Goal: Task Accomplishment & Management: Manage account settings

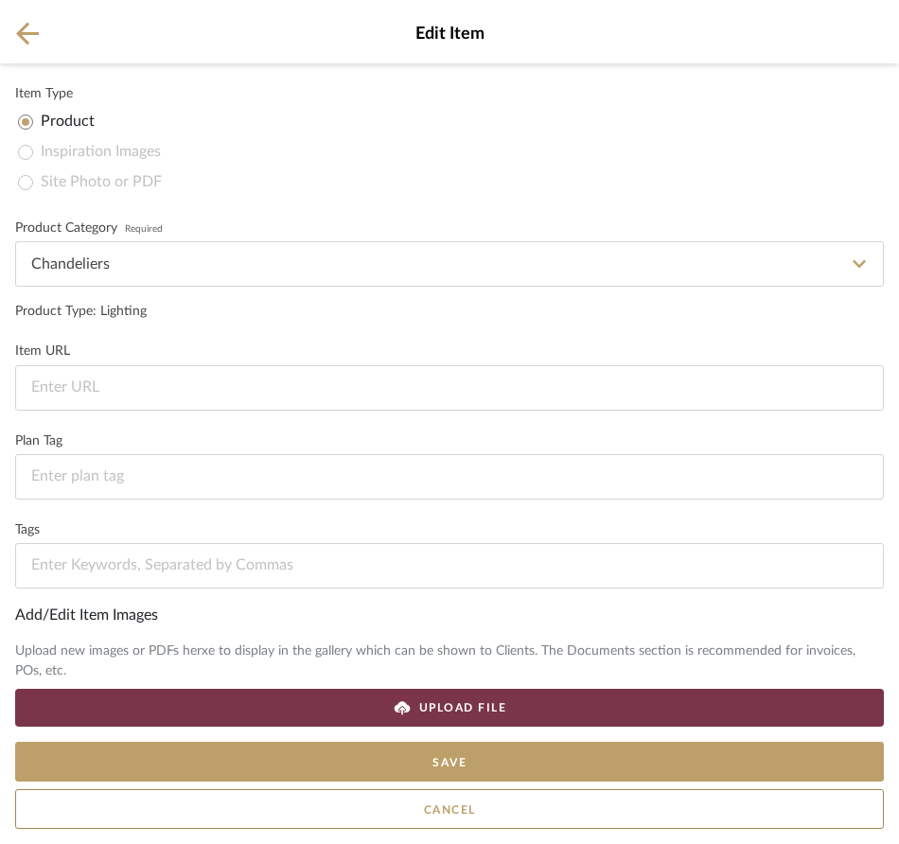
click at [705, 134] on div "Product" at bounding box center [451, 122] width 866 height 30
click at [13, 24] on div "Edit Item" at bounding box center [449, 31] width 899 height 63
click at [22, 32] on icon at bounding box center [27, 33] width 23 height 23
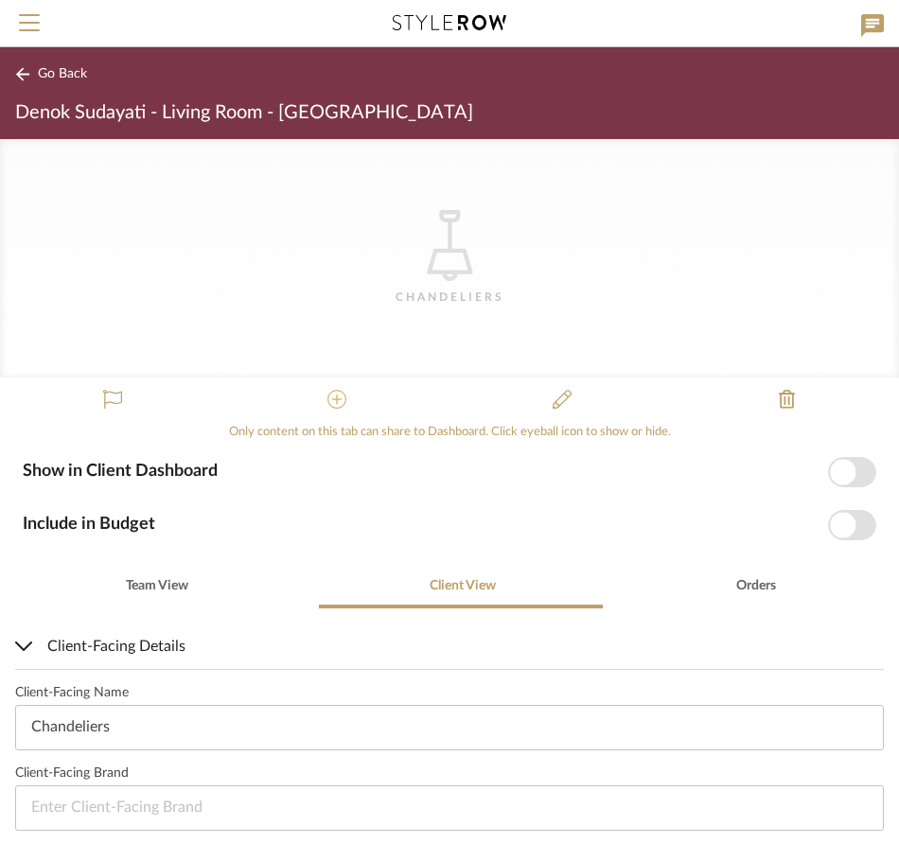
click at [327, 396] on icon at bounding box center [336, 399] width 19 height 19
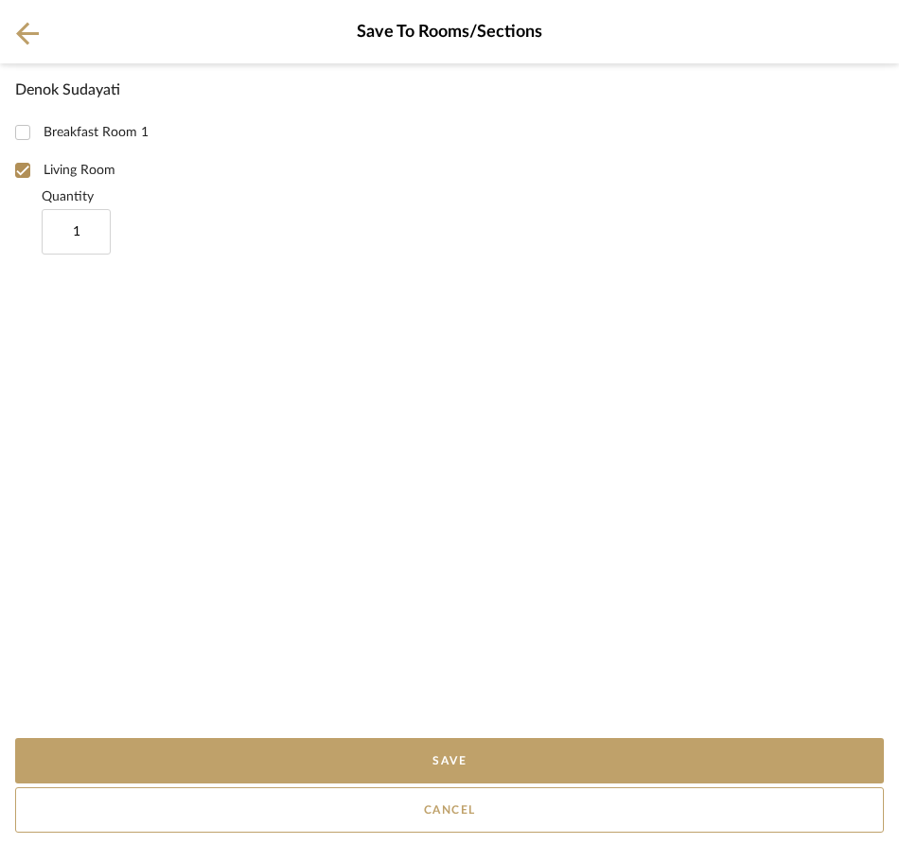
click at [23, 44] on icon at bounding box center [27, 34] width 23 height 24
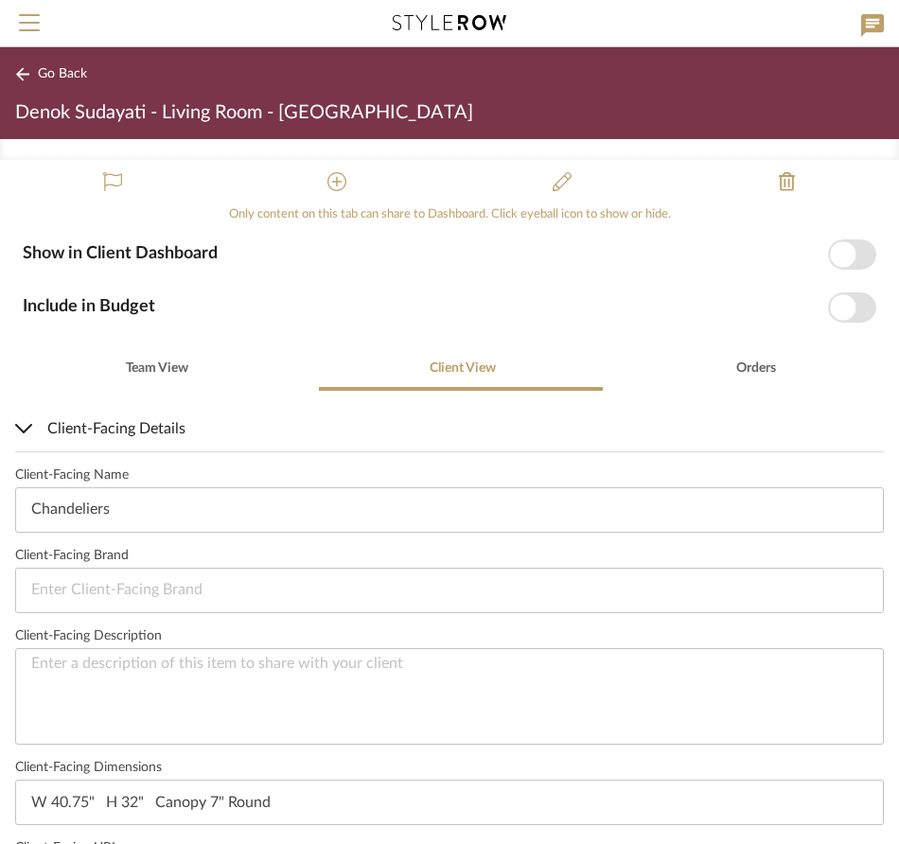
scroll to position [259, 0]
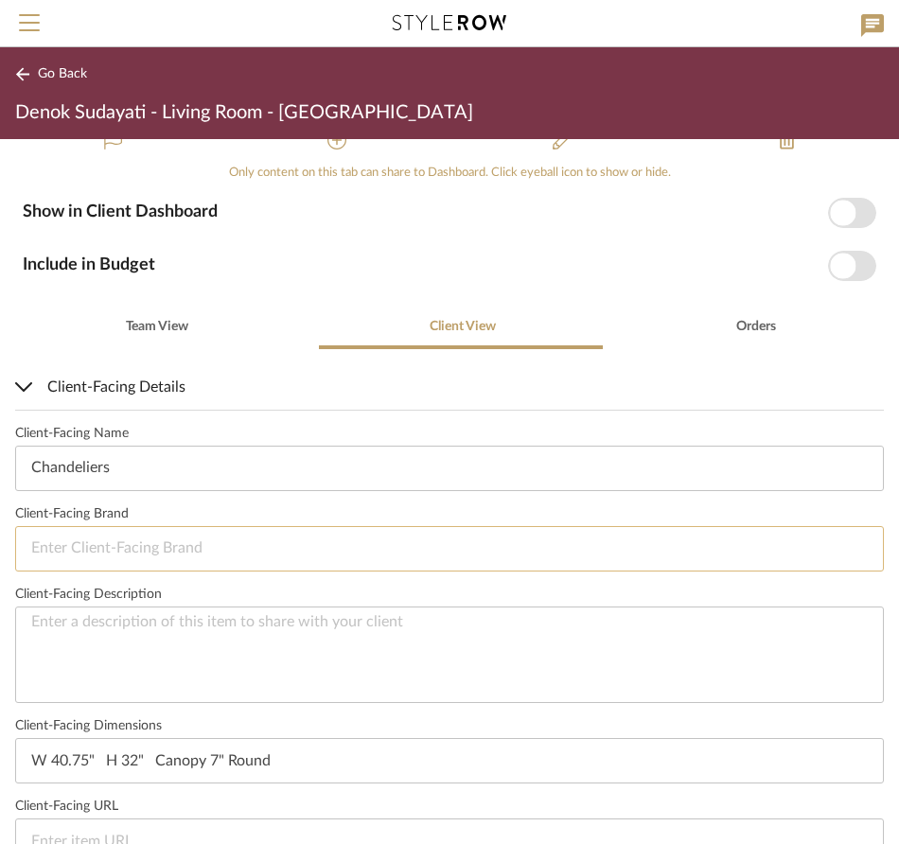
click at [533, 542] on input at bounding box center [449, 548] width 869 height 45
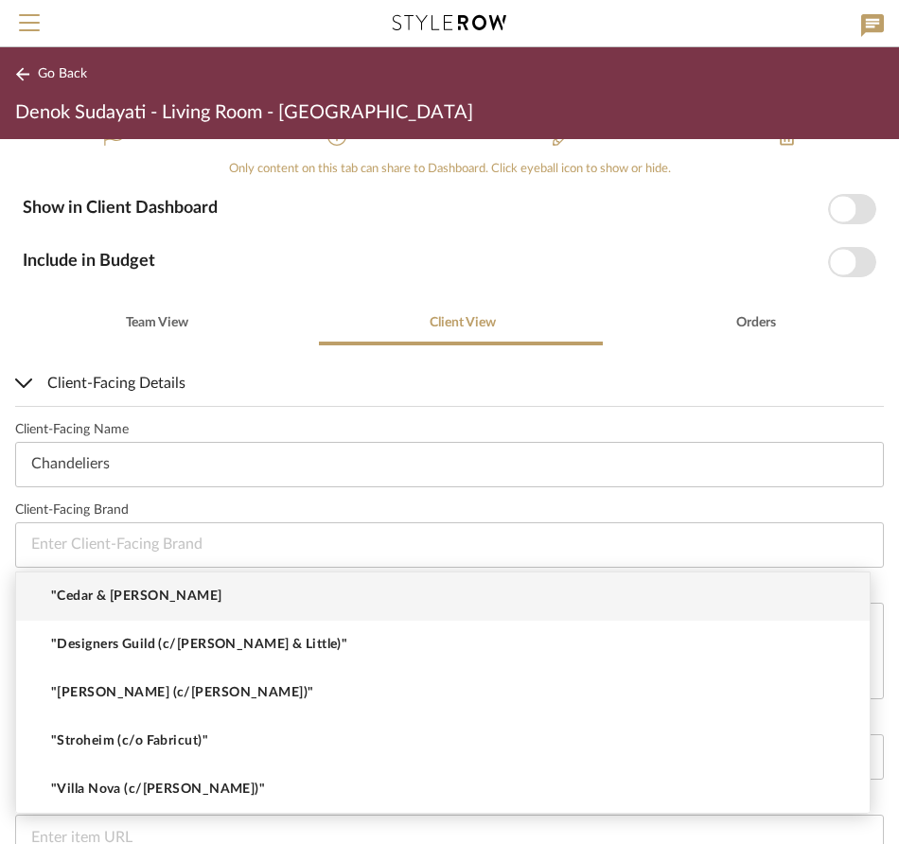
click at [626, 506] on label "Client-Facing Brand" at bounding box center [449, 510] width 869 height 16
click at [613, 541] on input at bounding box center [449, 544] width 869 height 45
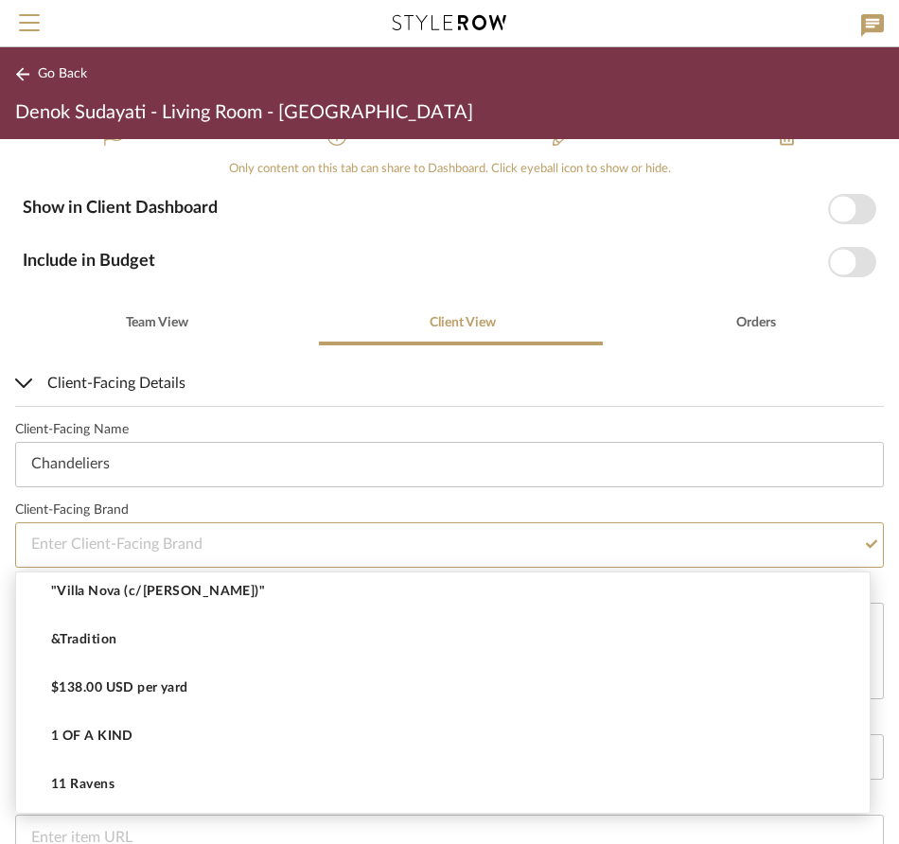
scroll to position [0, 0]
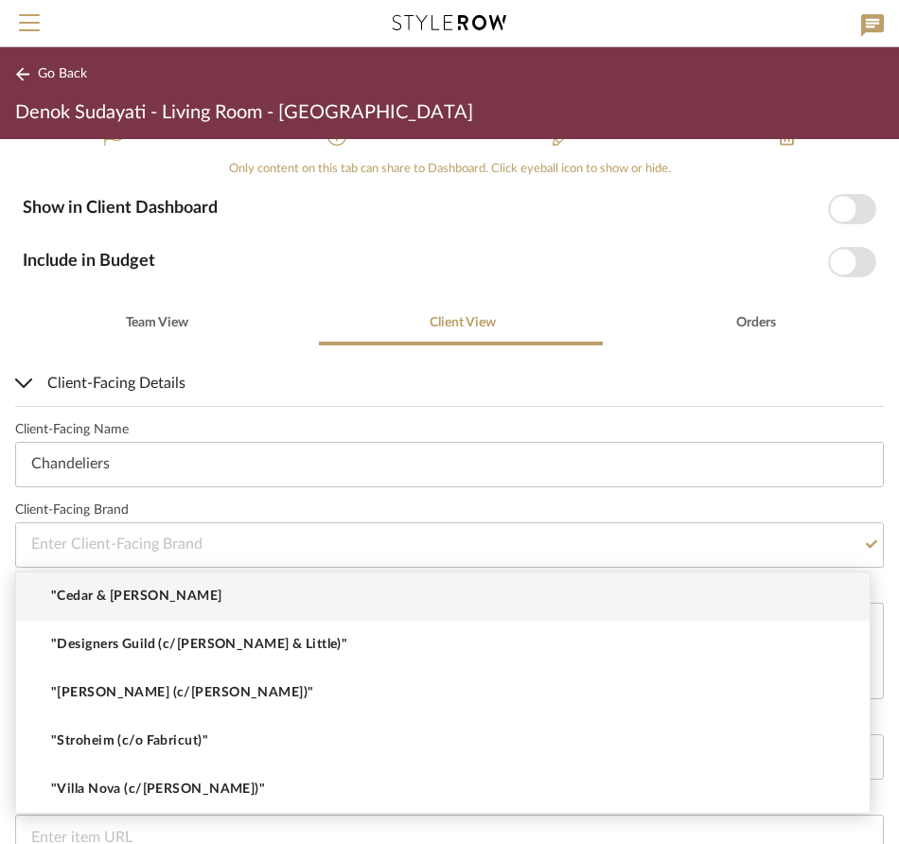
click at [676, 495] on div "Client-Facing Name Chandeliers Client-Facing Brand Client-Facing Description Cl…" at bounding box center [449, 707] width 869 height 603
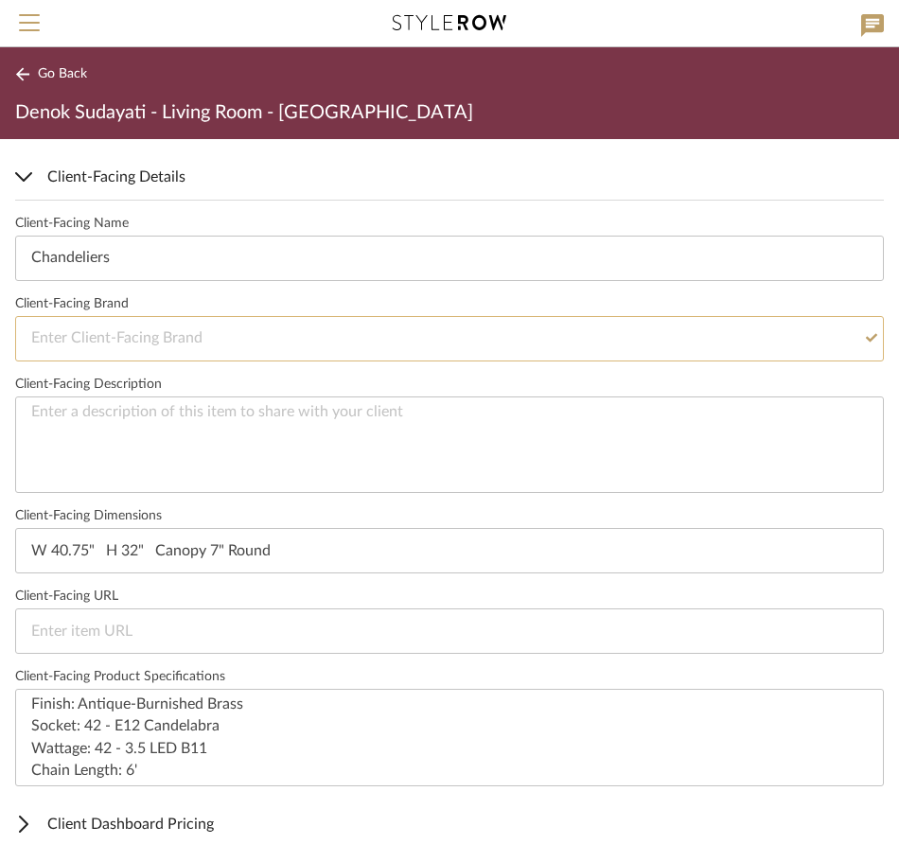
scroll to position [578, 0]
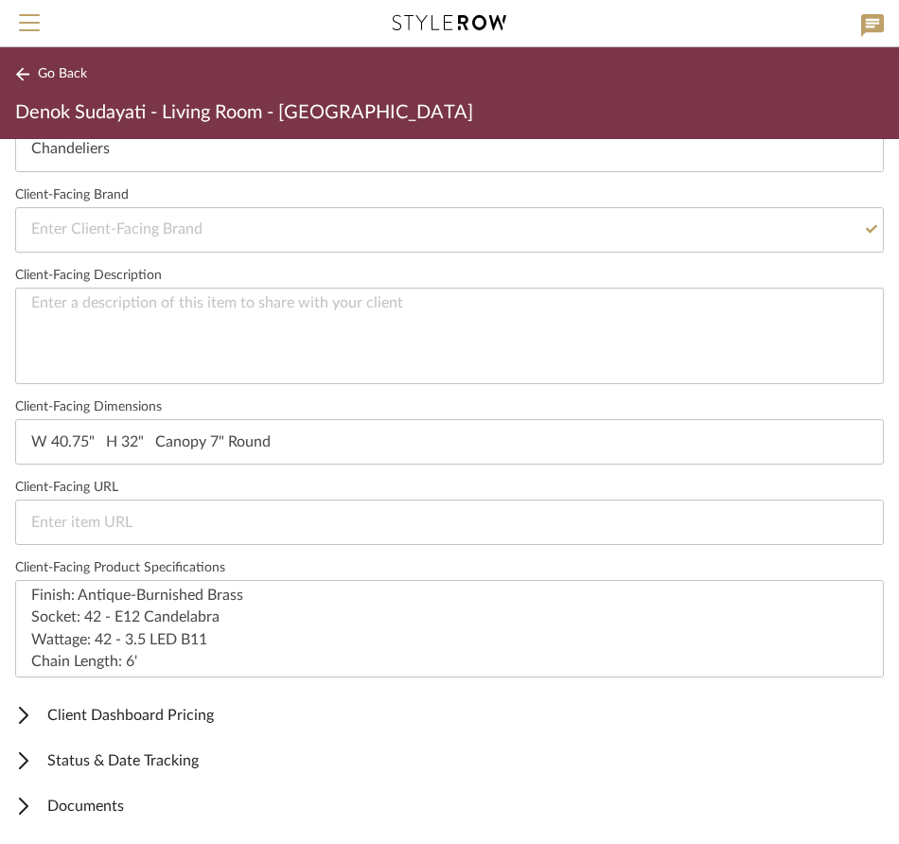
click at [102, 802] on span "Documents" at bounding box center [445, 806] width 861 height 23
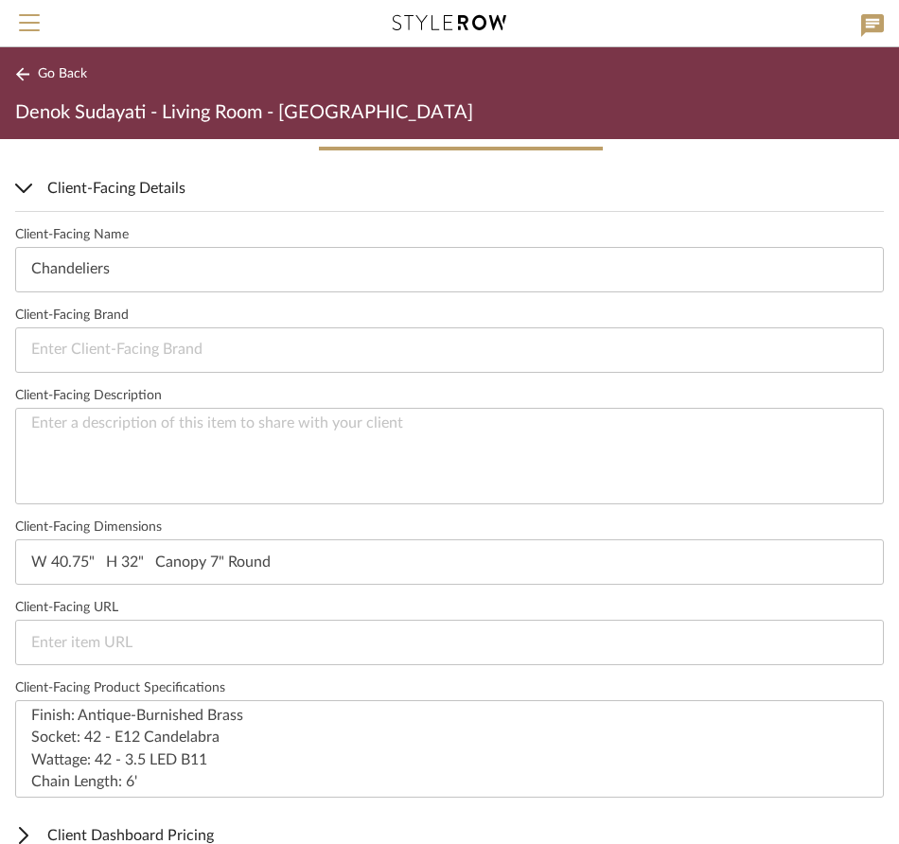
scroll to position [647, 0]
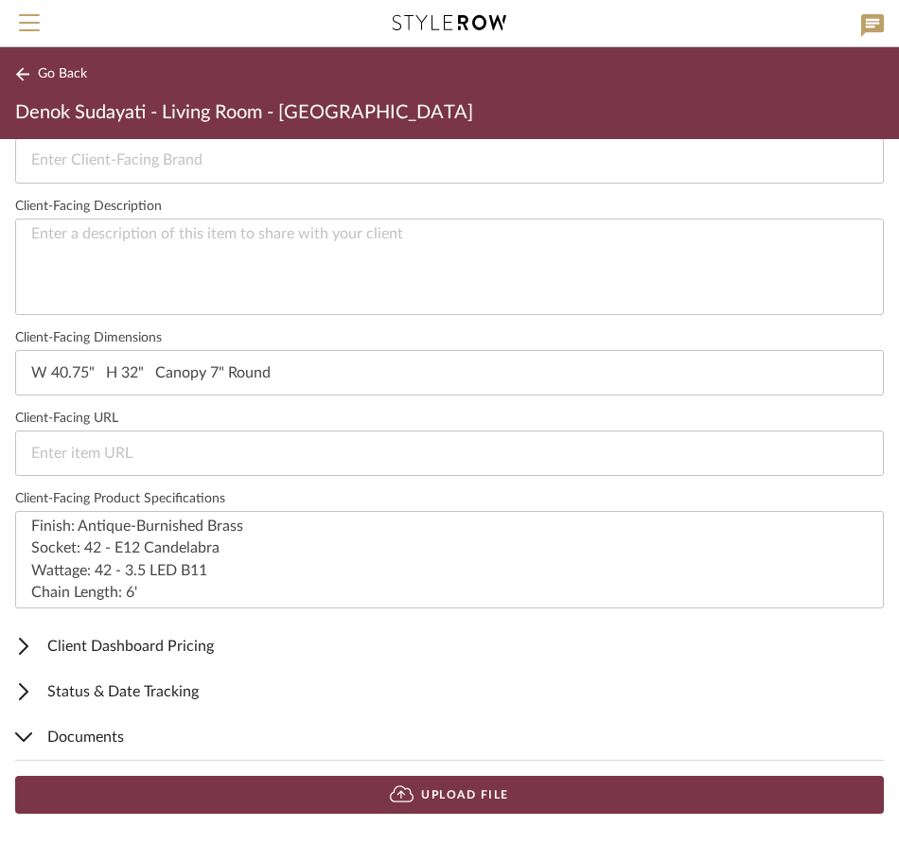
click at [559, 802] on button "Upload File" at bounding box center [449, 795] width 869 height 38
click at [512, 785] on button "Upload File" at bounding box center [449, 795] width 869 height 38
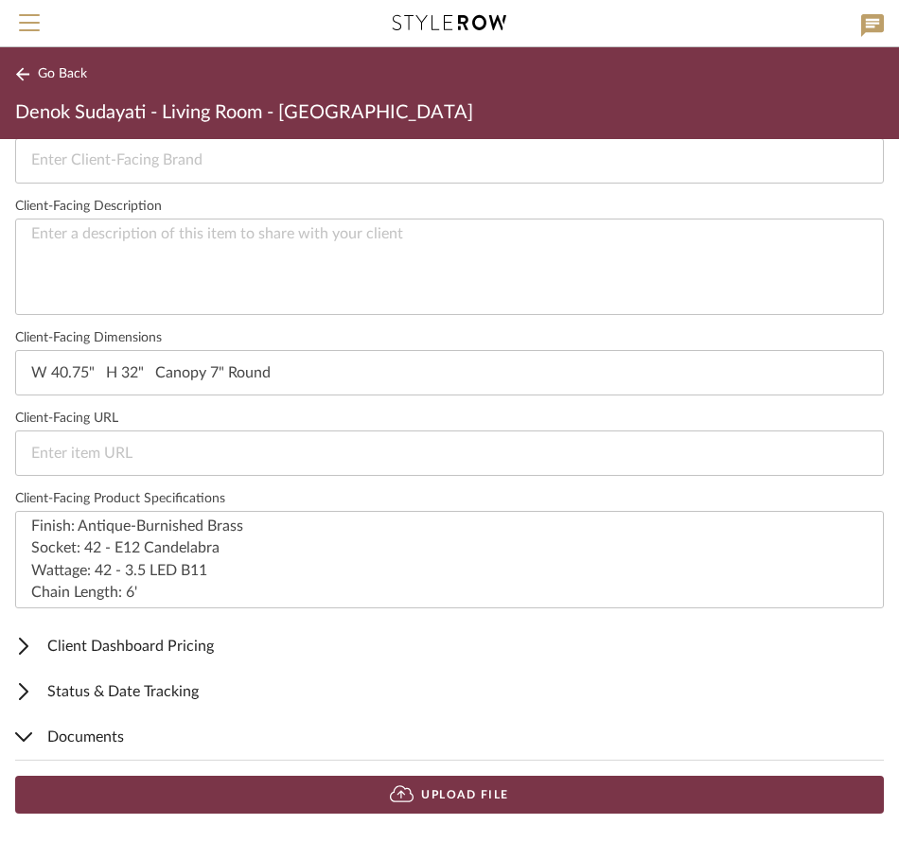
click at [559, 480] on div "Client-Facing Name Chandeliers Client-Facing Brand Client-Facing Description Cl…" at bounding box center [449, 323] width 869 height 603
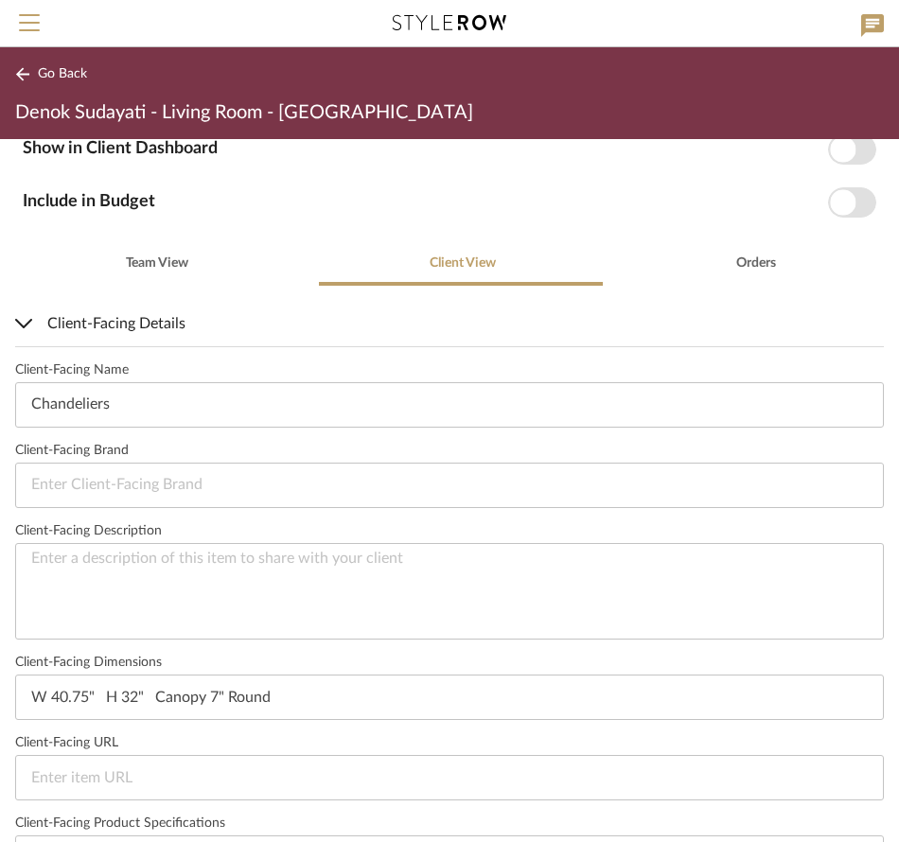
scroll to position [0, 0]
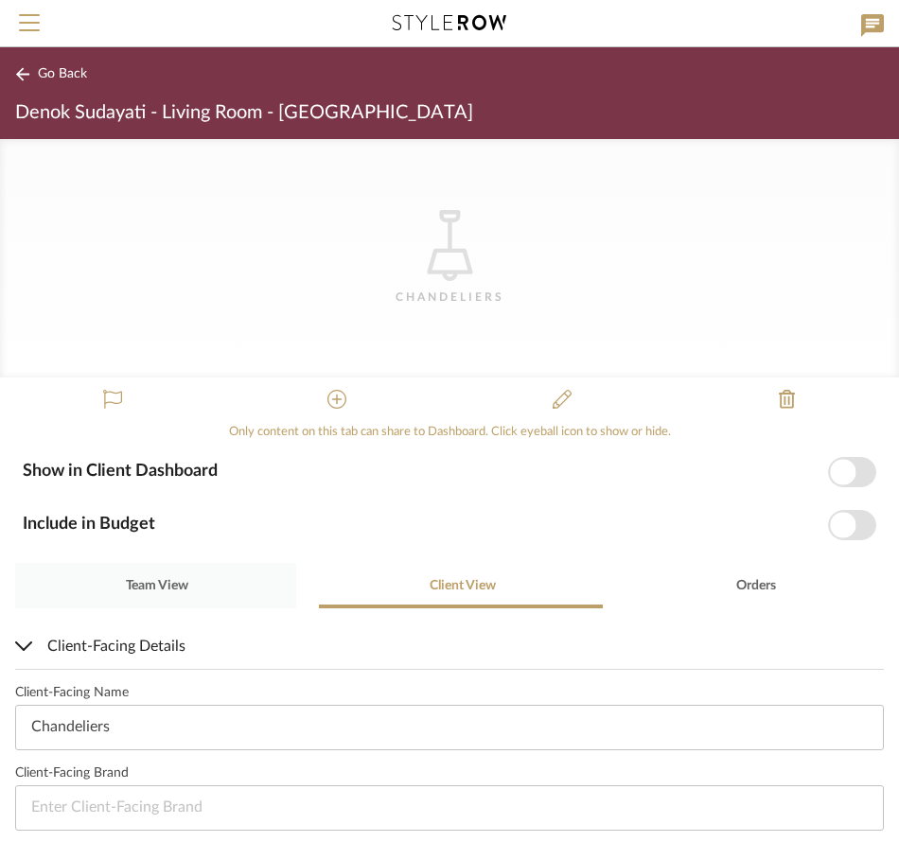
click at [220, 569] on div "Team View" at bounding box center [155, 585] width 281 height 45
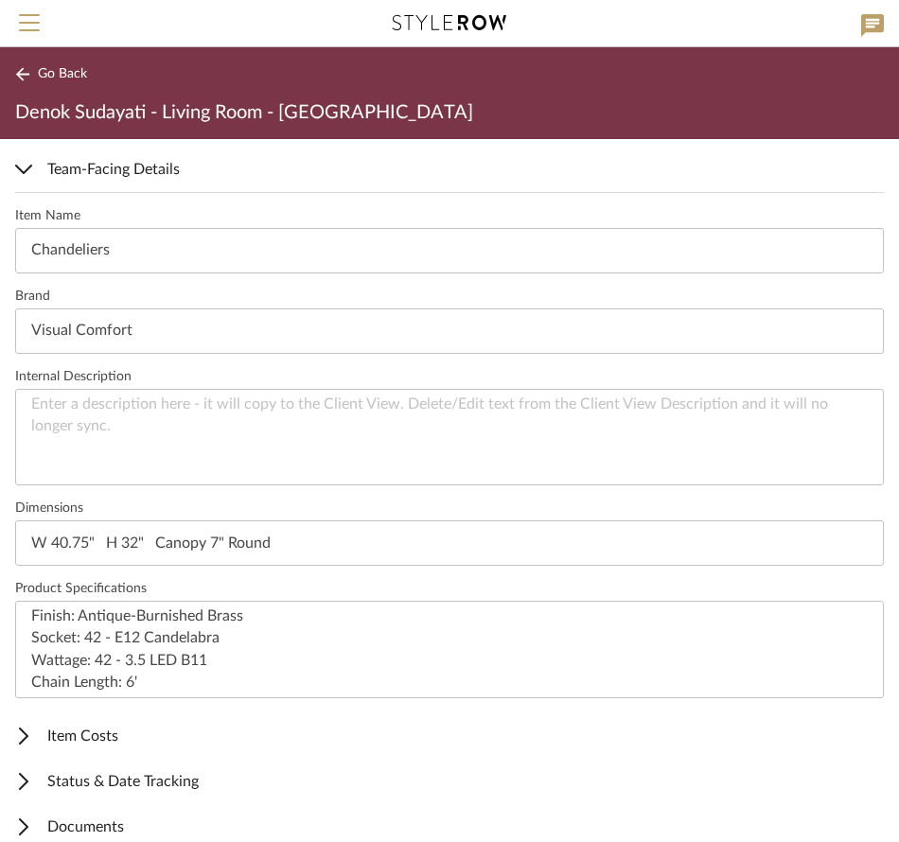
scroll to position [476, 0]
click at [77, 746] on span "Item Costs" at bounding box center [445, 737] width 861 height 23
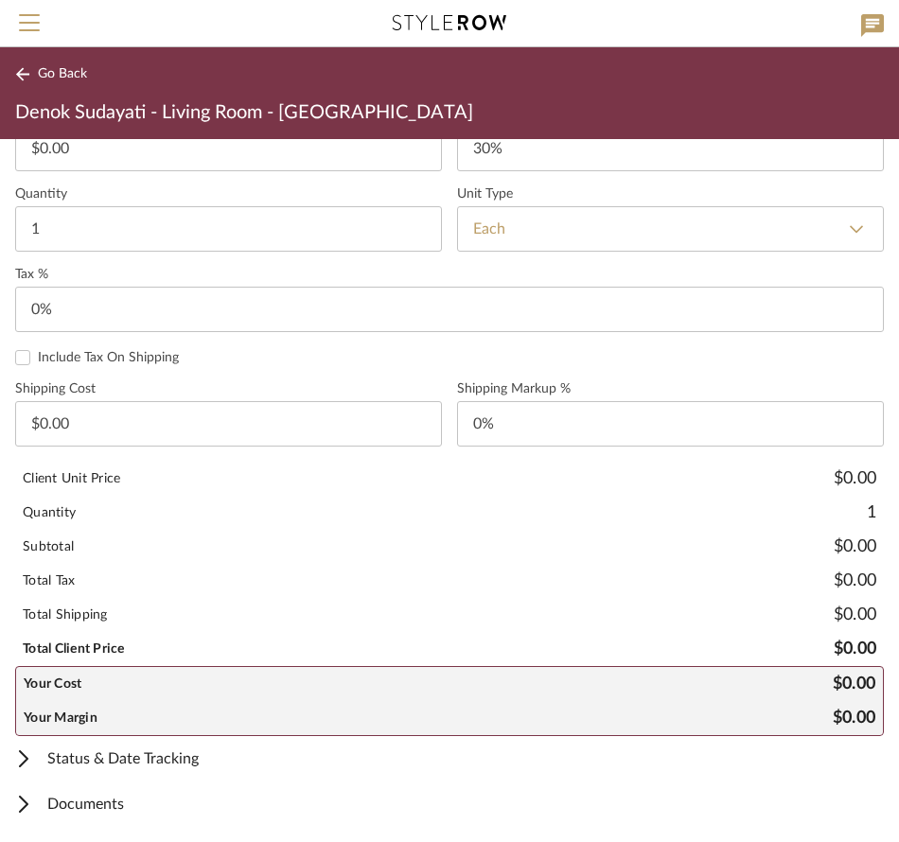
scroll to position [1089, 0]
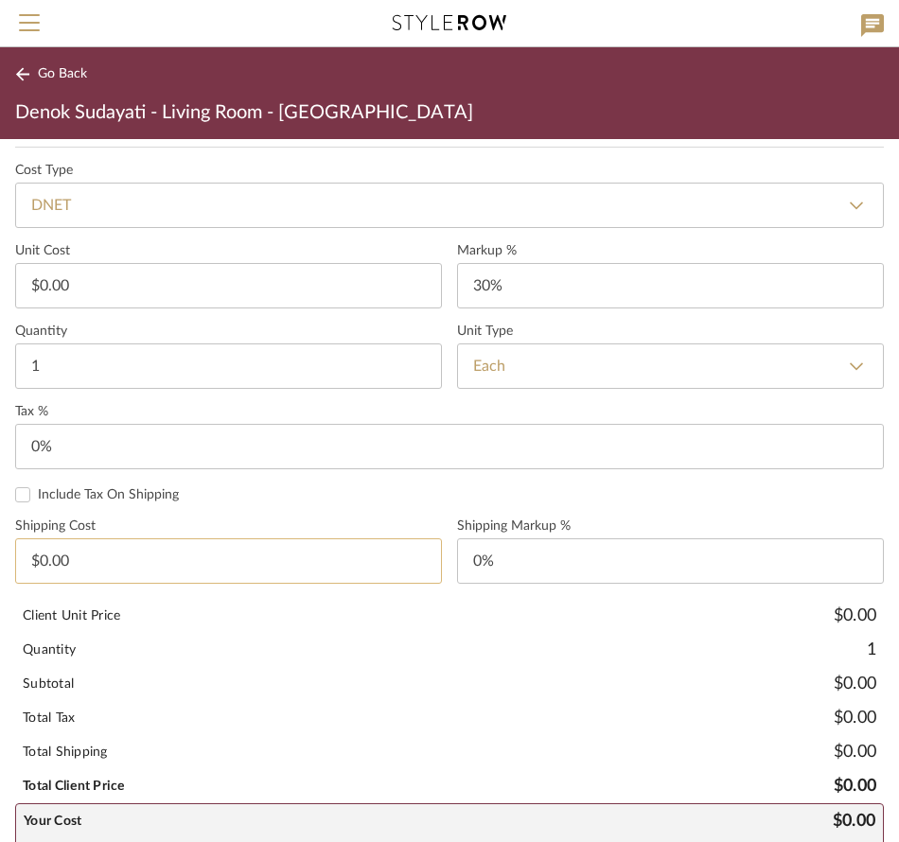
type input "0.00"
click at [239, 565] on input "0.00" at bounding box center [228, 560] width 427 height 45
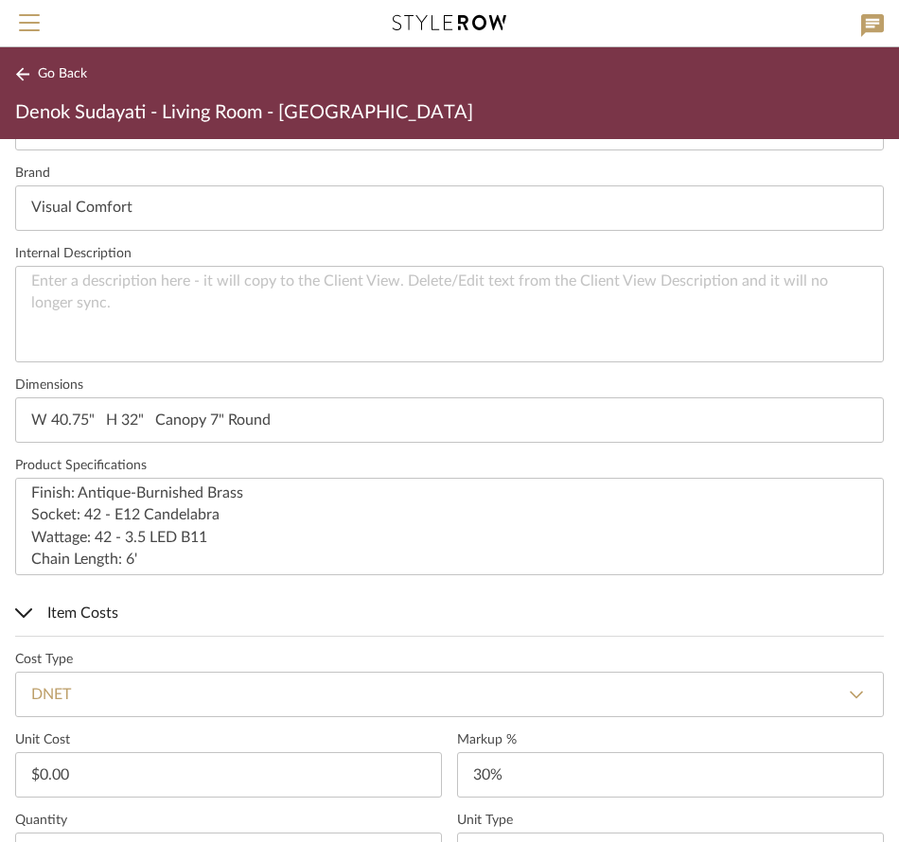
scroll to position [748, 0]
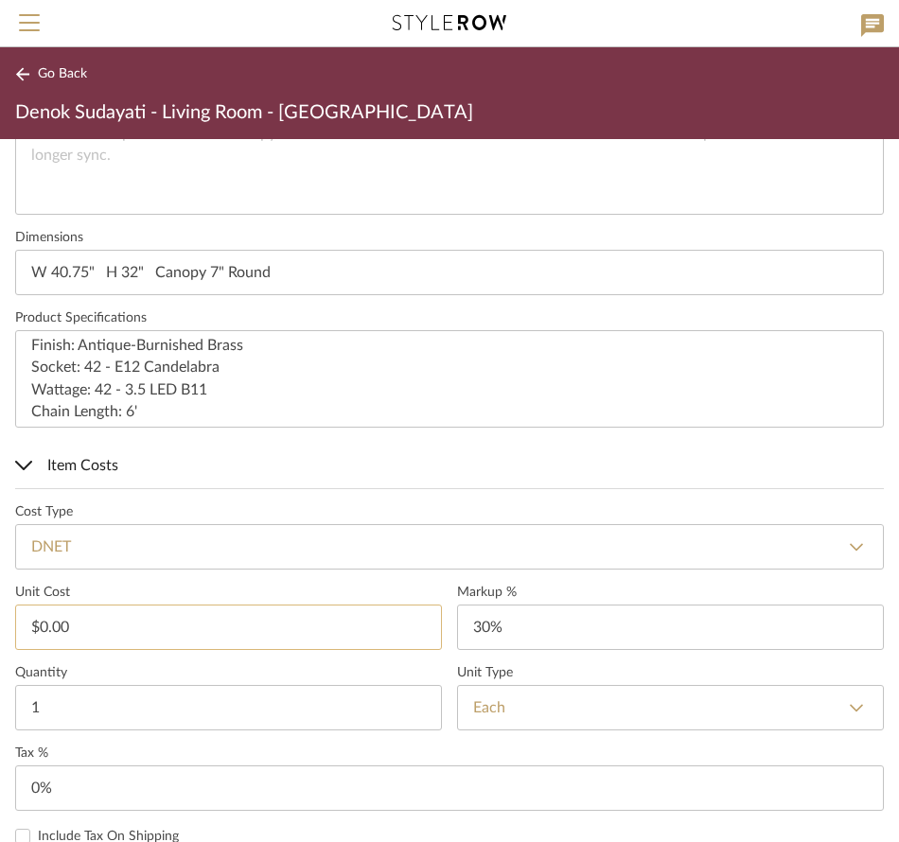
type input "0.00"
type input "$0.00"
click at [176, 633] on input "0.00" at bounding box center [228, 627] width 427 height 45
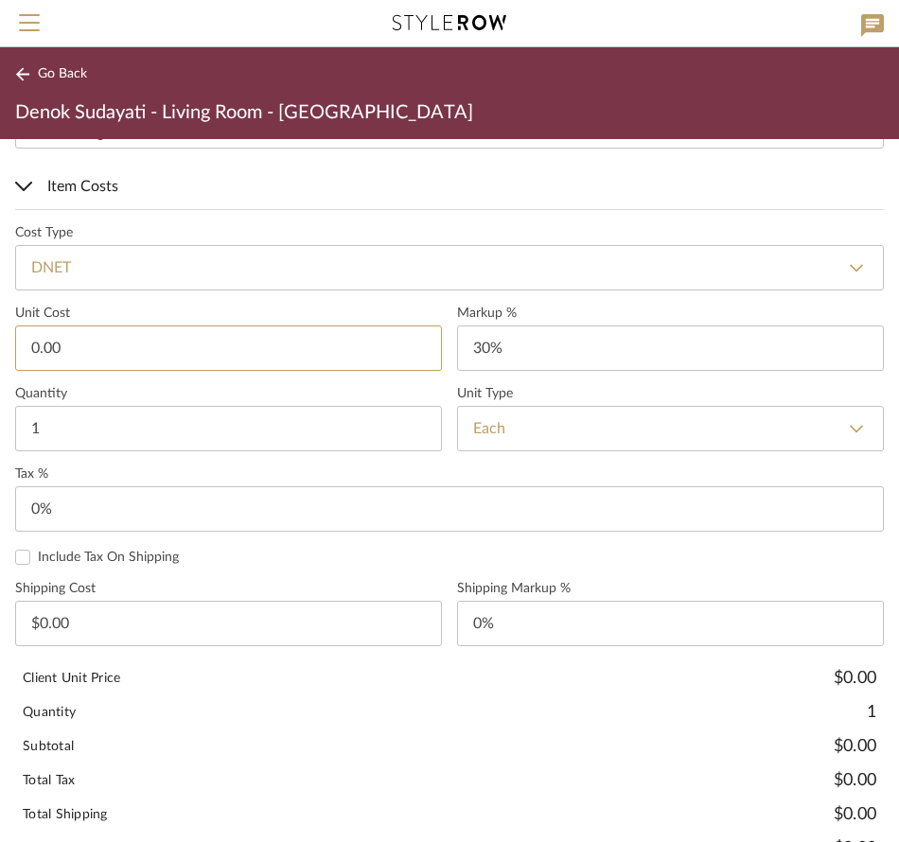
scroll to position [1226, 0]
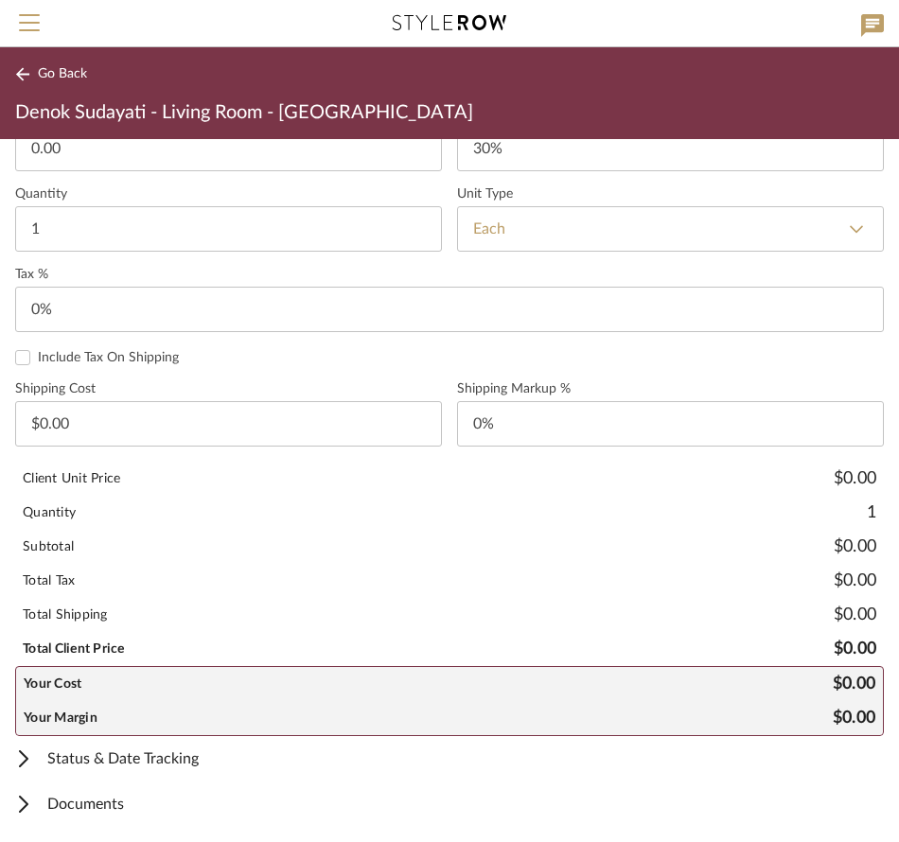
type input "$0.00"
click at [153, 770] on mat-expansion-panel-header "Status & Date Tracking" at bounding box center [449, 758] width 899 height 45
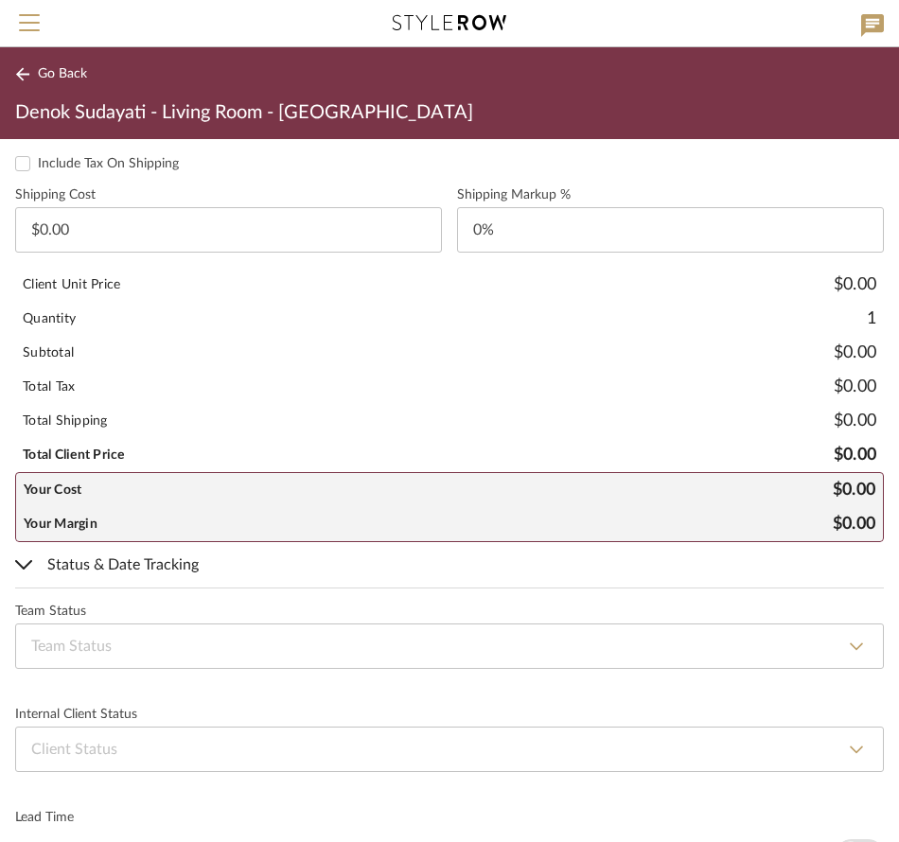
drag, startPoint x: 100, startPoint y: 560, endPoint x: 121, endPoint y: 546, distance: 25.2
click at [100, 559] on span "Status & Date Tracking" at bounding box center [445, 565] width 861 height 23
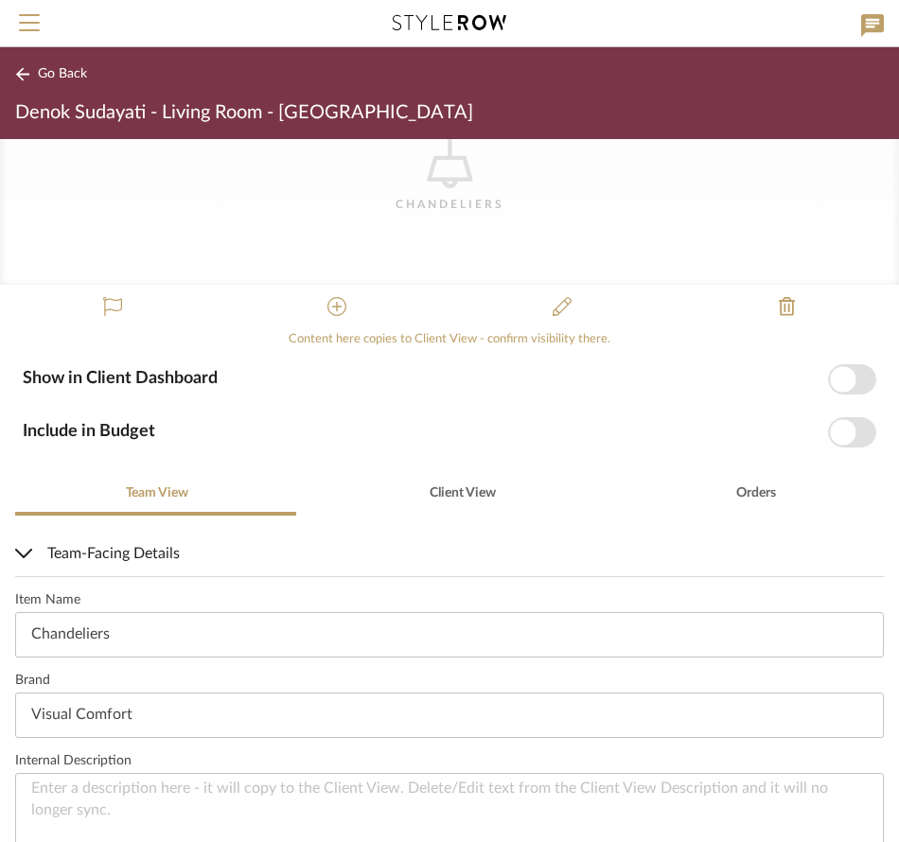
scroll to position [0, 0]
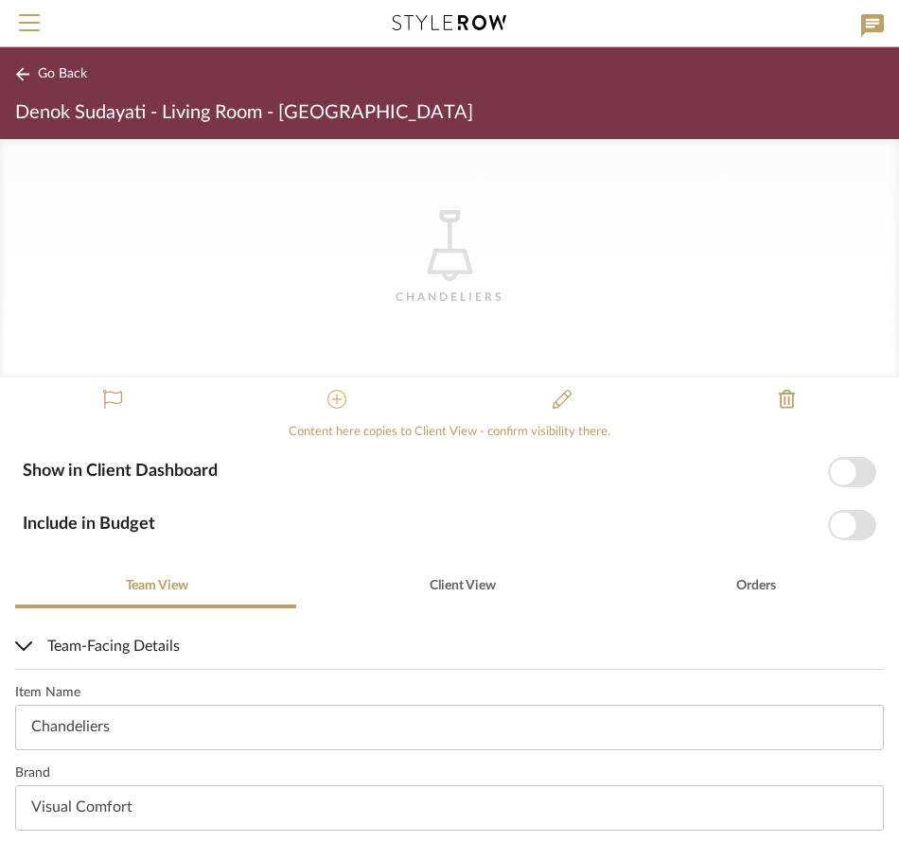
click at [331, 402] on icon at bounding box center [336, 399] width 19 height 19
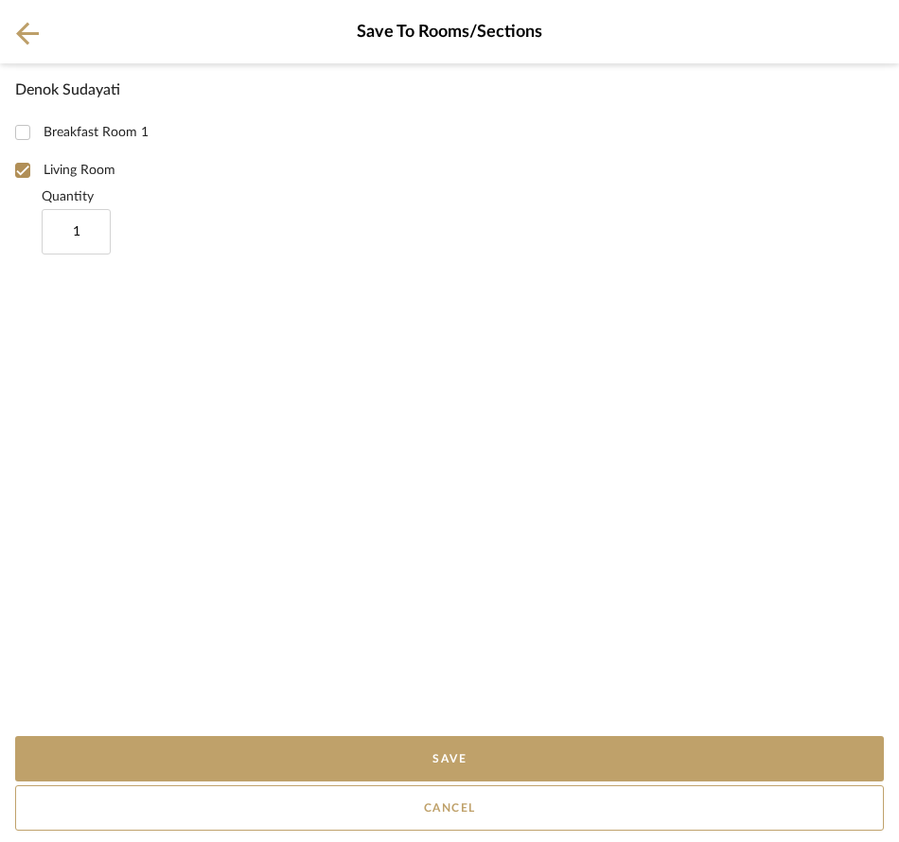
click at [21, 39] on icon at bounding box center [27, 34] width 23 height 24
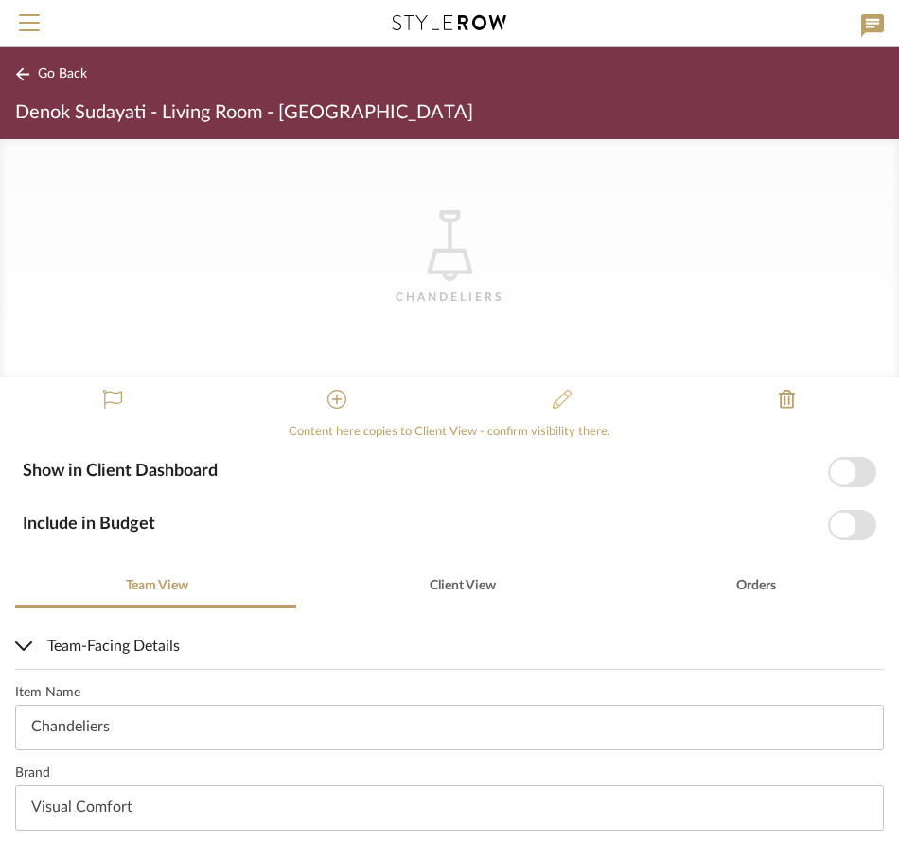
click at [569, 409] on button at bounding box center [561, 400] width 45 height 45
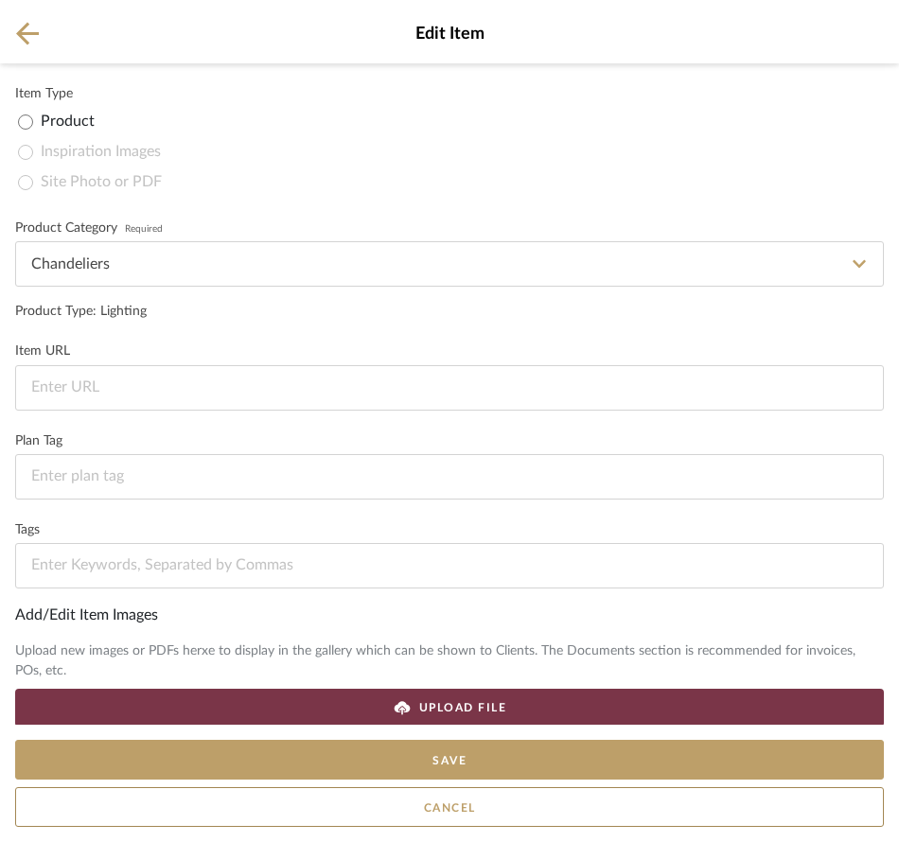
click at [49, 183] on mat-radio-group "Product Inspiration Images Site Photo or PDF" at bounding box center [451, 152] width 866 height 91
click at [32, 182] on mat-radio-group "Product Inspiration Images Site Photo or PDF" at bounding box center [451, 152] width 866 height 91
click at [18, 36] on icon at bounding box center [27, 34] width 23 height 24
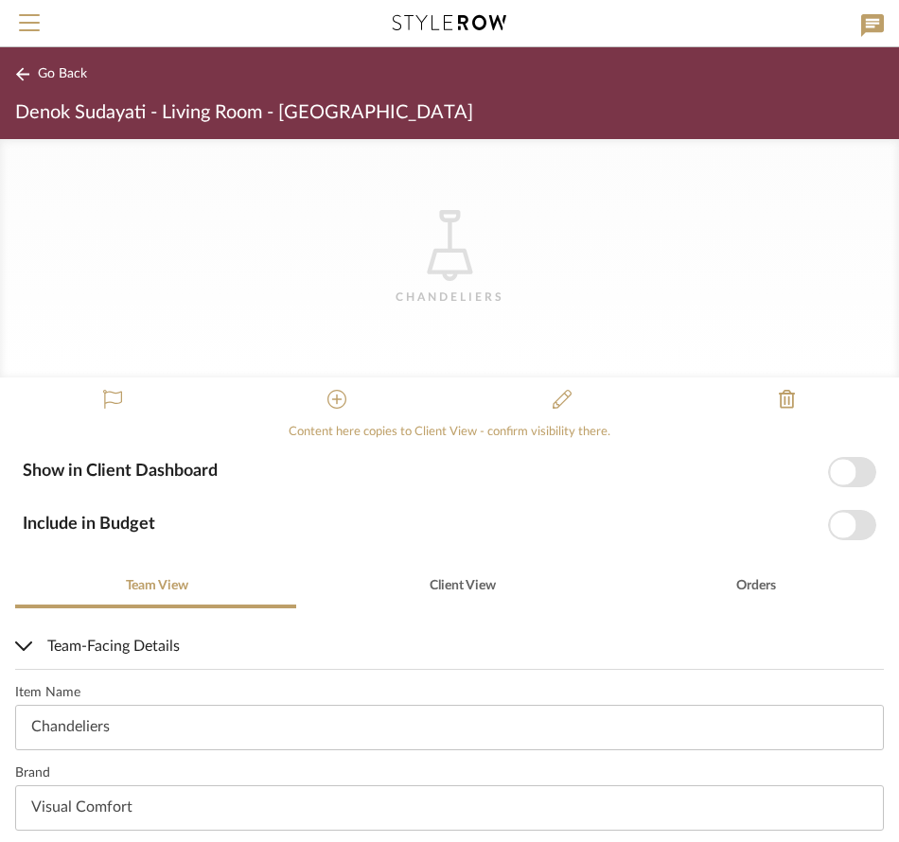
click at [349, 396] on button at bounding box center [336, 400] width 45 height 45
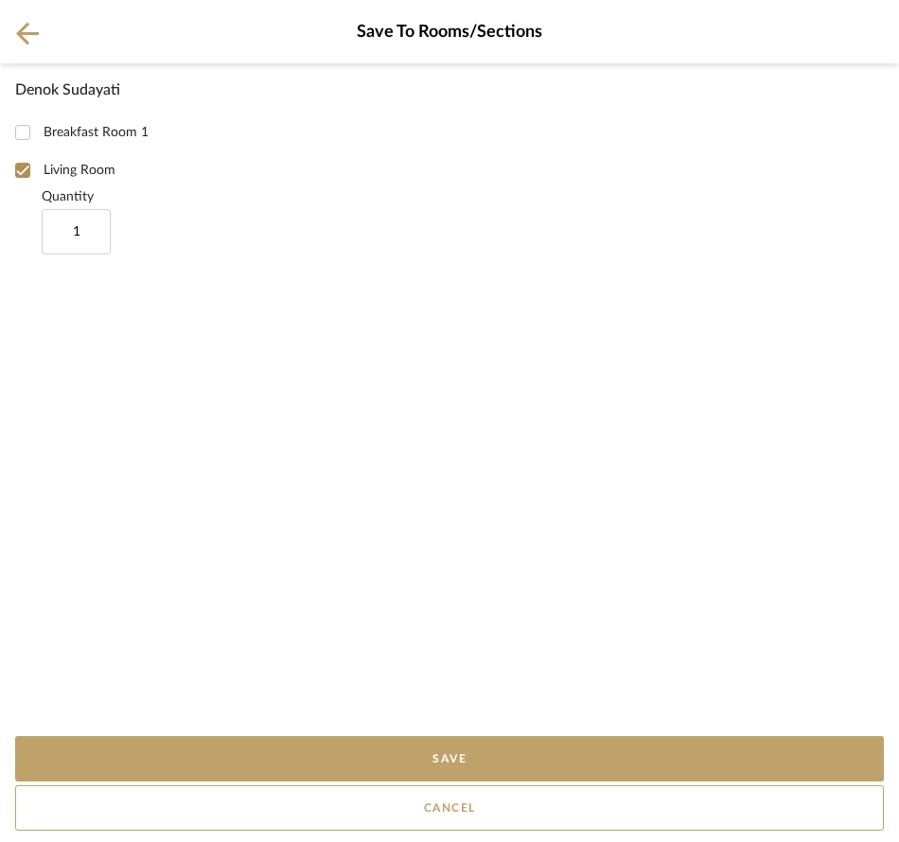
click at [28, 29] on icon at bounding box center [27, 34] width 23 height 24
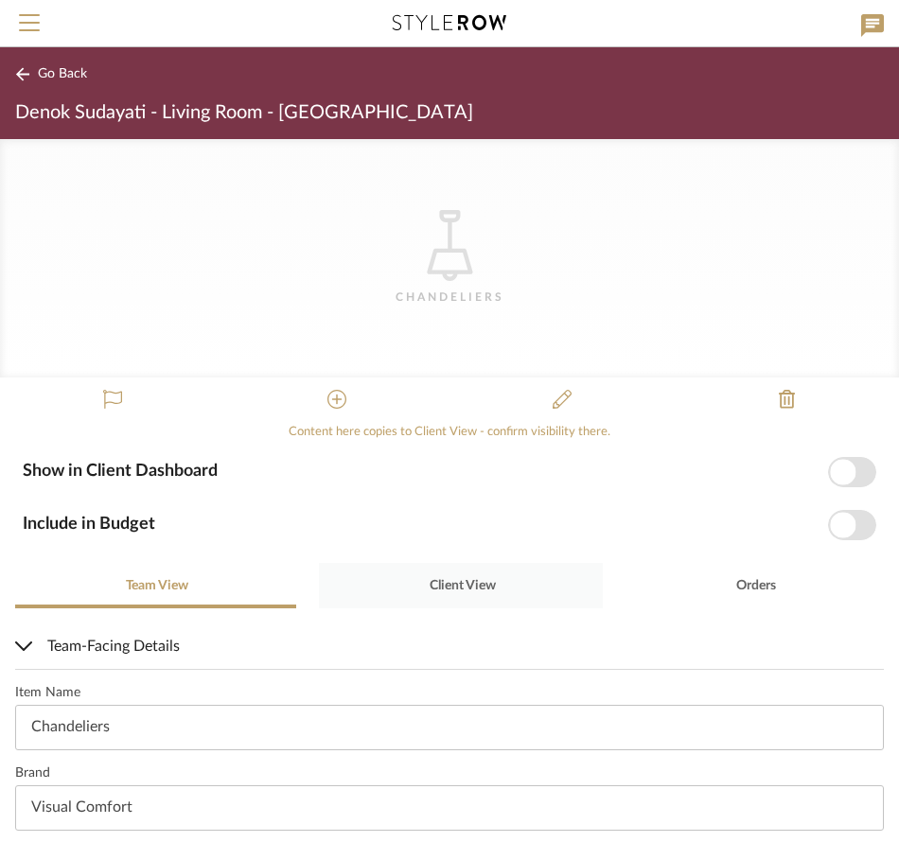
click at [512, 600] on div "Client View" at bounding box center [461, 585] width 285 height 45
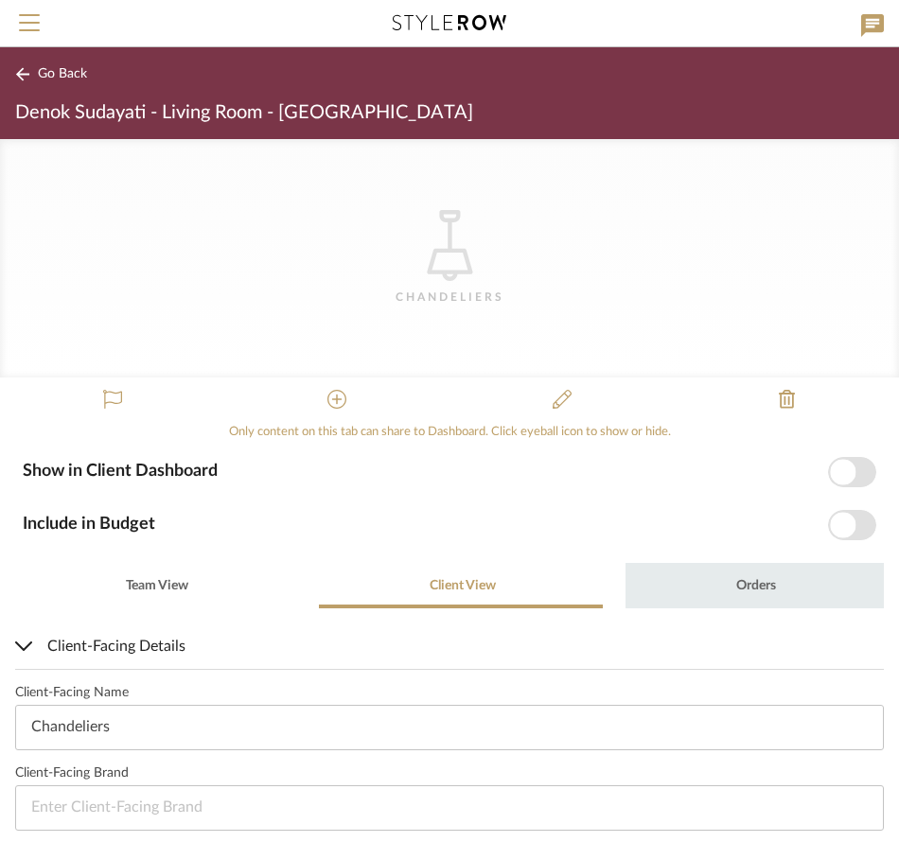
click at [750, 580] on span "Orders" at bounding box center [756, 585] width 40 height 13
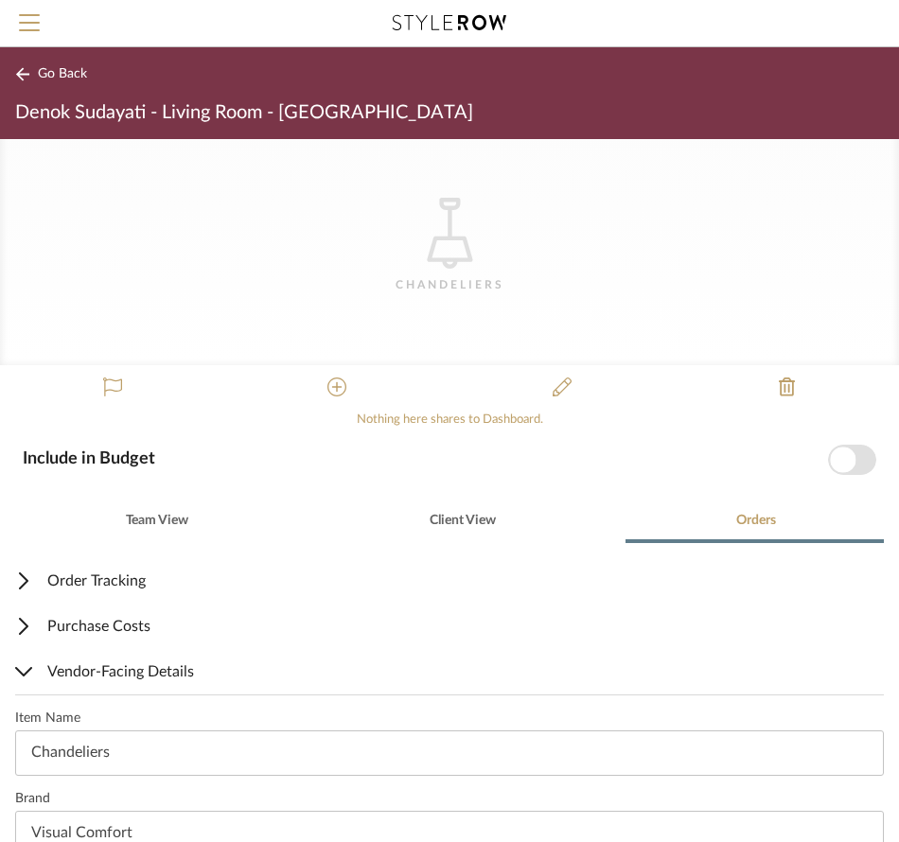
scroll to position [297, 0]
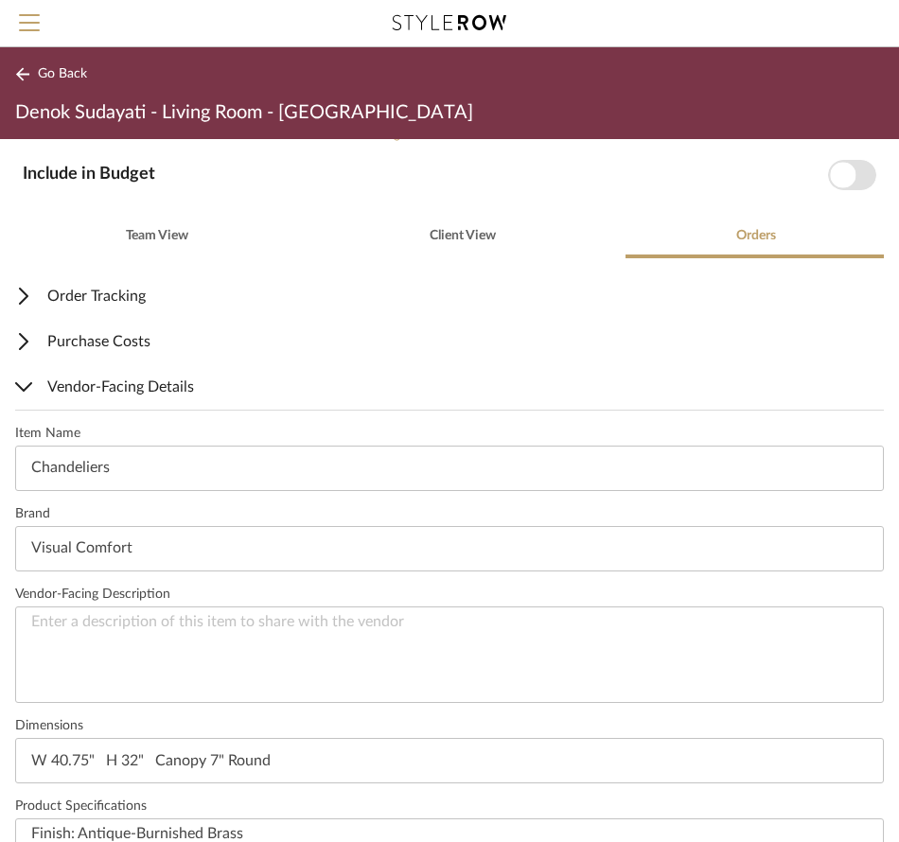
click at [47, 302] on span "Order Tracking" at bounding box center [445, 296] width 861 height 23
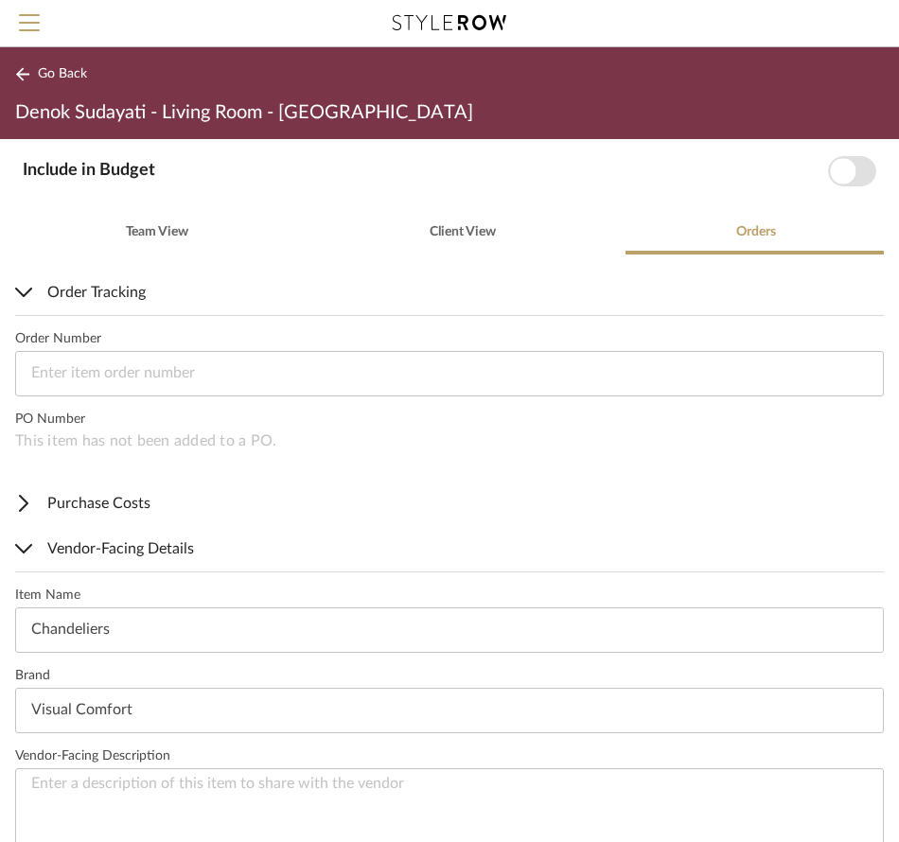
click at [80, 502] on span "Purchase Costs" at bounding box center [445, 503] width 861 height 23
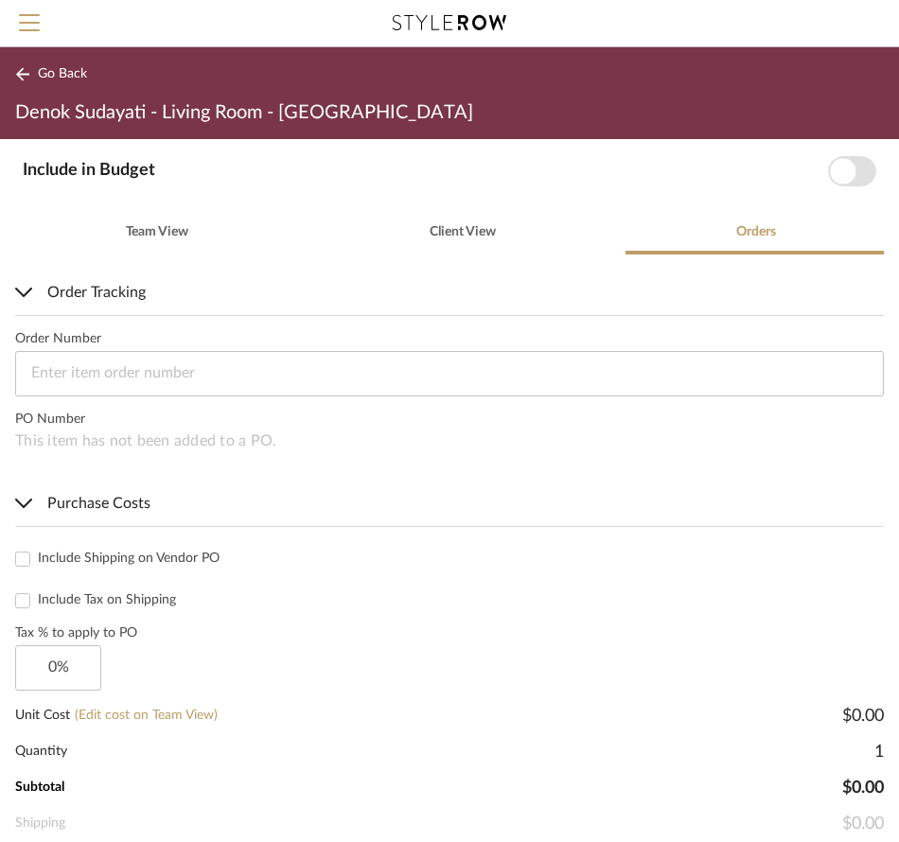
scroll to position [1446, 0]
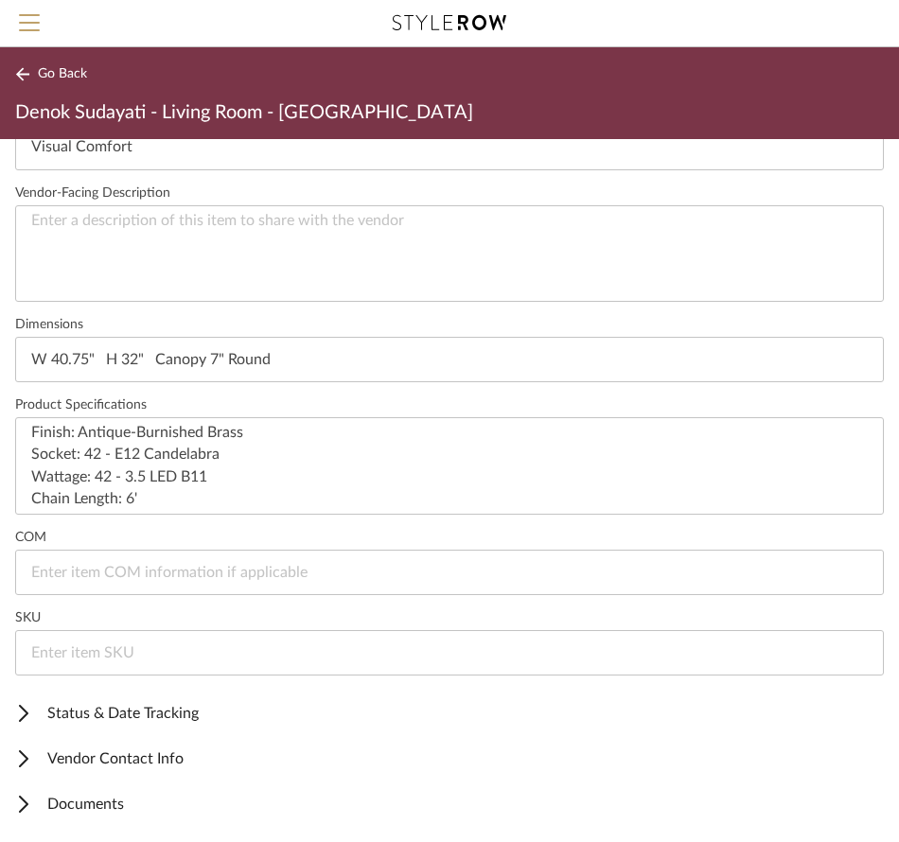
click at [128, 794] on span "Documents" at bounding box center [445, 804] width 861 height 23
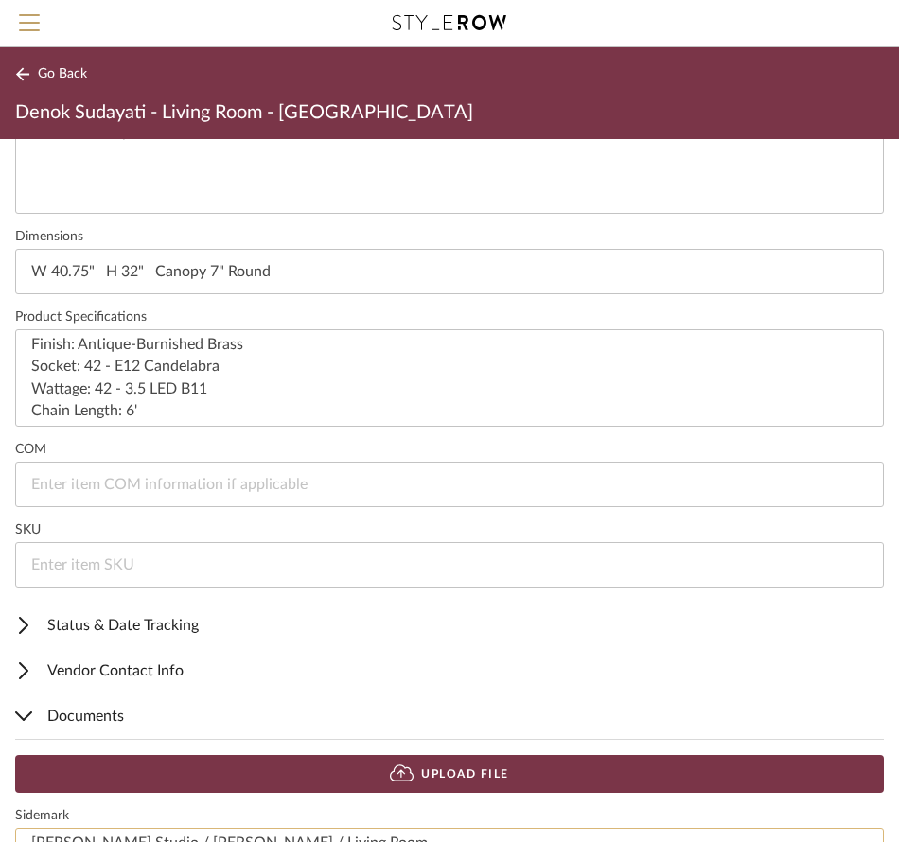
scroll to position [1647, 0]
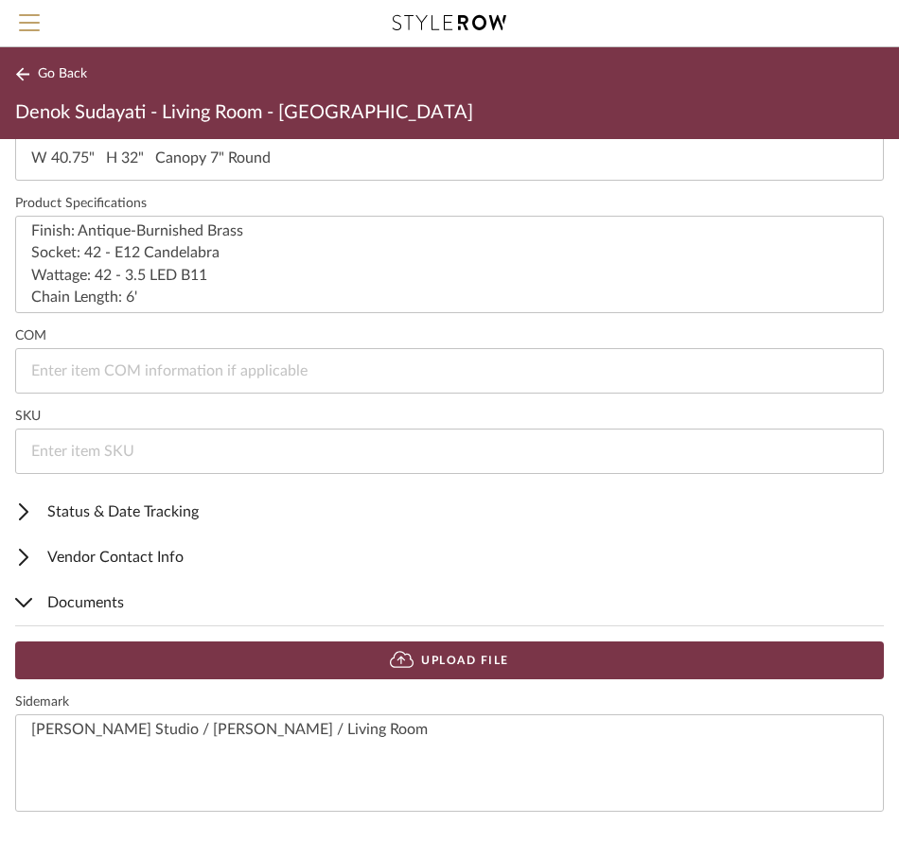
click at [264, 667] on button "Upload File" at bounding box center [449, 661] width 869 height 38
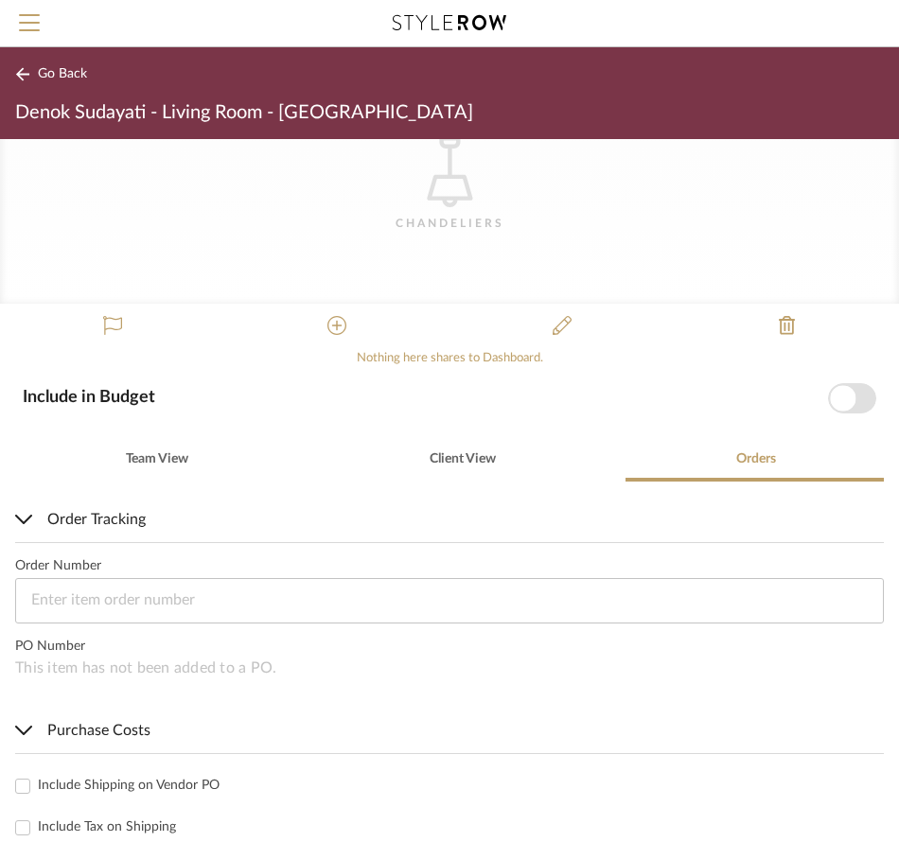
scroll to position [0, 0]
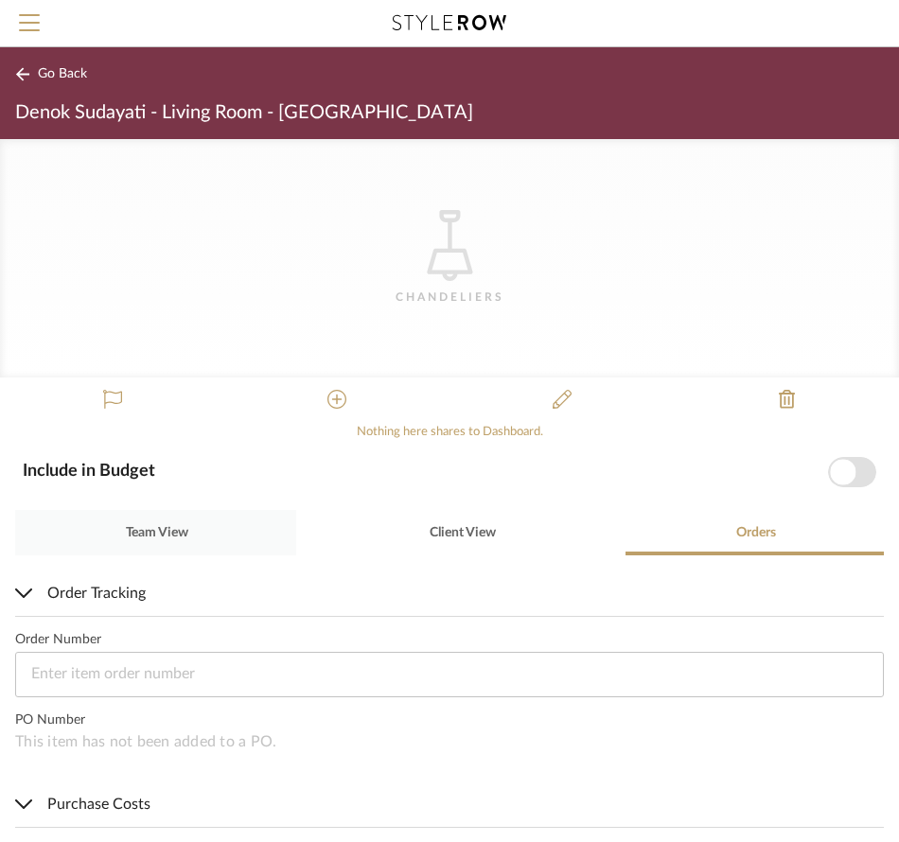
click at [173, 534] on span "Team View" at bounding box center [157, 532] width 62 height 13
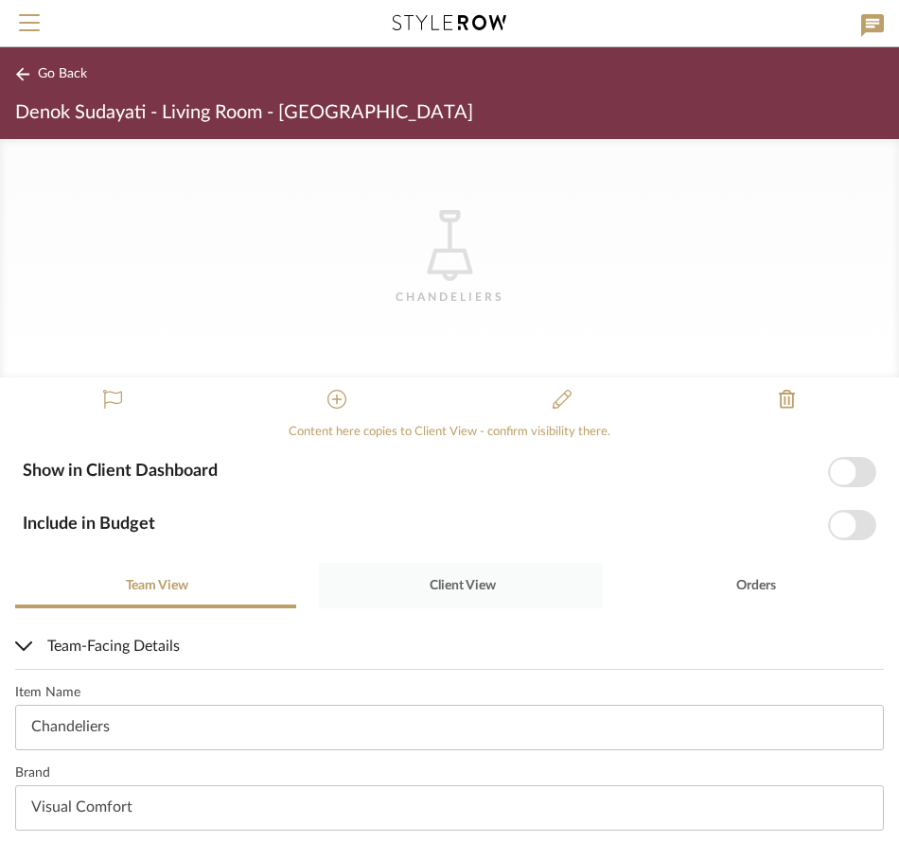
click at [459, 579] on span "Client View" at bounding box center [463, 585] width 66 height 13
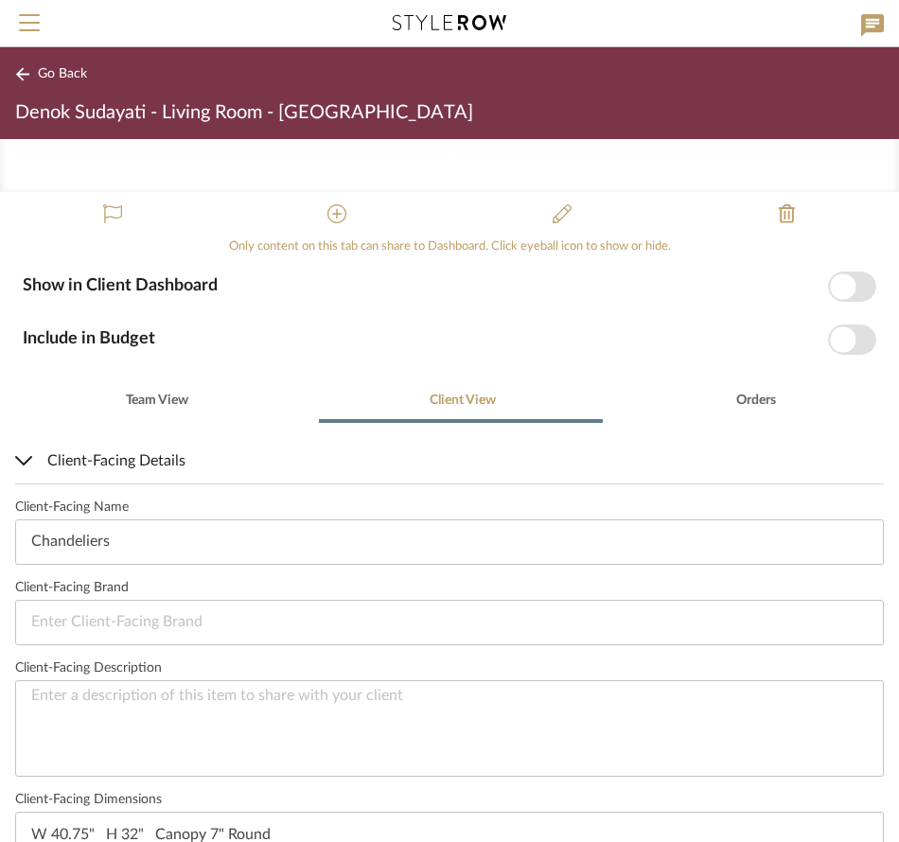
scroll to position [580, 0]
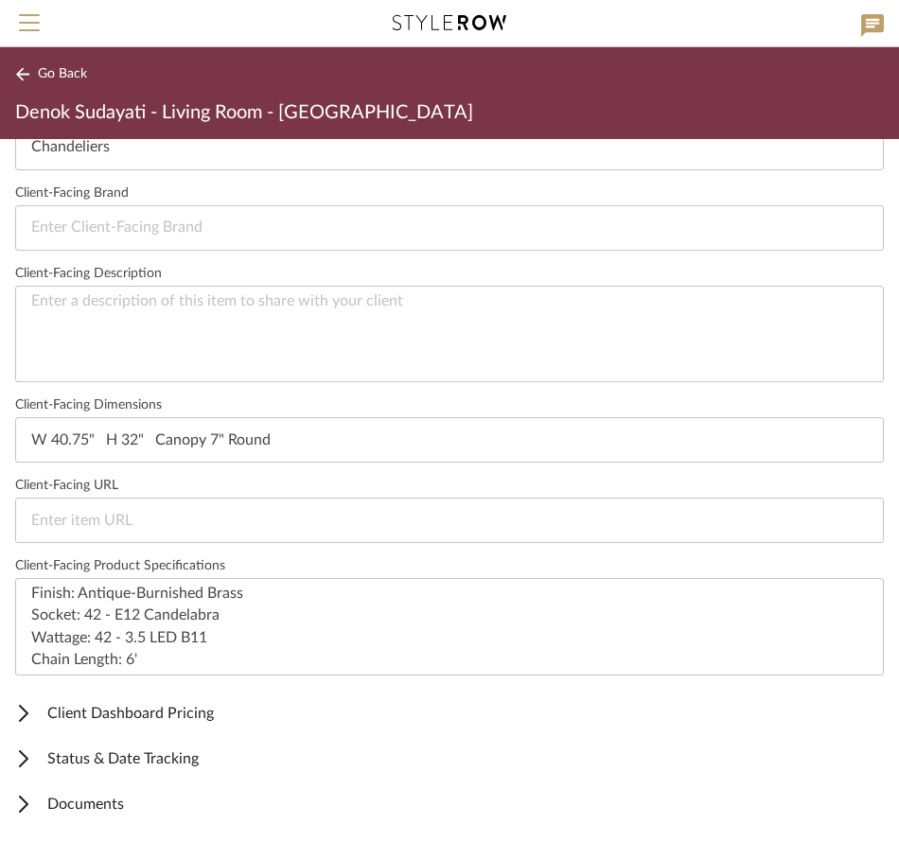
click at [84, 794] on span "Documents" at bounding box center [445, 804] width 861 height 23
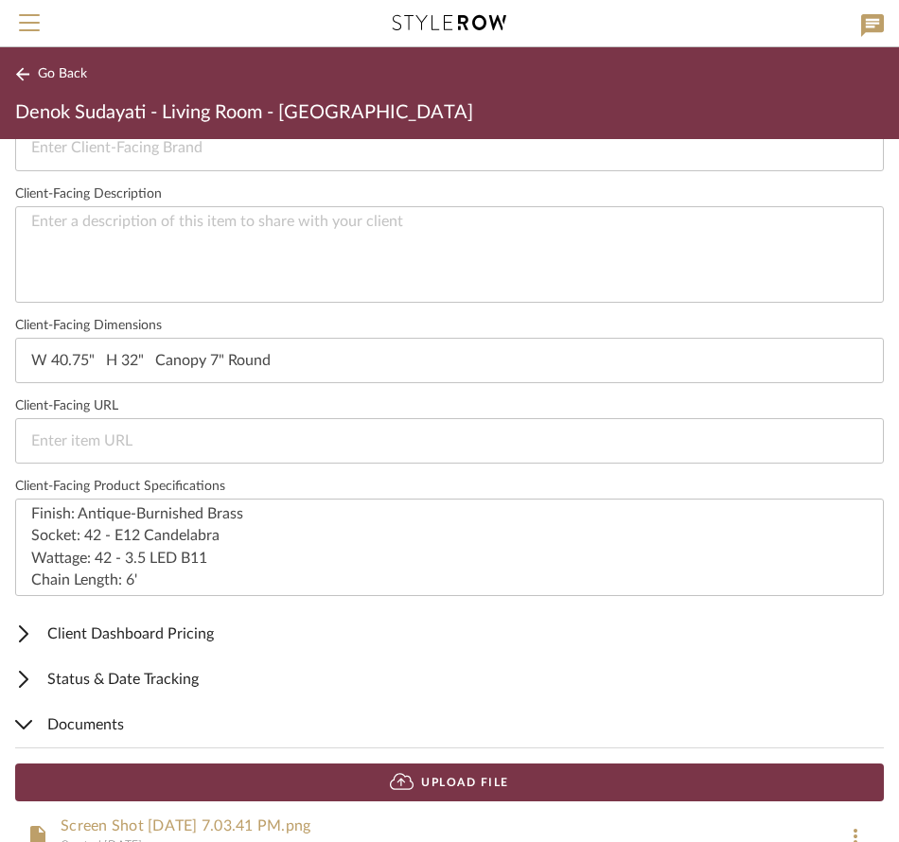
scroll to position [702, 0]
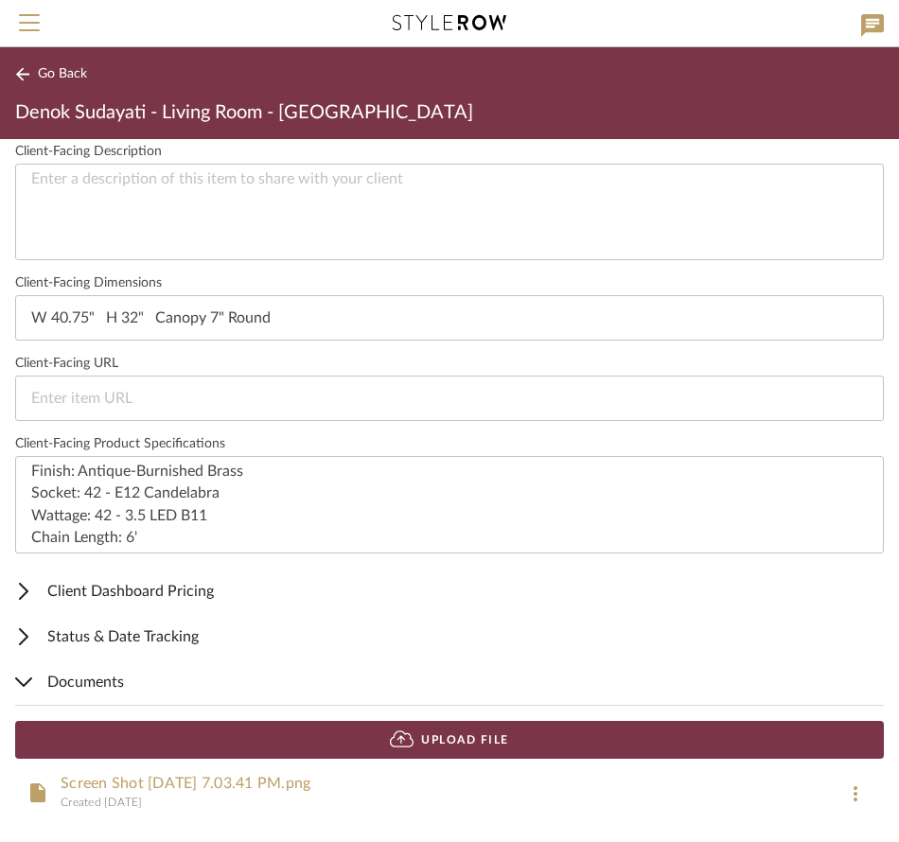
click at [854, 799] on icon at bounding box center [856, 793] width 4 height 15
click at [652, 598] on div at bounding box center [449, 421] width 899 height 842
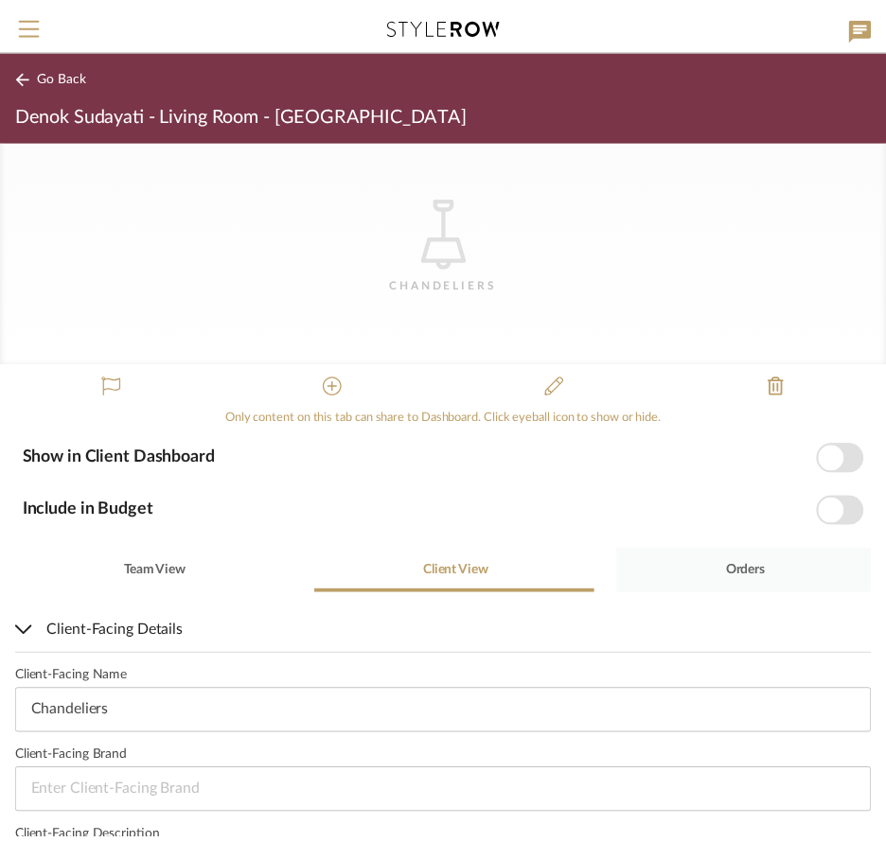
scroll to position [0, 0]
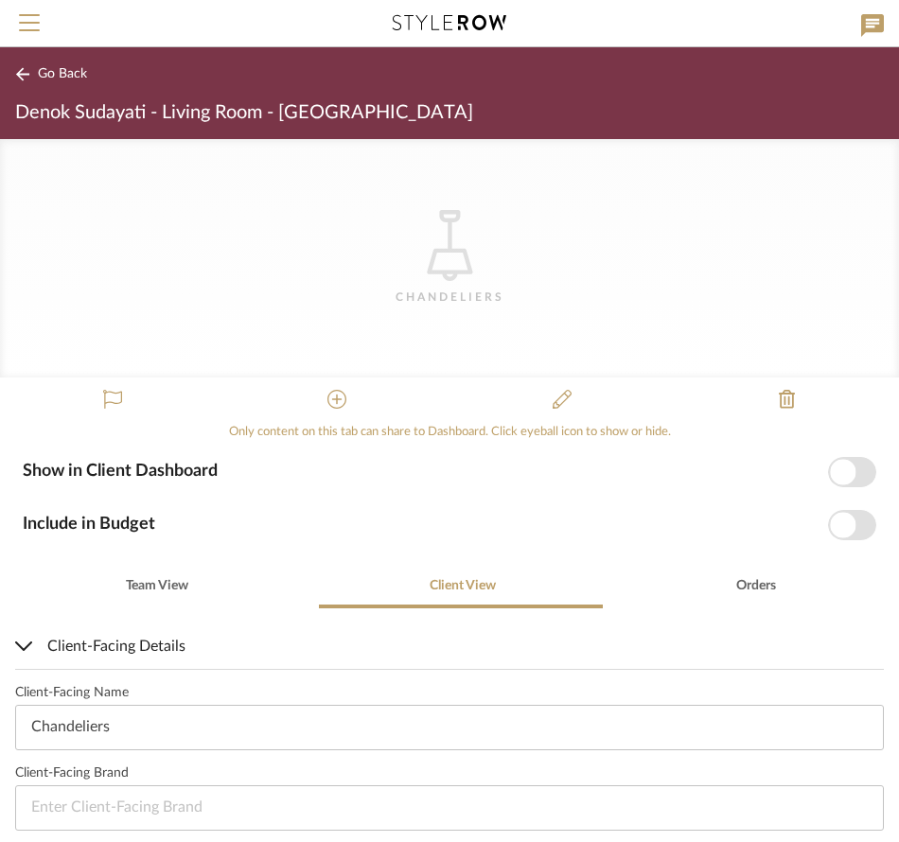
click at [466, 221] on icon "CategoryIconLighting Created with Sketch." at bounding box center [449, 245] width 71 height 71
click at [439, 239] on icon "CategoryIconLighting Created with Sketch." at bounding box center [449, 245] width 71 height 71
drag, startPoint x: 442, startPoint y: 240, endPoint x: 596, endPoint y: 279, distance: 159.0
click at [596, 279] on div "CategoryIconLighting Created with Sketch. [GEOGRAPHIC_DATA]" at bounding box center [449, 258] width 899 height 238
click at [361, 232] on div "CategoryIconLighting Created with Sketch. [GEOGRAPHIC_DATA]" at bounding box center [449, 258] width 899 height 238
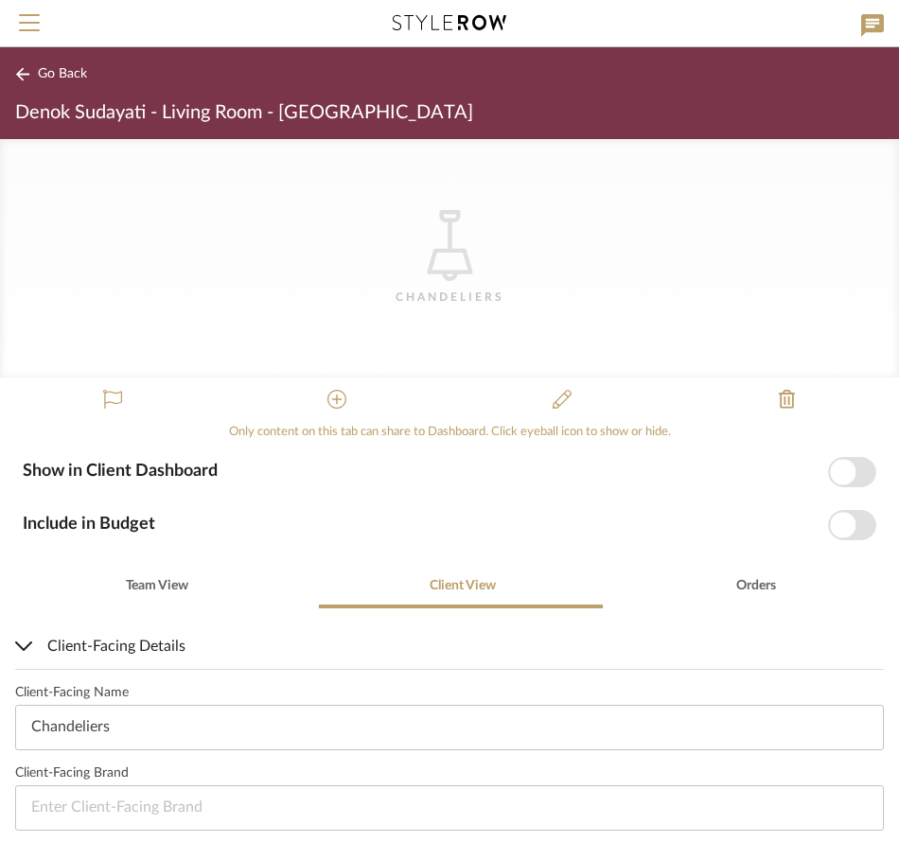
click at [363, 231] on div "CategoryIconLighting Created with Sketch. [GEOGRAPHIC_DATA]" at bounding box center [449, 258] width 899 height 238
click at [70, 71] on span "Go Back" at bounding box center [62, 74] width 49 height 16
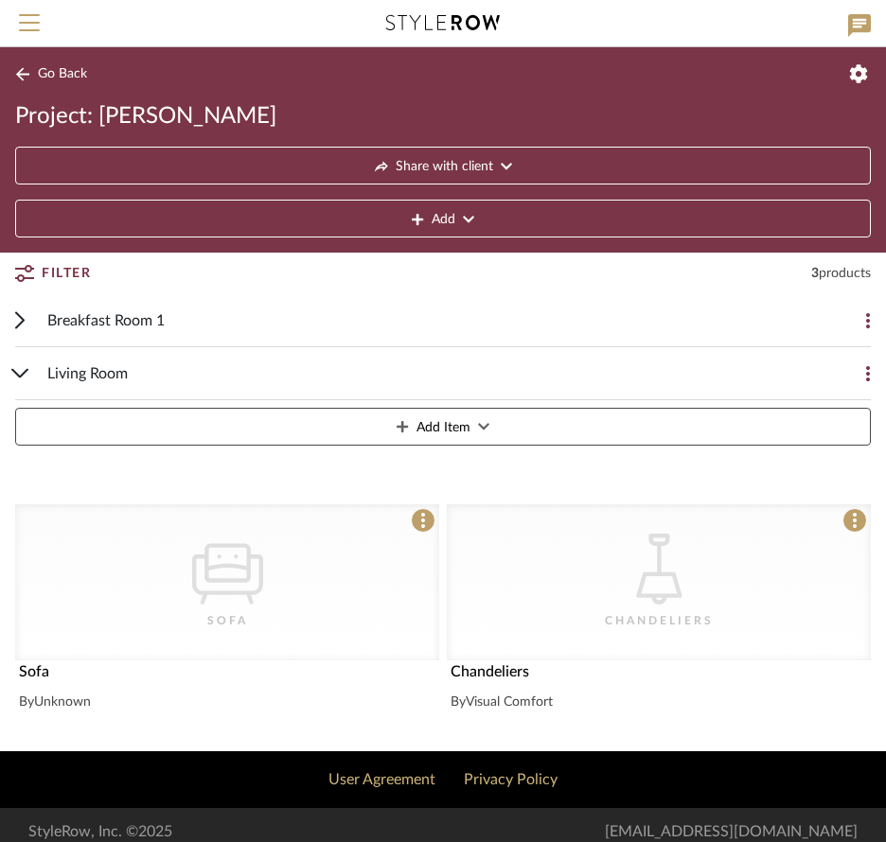
click at [23, 377] on icon at bounding box center [20, 373] width 18 height 9
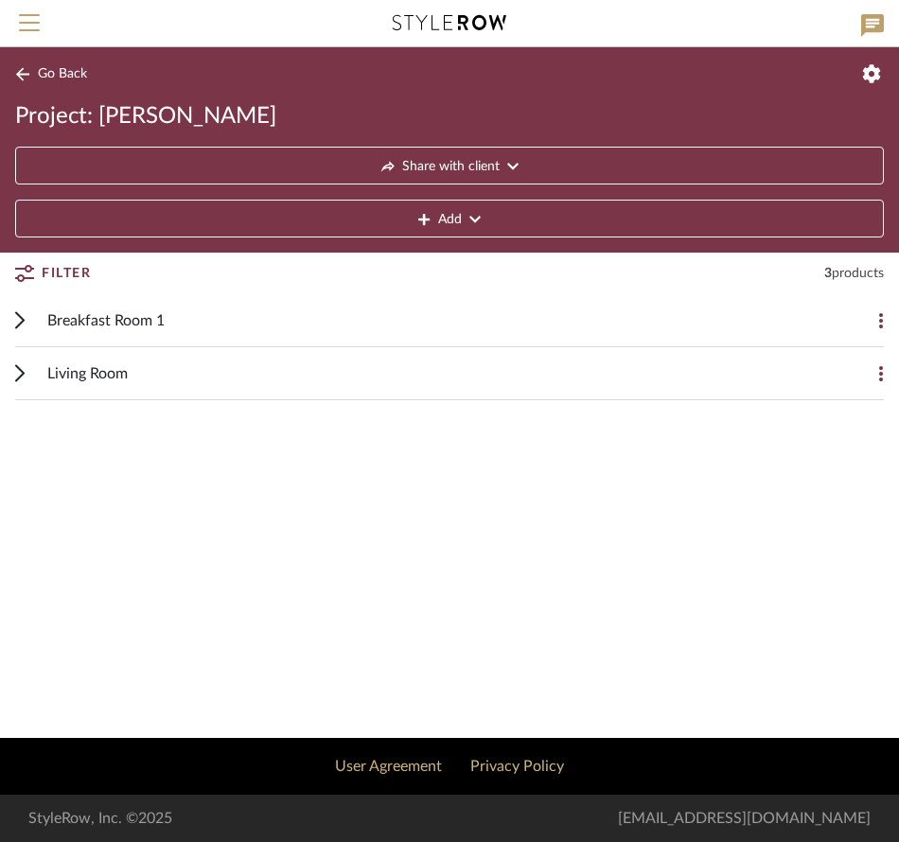
click at [23, 377] on icon at bounding box center [19, 373] width 9 height 18
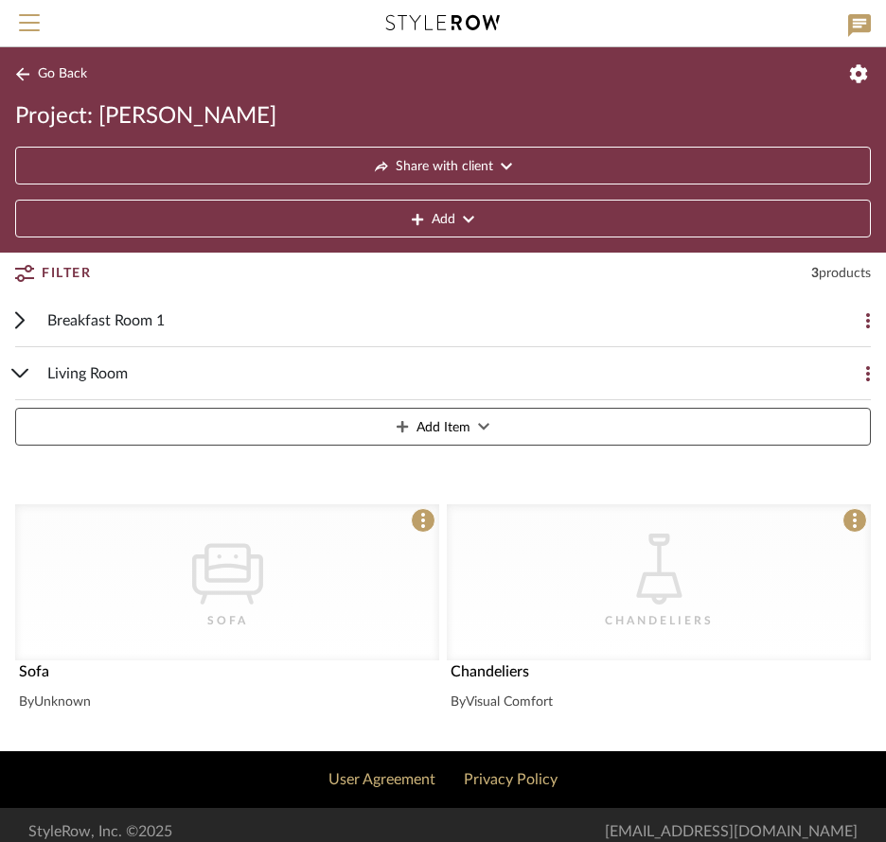
click at [731, 602] on div "CategoryIconLighting Created with Sketch. [GEOGRAPHIC_DATA]" at bounding box center [659, 582] width 424 height 156
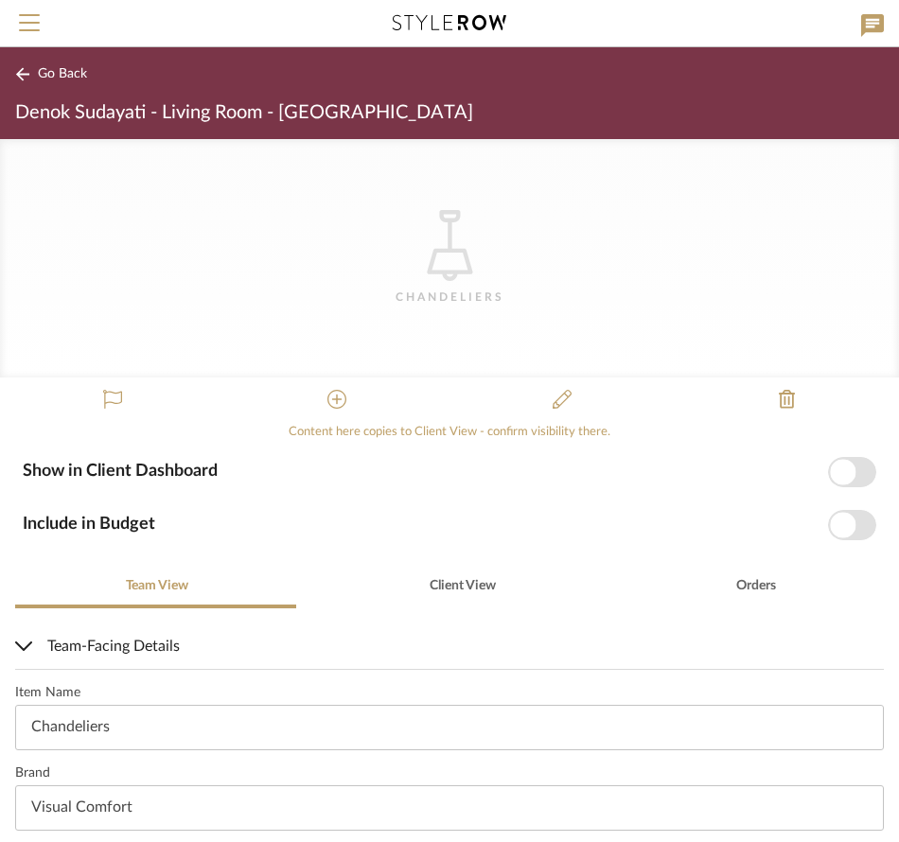
click at [400, 269] on div "CategoryIconLighting Created with Sketch. [GEOGRAPHIC_DATA]" at bounding box center [449, 258] width 899 height 238
click at [452, 265] on icon "CategoryIconLighting Created with Sketch." at bounding box center [449, 245] width 71 height 71
click at [540, 387] on button at bounding box center [561, 400] width 45 height 45
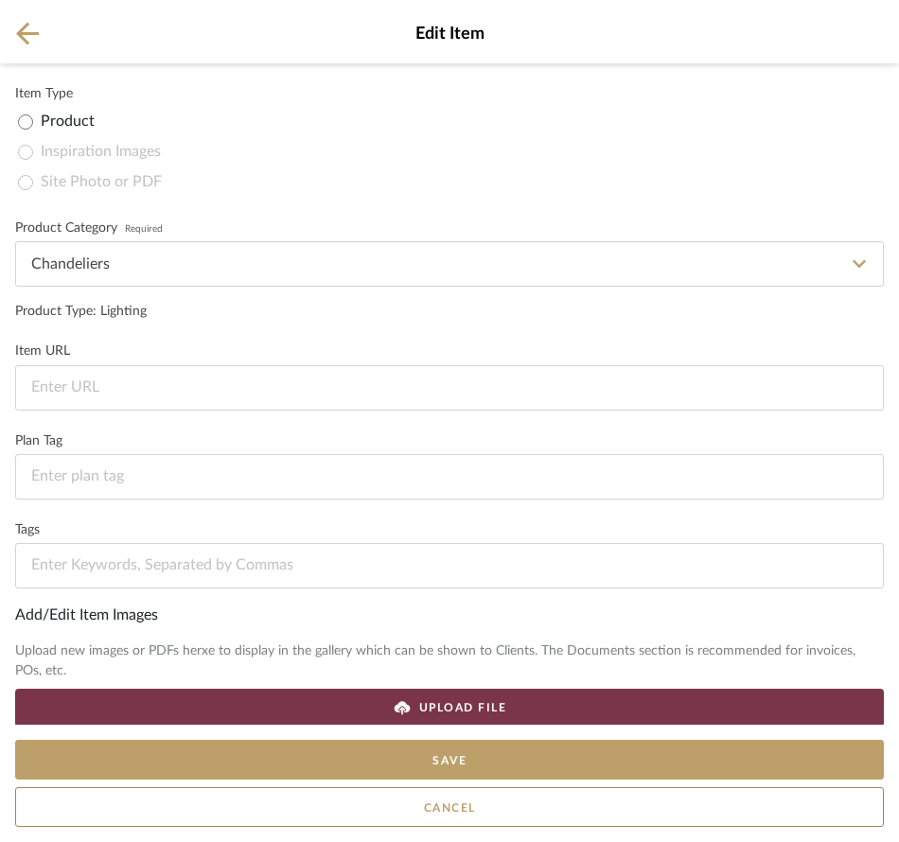
click at [9, 32] on div "Edit Item" at bounding box center [449, 31] width 899 height 63
click at [20, 25] on icon at bounding box center [27, 34] width 23 height 24
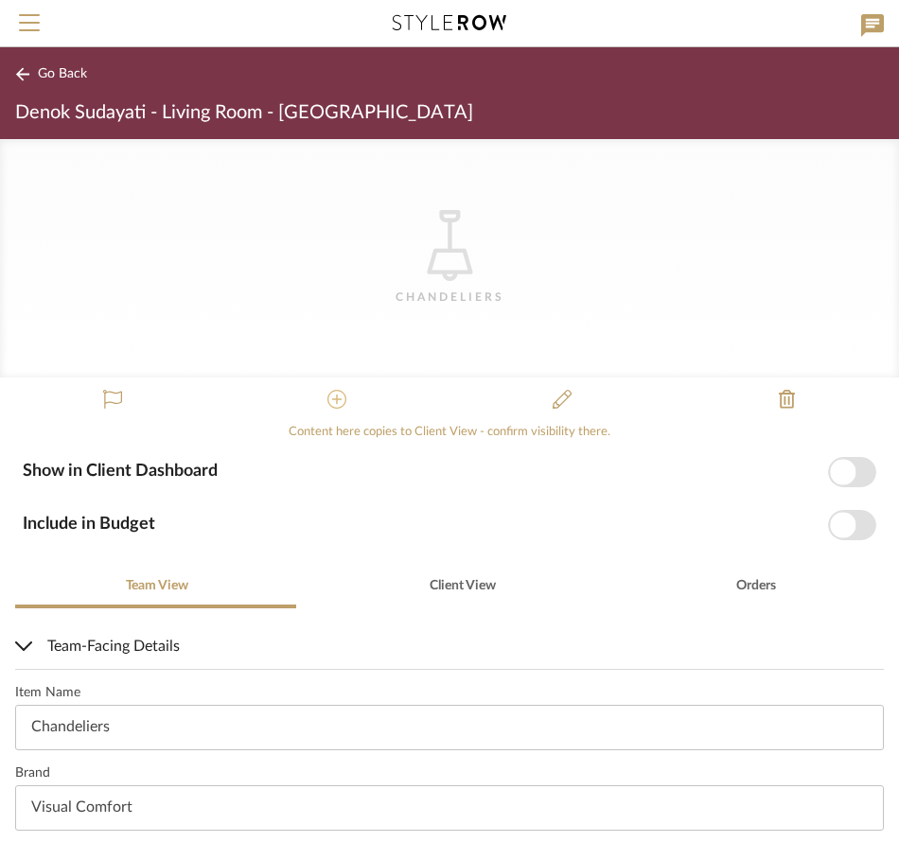
click at [336, 379] on button at bounding box center [336, 400] width 45 height 45
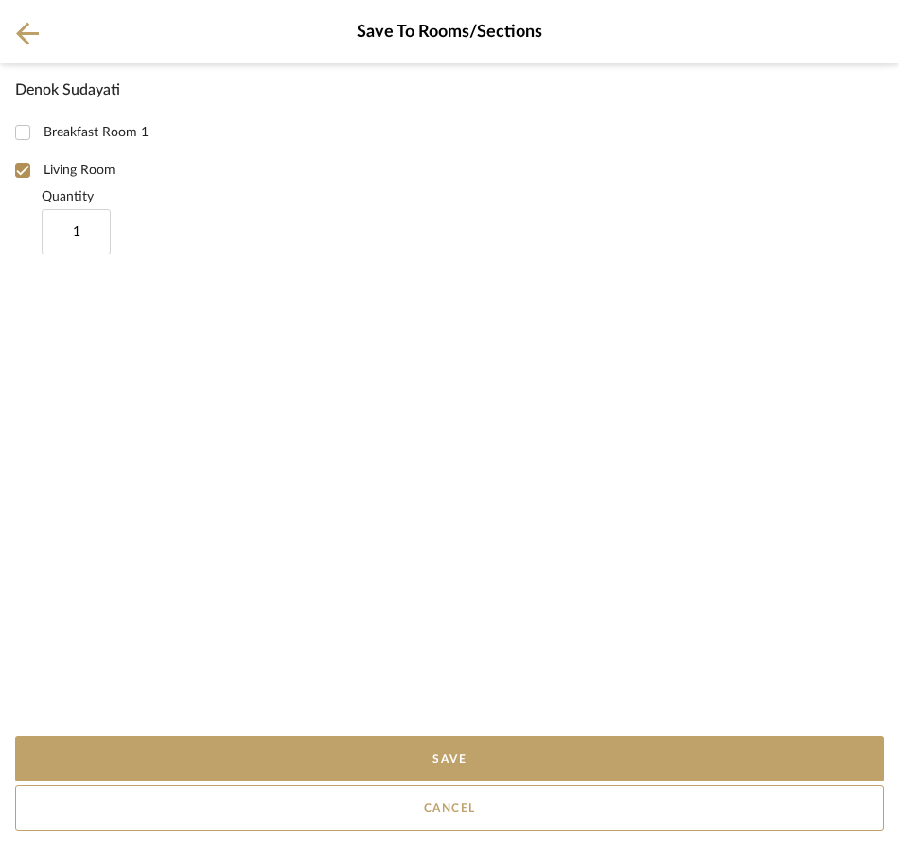
click at [29, 57] on div "Save To Rooms/Sections" at bounding box center [449, 31] width 899 height 63
click at [31, 48] on div "Save To Rooms/Sections" at bounding box center [449, 31] width 899 height 63
click at [32, 29] on icon at bounding box center [27, 34] width 23 height 24
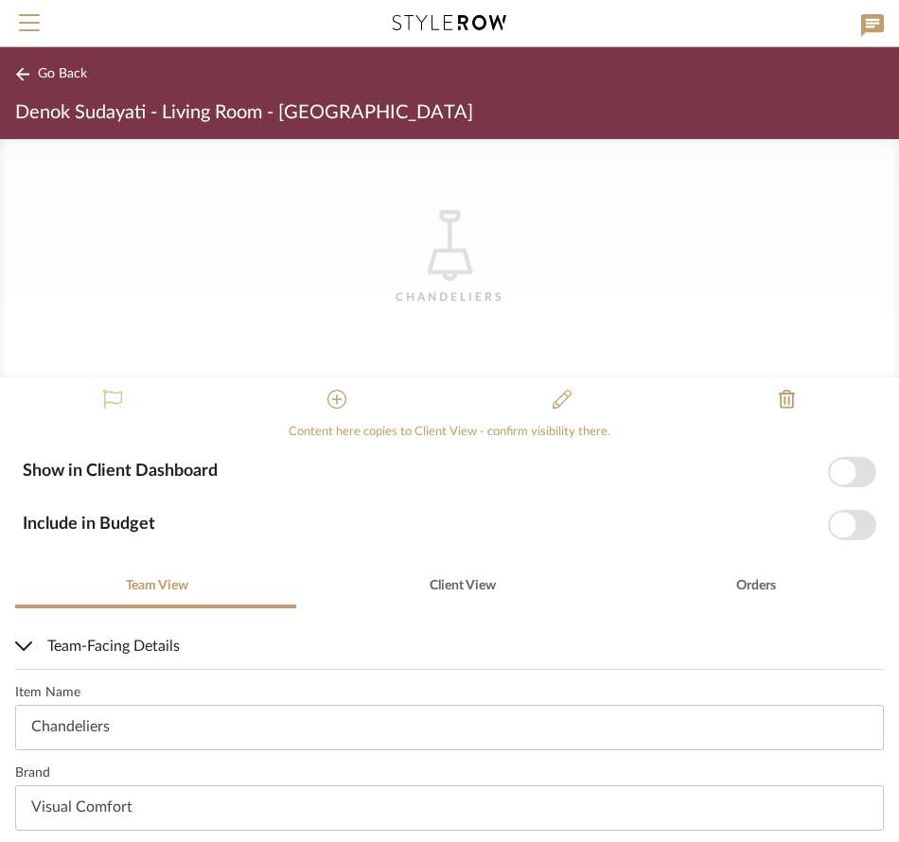
click at [113, 399] on icon at bounding box center [112, 399] width 19 height 19
click at [111, 393] on icon at bounding box center [112, 399] width 19 height 19
click at [736, 579] on span "Orders" at bounding box center [756, 585] width 40 height 13
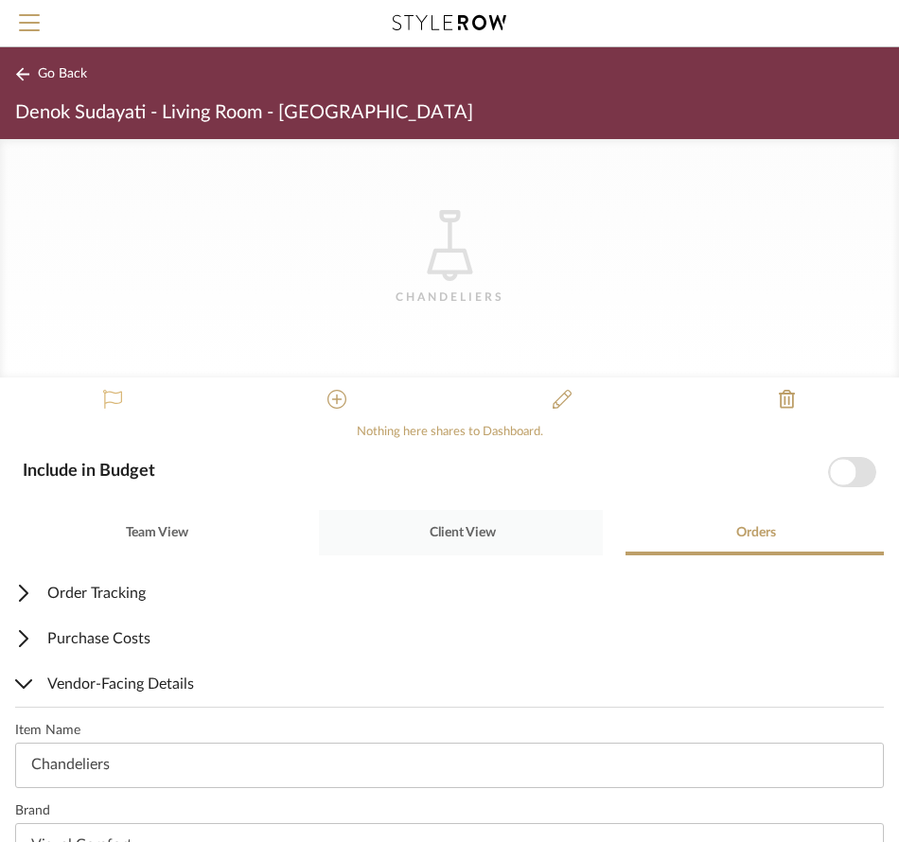
click at [465, 535] on span "Client View" at bounding box center [463, 532] width 66 height 13
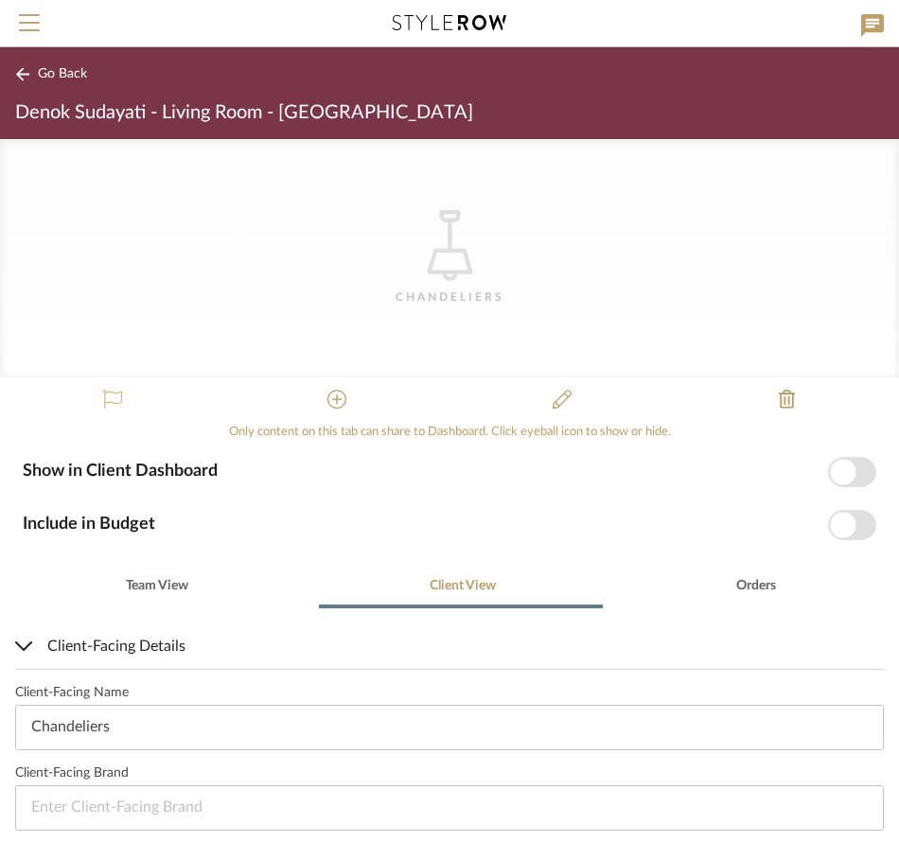
scroll to position [580, 0]
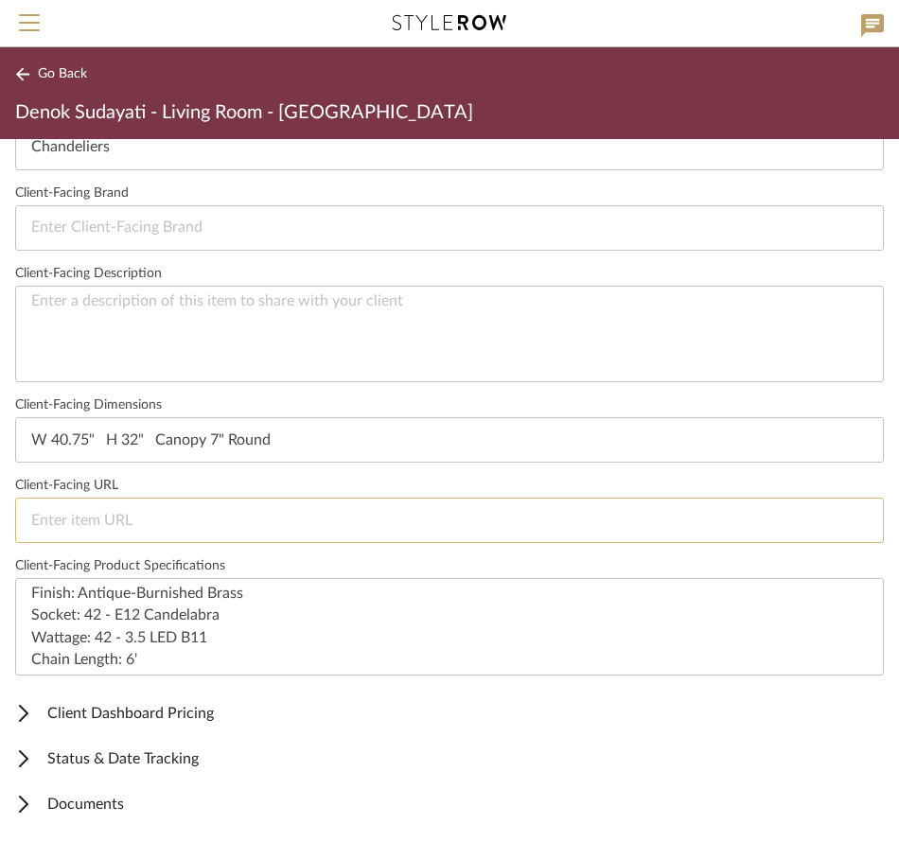
click at [157, 528] on input at bounding box center [449, 520] width 869 height 45
paste input "[URL][DOMAIN_NAME][PERSON_NAME]"
type input "[URL][DOMAIN_NAME][PERSON_NAME]"
click at [489, 757] on span "Status & Date Tracking" at bounding box center [445, 759] width 861 height 23
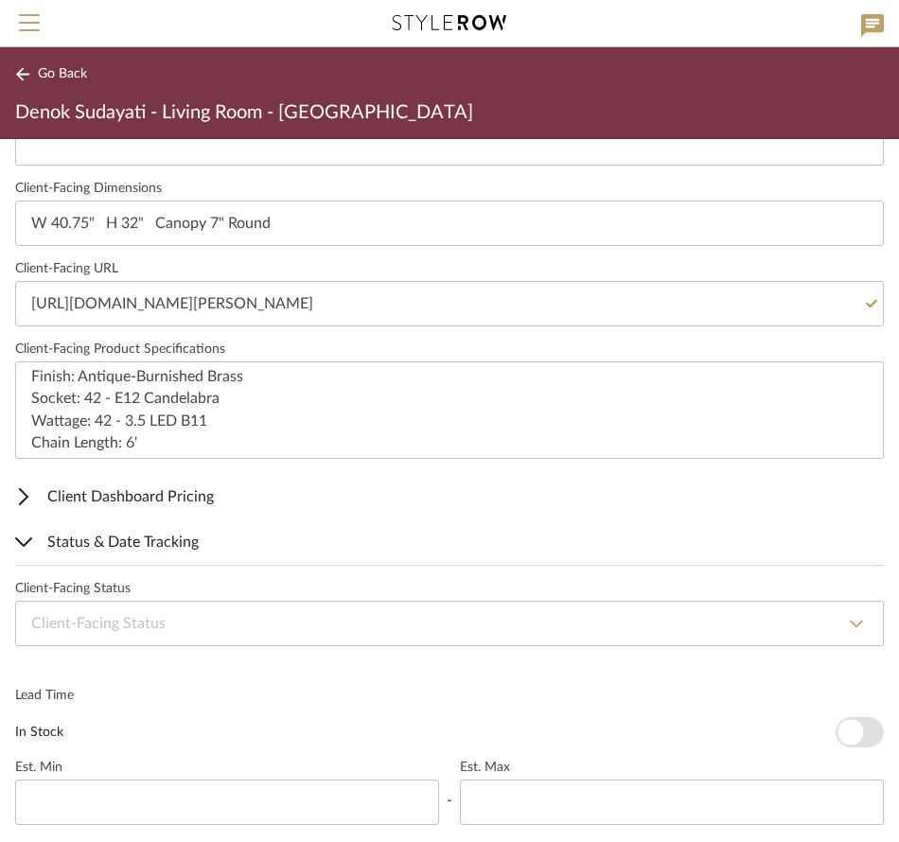
scroll to position [951, 0]
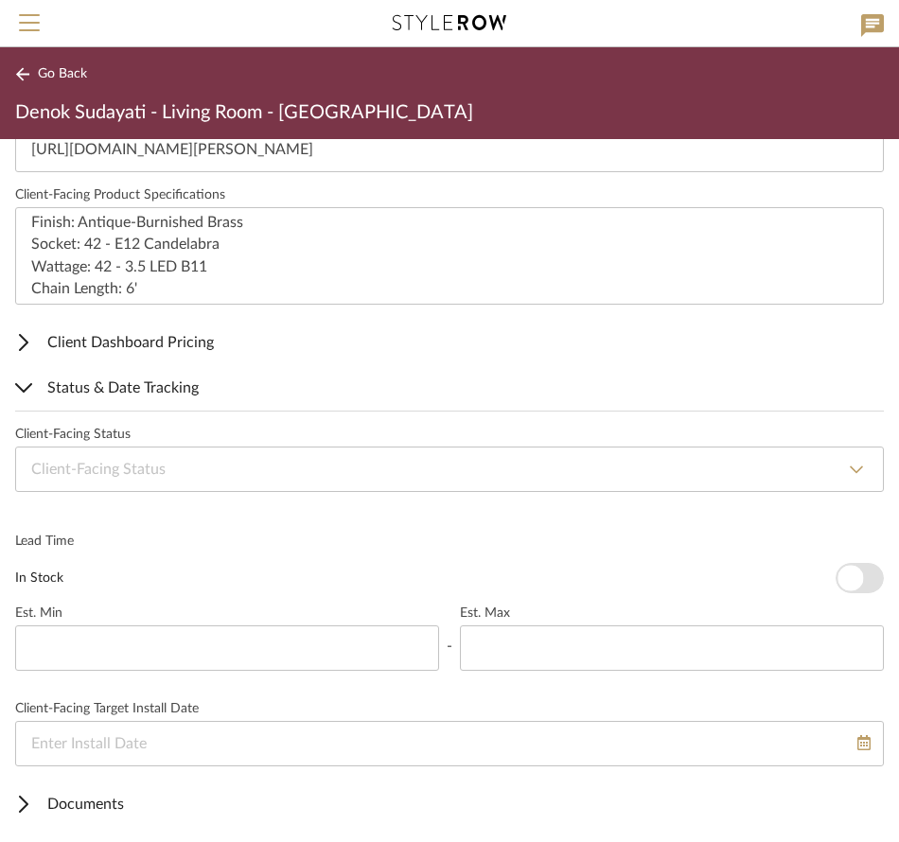
click at [160, 787] on mat-expansion-panel-header "Documents" at bounding box center [449, 804] width 899 height 45
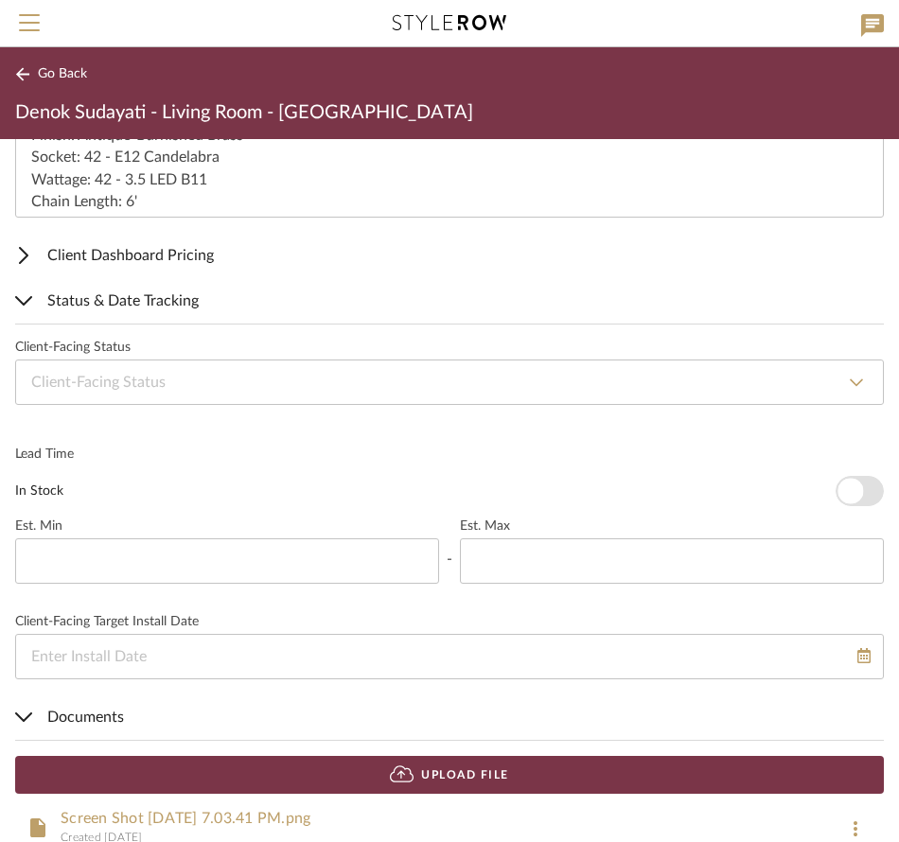
scroll to position [1073, 0]
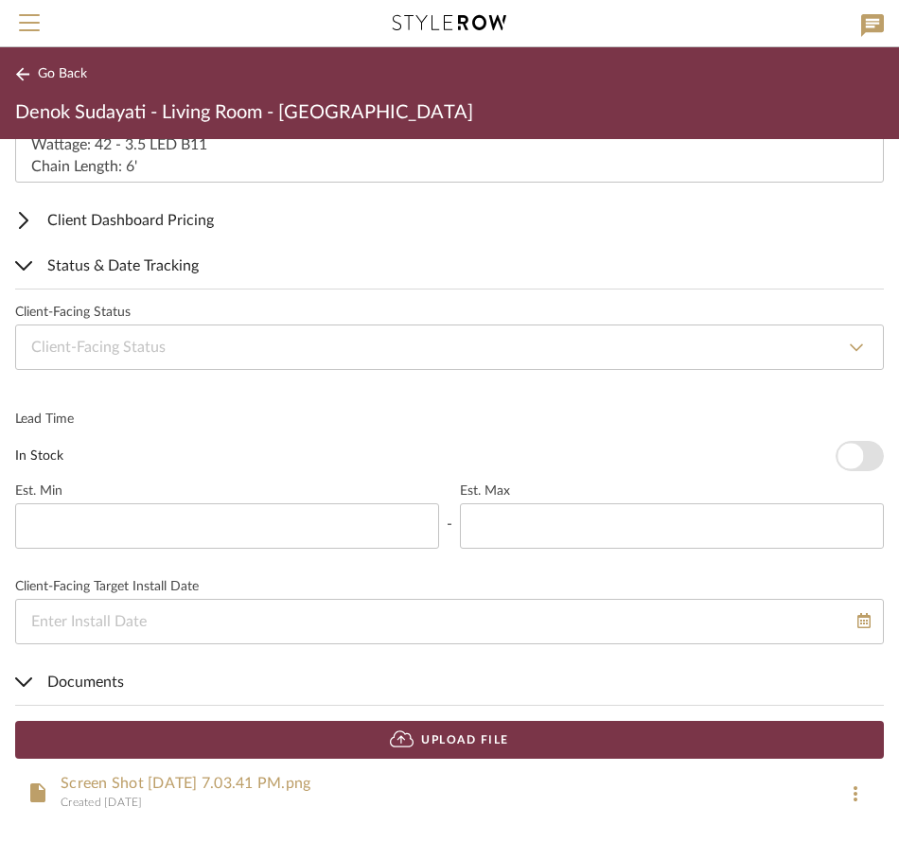
click at [837, 792] on button at bounding box center [855, 793] width 38 height 28
click at [816, 748] on span "Remove" at bounding box center [808, 749] width 76 height 16
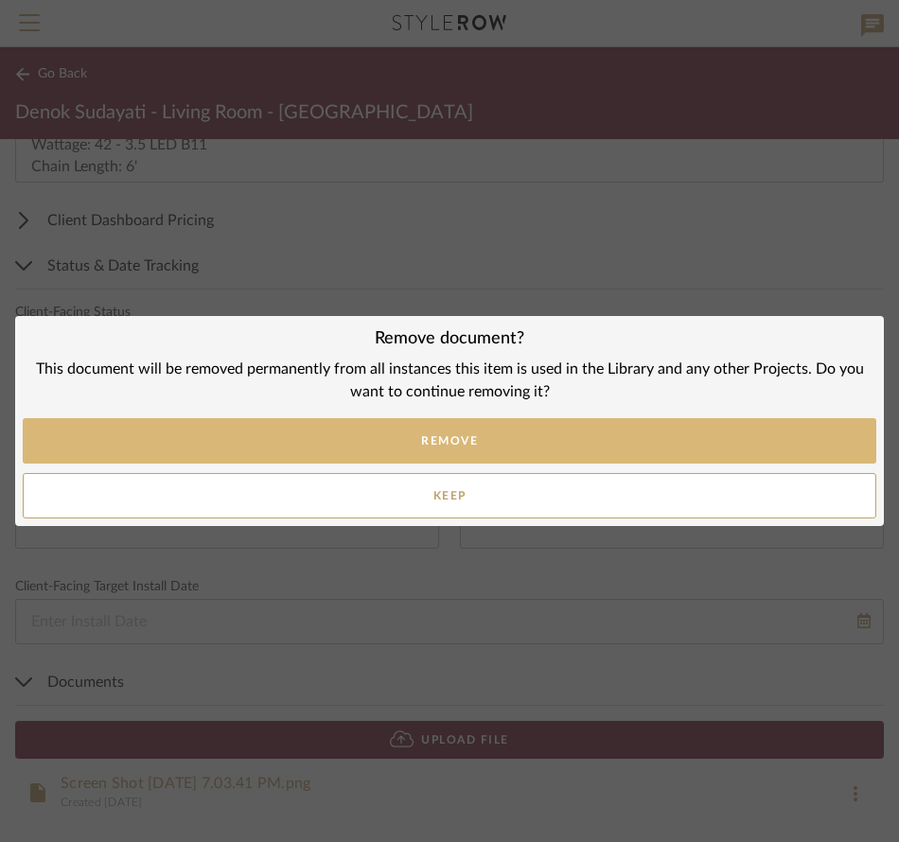
click at [708, 438] on button "Remove" at bounding box center [450, 440] width 854 height 45
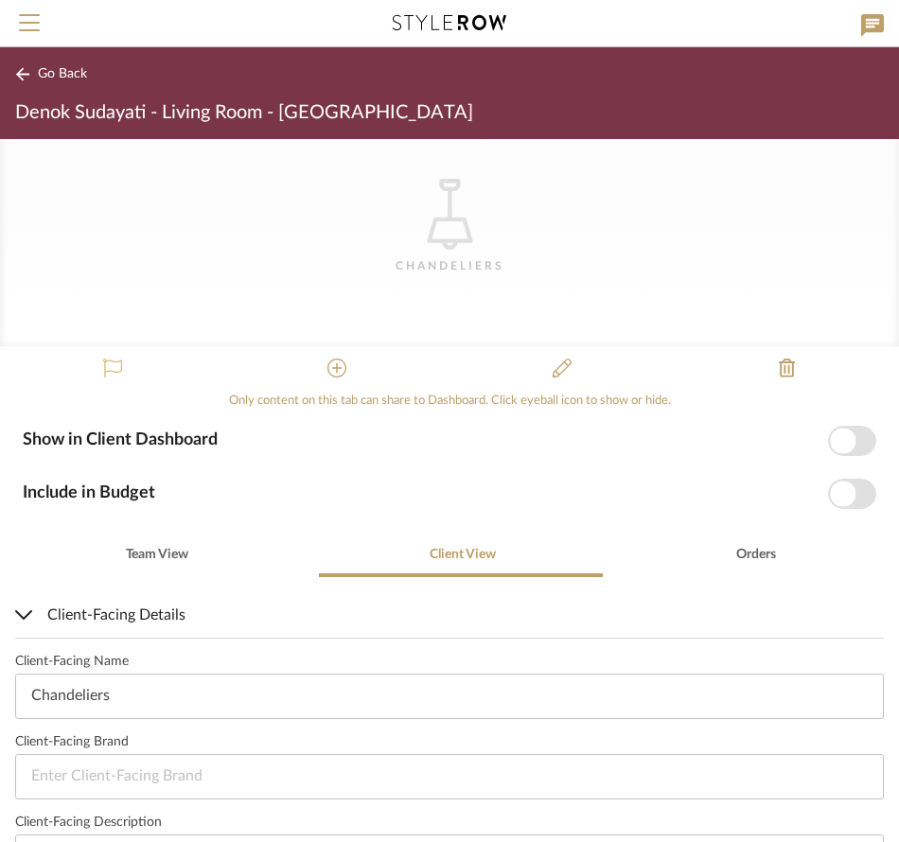
scroll to position [0, 0]
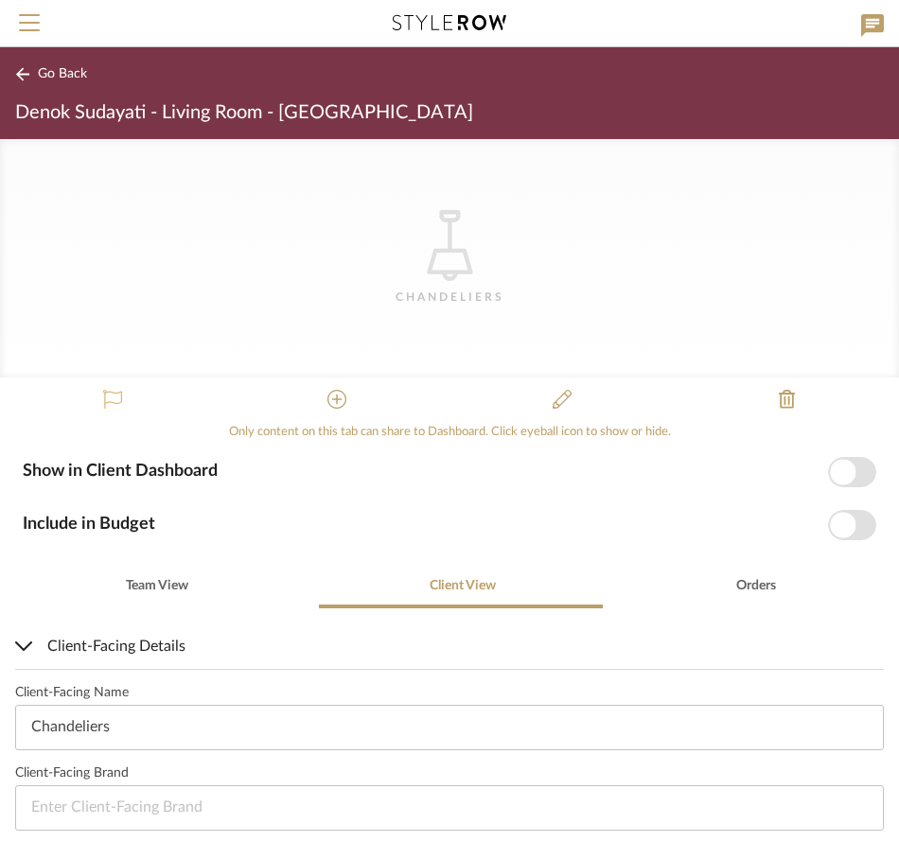
click at [123, 386] on button at bounding box center [112, 400] width 45 height 45
click at [73, 65] on button "Go Back" at bounding box center [54, 74] width 79 height 24
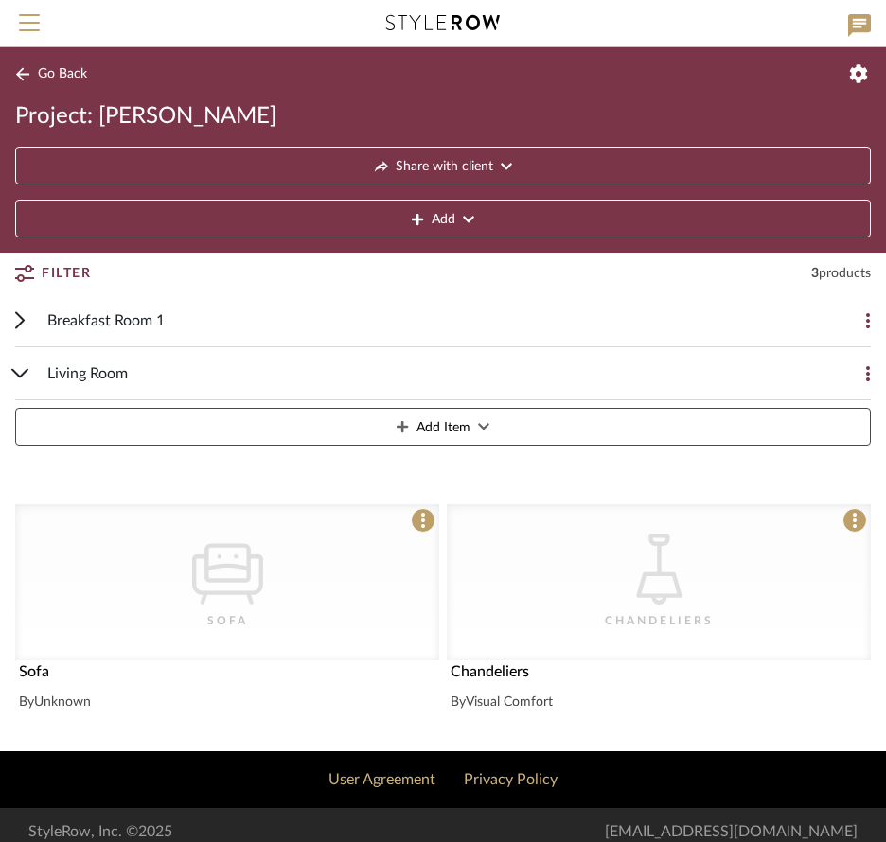
click at [544, 638] on div "CategoryIconLighting Created with Sketch. [GEOGRAPHIC_DATA]" at bounding box center [659, 582] width 424 height 156
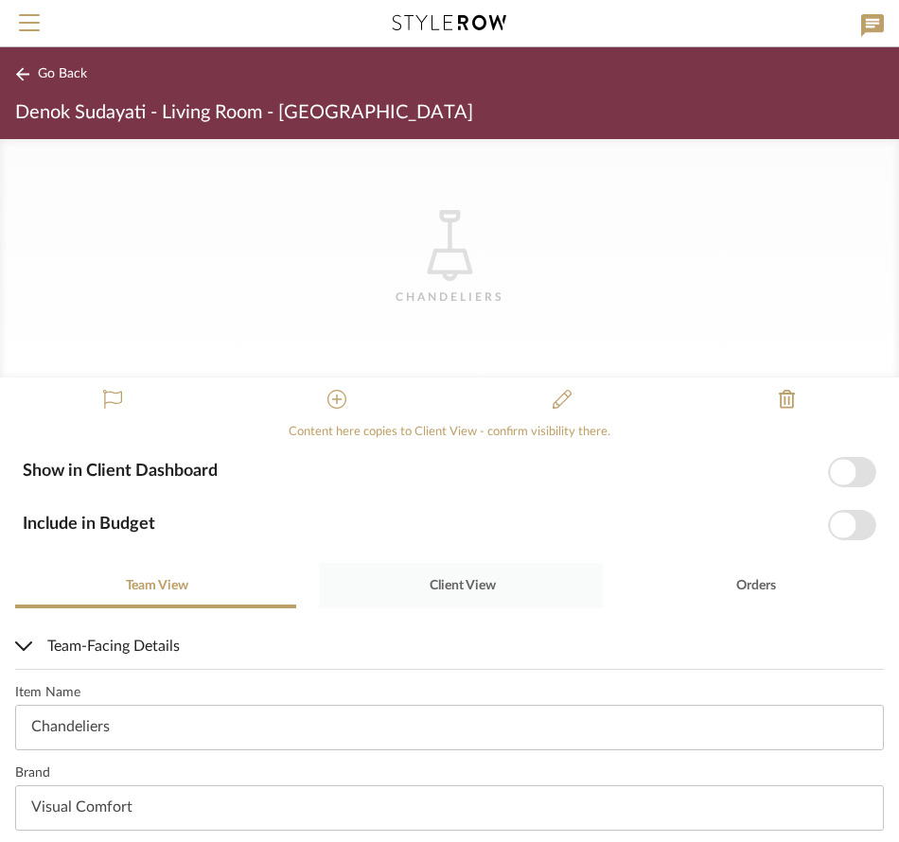
click at [412, 589] on div "Client View" at bounding box center [461, 585] width 285 height 45
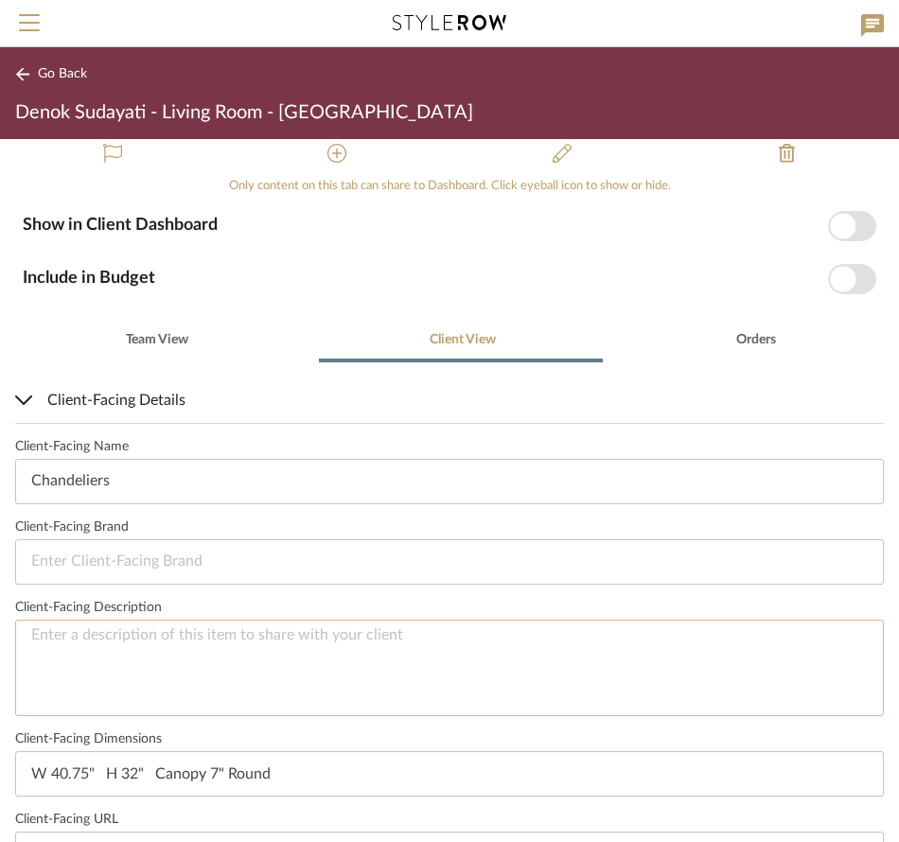
scroll to position [580, 0]
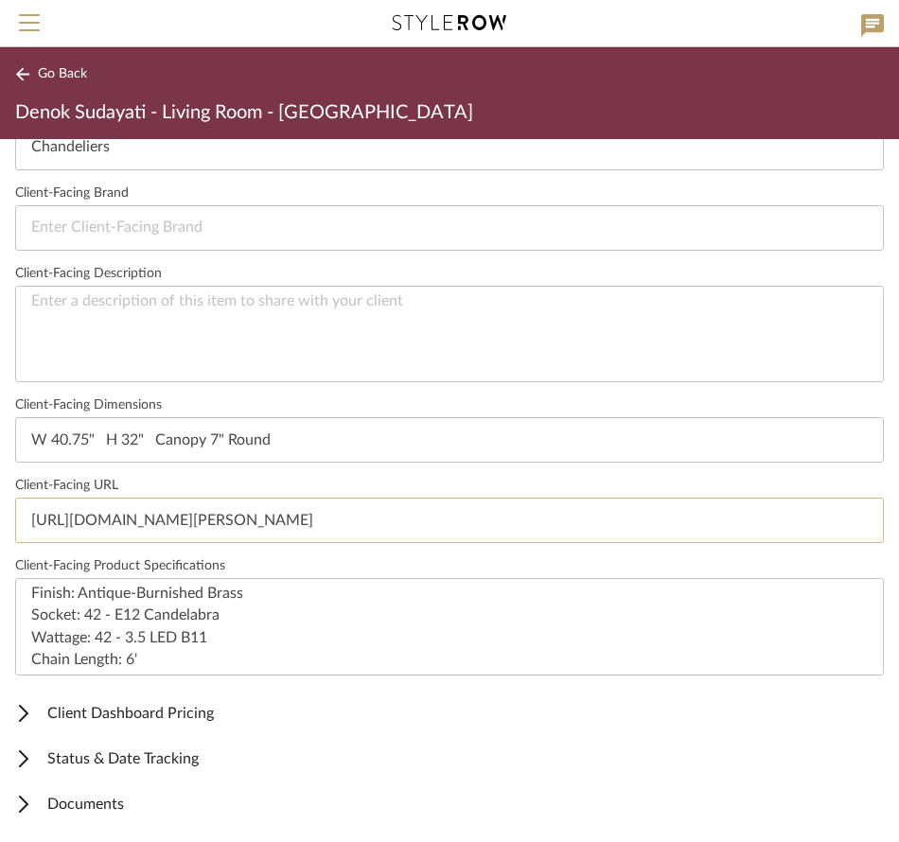
click at [710, 524] on input "[URL][DOMAIN_NAME][PERSON_NAME]" at bounding box center [449, 520] width 869 height 45
click at [159, 708] on span "Client Dashboard Pricing" at bounding box center [445, 713] width 861 height 23
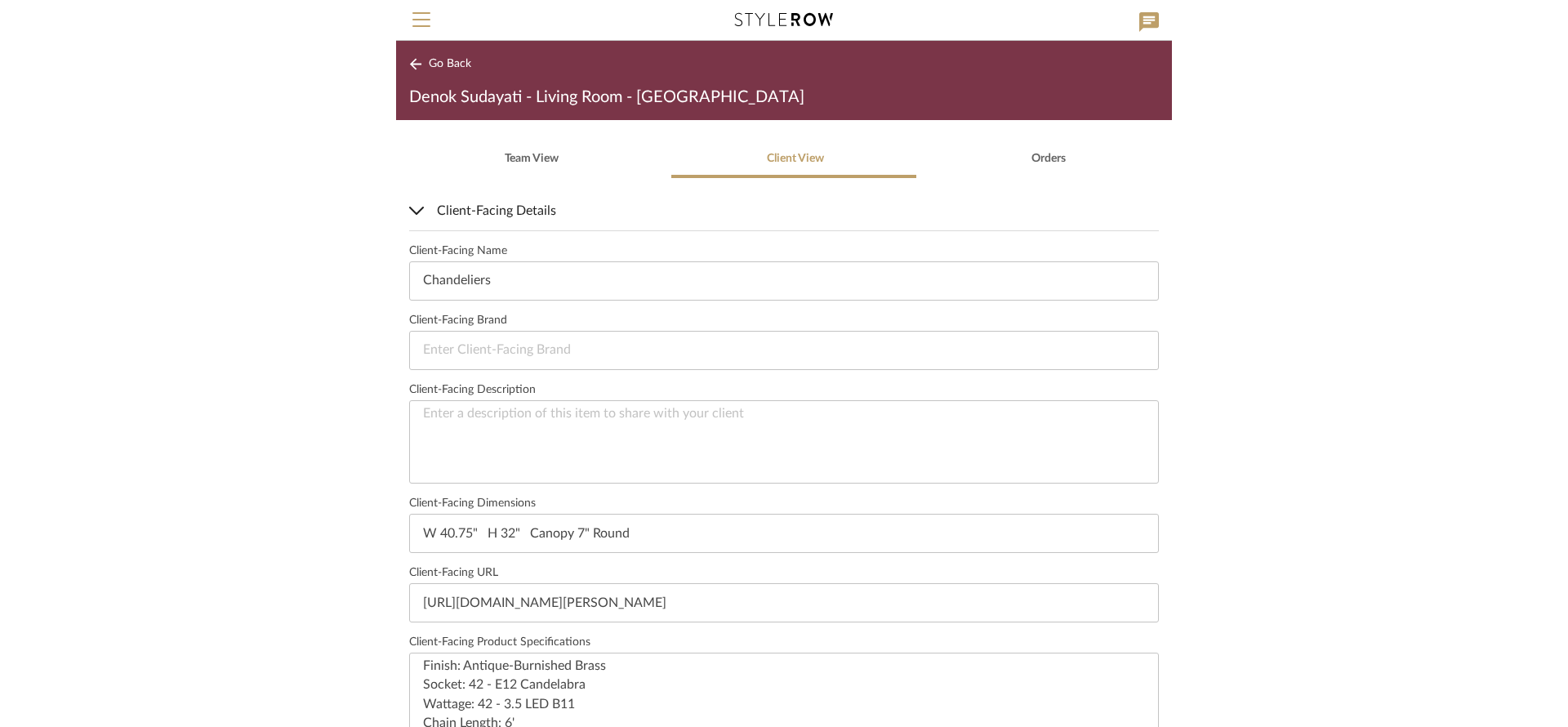
scroll to position [0, 0]
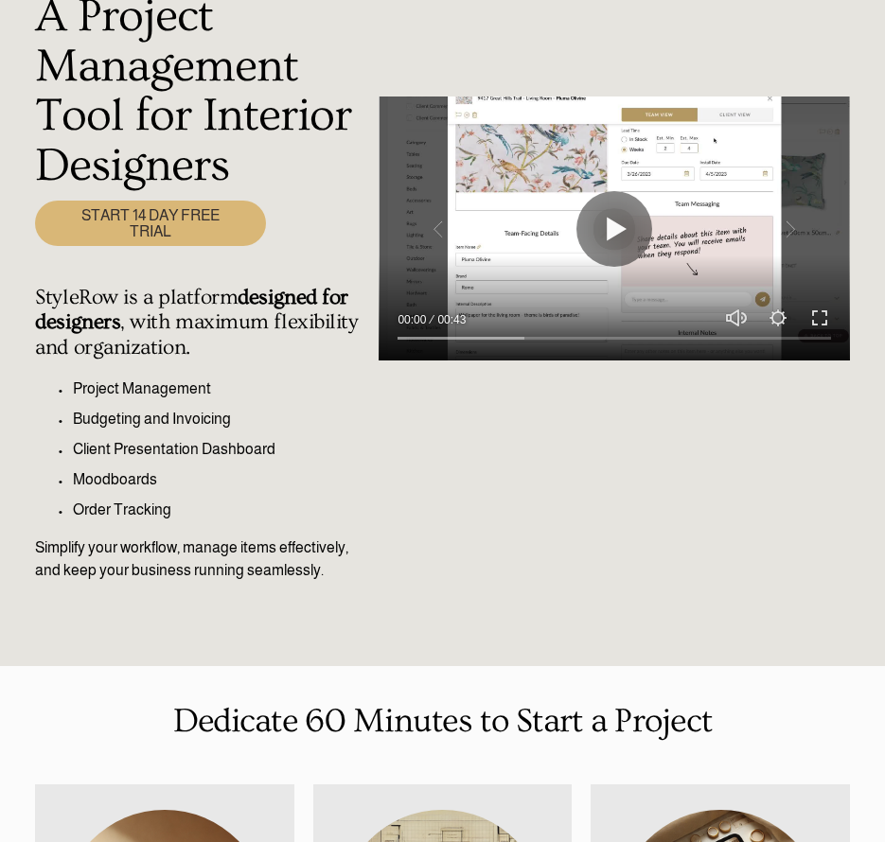
scroll to position [34, 0]
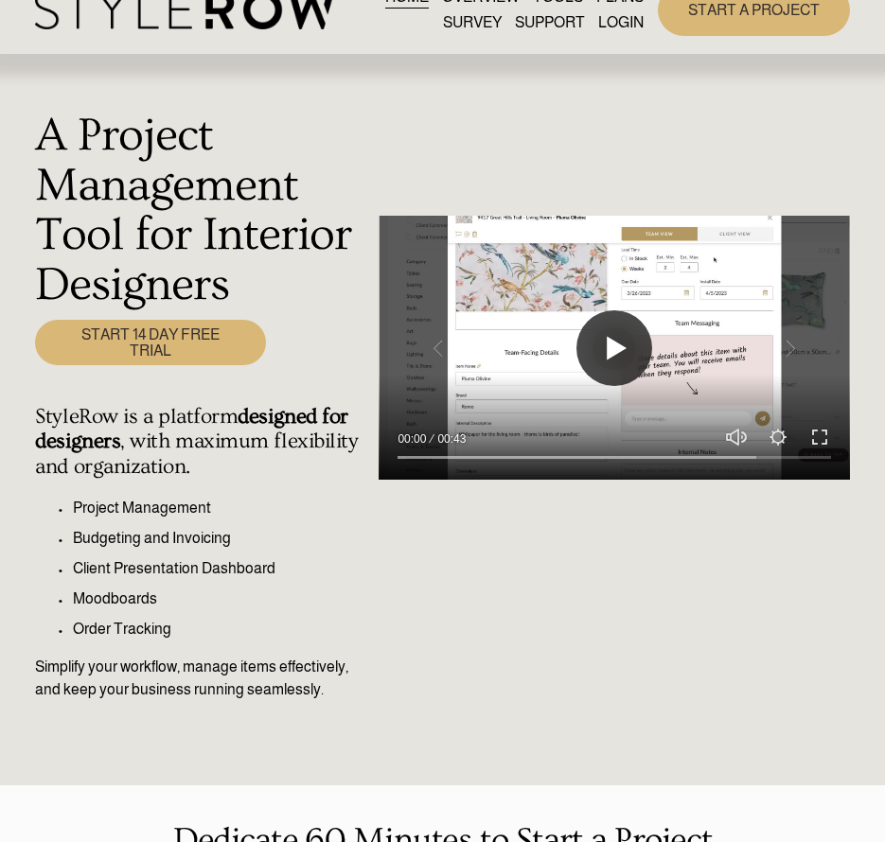
click at [625, 346] on button "Play" at bounding box center [614, 348] width 76 height 76
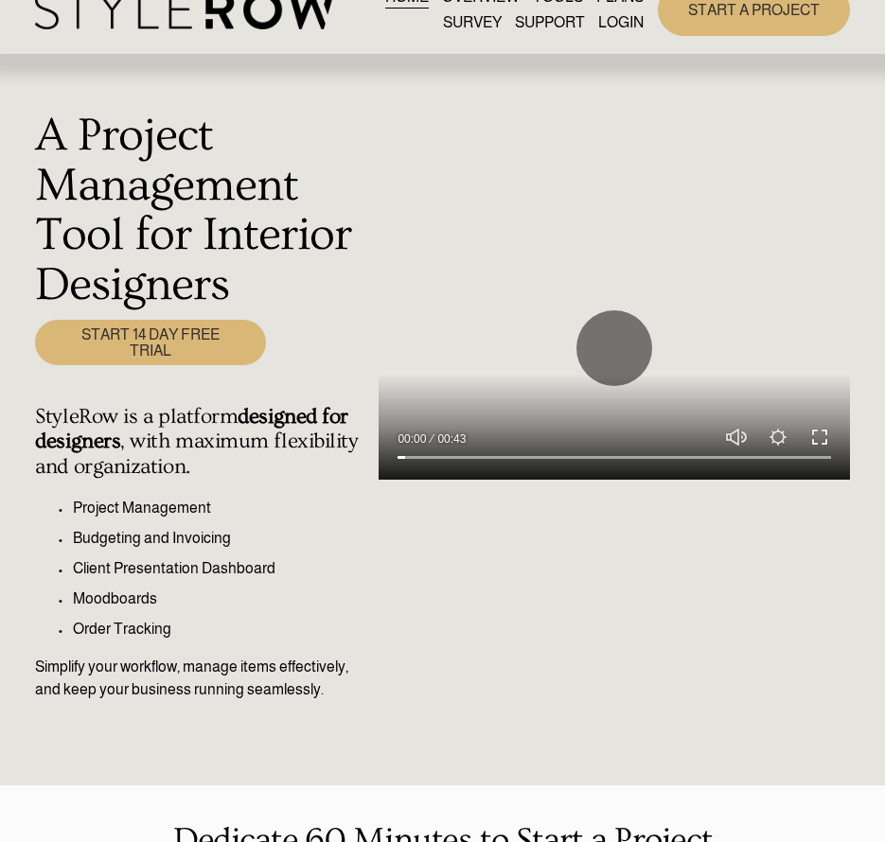
click at [816, 430] on button "Exit fullscreen Enter fullscreen" at bounding box center [819, 437] width 23 height 23
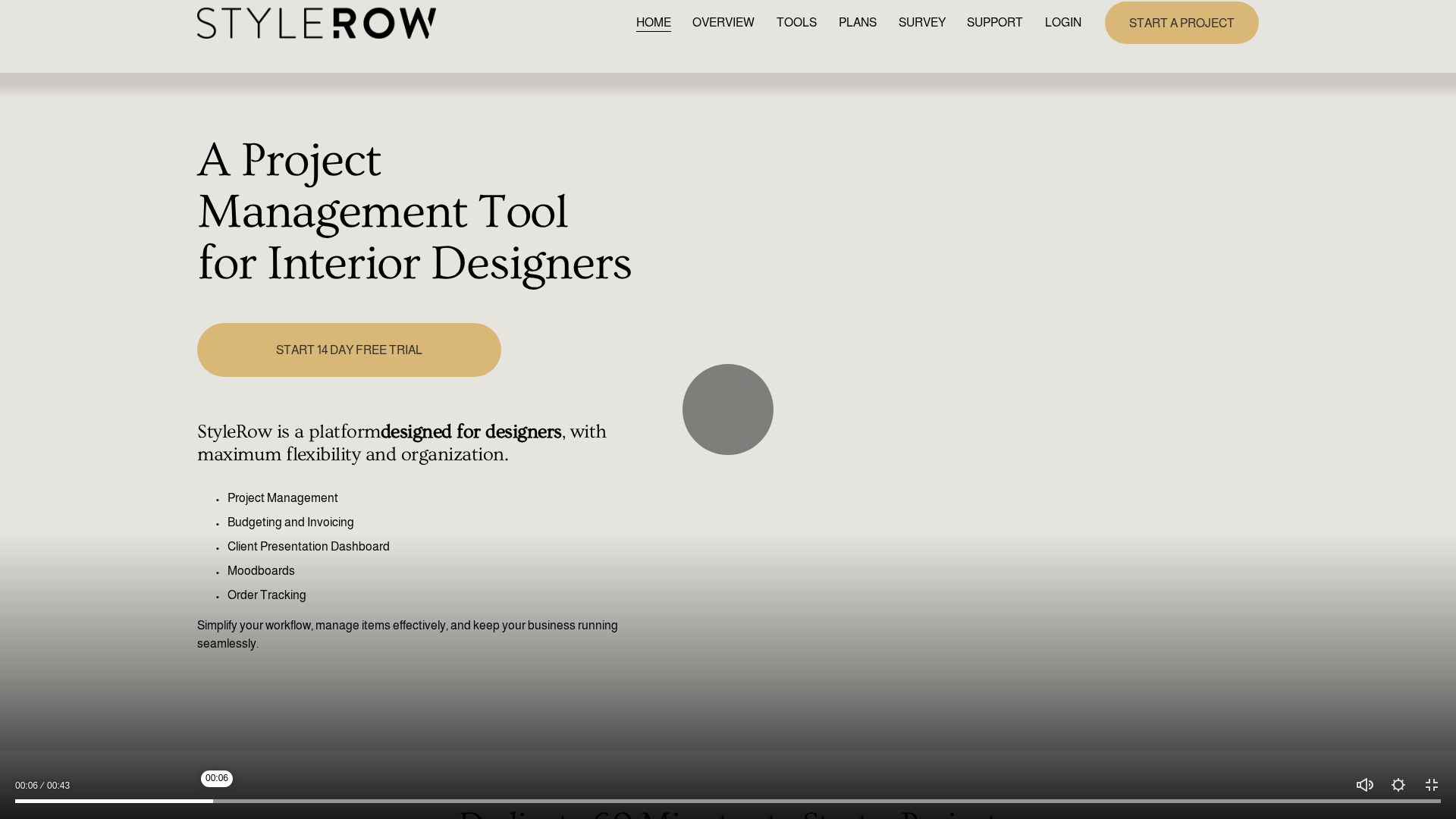
click at [217, 674] on input "Seek" at bounding box center [728, 801] width 1426 height 10
click at [542, 674] on div at bounding box center [728, 797] width 1456 height 43
click at [538, 674] on div at bounding box center [728, 797] width 1456 height 43
click at [542, 674] on input "Seek" at bounding box center [728, 801] width 1426 height 10
click at [643, 674] on div at bounding box center [728, 797] width 1456 height 43
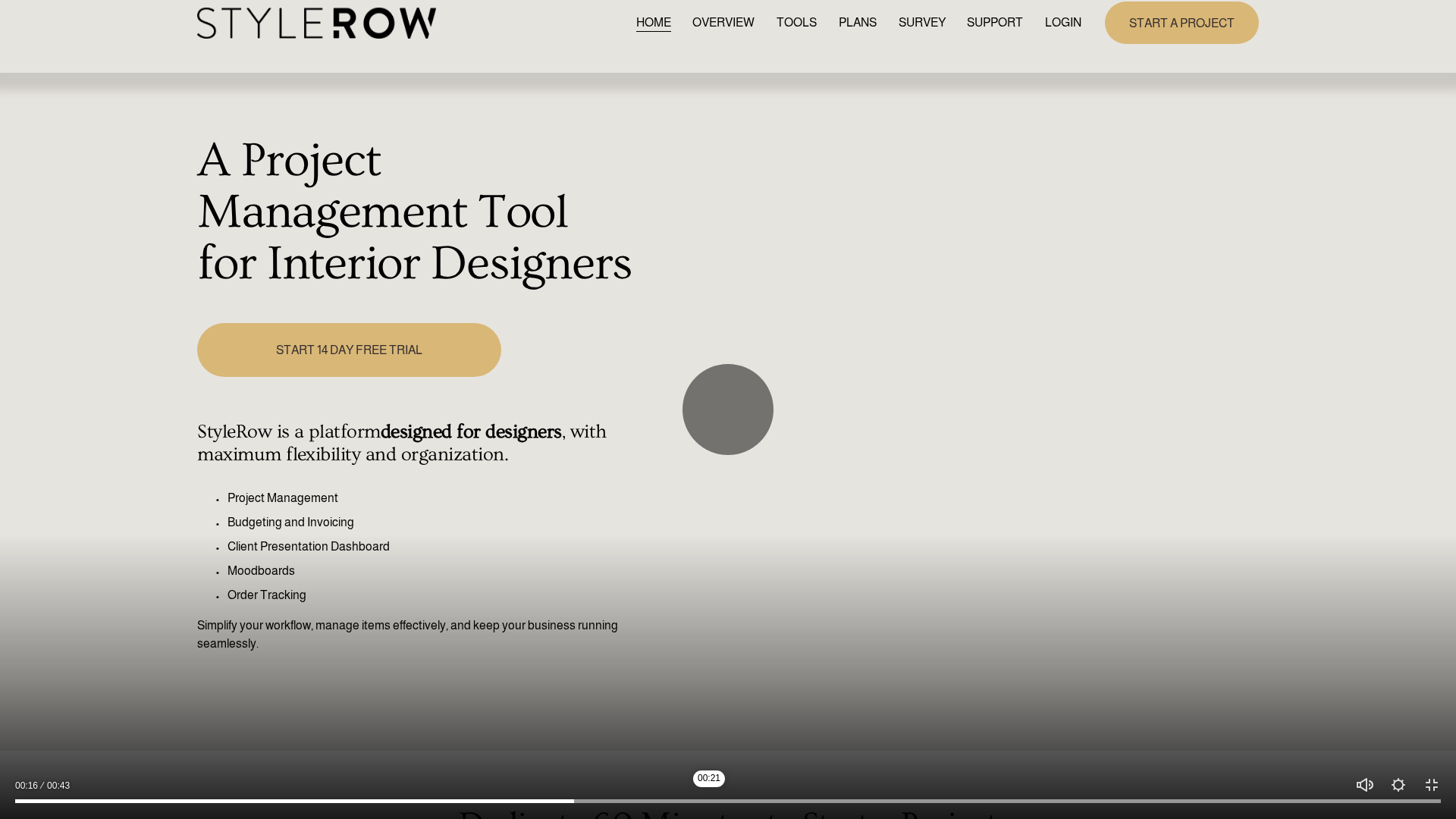
click at [708, 674] on input "Seek" at bounding box center [728, 801] width 1426 height 10
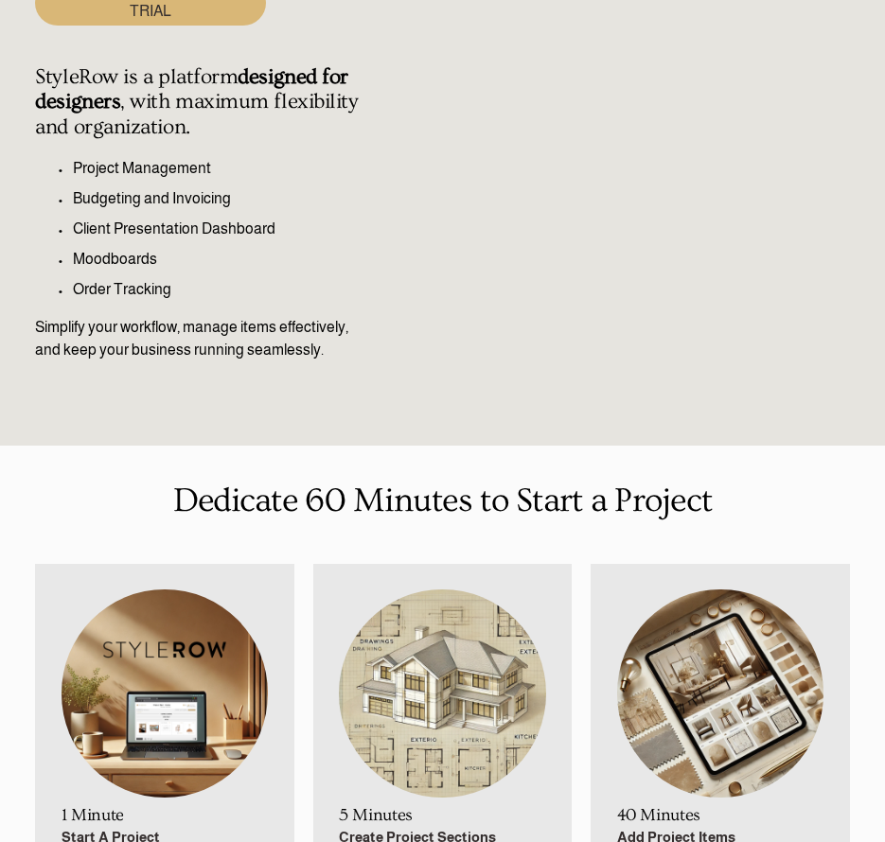
scroll to position [0, 0]
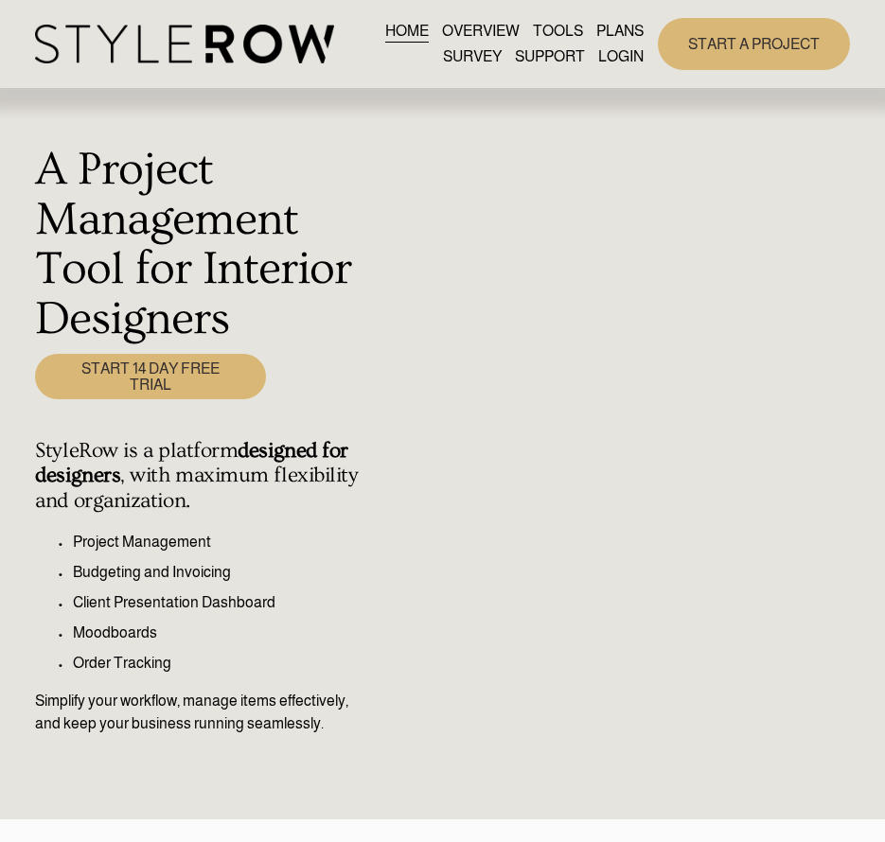
click at [489, 26] on link "OVERVIEW" at bounding box center [481, 31] width 78 height 26
type input "78.07"
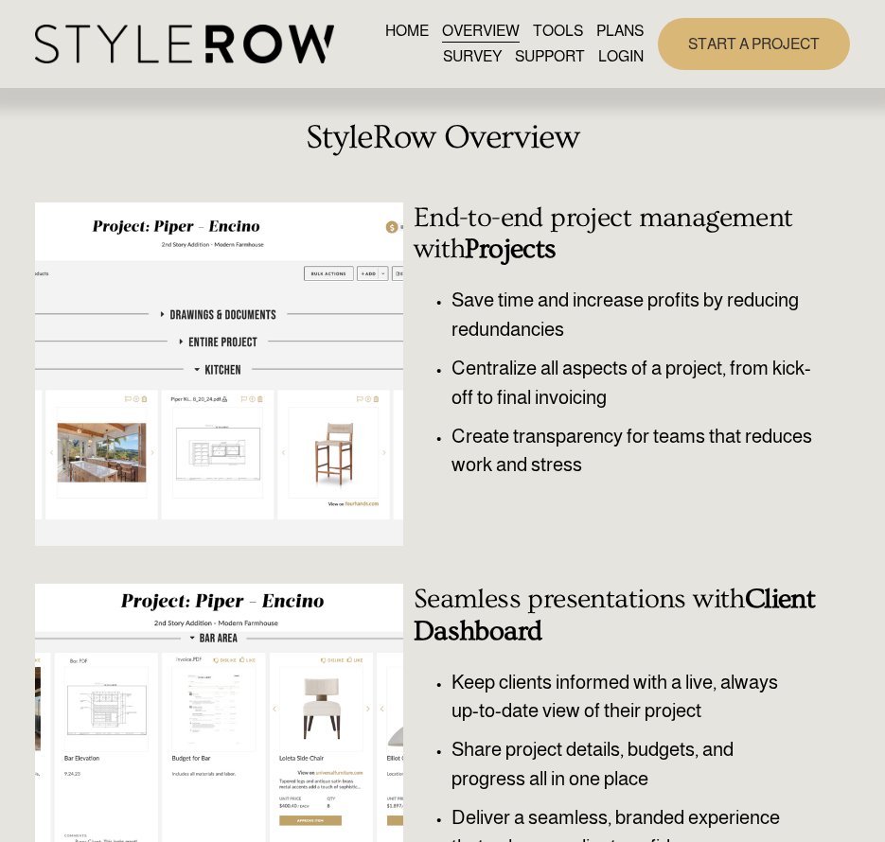
click at [563, 31] on link "TOOLS" at bounding box center [558, 31] width 50 height 26
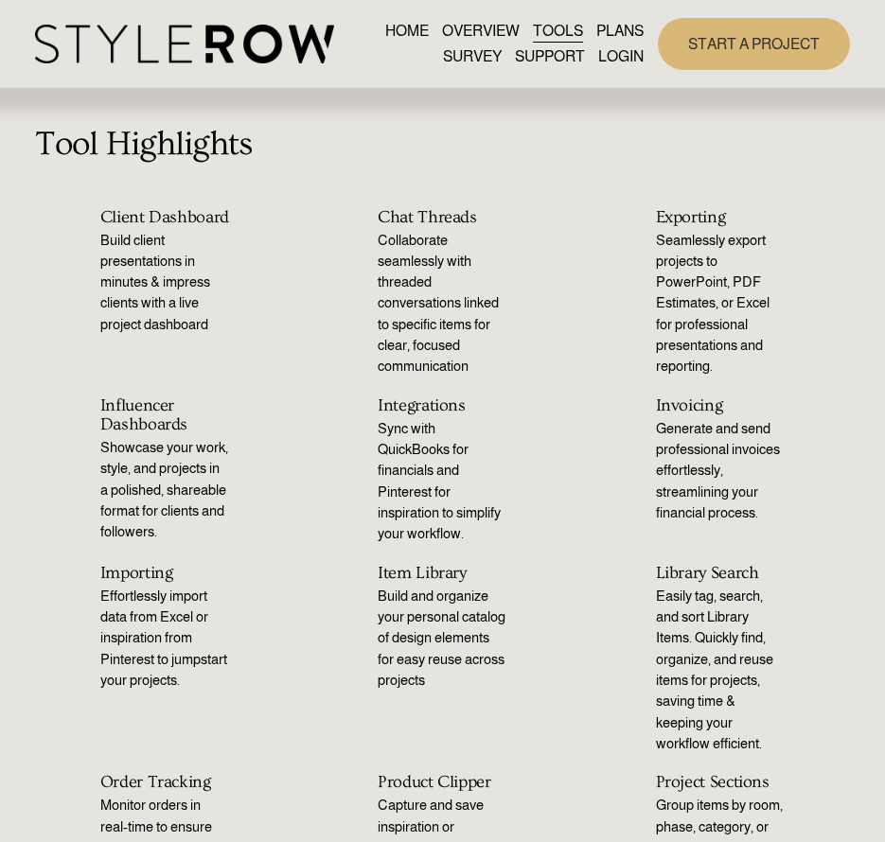
click at [607, 22] on link "PLANS" at bounding box center [619, 31] width 47 height 26
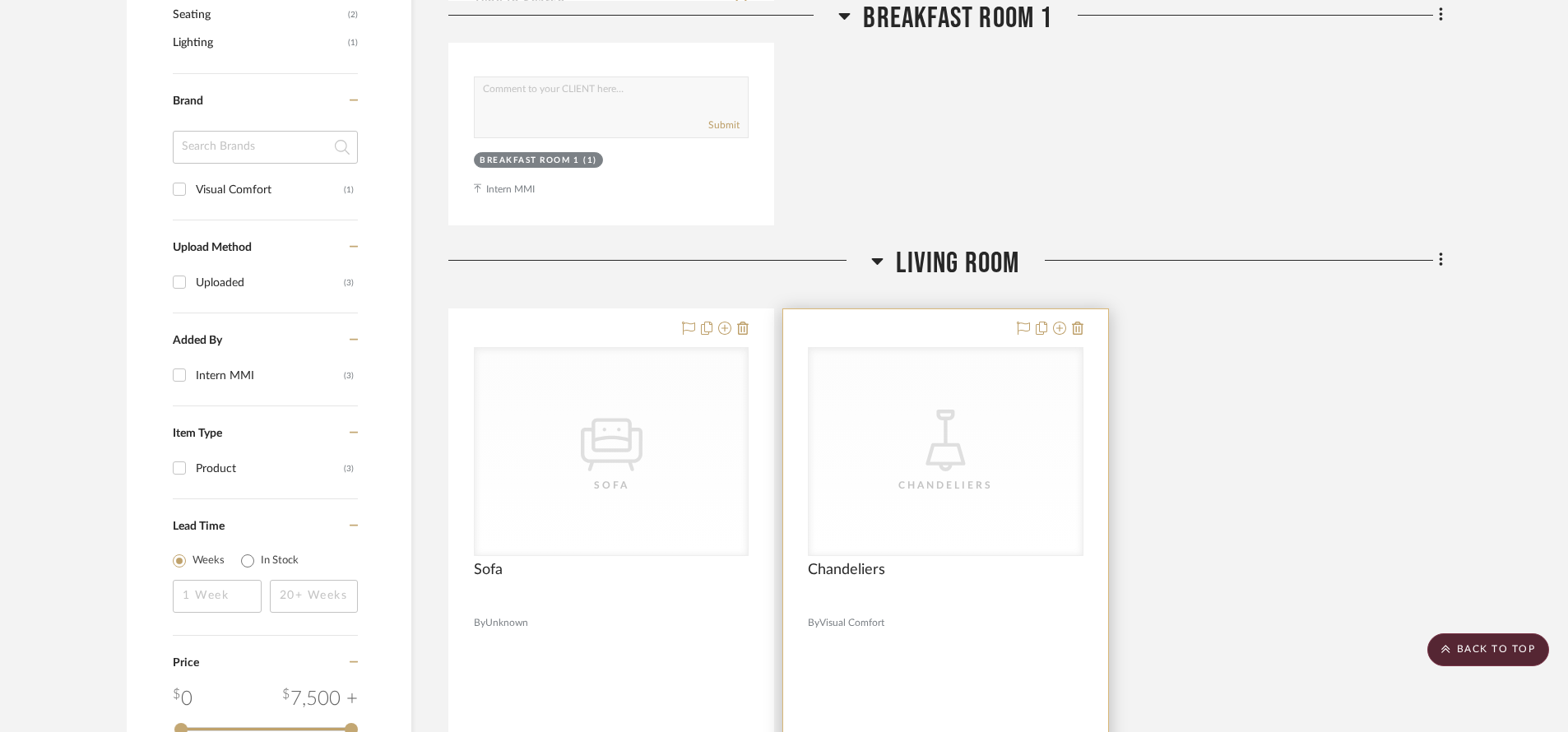
scroll to position [1248, 0]
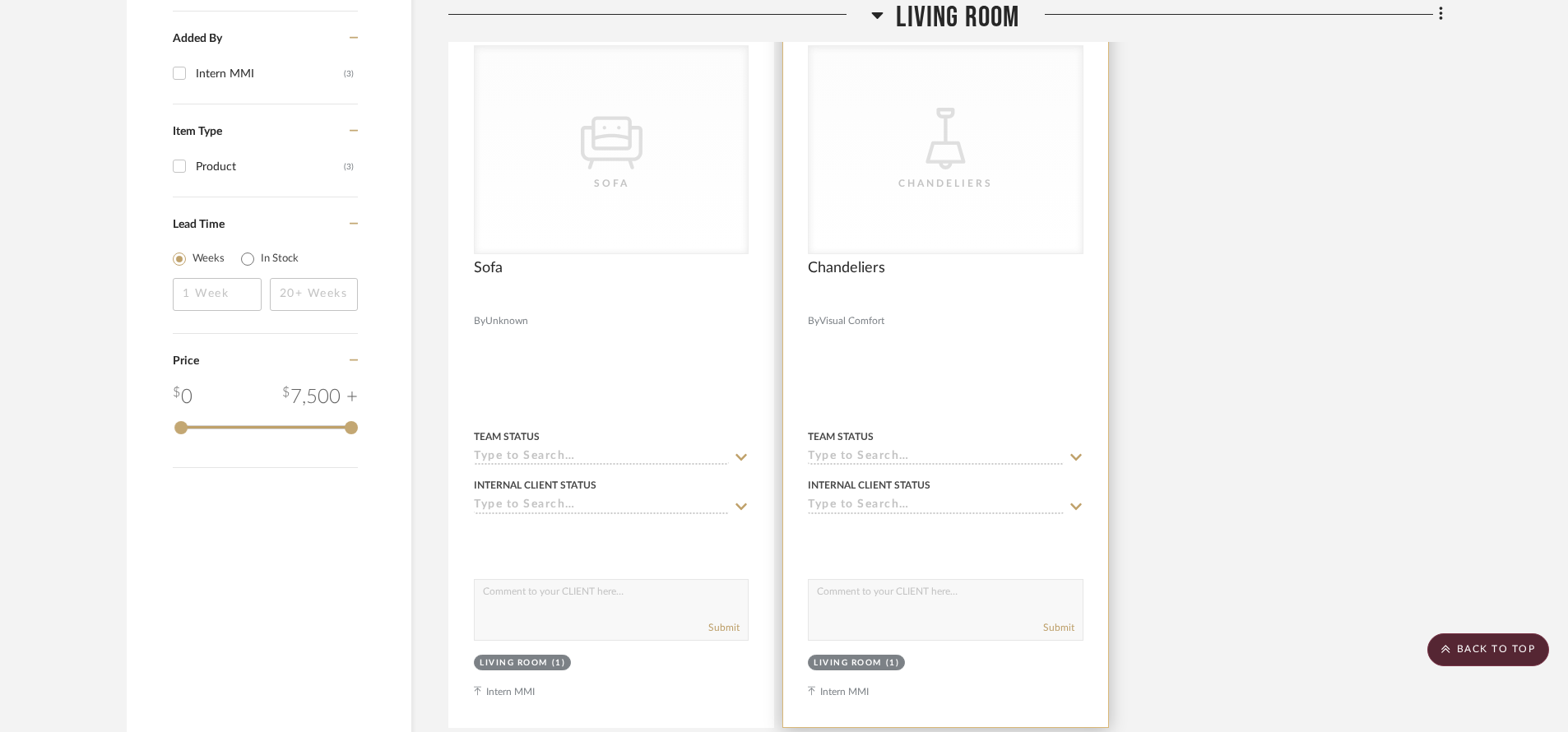
click at [913, 239] on div "CategoryIconLighting Created with Sketch. [GEOGRAPHIC_DATA]" at bounding box center [945, 150] width 273 height 207
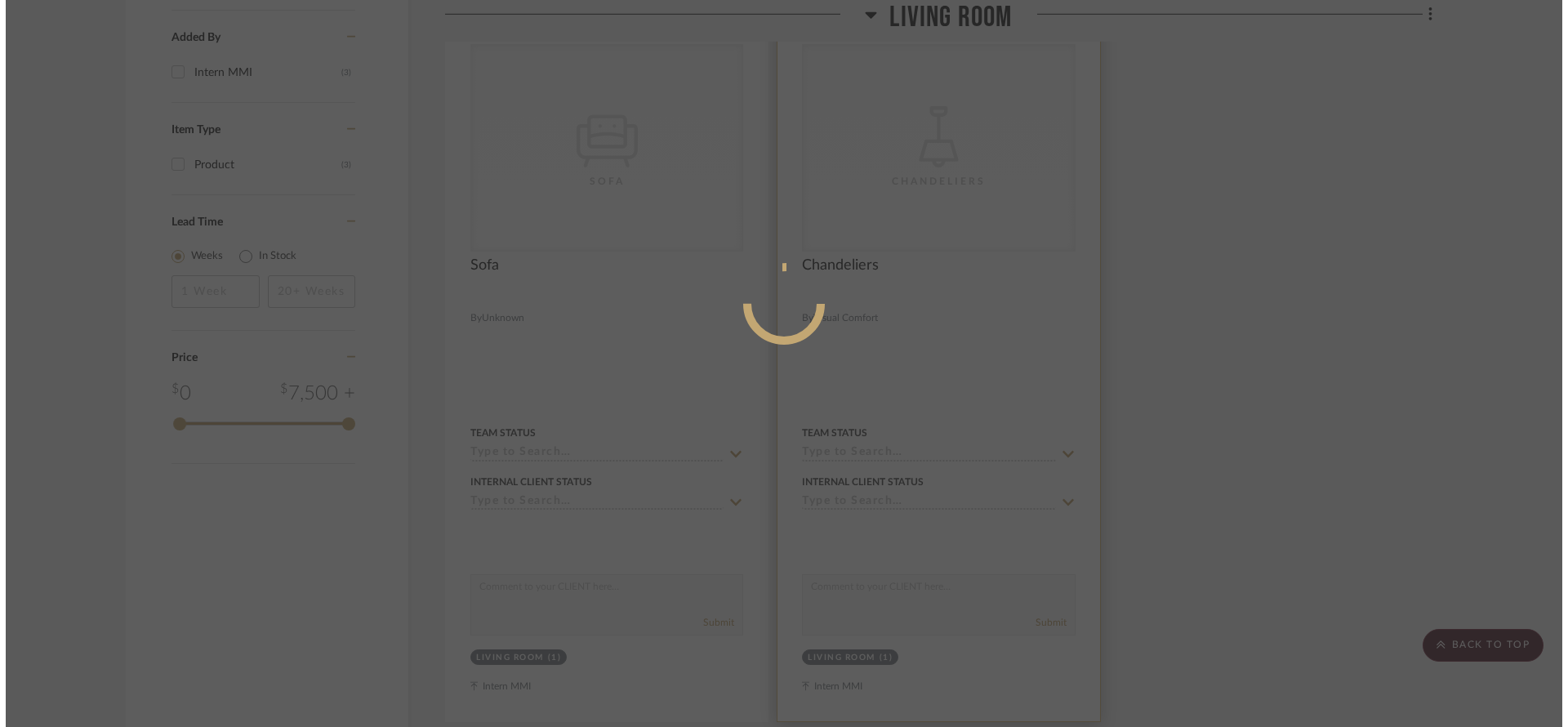
scroll to position [0, 0]
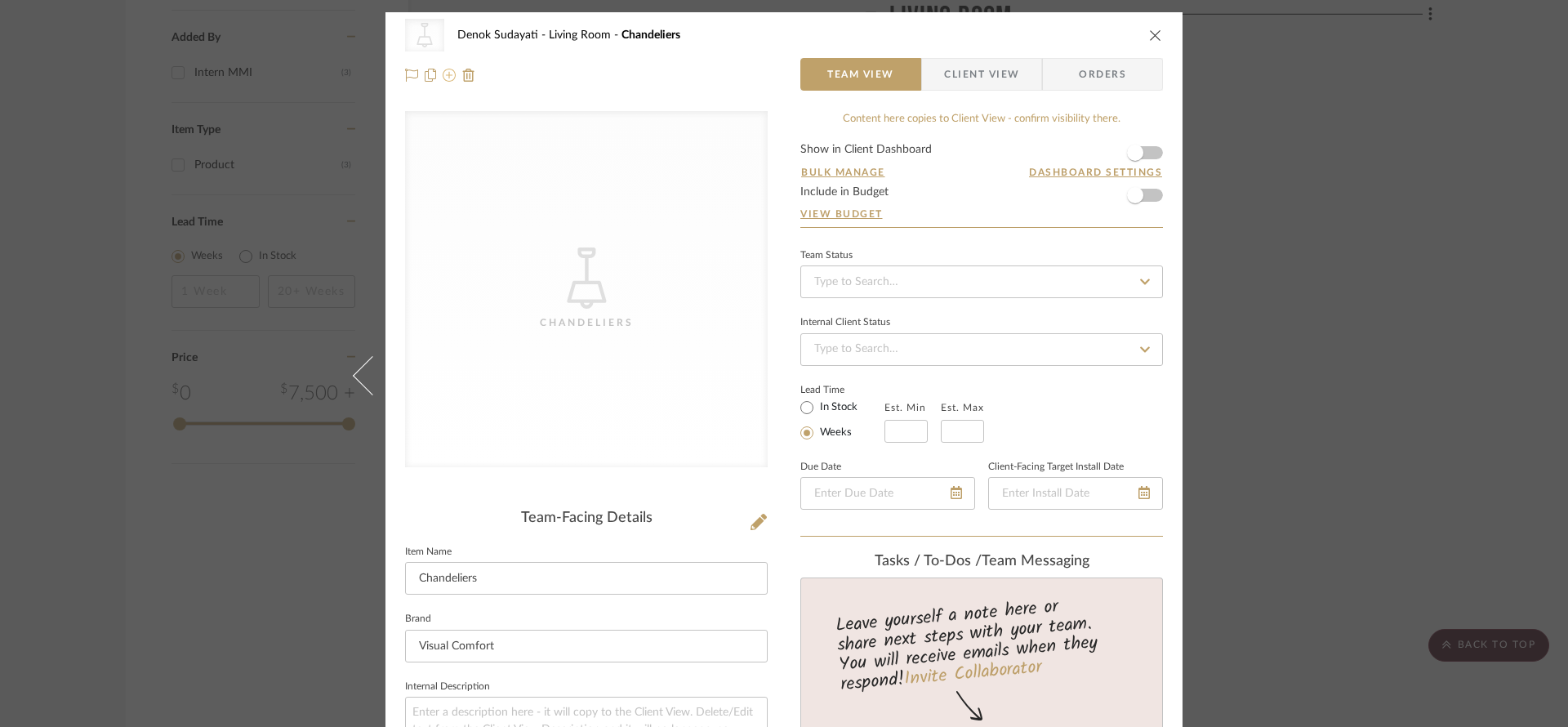
click at [443, 78] on icon at bounding box center [449, 74] width 13 height 13
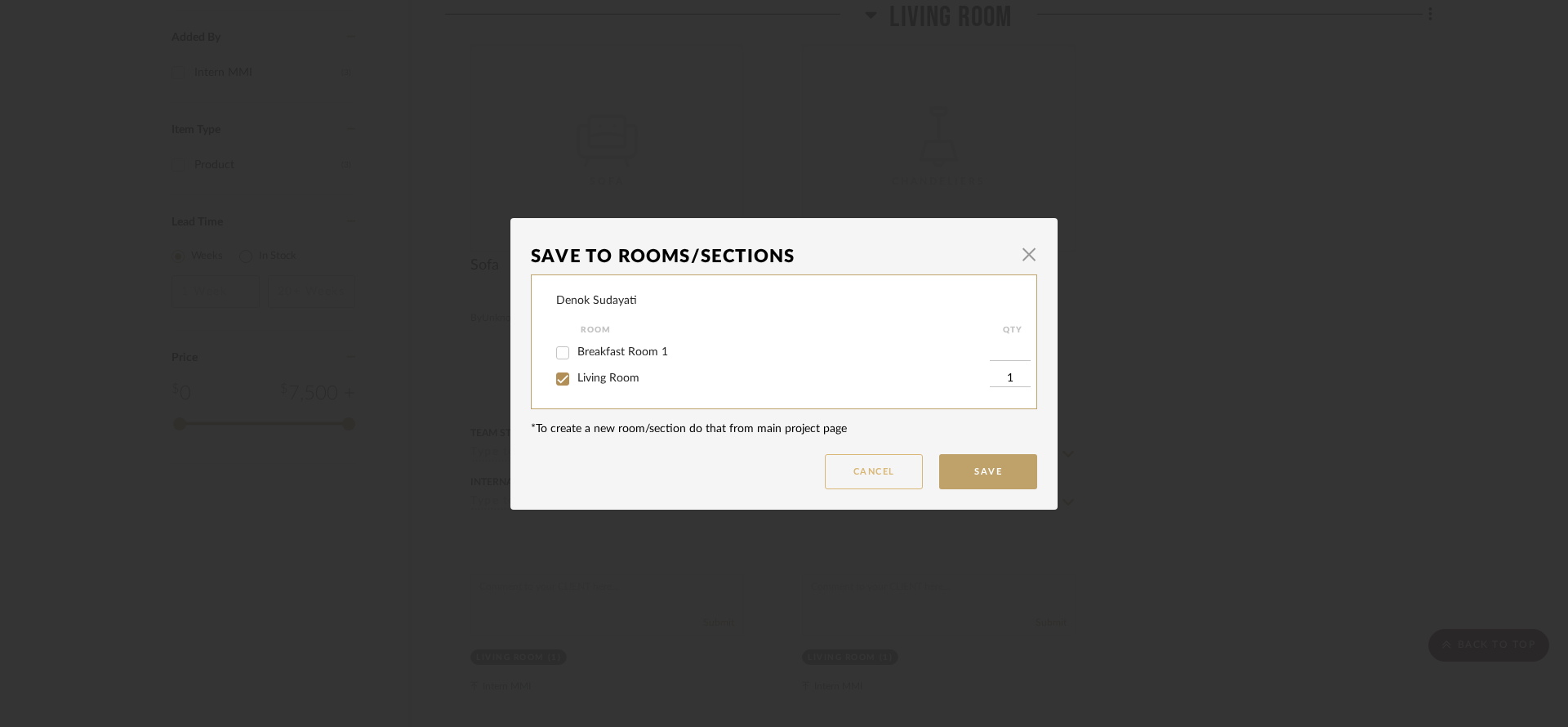
click at [856, 470] on button "Cancel" at bounding box center [874, 471] width 98 height 35
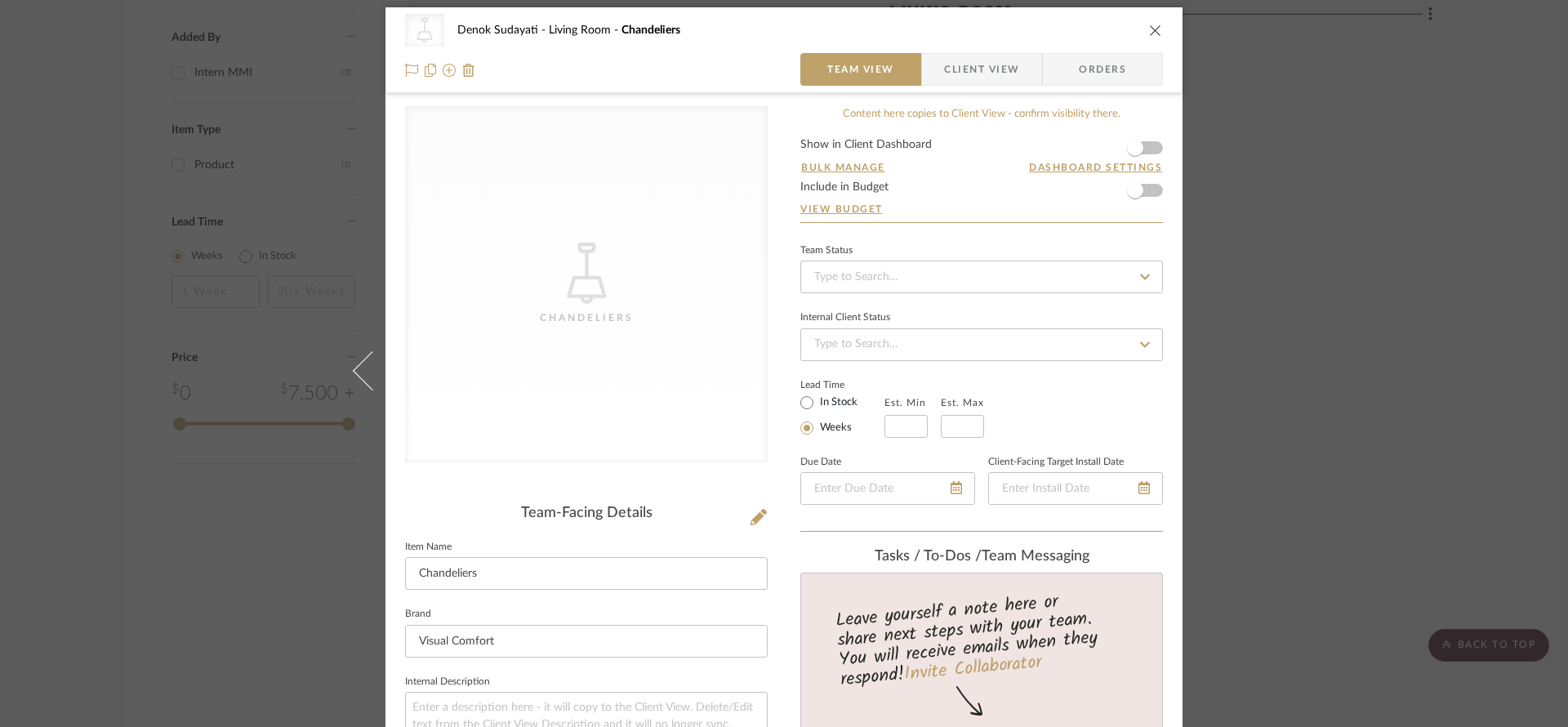
scroll to position [8, 0]
click at [975, 65] on span "Client View" at bounding box center [981, 67] width 75 height 33
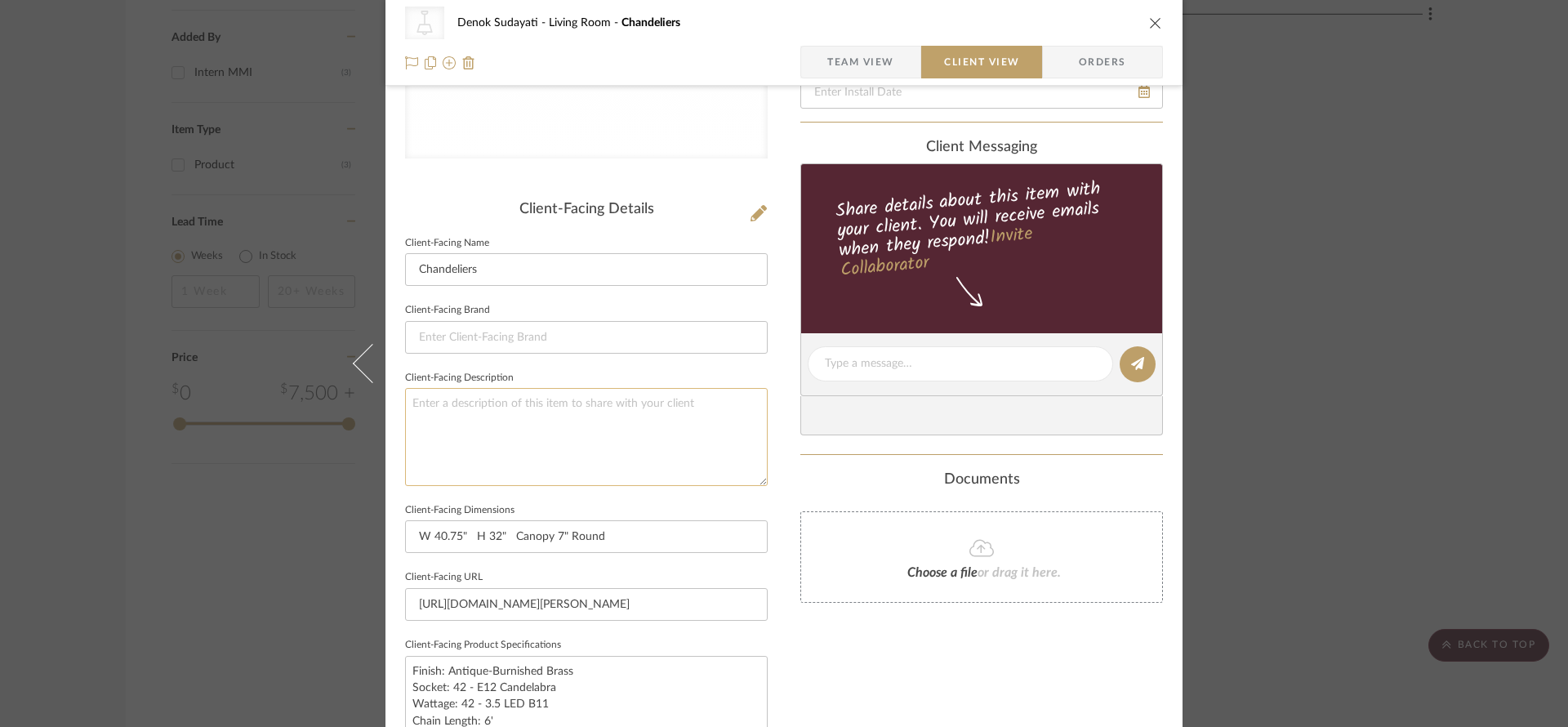
scroll to position [0, 0]
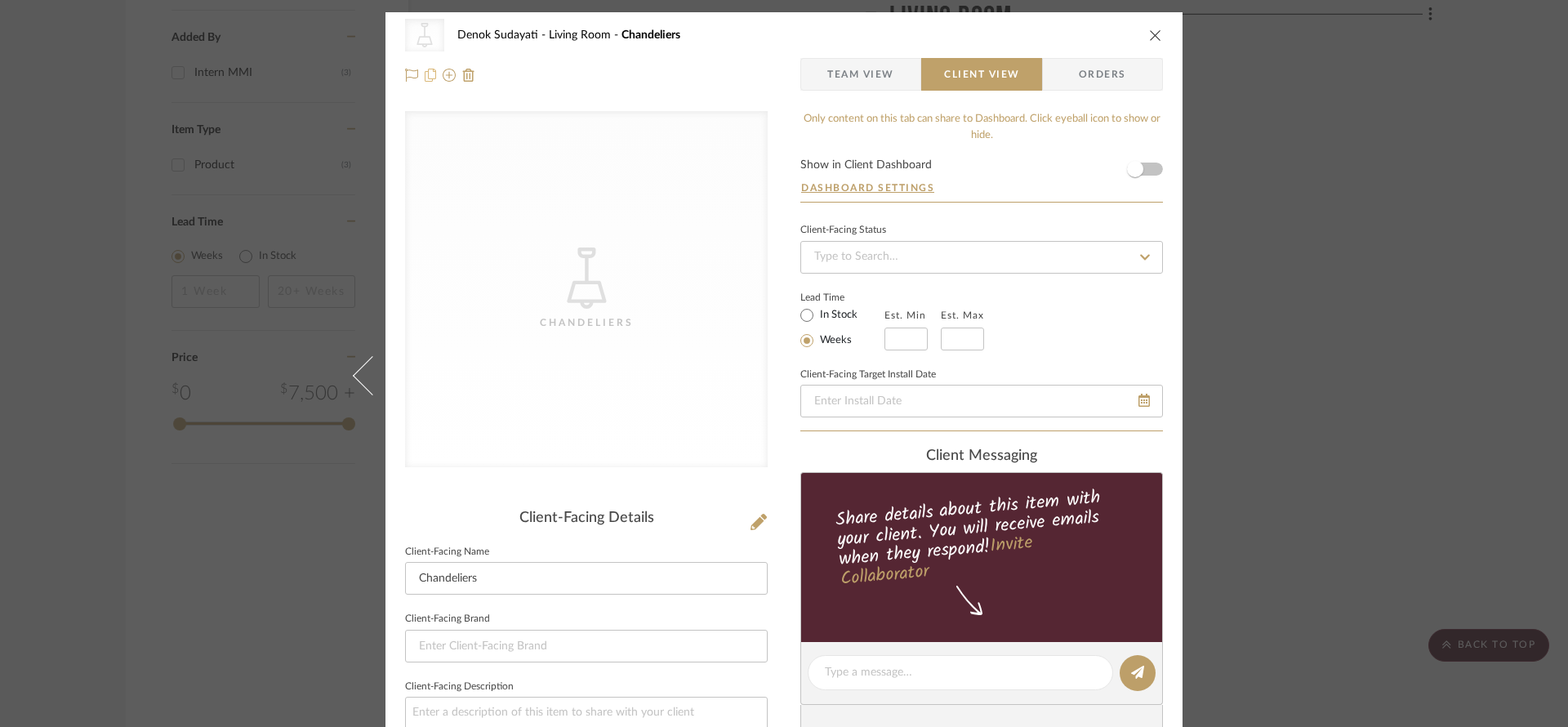
click at [427, 75] on icon at bounding box center [430, 74] width 11 height 13
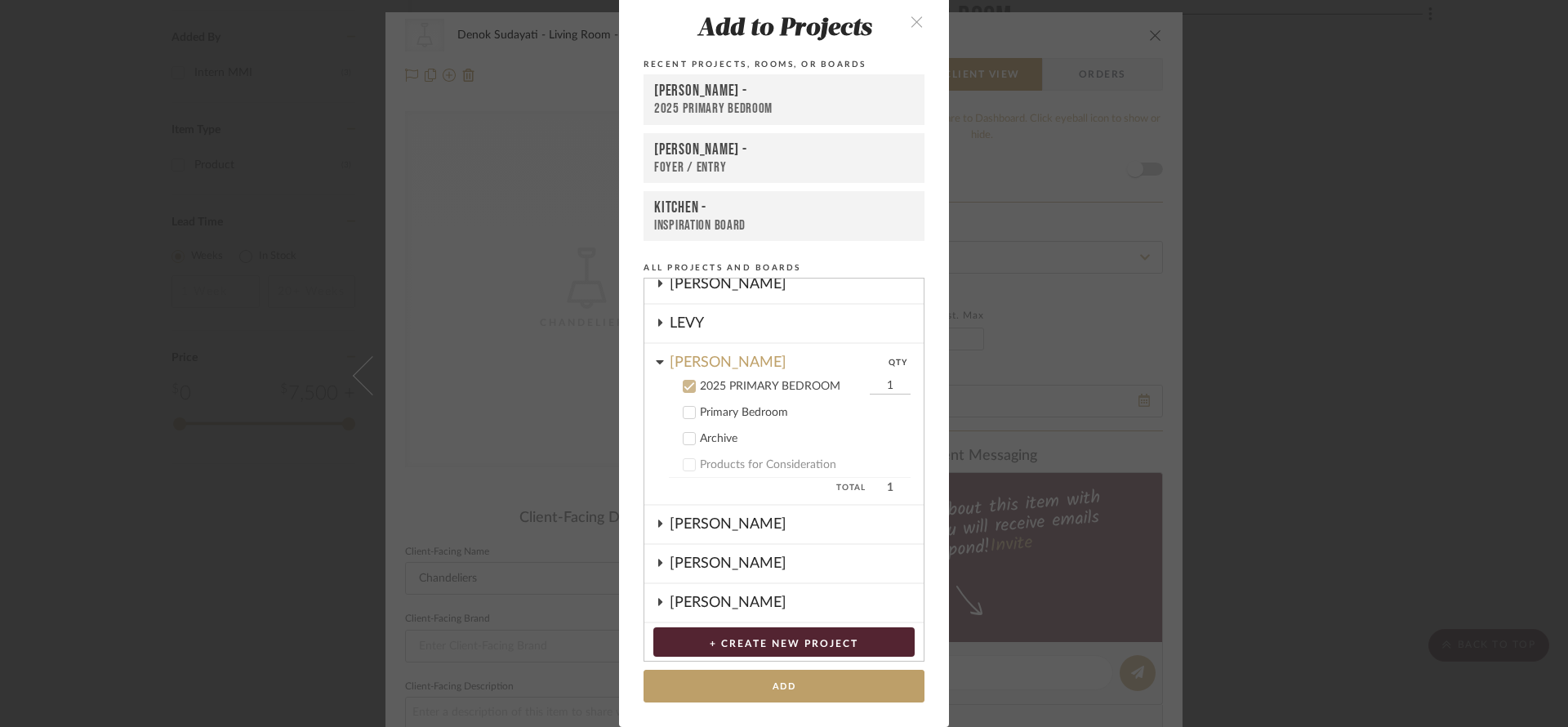
scroll to position [244, 0]
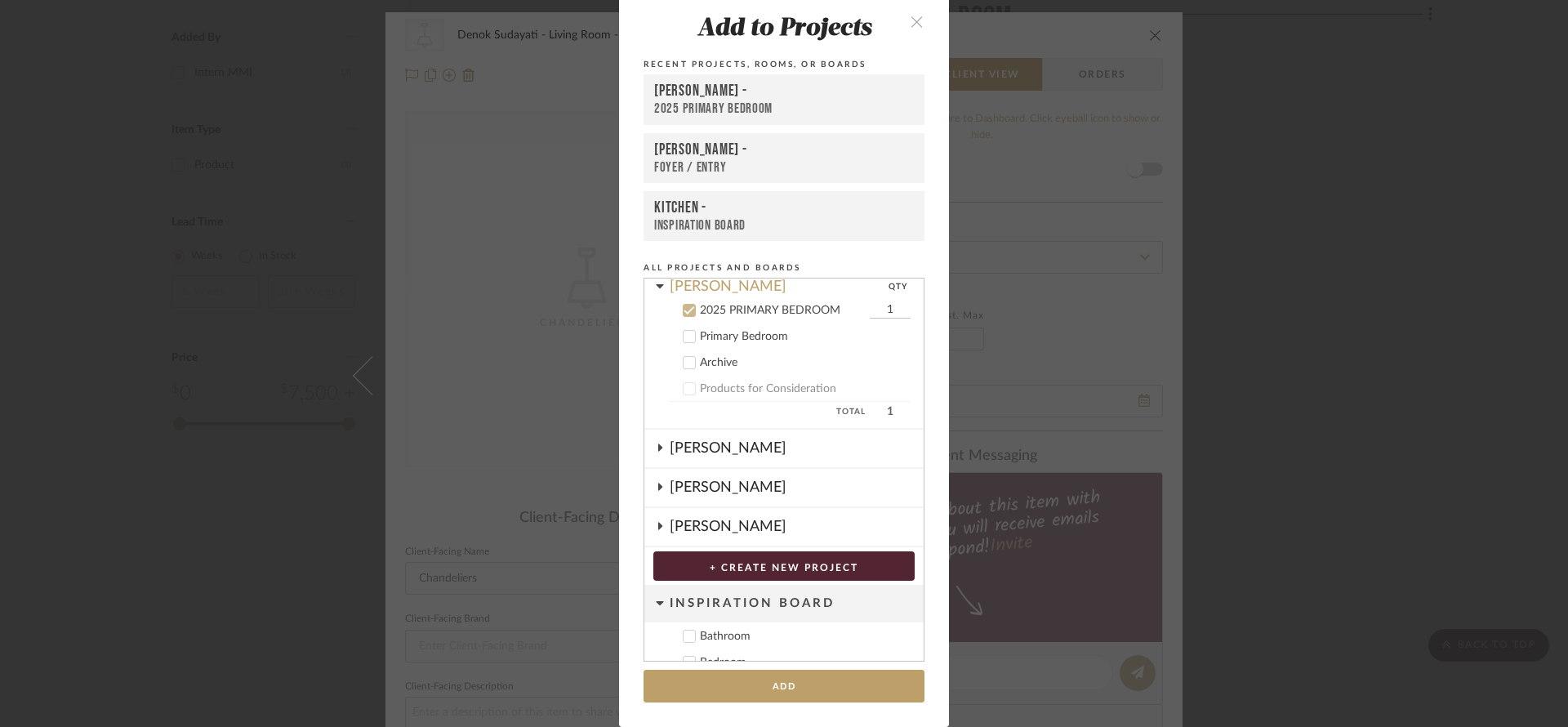
click at [506, 275] on div "Add to Projects Recent Projects, Rooms, or Boards [PERSON_NAME] - 2025 PRIMARY …" at bounding box center [784, 364] width 1568 height 727
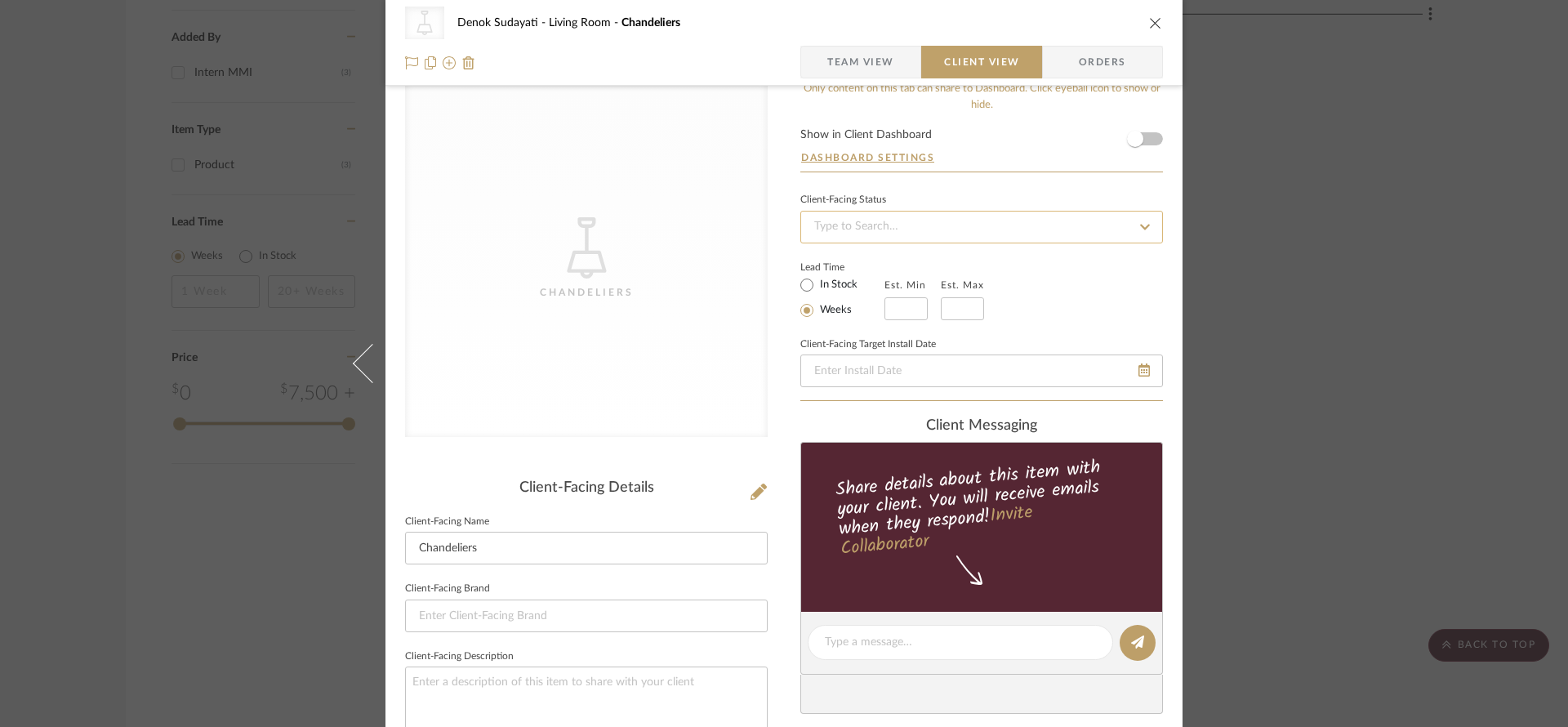
scroll to position [29, 0]
click at [1053, 214] on input at bounding box center [981, 228] width 362 height 33
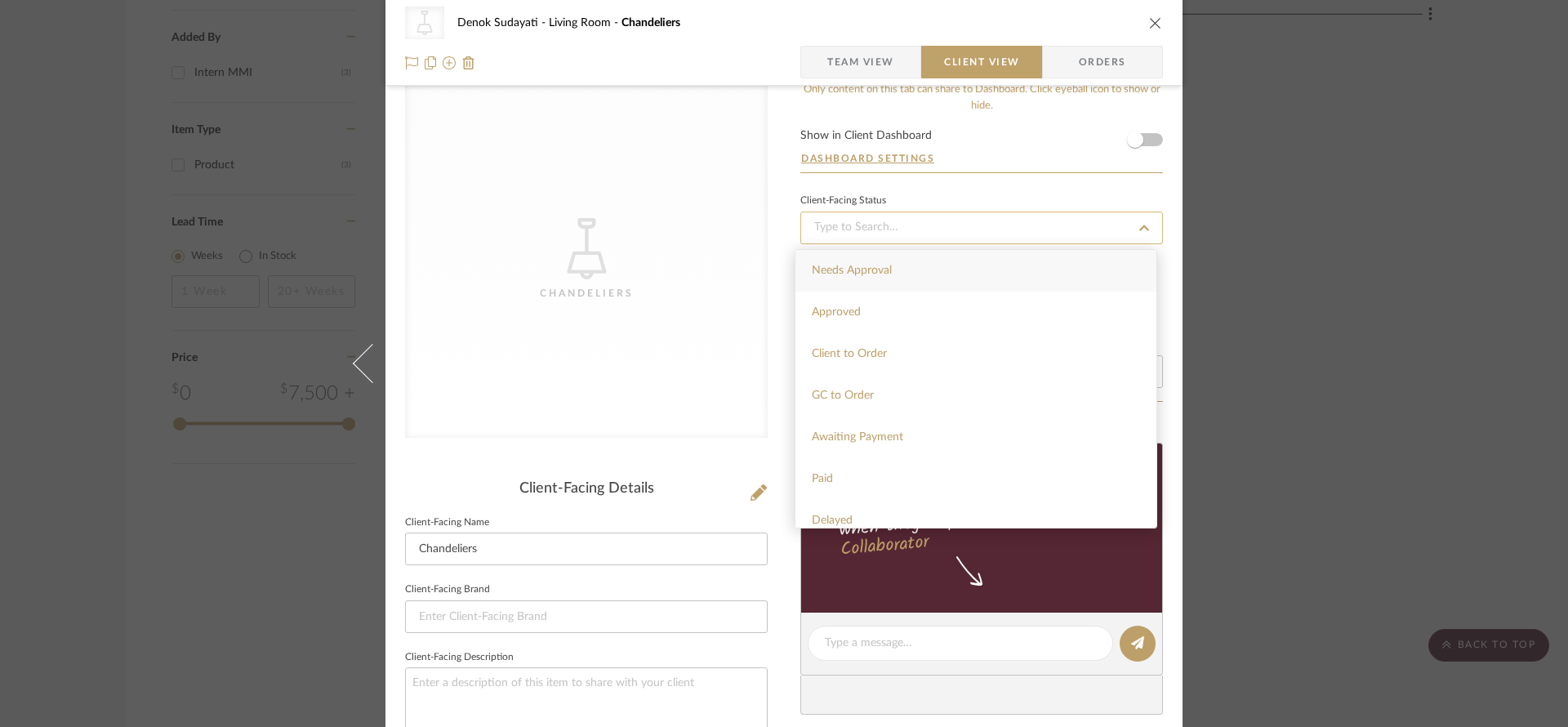
click at [1053, 218] on input at bounding box center [981, 228] width 362 height 33
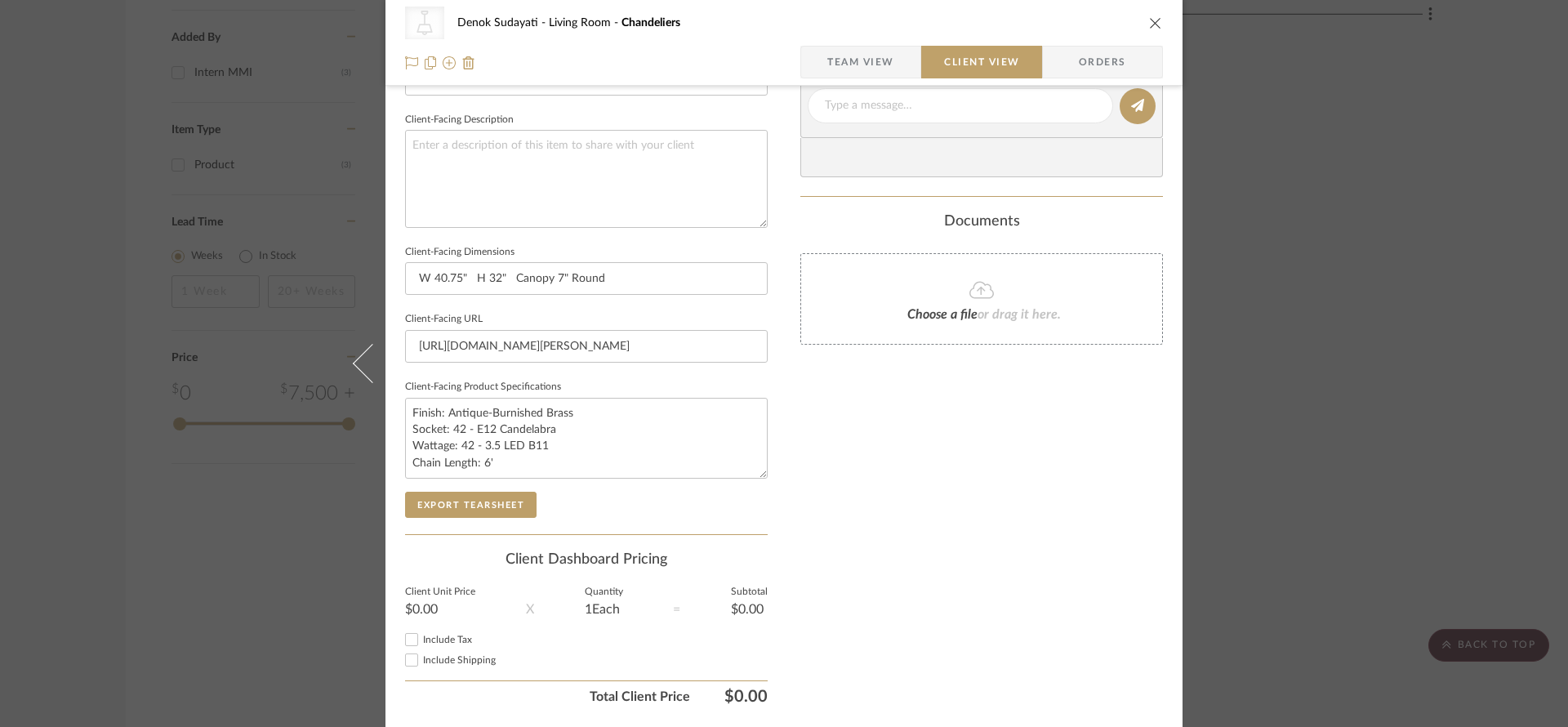
scroll to position [617, 0]
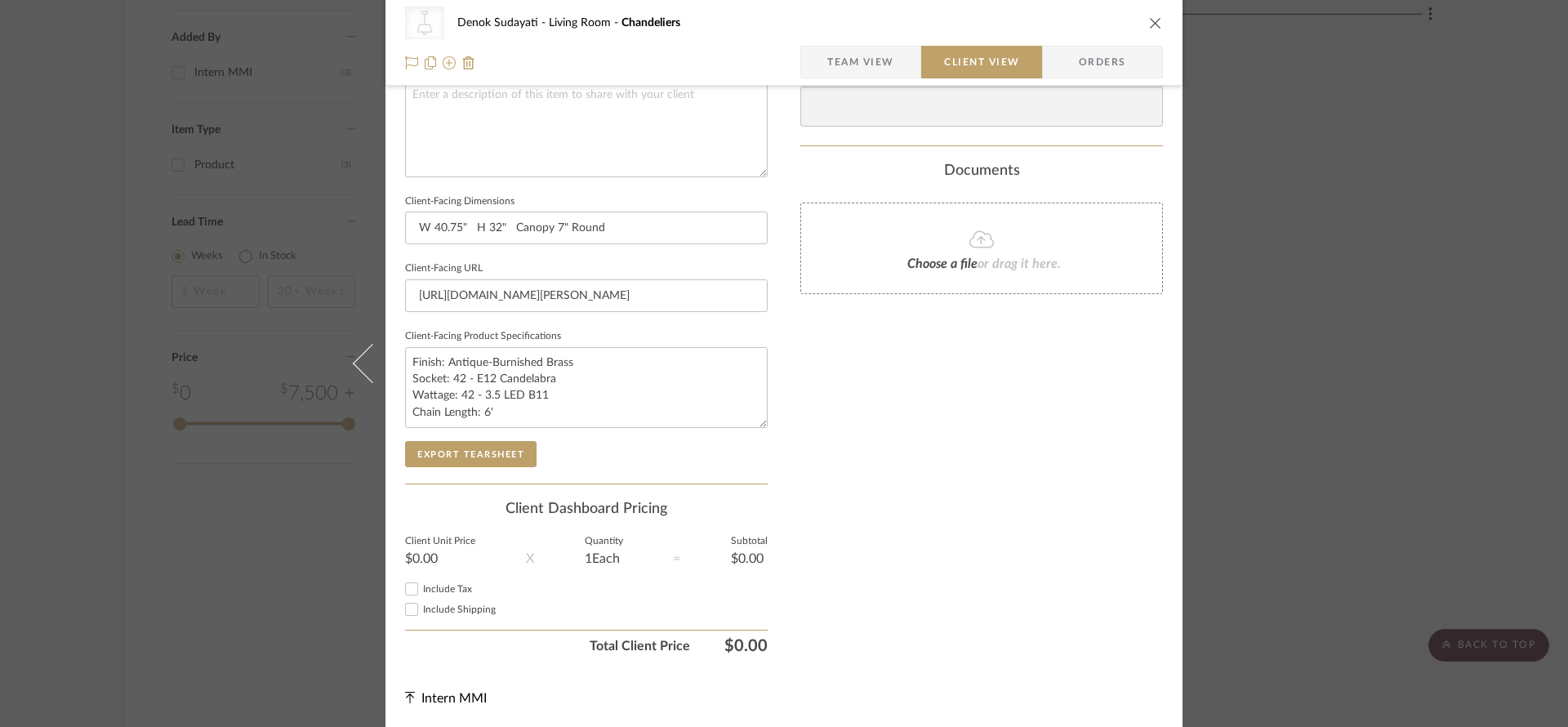
click at [284, 558] on div "CategoryIconLighting Created with Sketch. Chandeliers Denok Sudayati Living Roo…" at bounding box center [784, 364] width 1568 height 727
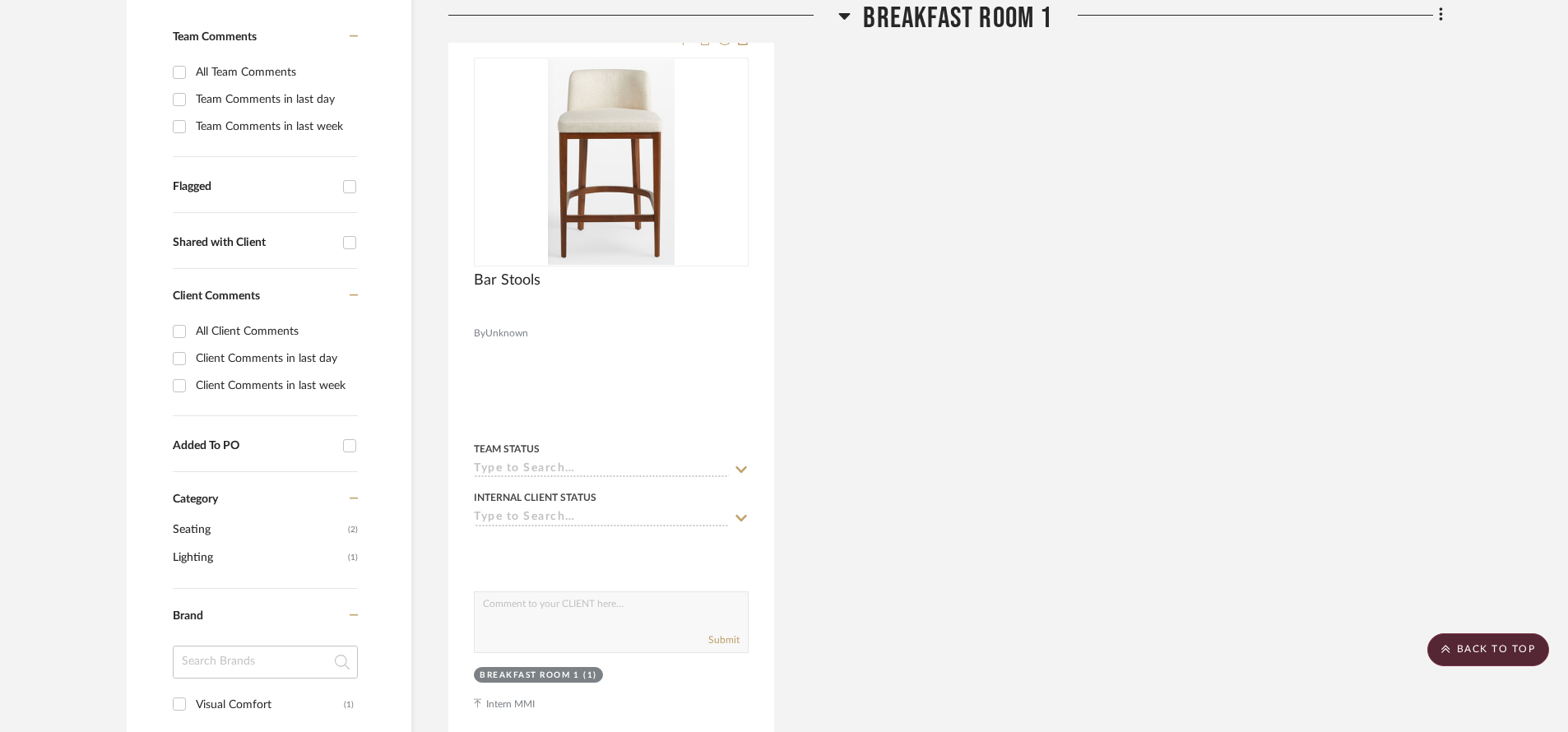
scroll to position [430, 0]
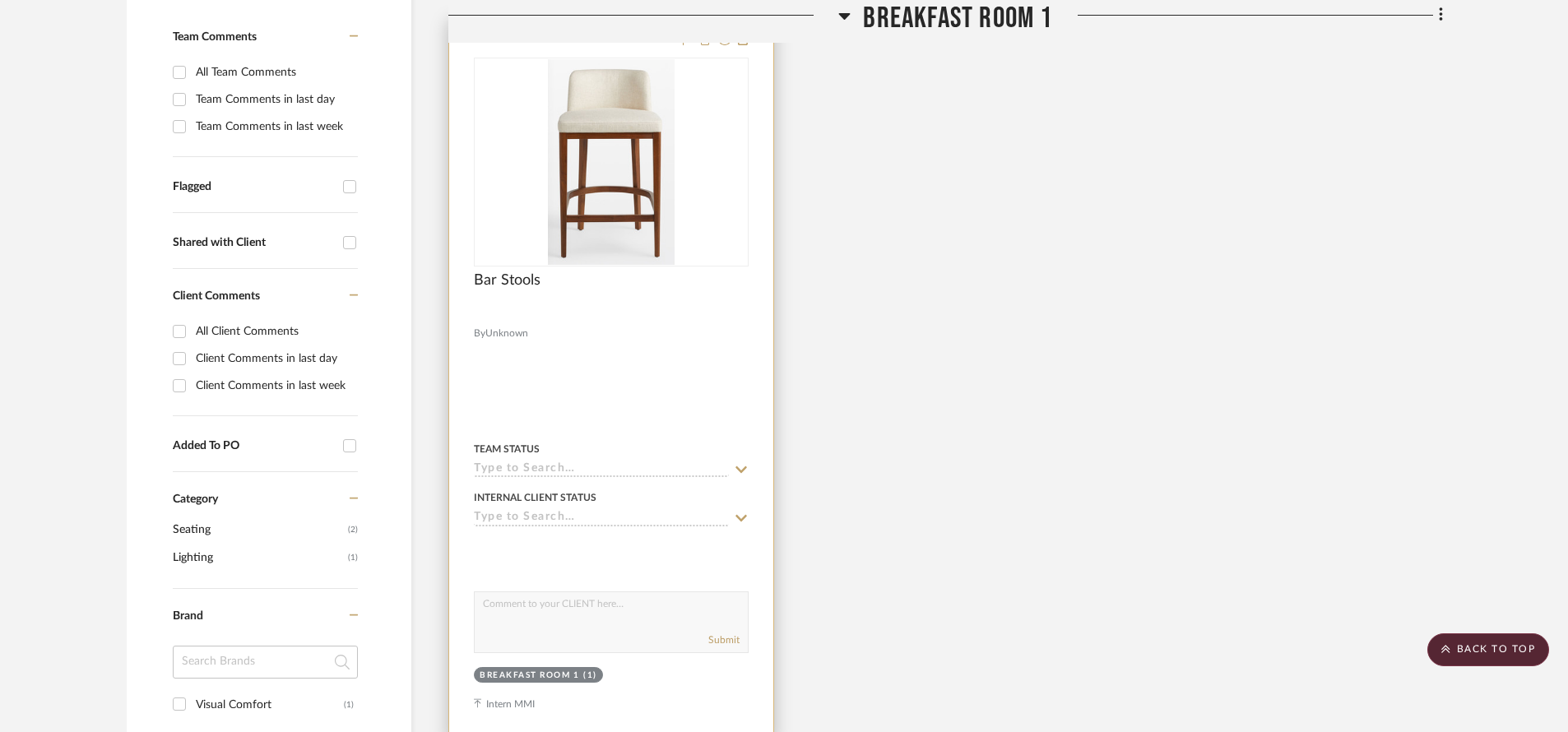
click at [724, 282] on div "Bar Stools" at bounding box center [611, 289] width 275 height 37
click at [681, 232] on div "0" at bounding box center [611, 162] width 273 height 207
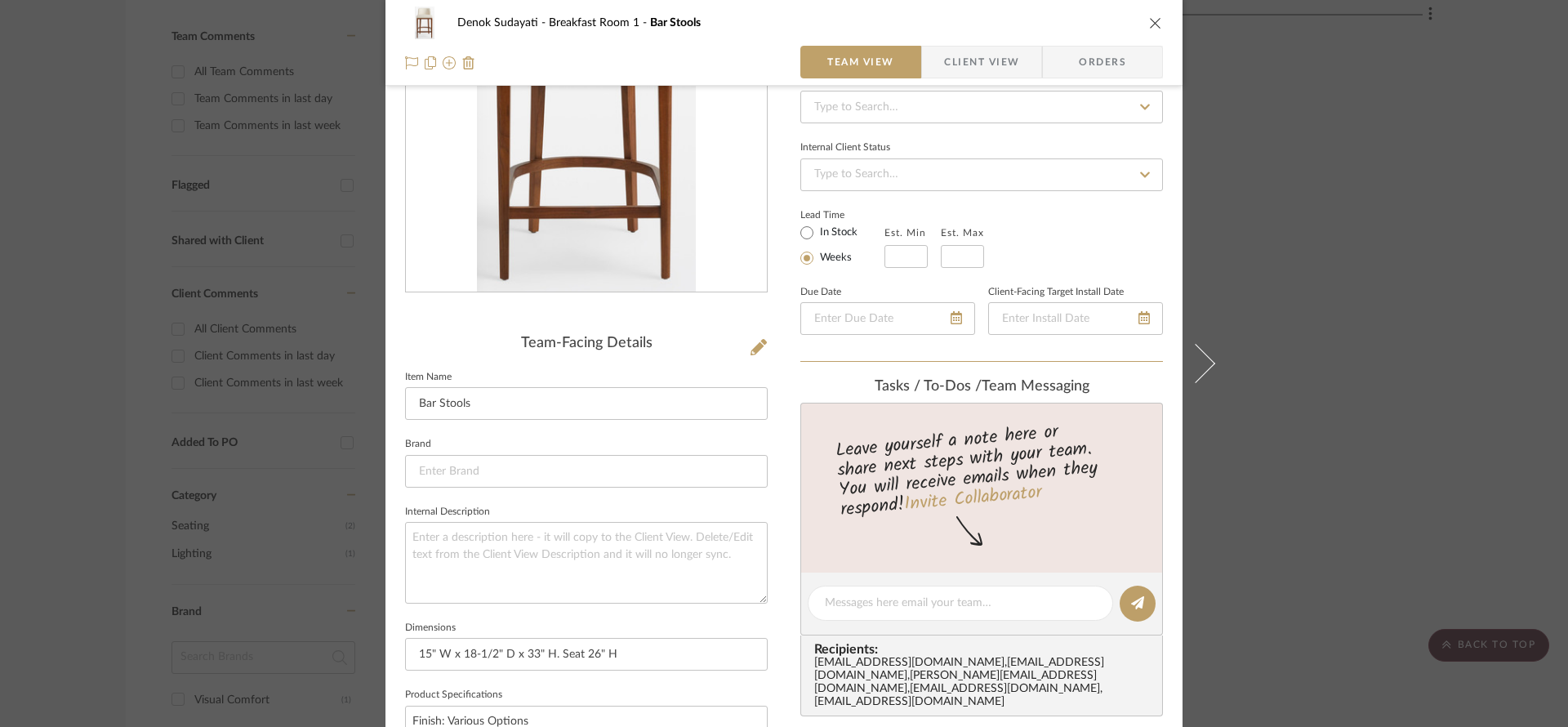
scroll to position [0, 0]
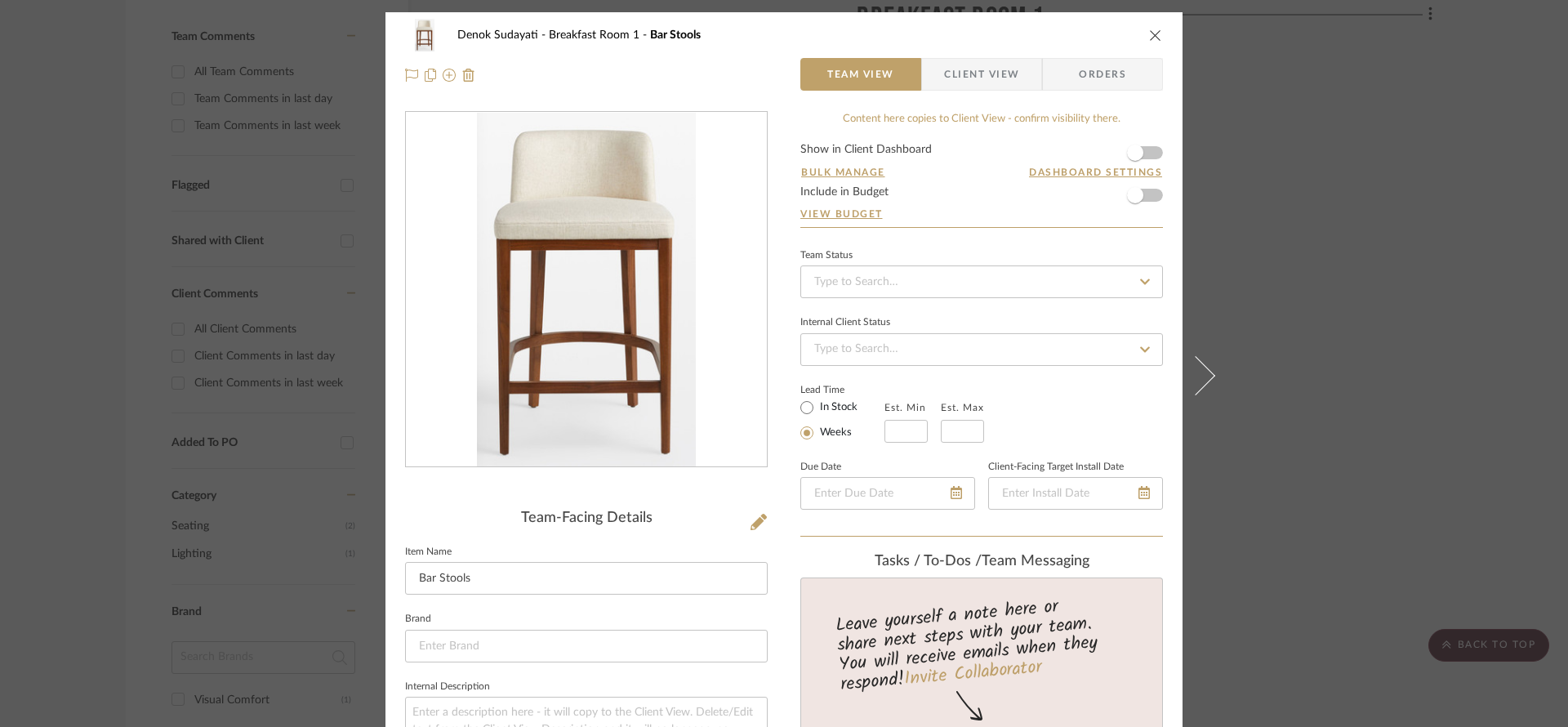
click at [1026, 68] on span "Client View" at bounding box center [981, 74] width 119 height 33
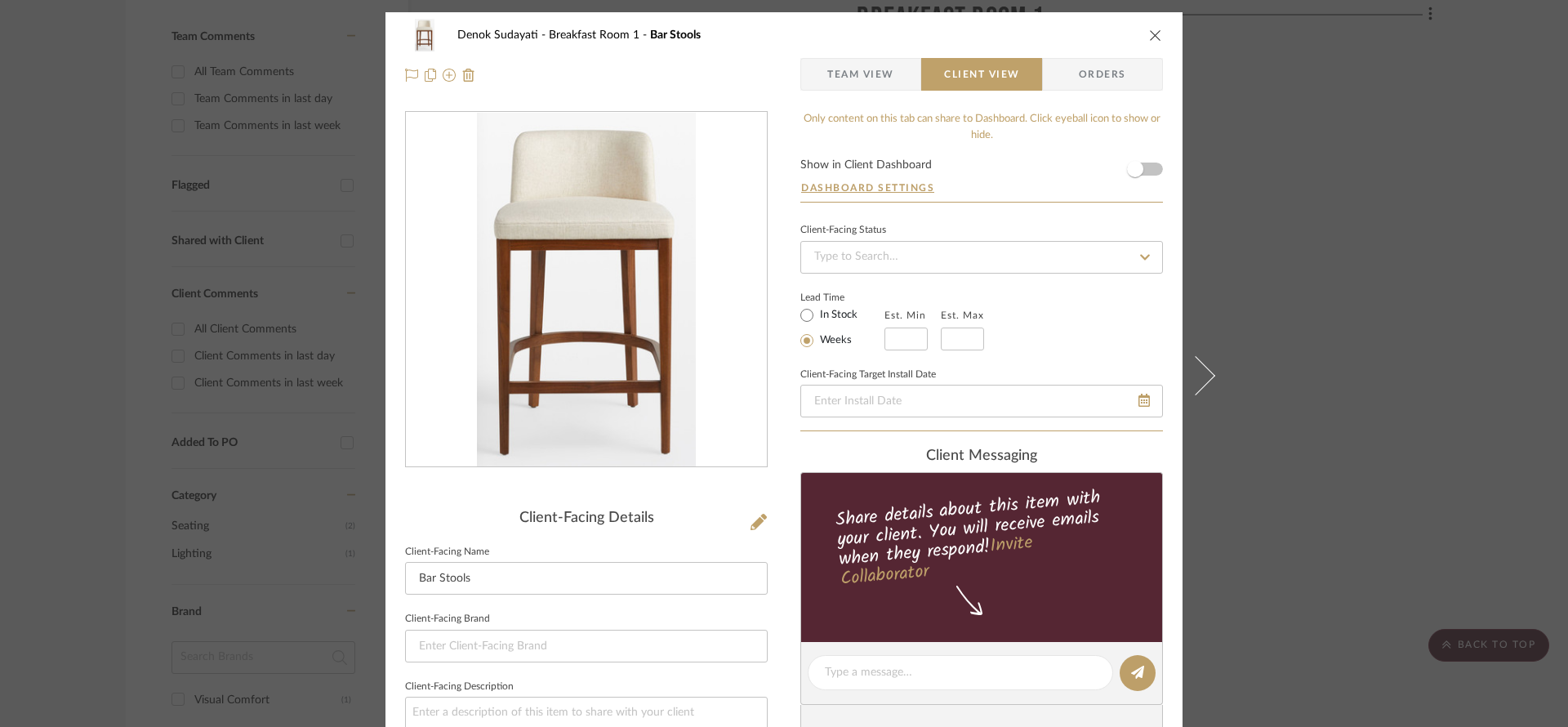
click at [1110, 78] on span "Orders" at bounding box center [1102, 74] width 84 height 33
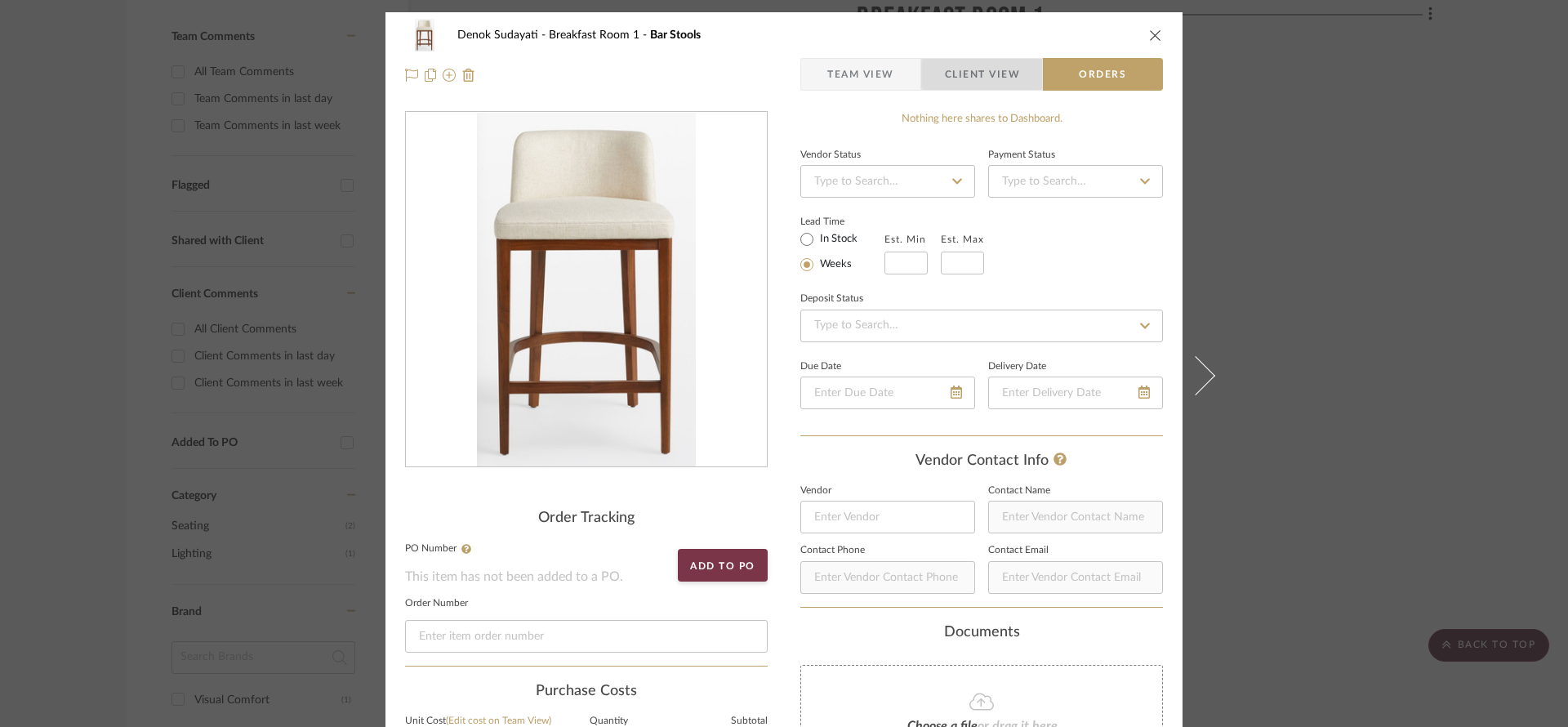
click at [1022, 73] on span "Client View" at bounding box center [981, 74] width 119 height 33
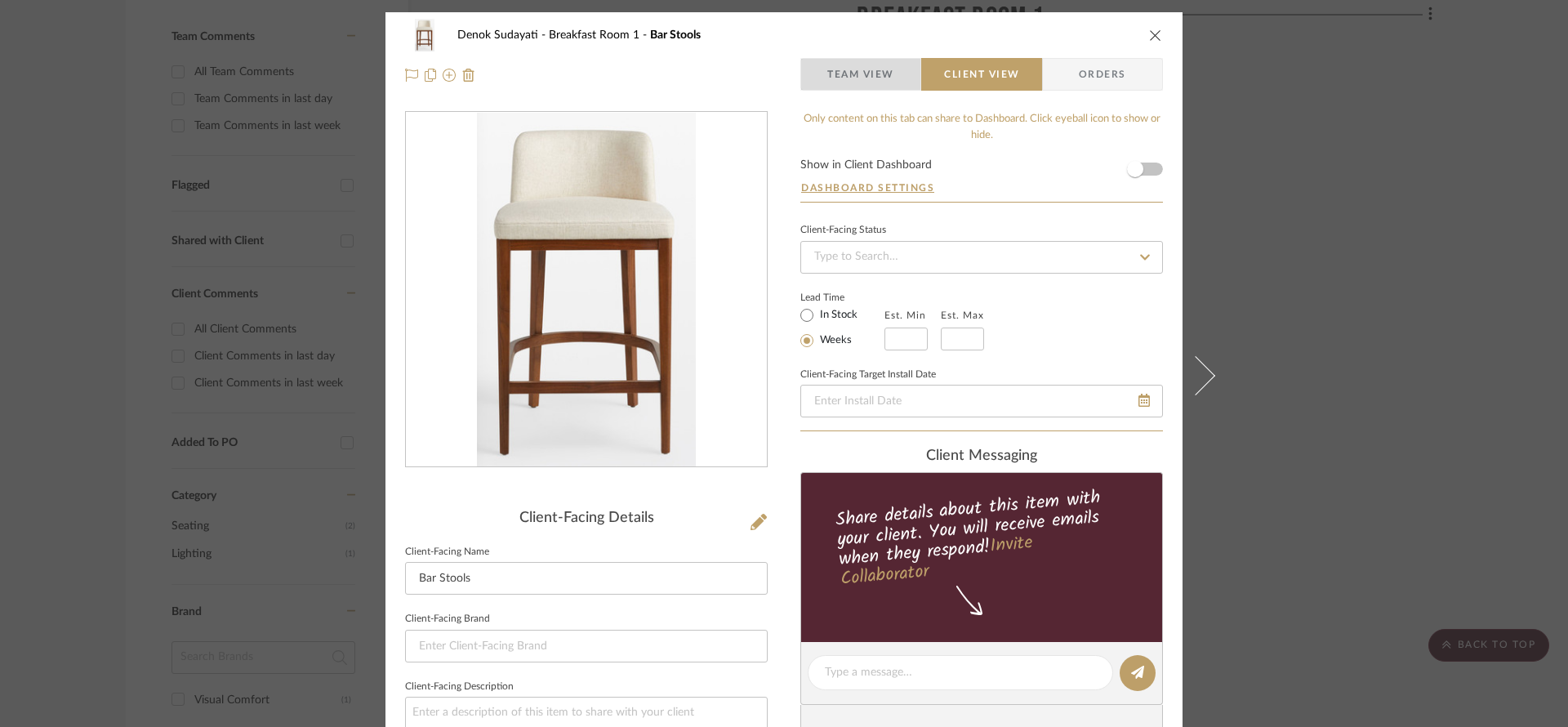
click at [901, 68] on span "Team View" at bounding box center [860, 74] width 119 height 33
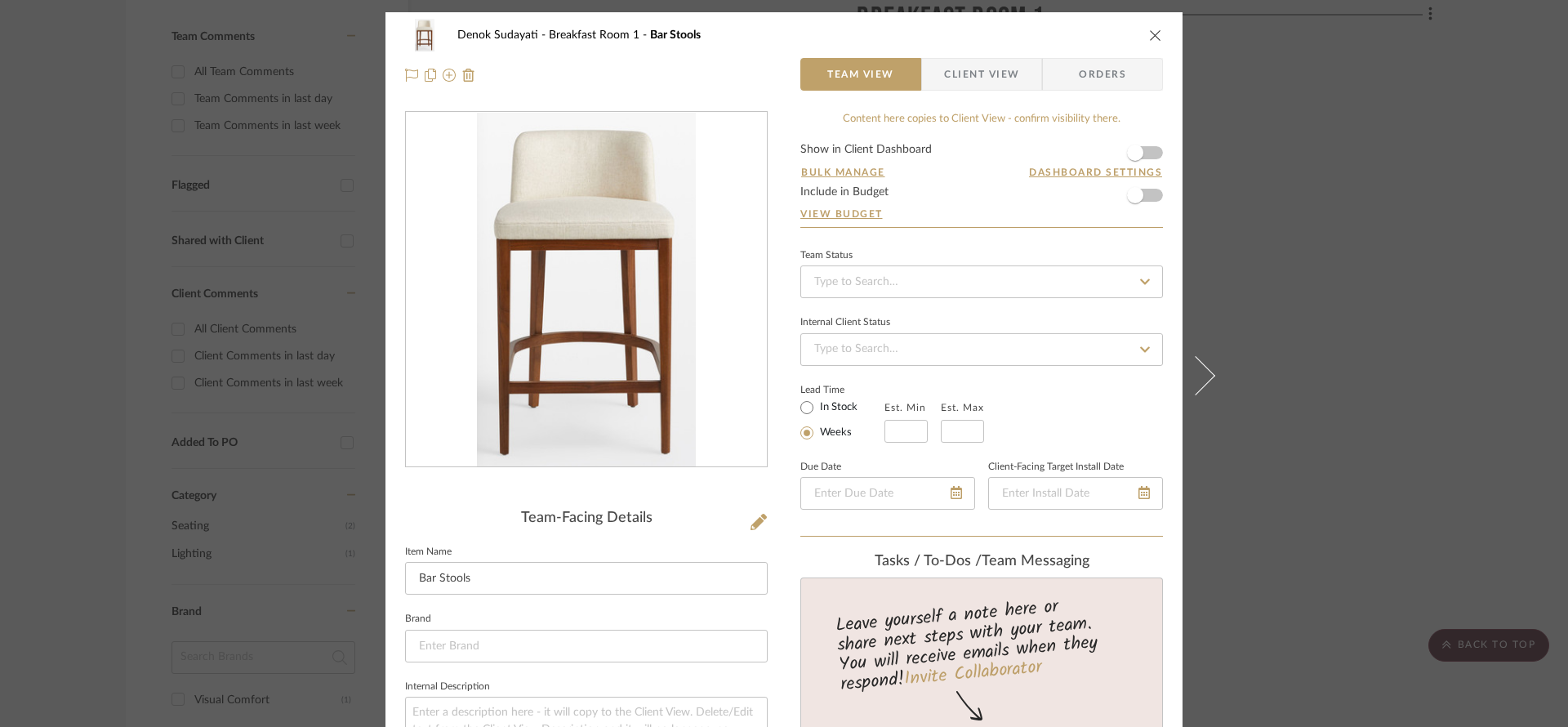
click at [979, 85] on span "Client View" at bounding box center [981, 74] width 75 height 33
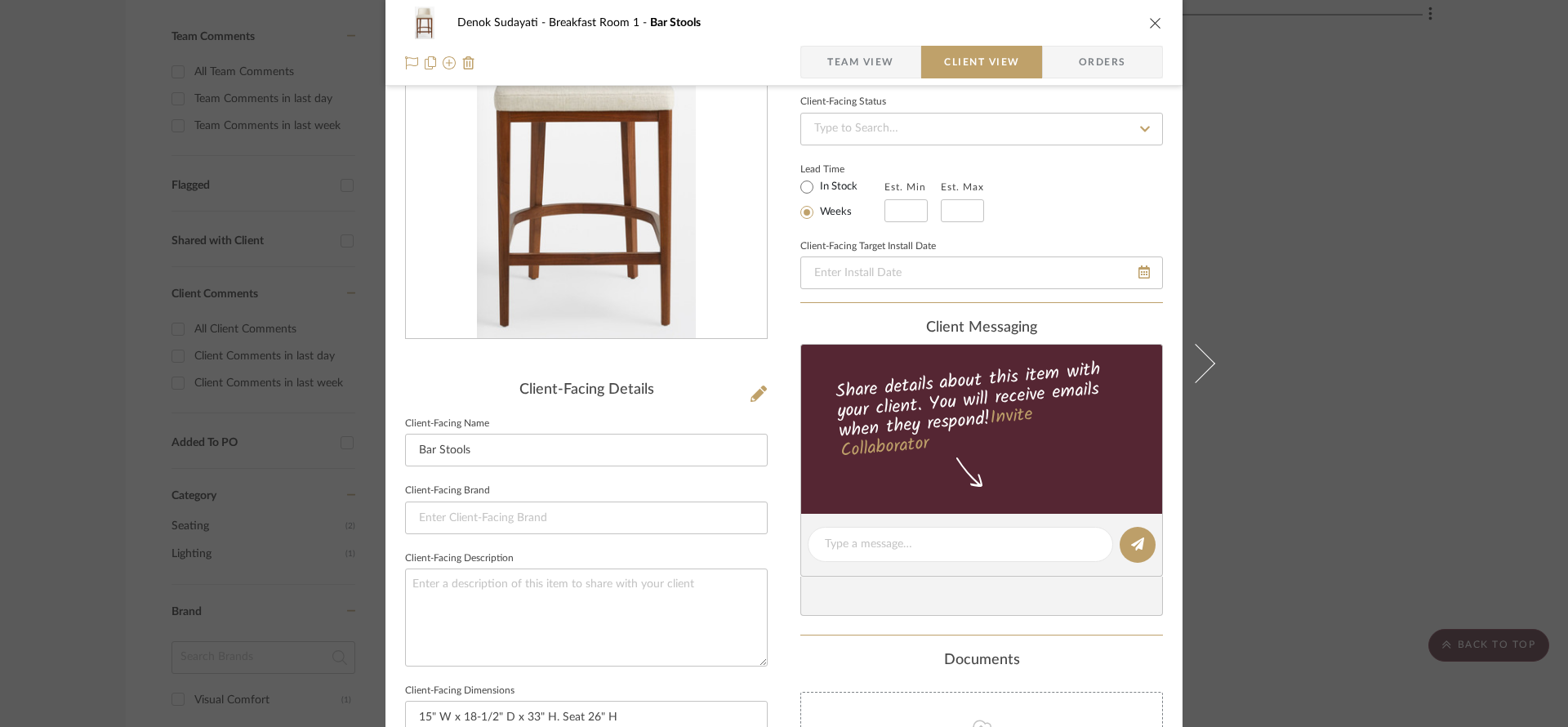
scroll to position [617, 0]
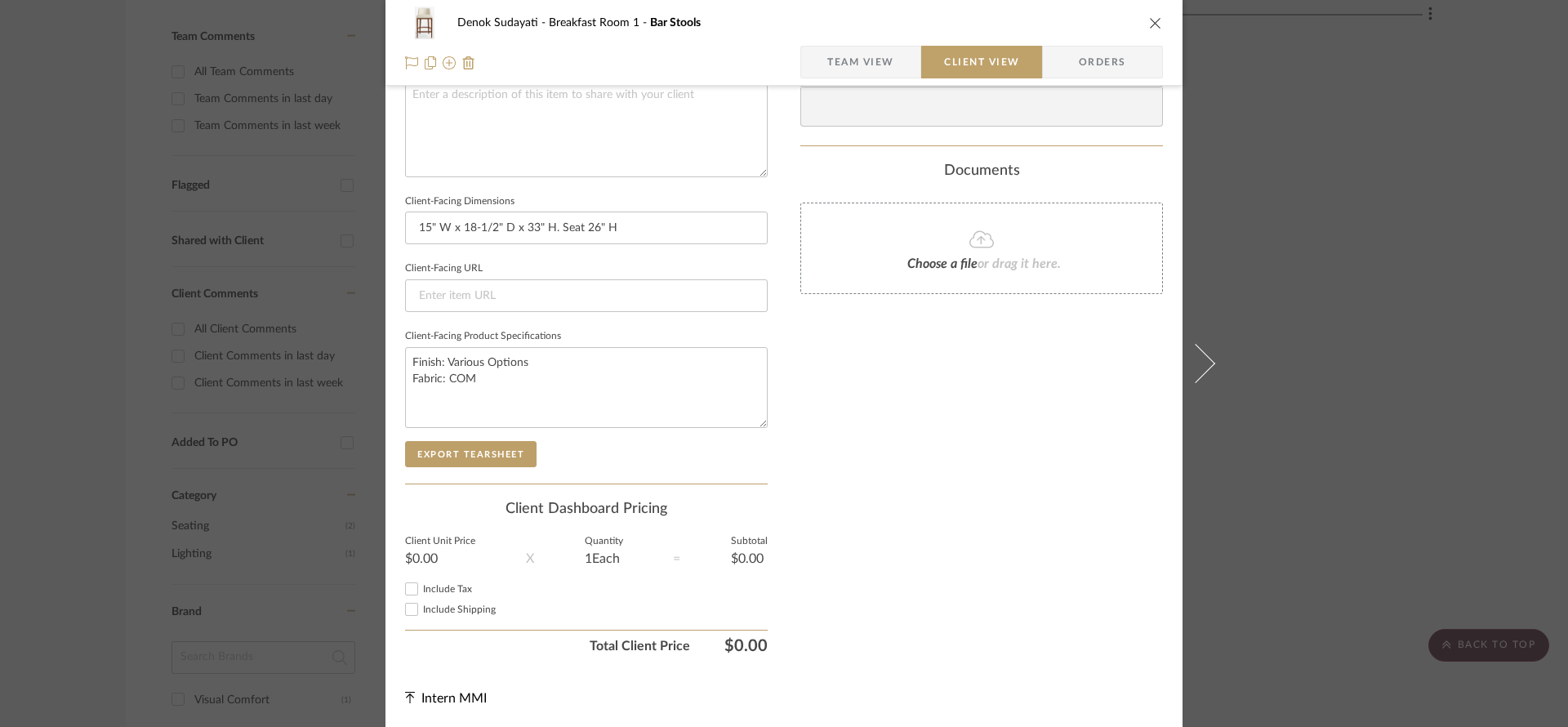
click at [847, 56] on span "Team View" at bounding box center [861, 62] width 67 height 33
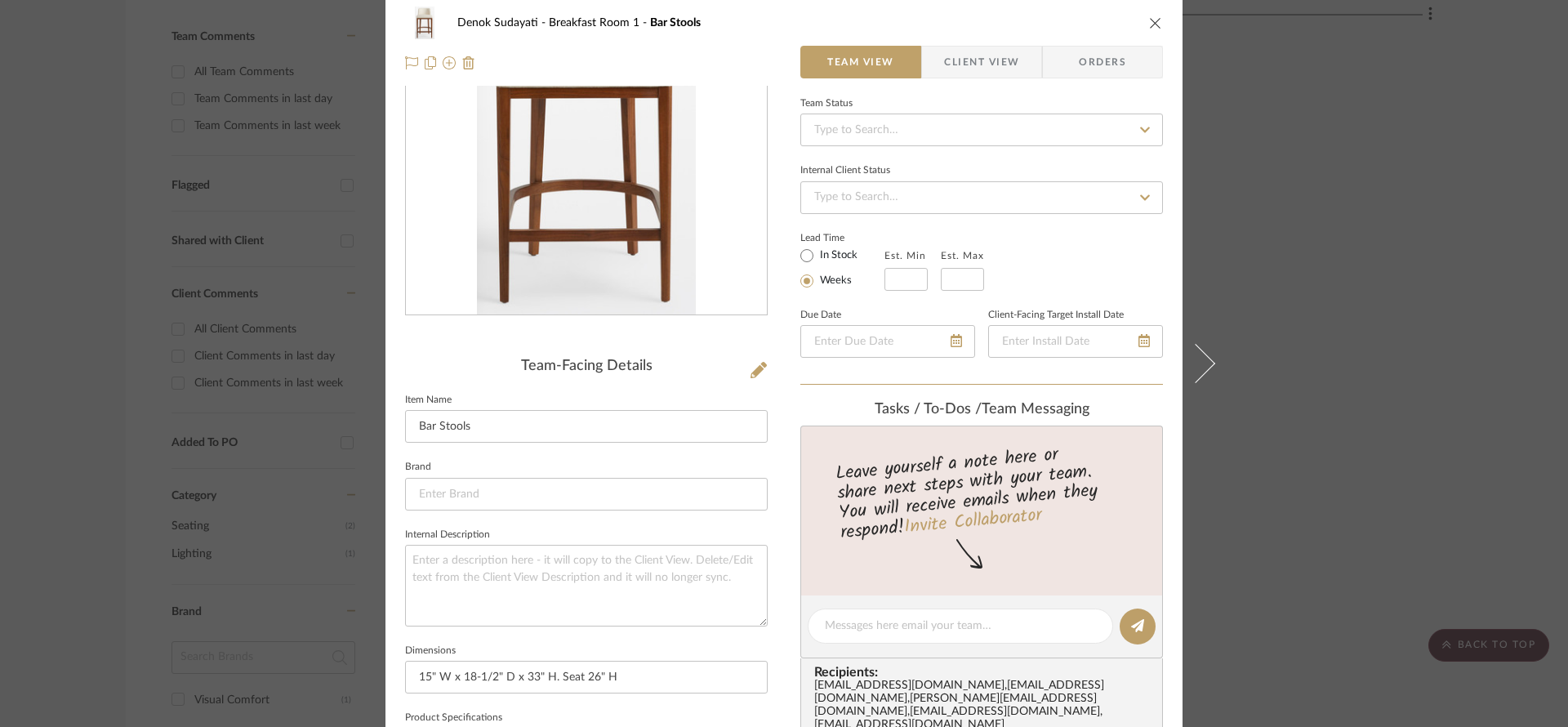
scroll to position [0, 0]
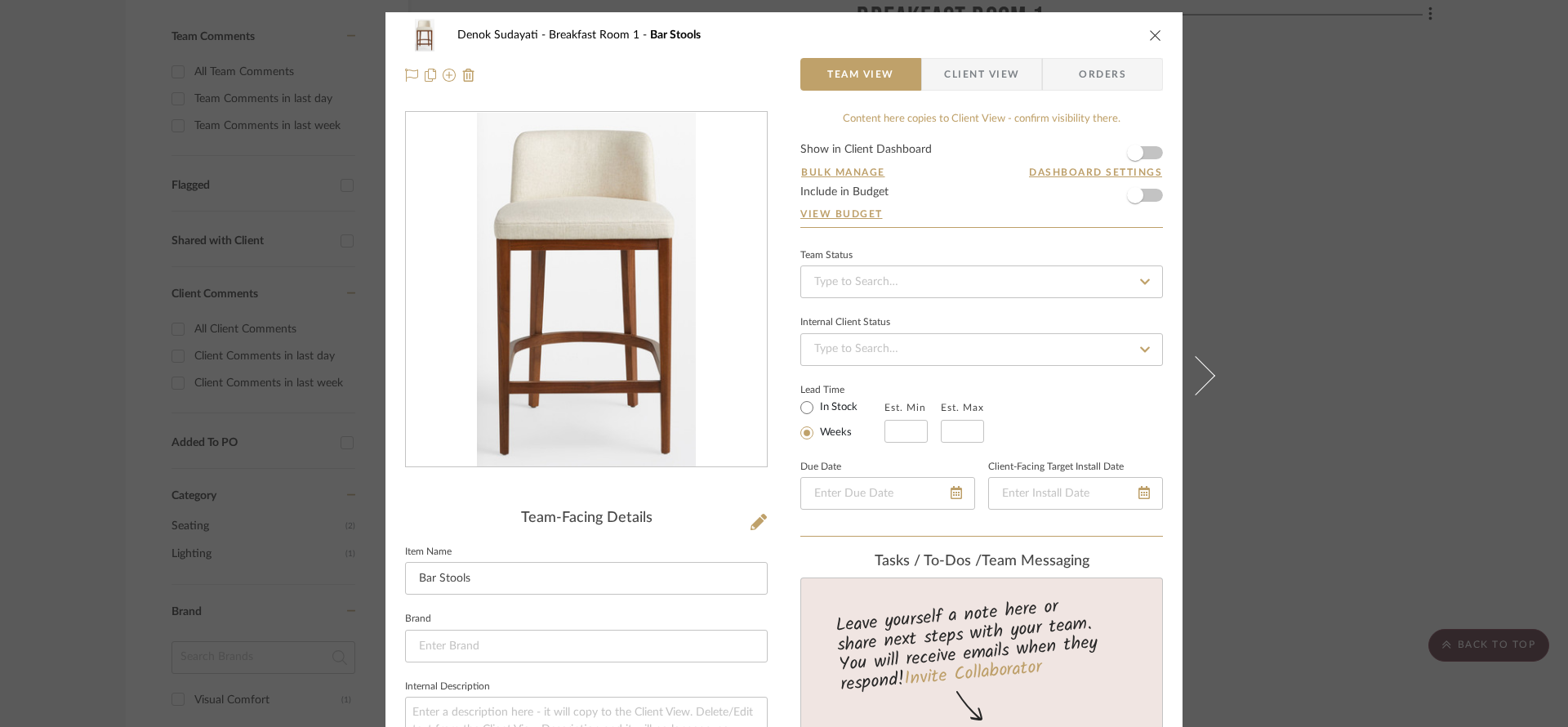
click at [1538, 265] on div "Denok Sudayati Breakfast Room 1 Bar Stools Team View Client View Orders Team-Fa…" at bounding box center [784, 364] width 1568 height 727
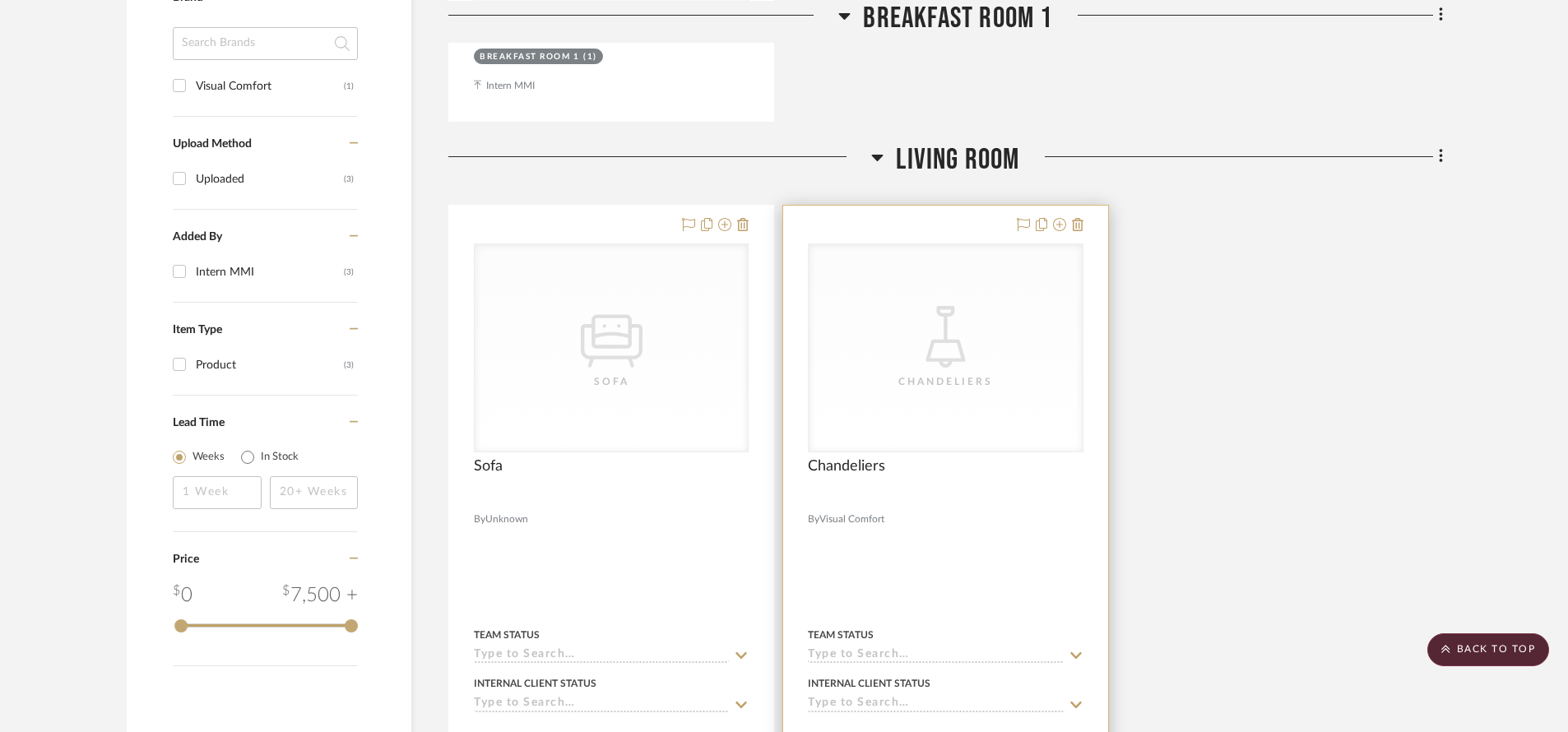
scroll to position [1350, 0]
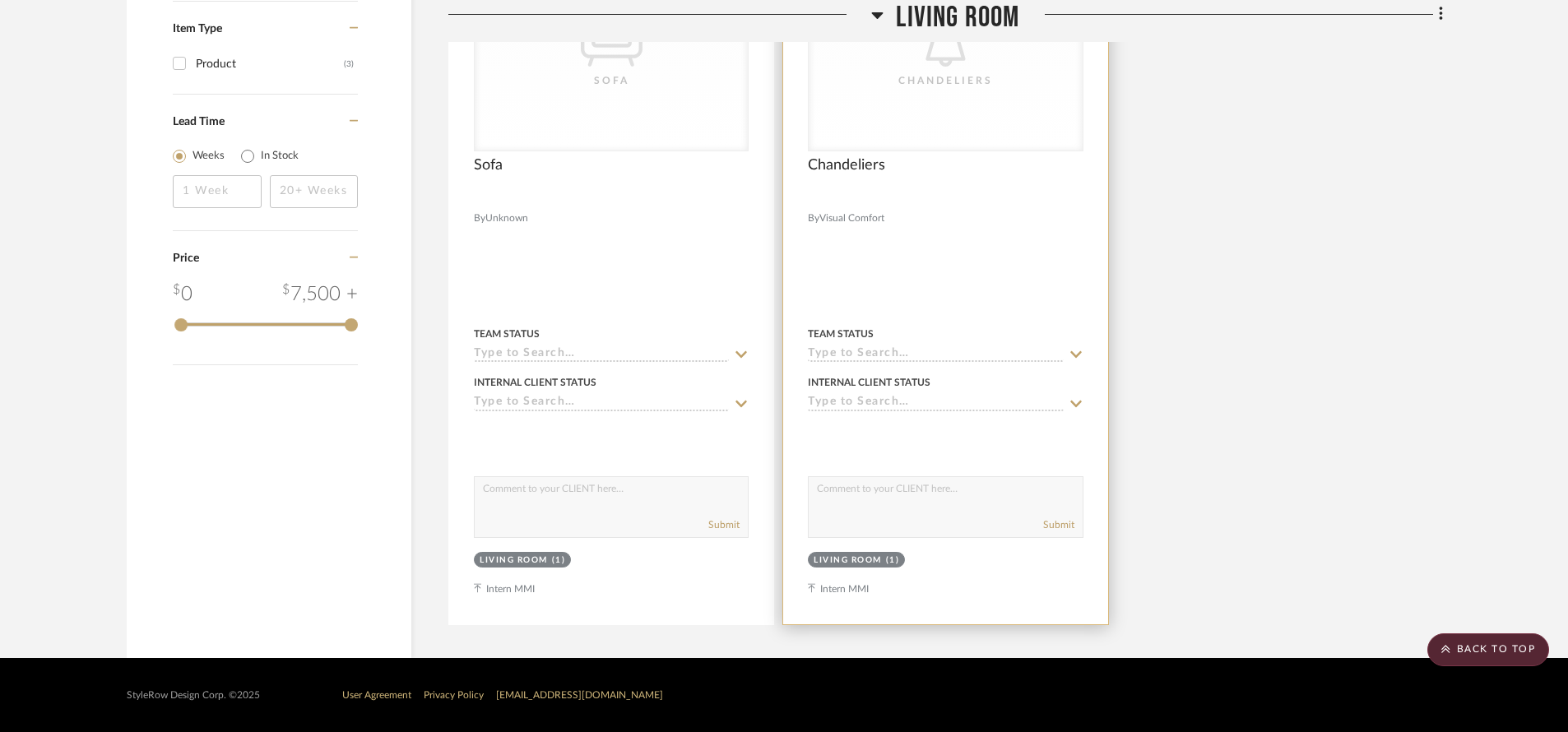
click at [897, 282] on div at bounding box center [945, 264] width 324 height 720
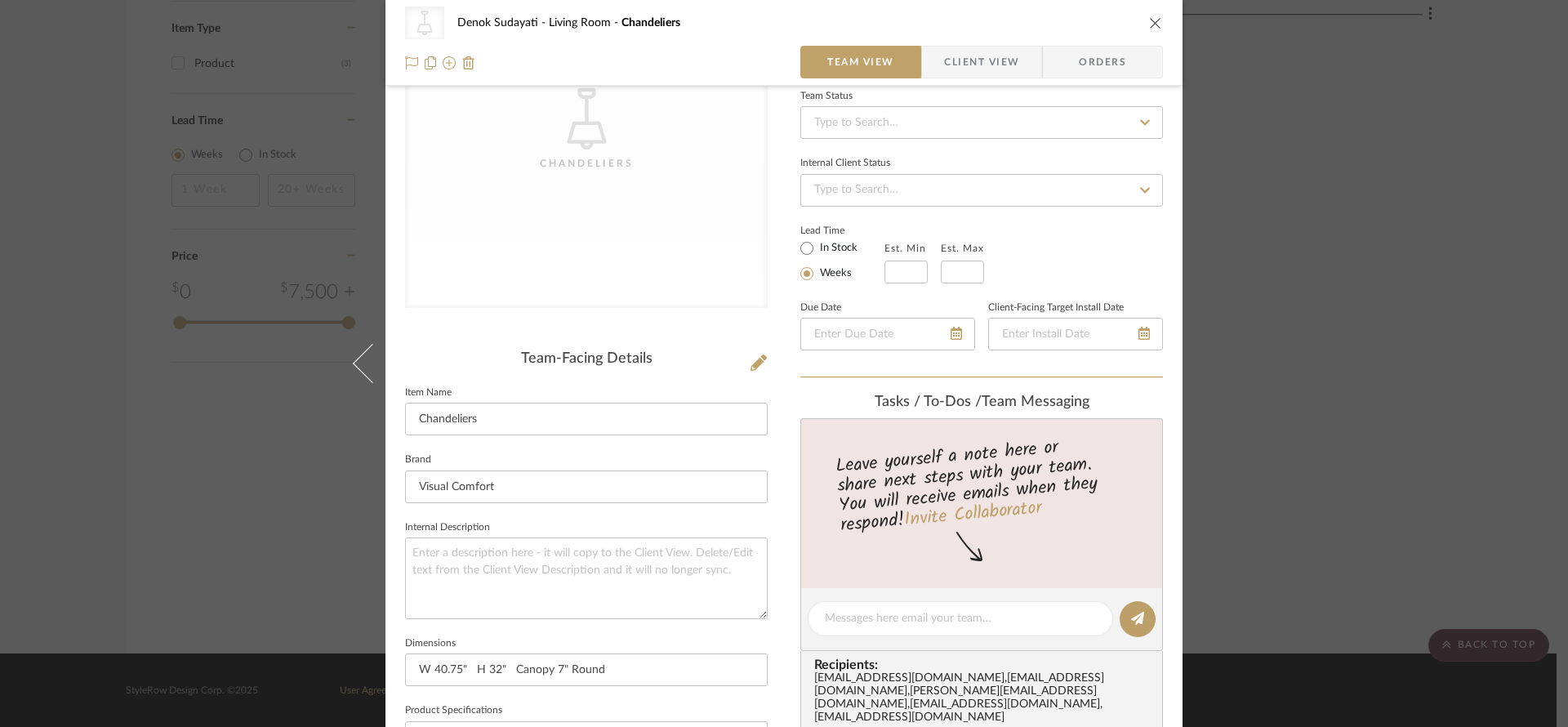
scroll to position [0, 0]
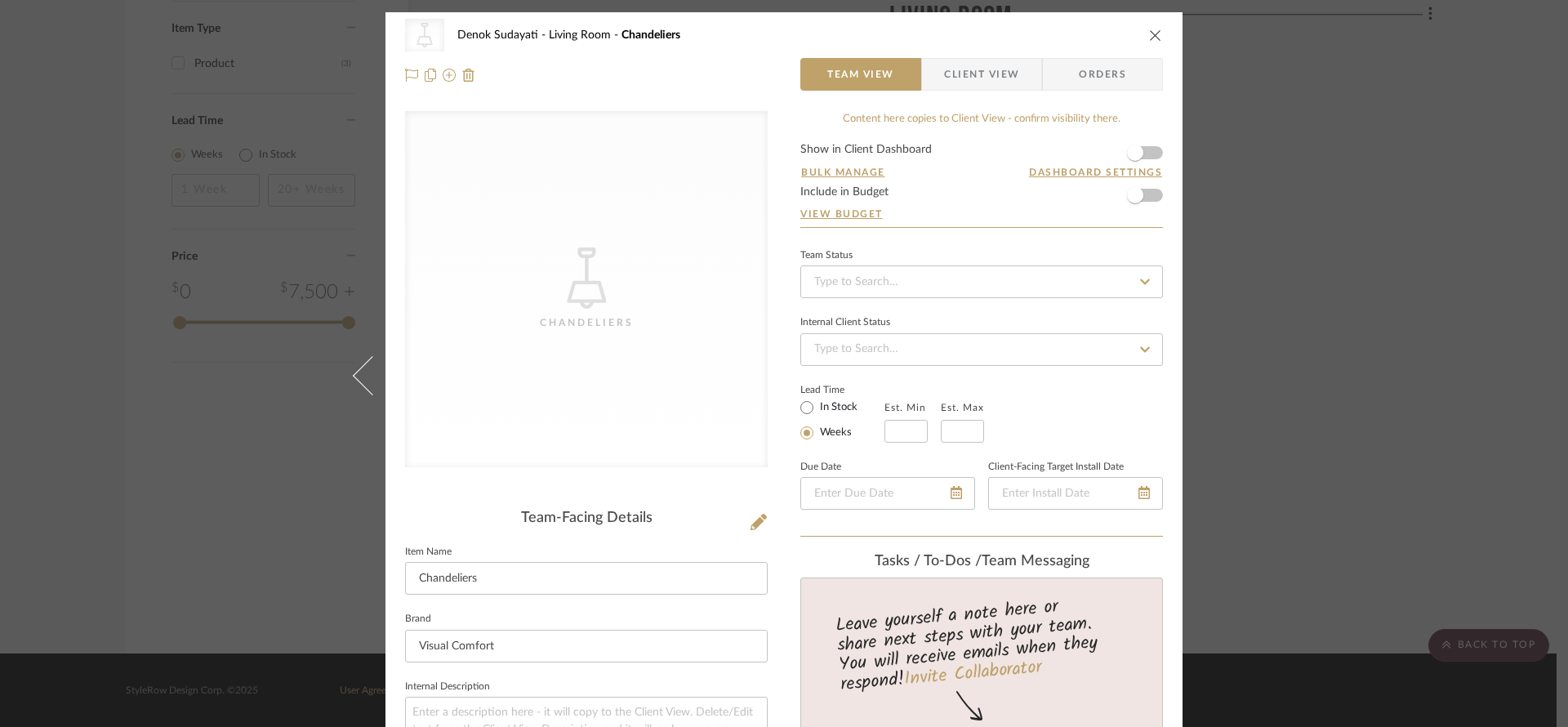
click at [542, 297] on div "CategoryIconLighting Created with Sketch. [GEOGRAPHIC_DATA]" at bounding box center [586, 289] width 362 height 357
click at [578, 293] on icon "CategoryIconLighting Created with Sketch." at bounding box center [586, 278] width 61 height 61
click at [576, 293] on icon "CategoryIconLighting Created with Sketch." at bounding box center [586, 278] width 61 height 61
click at [556, 284] on icon "CategoryIconLighting Created with Sketch." at bounding box center [586, 278] width 61 height 61
click at [443, 75] on icon at bounding box center [449, 74] width 13 height 13
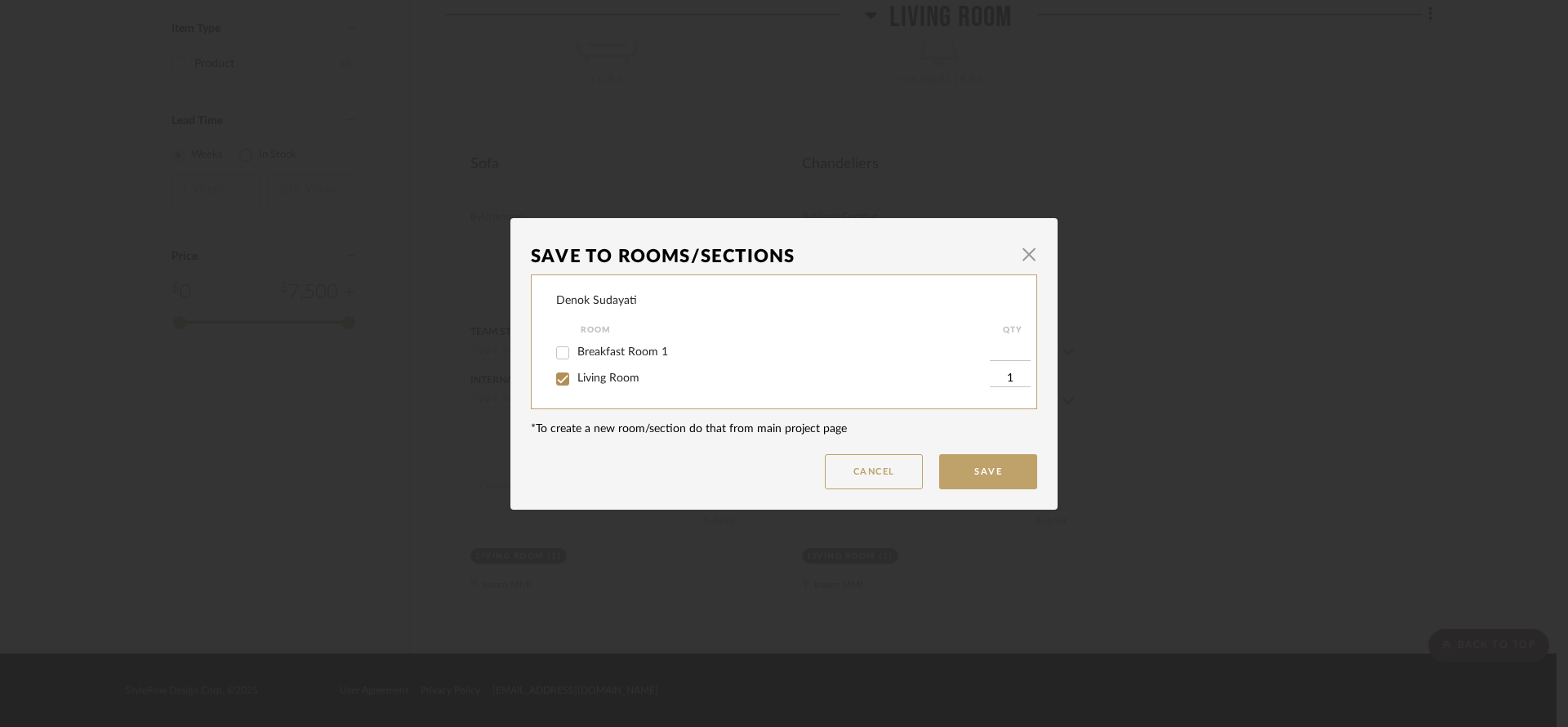
click at [872, 453] on mat-dialog-content "Save To Rooms/Sections × Denok Sudayati Room QTY Breakfast Room 1 Living Room 1…" at bounding box center [784, 364] width 507 height 251
click at [875, 473] on button "Cancel" at bounding box center [874, 471] width 98 height 35
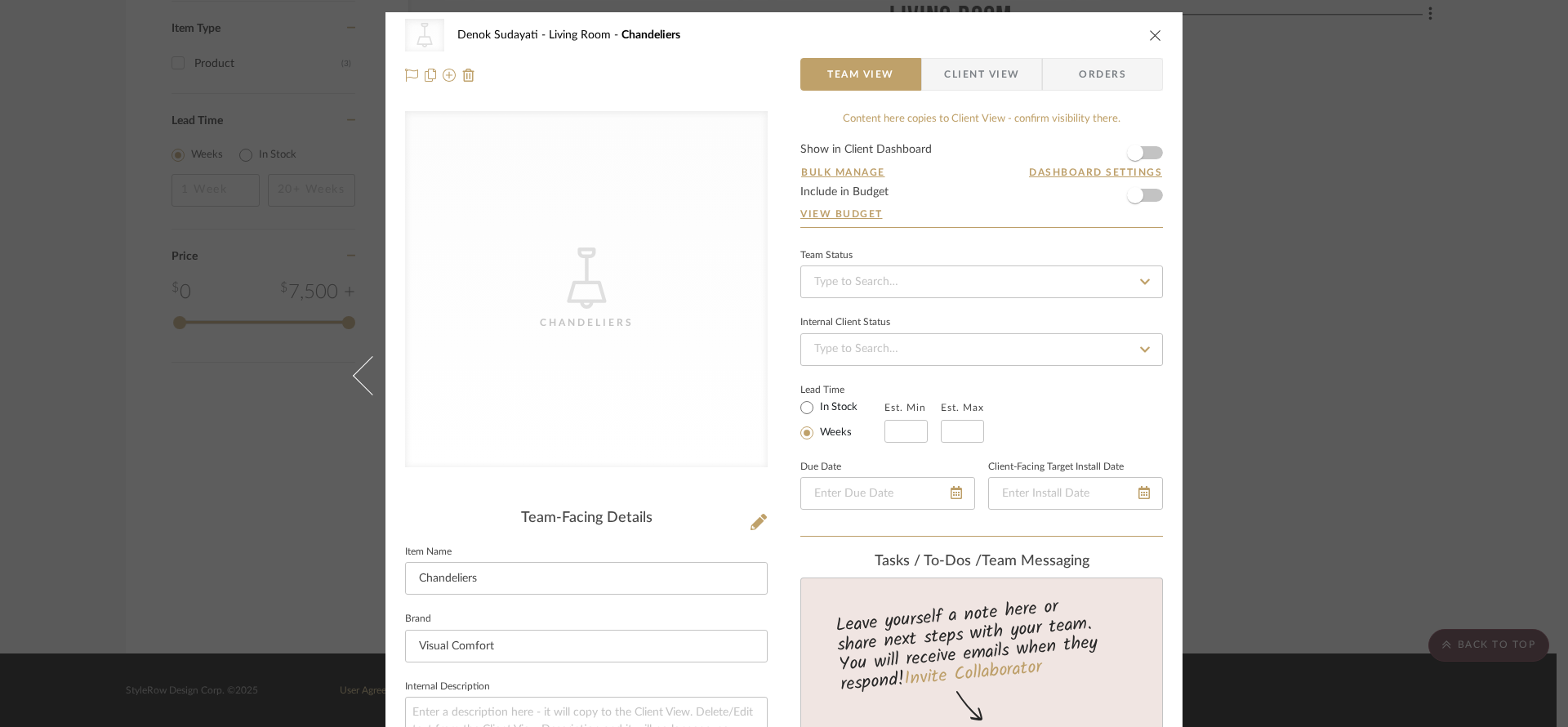
click at [1161, 37] on div "CategoryIconLighting Created with Sketch. Chandeliers Denok Sudayati Living Roo…" at bounding box center [784, 54] width 797 height 85
click at [1149, 34] on icon "close" at bounding box center [1155, 35] width 13 height 13
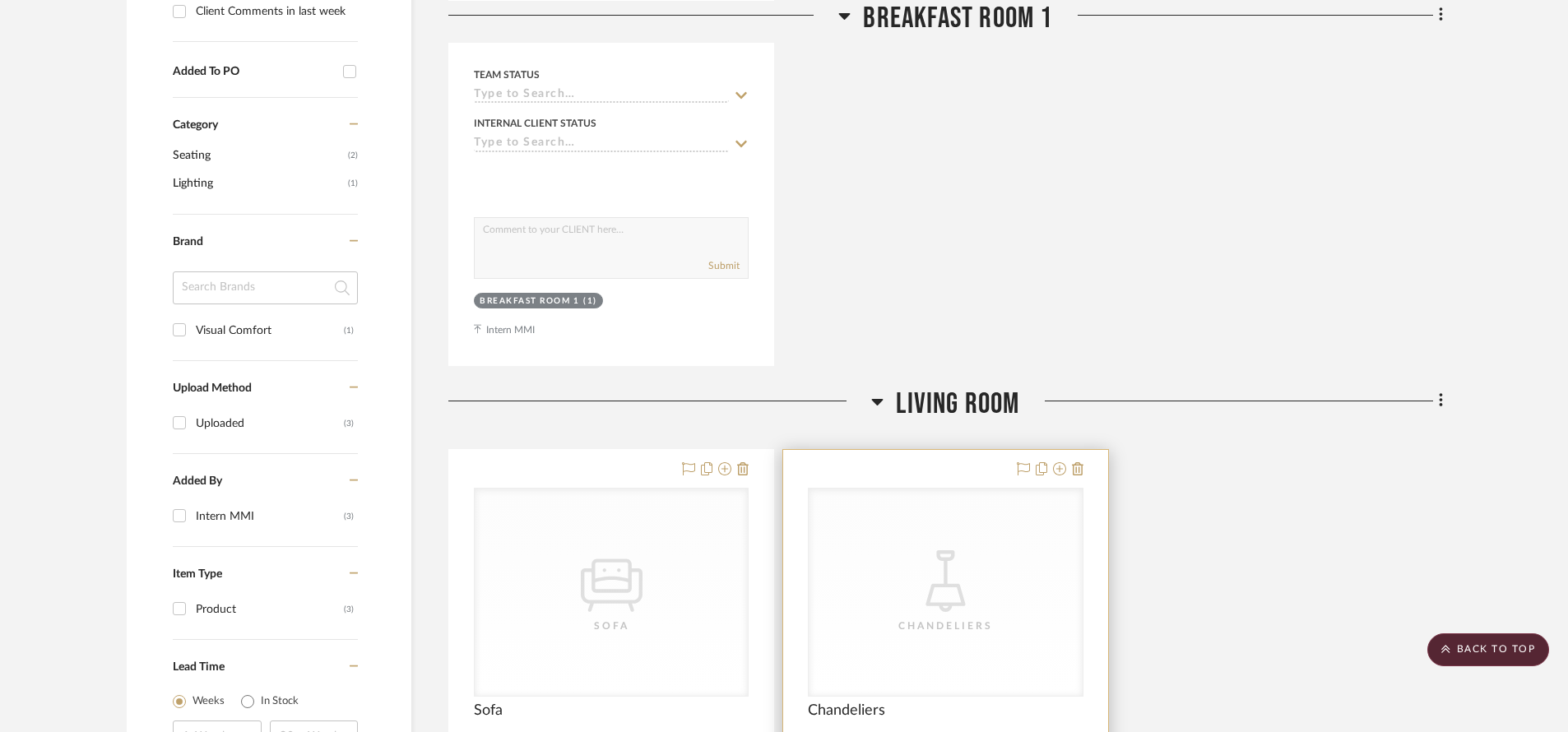
scroll to position [791, 0]
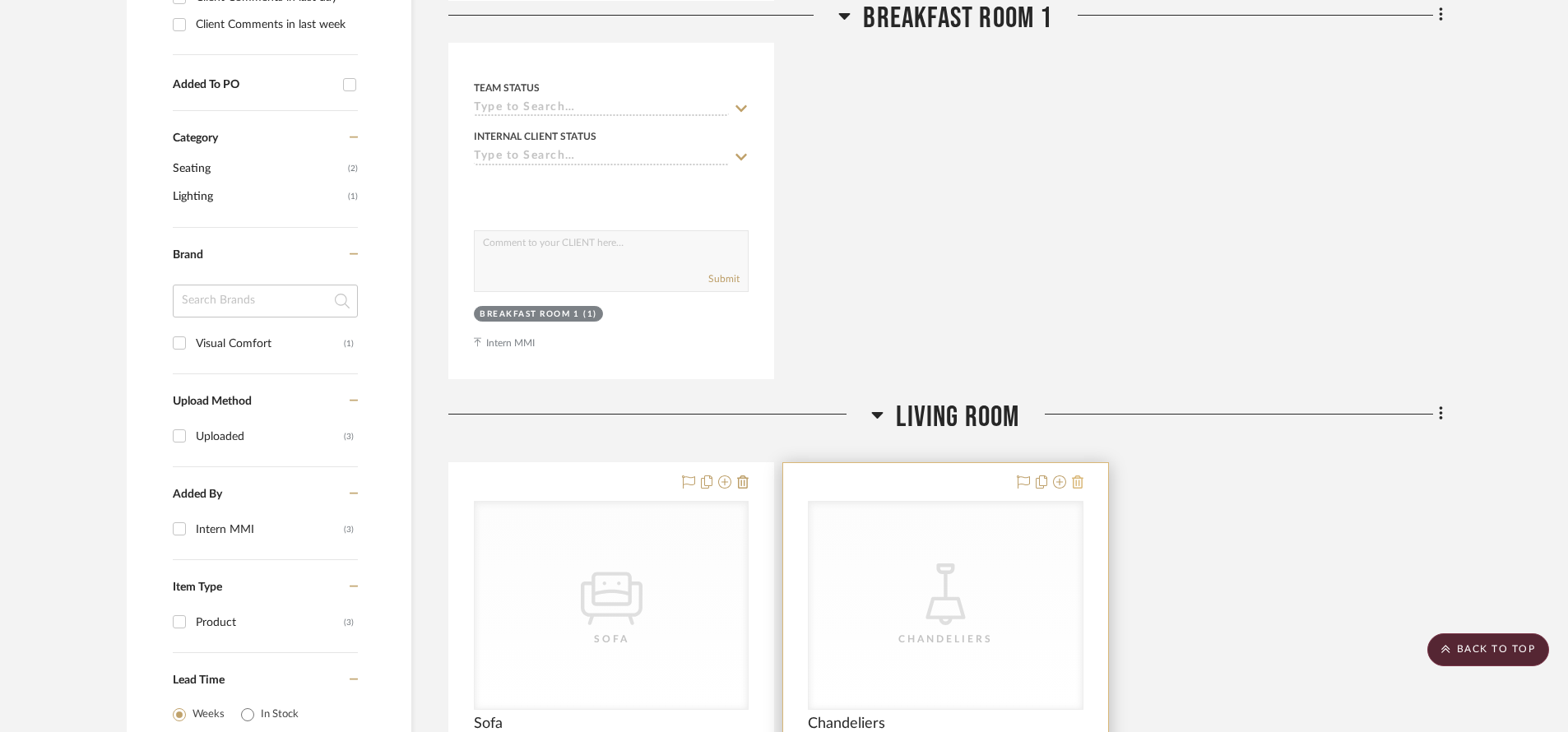
click at [1080, 476] on icon at bounding box center [1077, 482] width 11 height 13
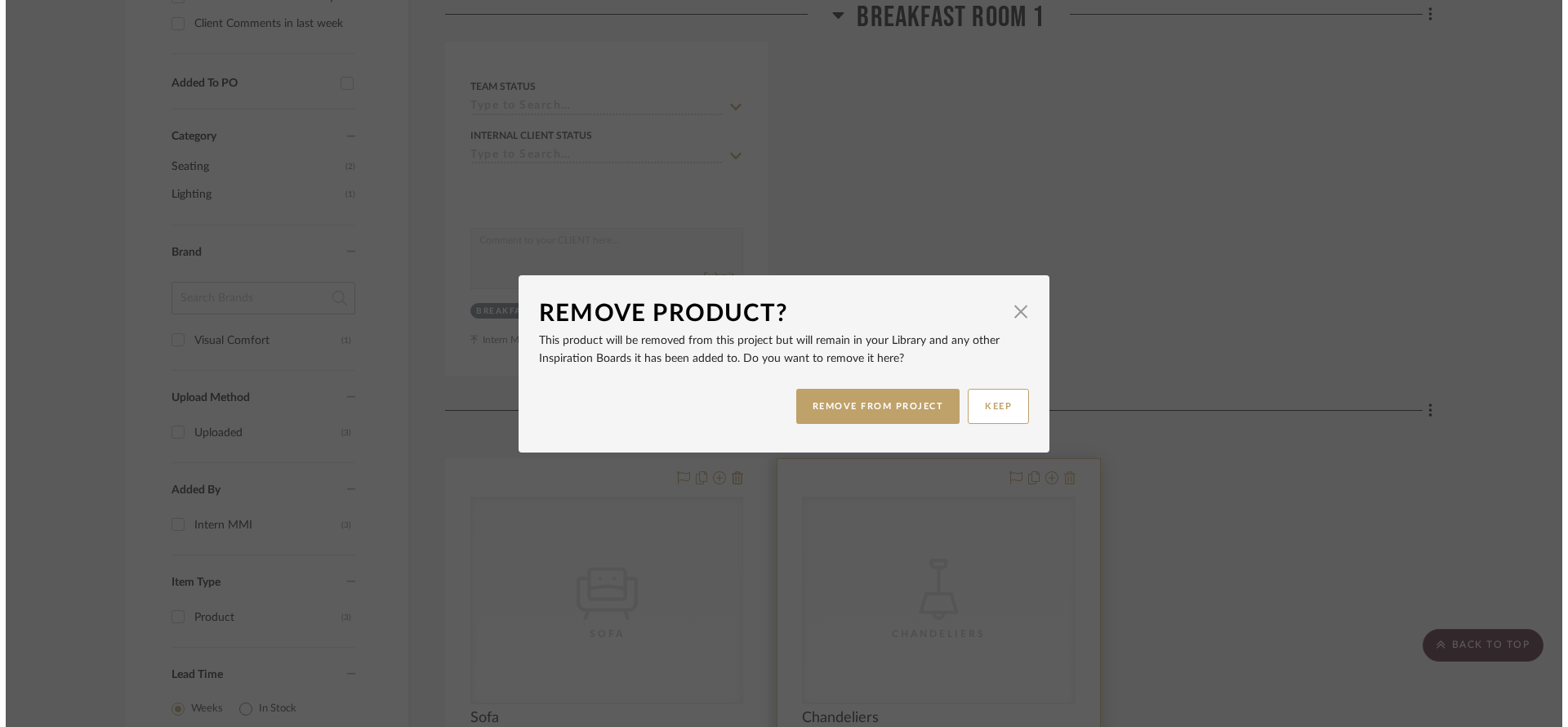
scroll to position [0, 0]
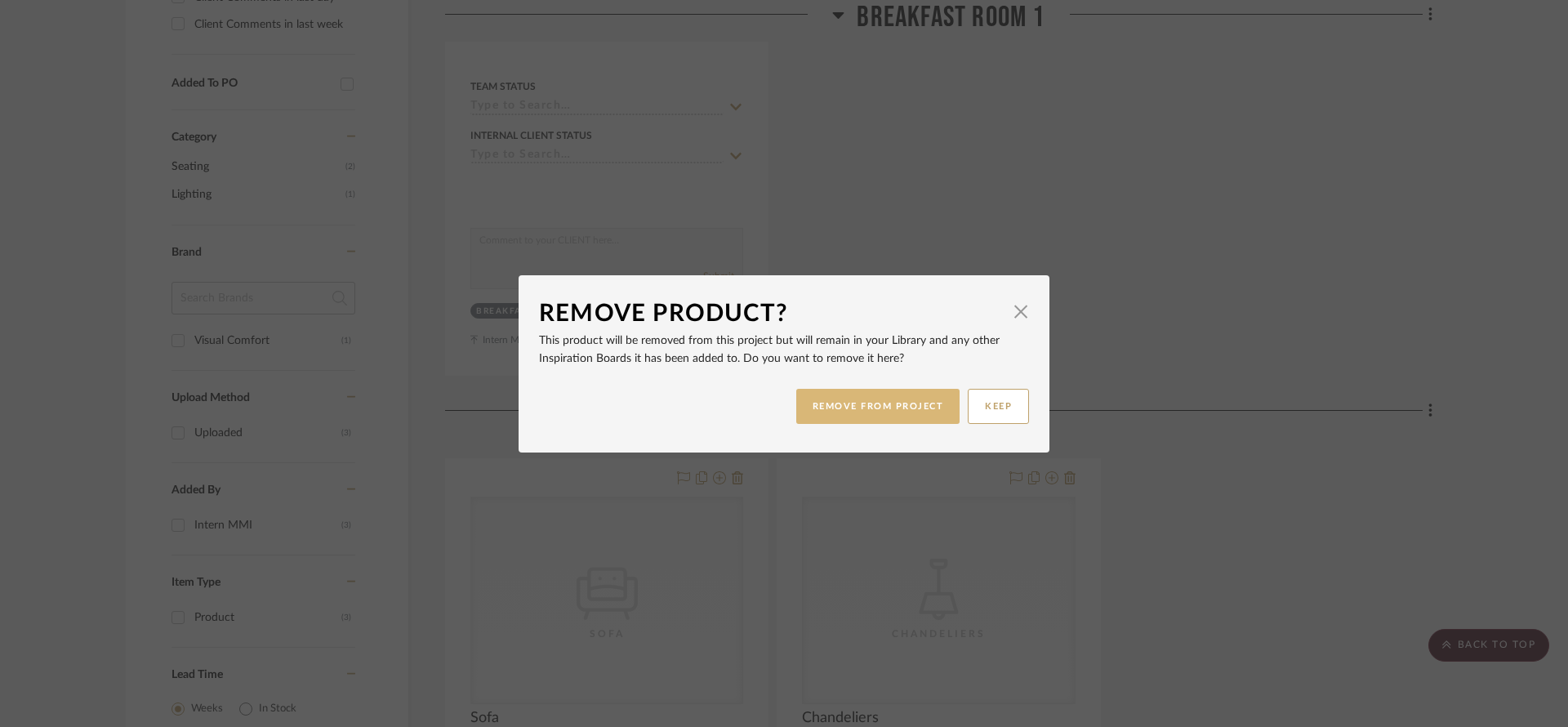
click at [906, 396] on button "REMOVE FROM PROJECT" at bounding box center [878, 406] width 164 height 35
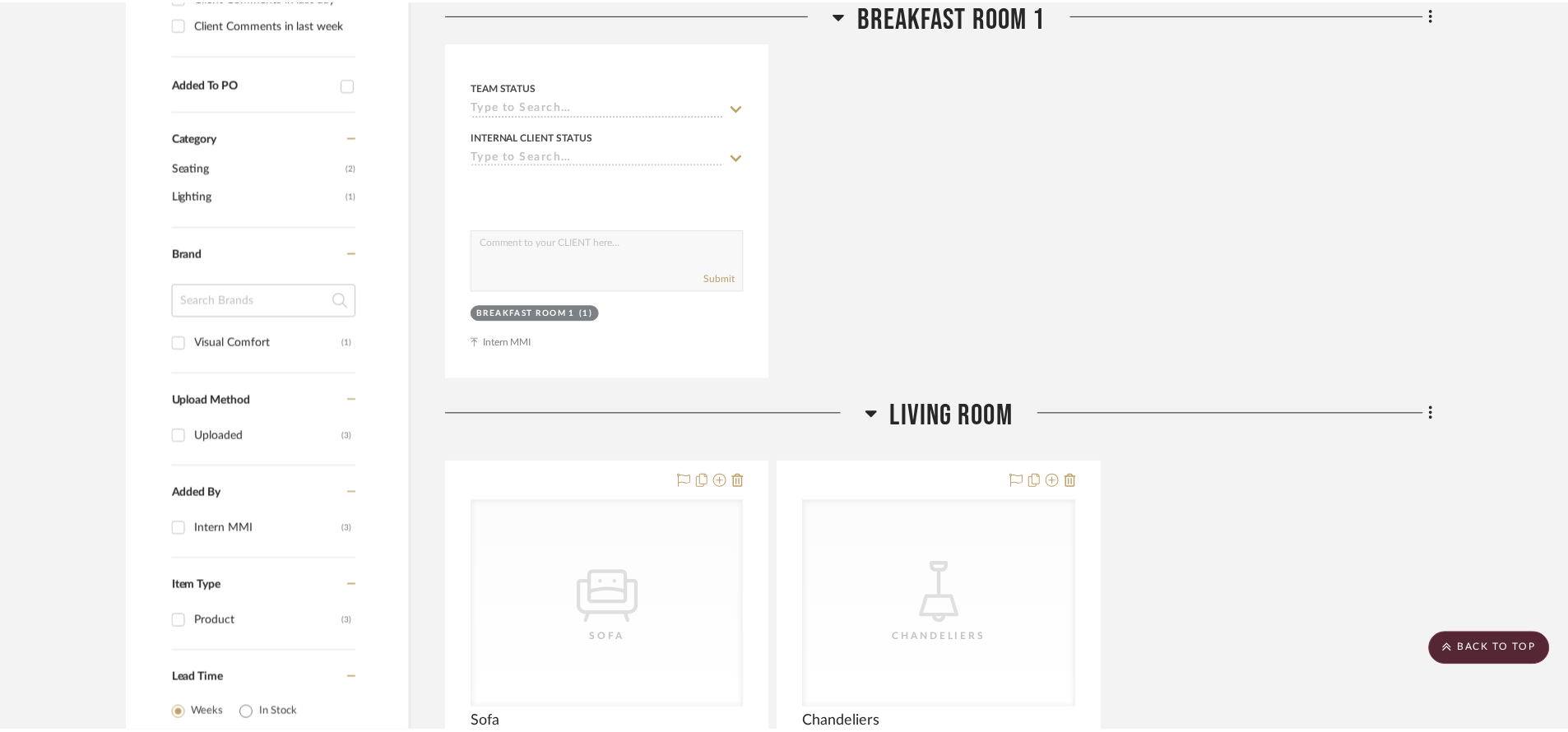
scroll to position [791, 0]
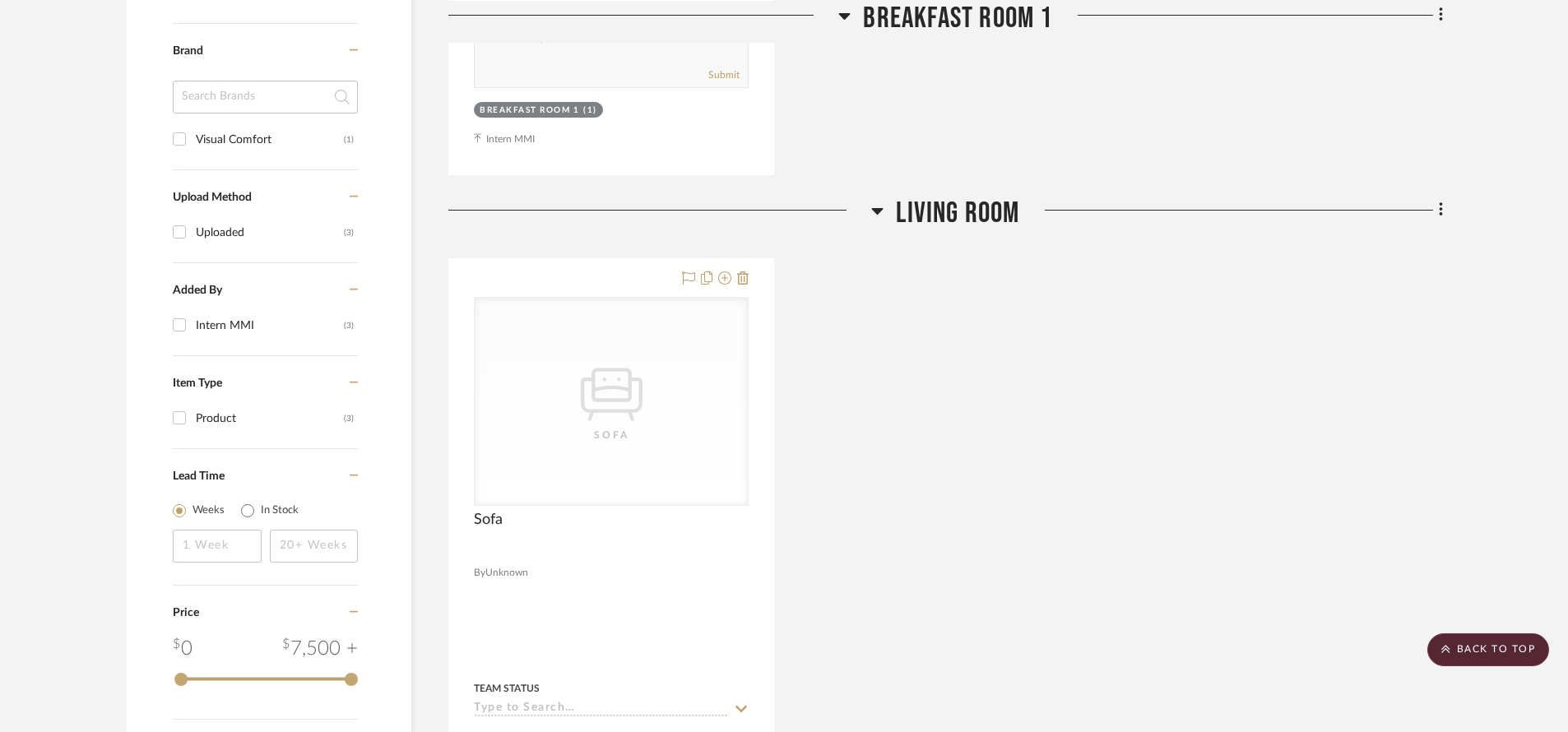
click at [893, 524] on div "CategoryIconSeating Created with Sketch. [GEOGRAPHIC_DATA] CategoryIconSeating …" at bounding box center [946, 619] width 994 height 722
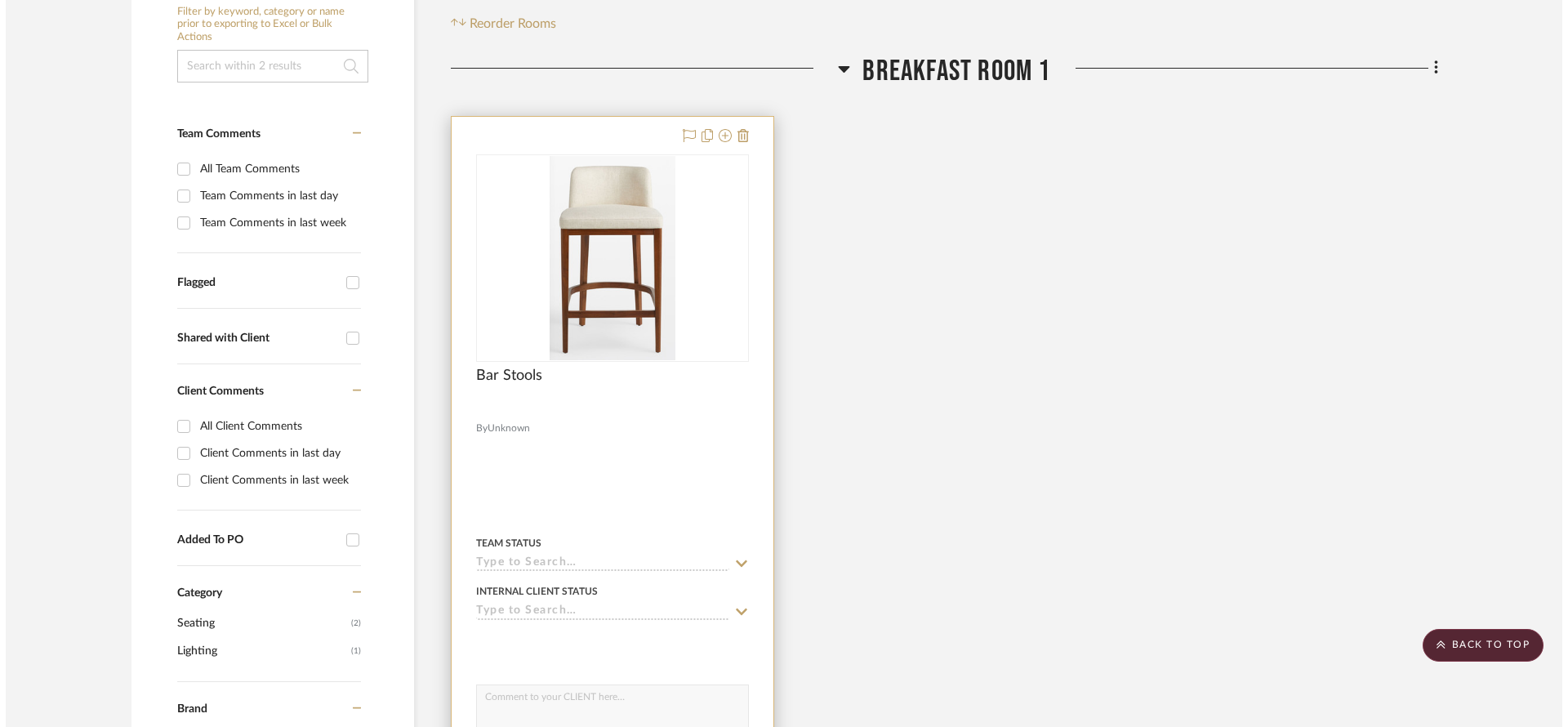
scroll to position [0, 0]
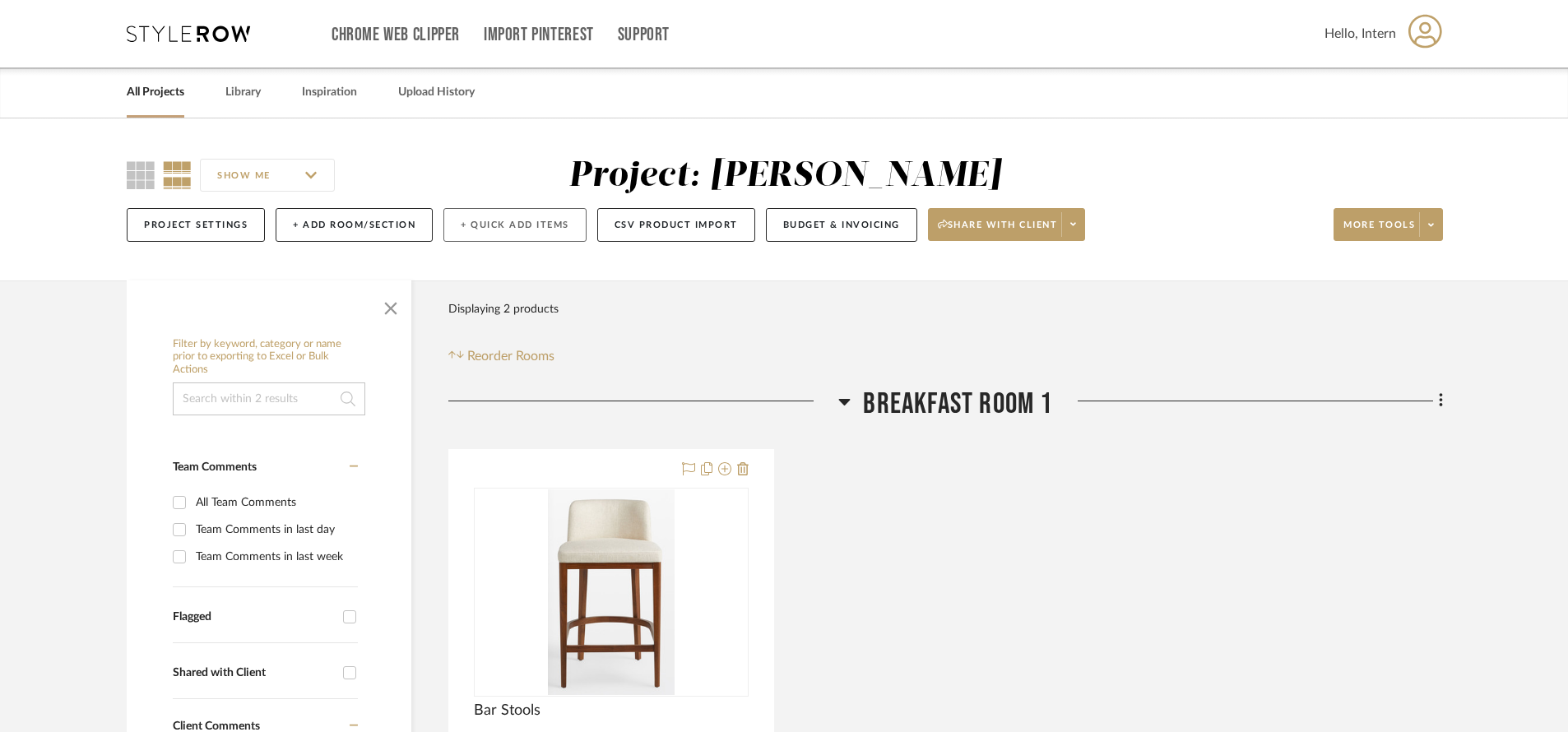
click at [500, 215] on button "+ Quick Add Items" at bounding box center [515, 224] width 143 height 34
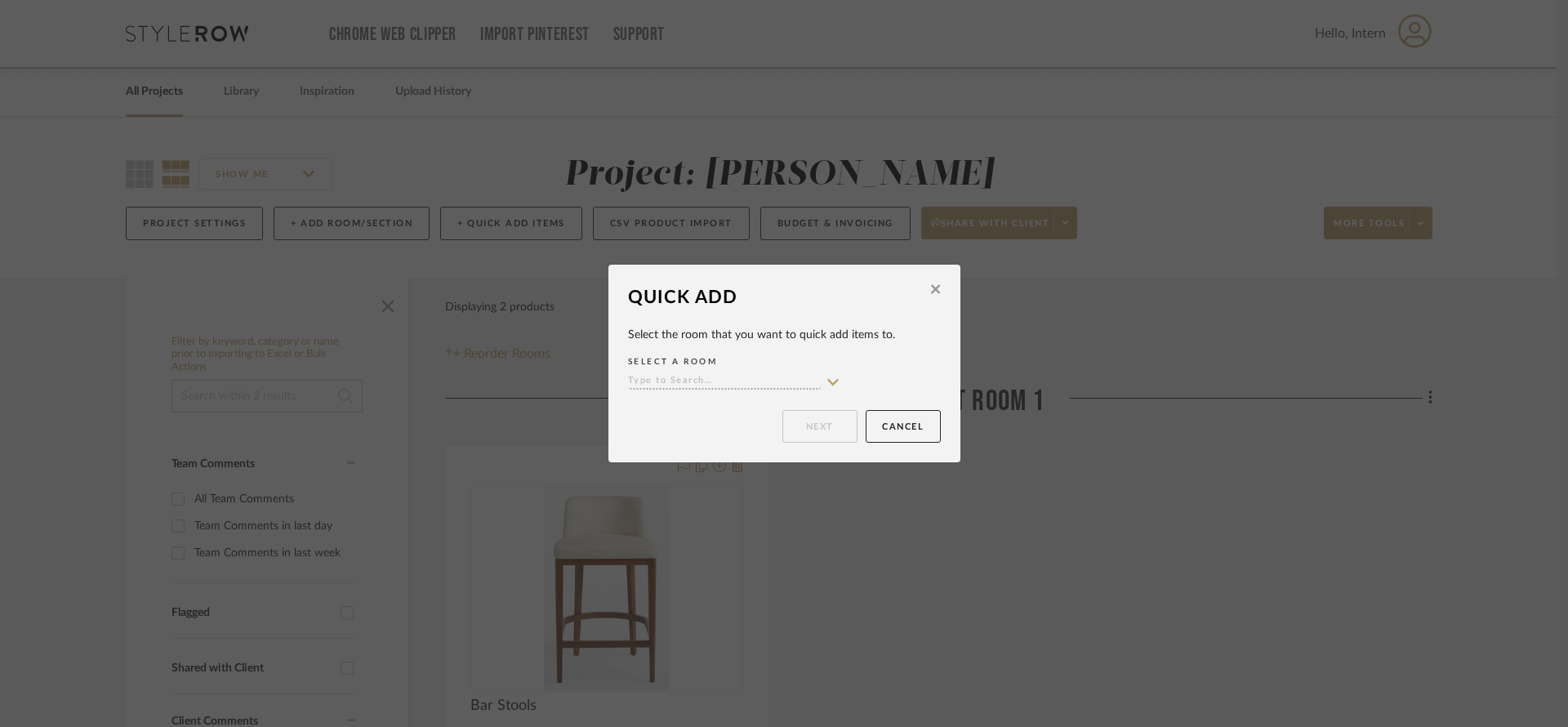
click at [773, 376] on input at bounding box center [724, 382] width 192 height 16
click at [753, 450] on div "Living Room" at bounding box center [728, 456] width 211 height 41
type input "Living Room"
click at [800, 418] on button "Next" at bounding box center [820, 427] width 75 height 33
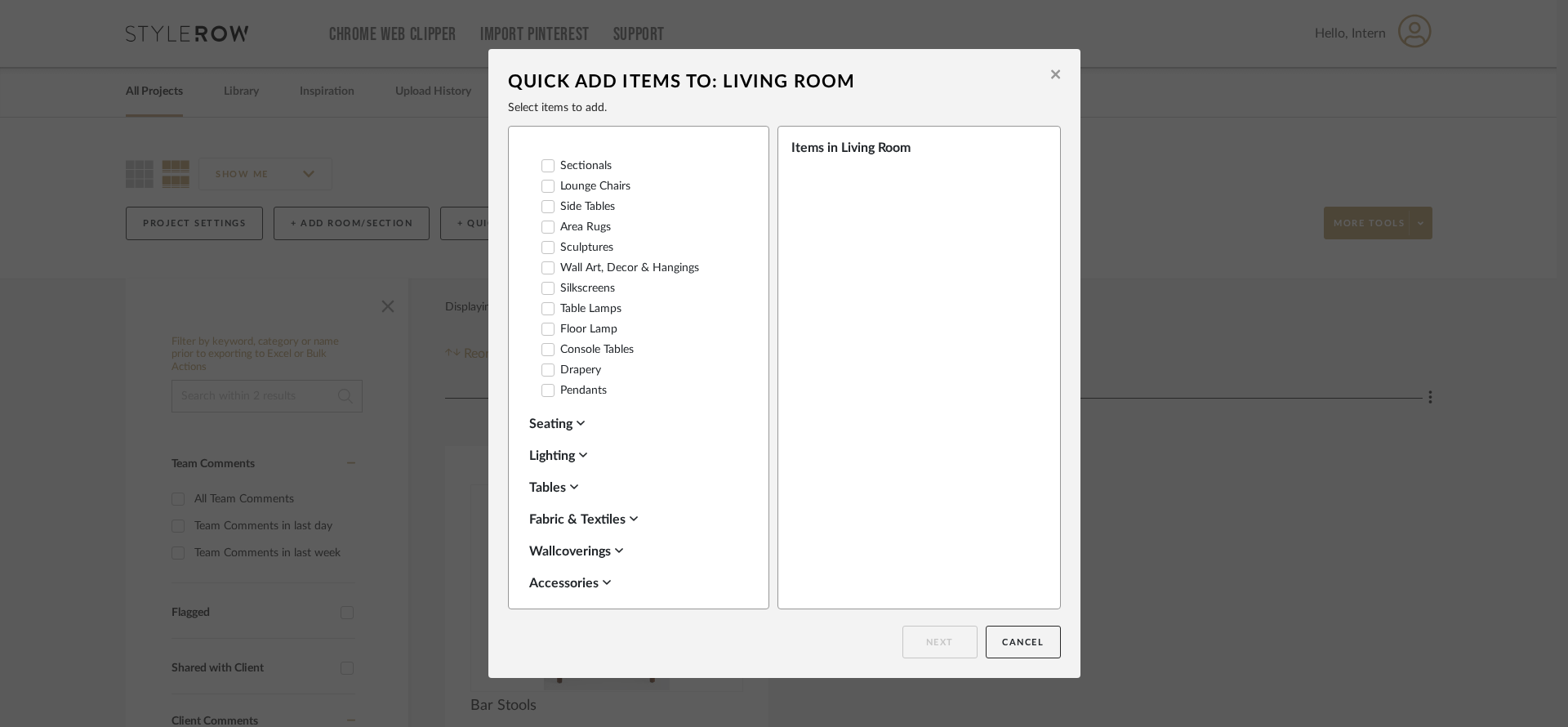
click at [550, 446] on div "Lighting" at bounding box center [634, 456] width 211 height 20
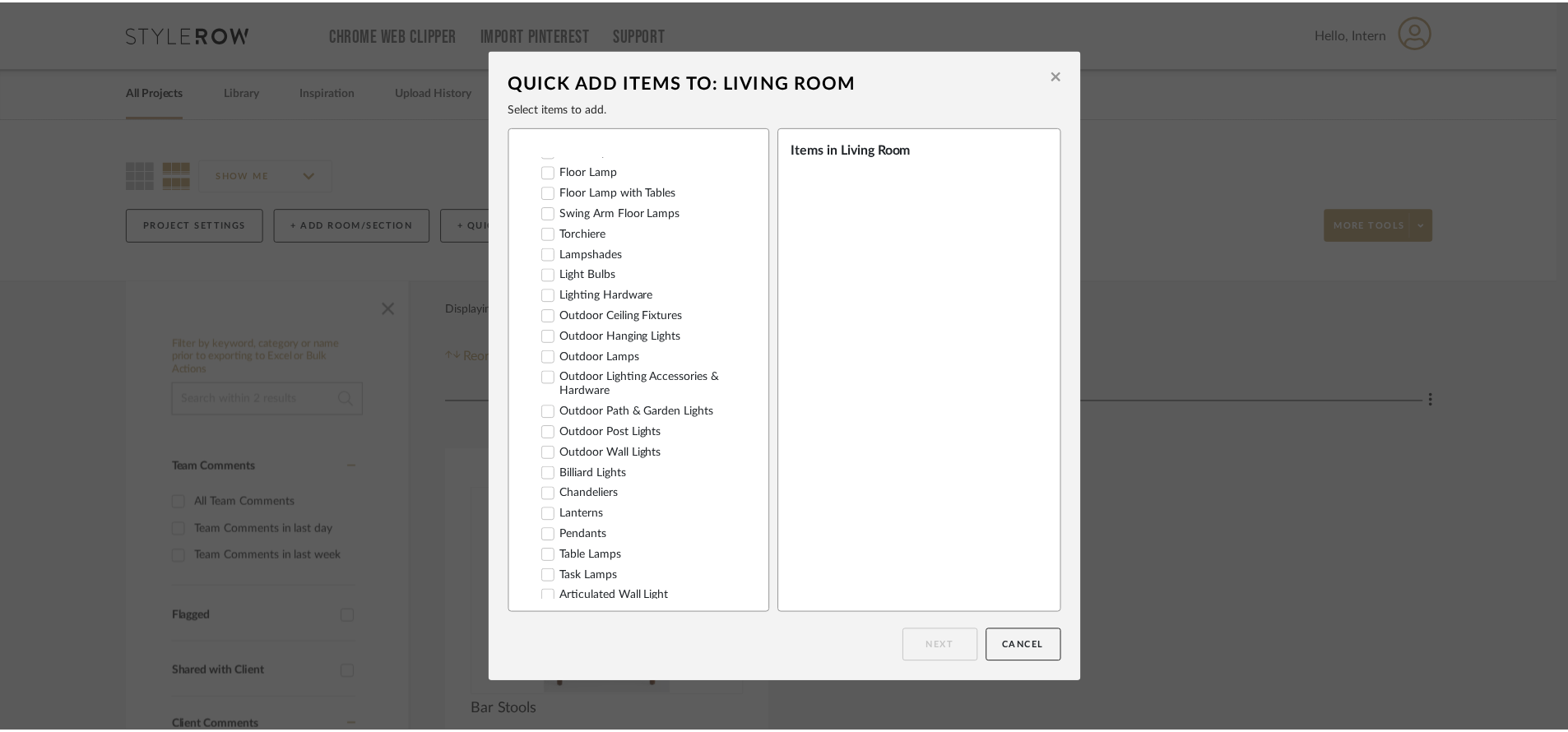
scroll to position [512, 0]
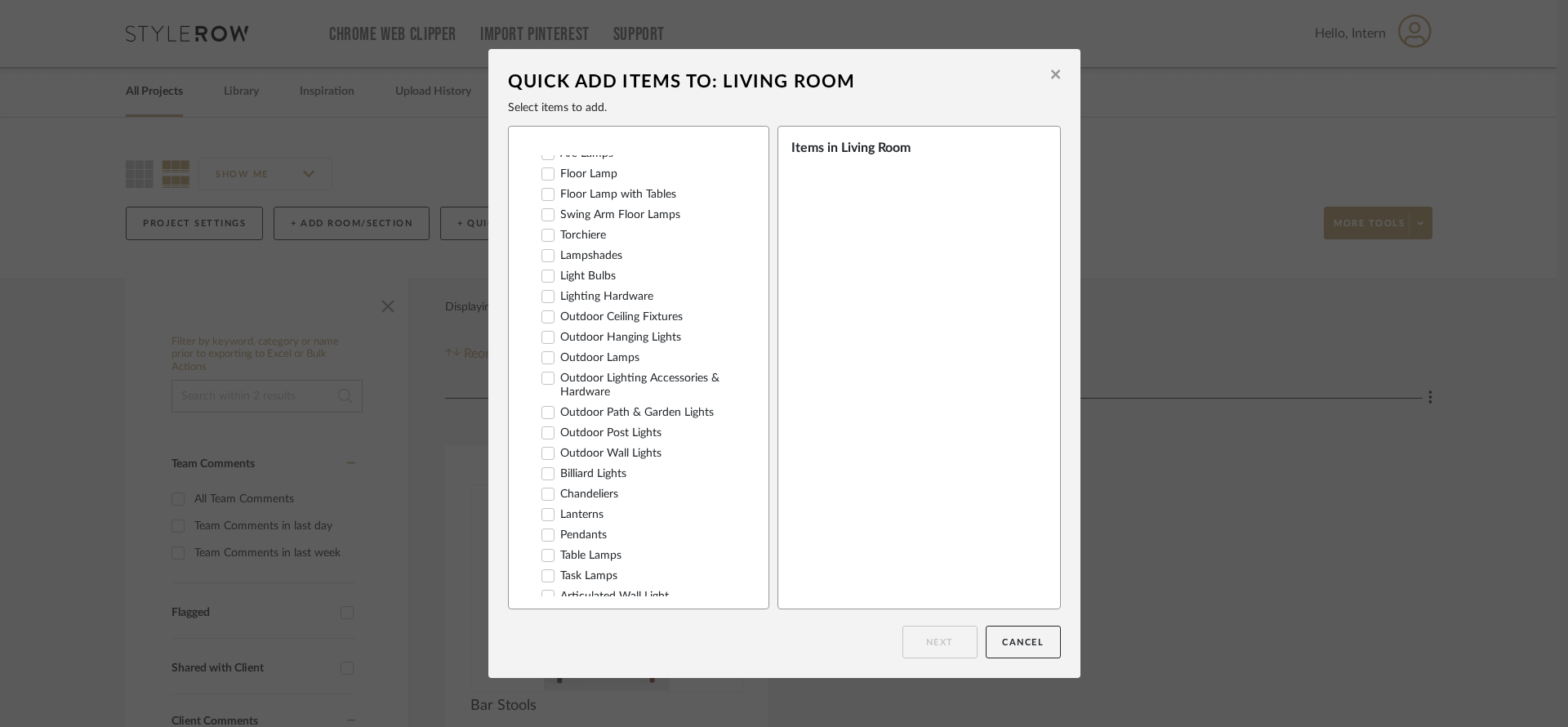
click at [600, 488] on label "Chandeliers" at bounding box center [579, 495] width 77 height 14
click at [936, 640] on button "Next" at bounding box center [940, 642] width 75 height 33
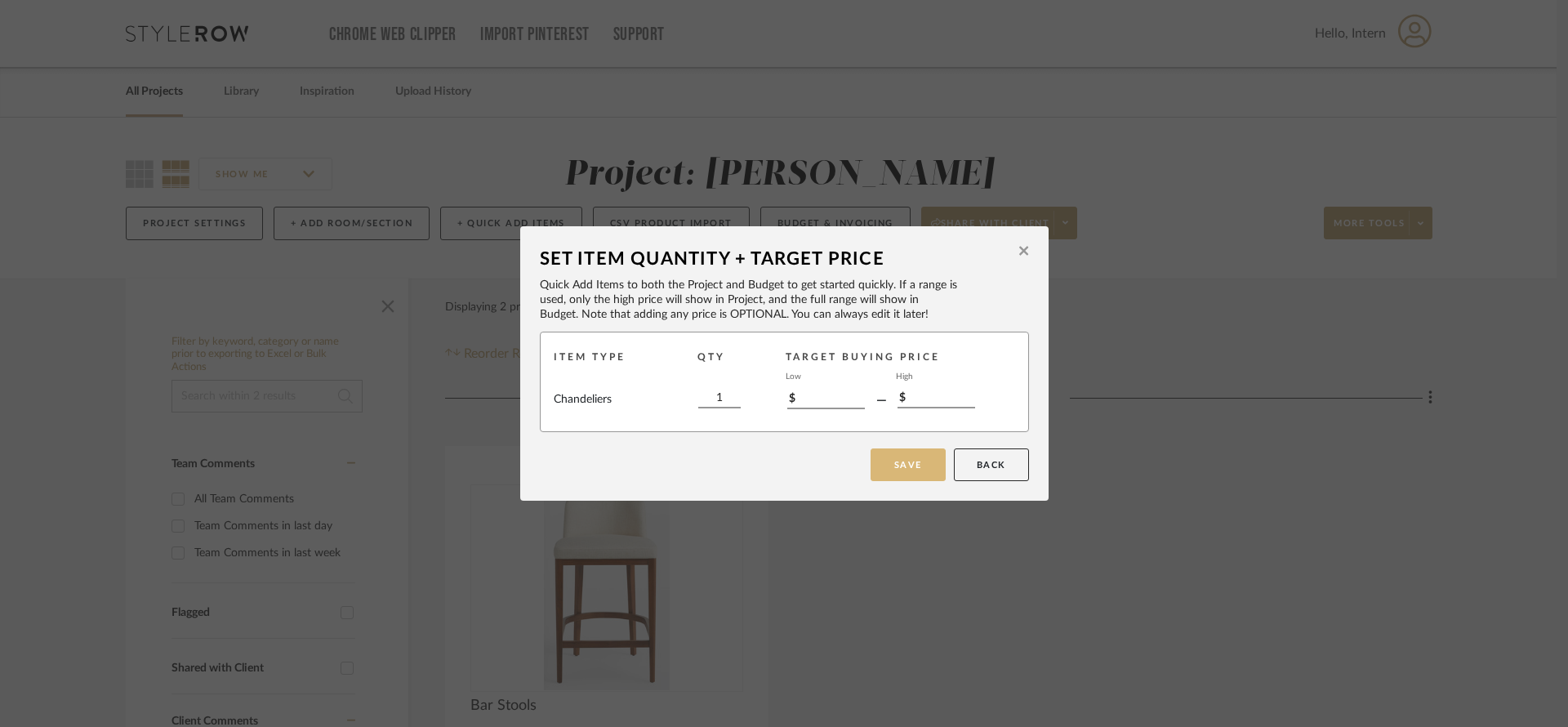
click at [922, 463] on button "Save" at bounding box center [908, 465] width 75 height 33
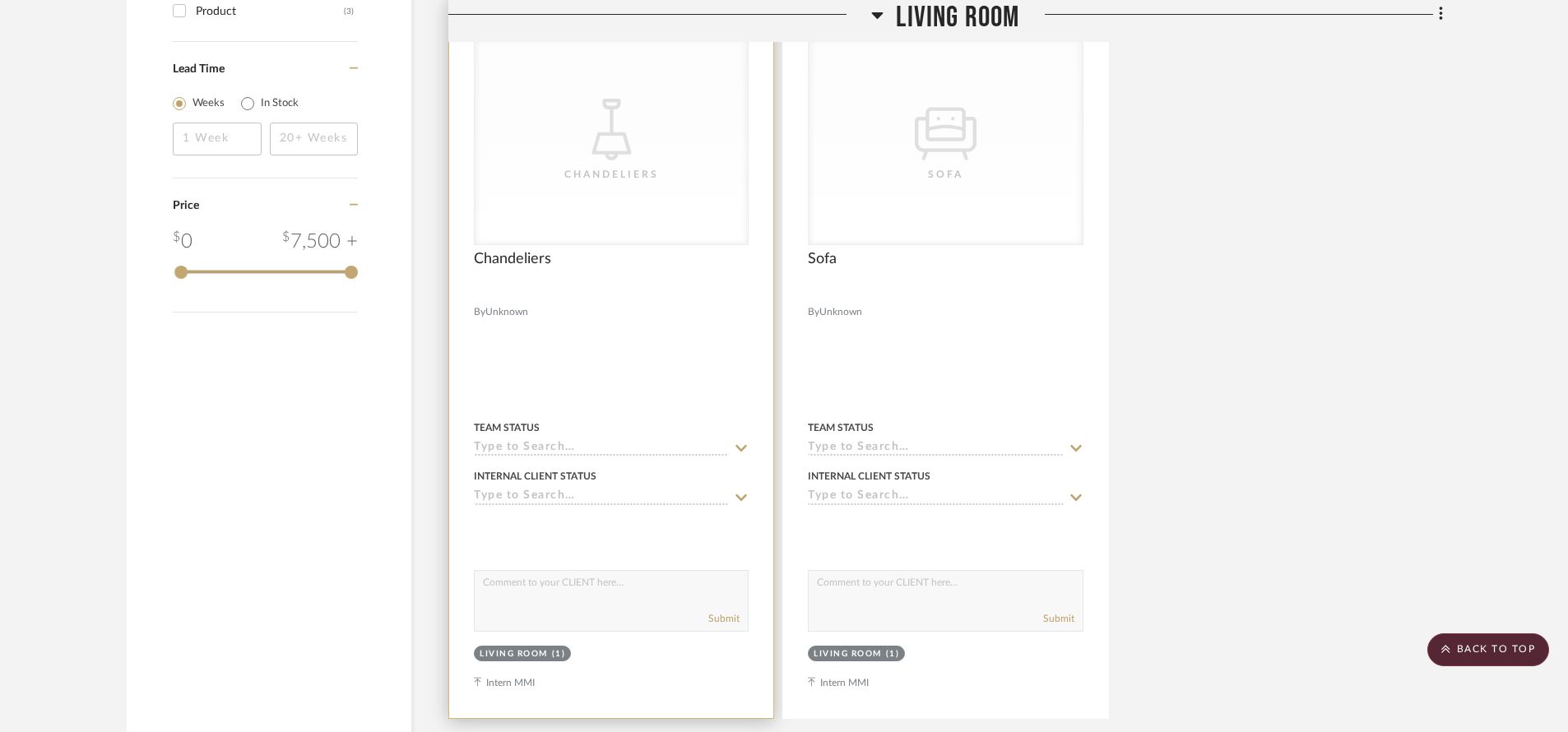
scroll to position [1254, 0]
click at [693, 447] on input at bounding box center [601, 451] width 255 height 16
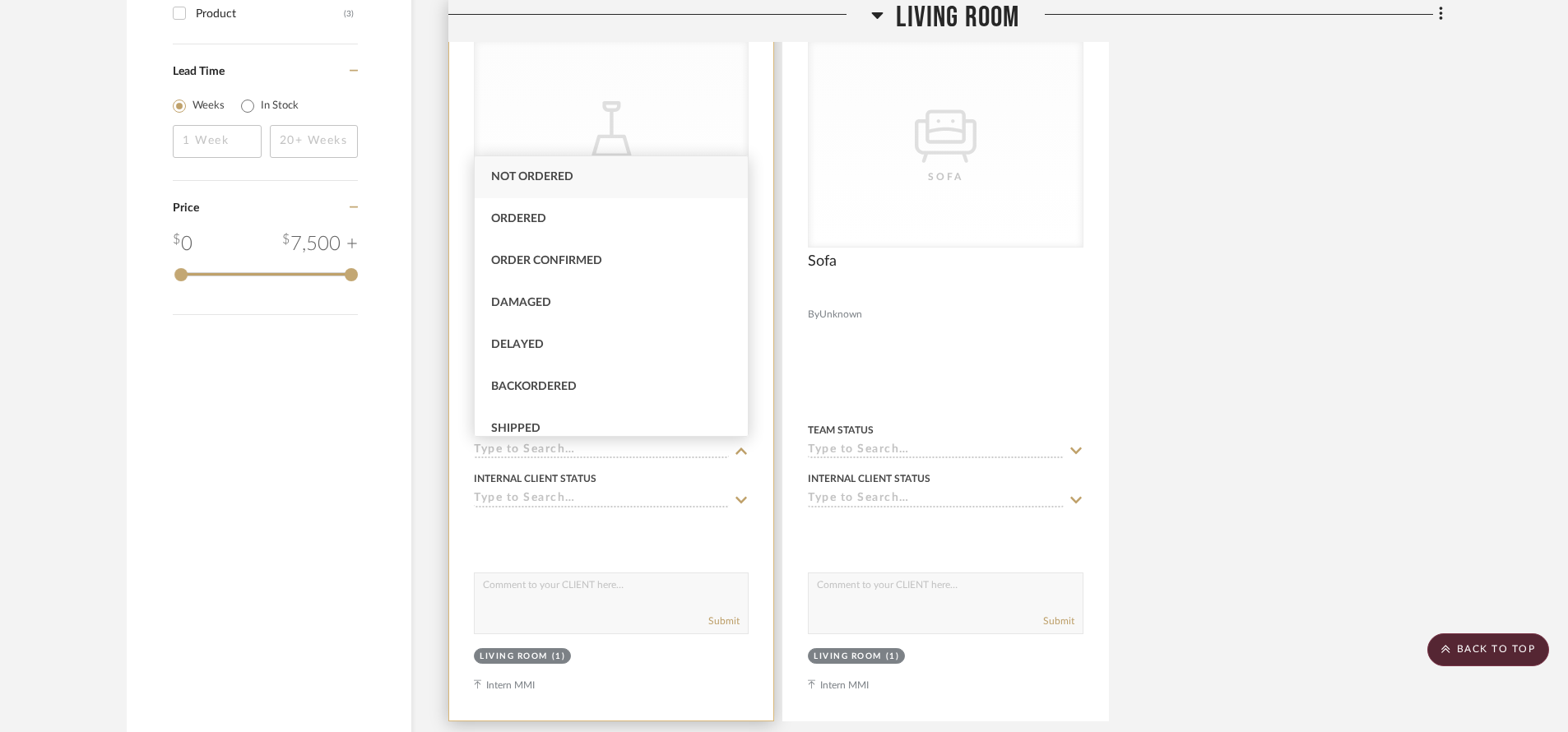
click at [693, 447] on input at bounding box center [601, 451] width 255 height 16
click at [675, 491] on div "Internal Client Status" at bounding box center [611, 487] width 275 height 39
click at [737, 484] on div "Internal Client Status" at bounding box center [611, 478] width 275 height 15
click at [738, 498] on icon at bounding box center [741, 500] width 11 height 7
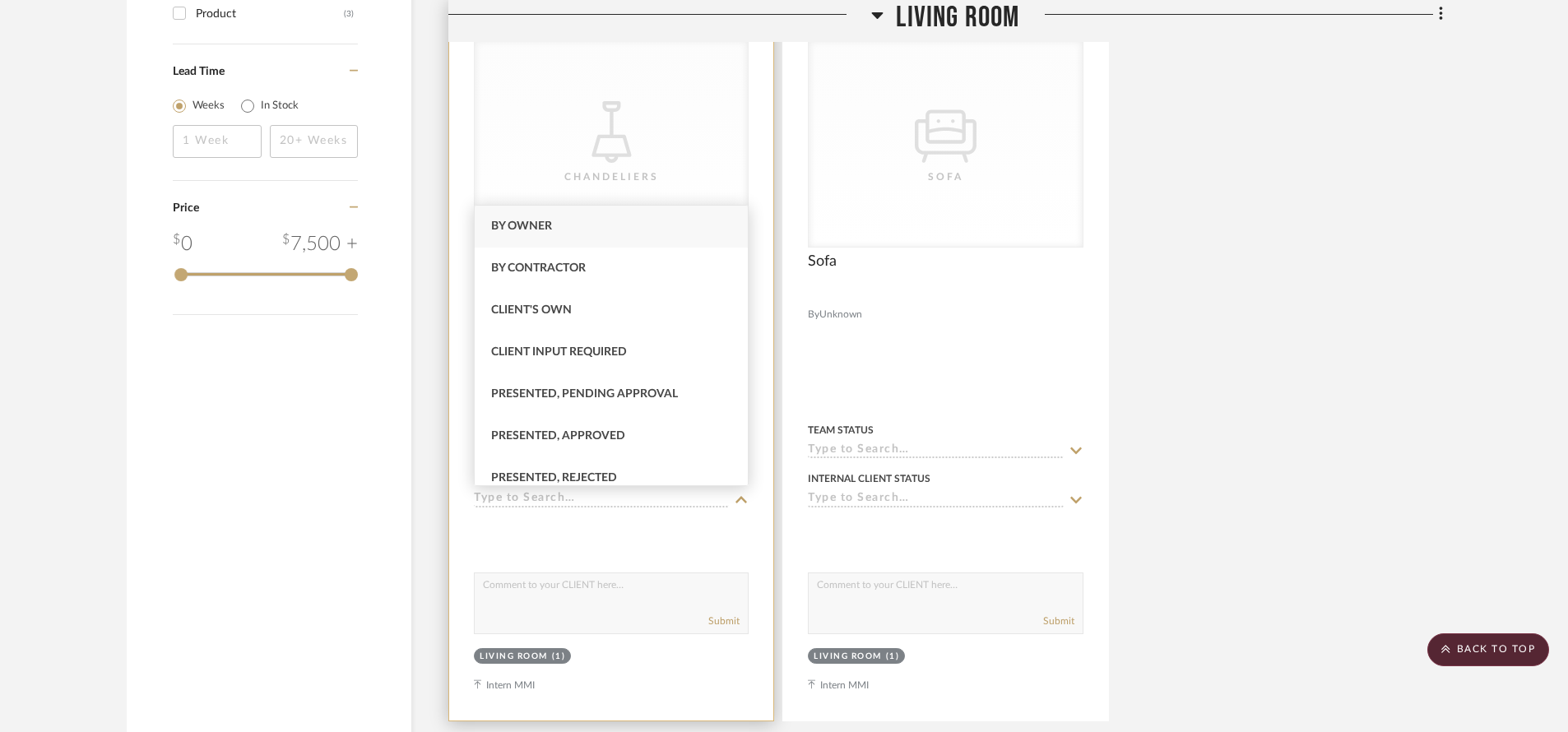
click at [738, 498] on icon at bounding box center [741, 500] width 15 height 13
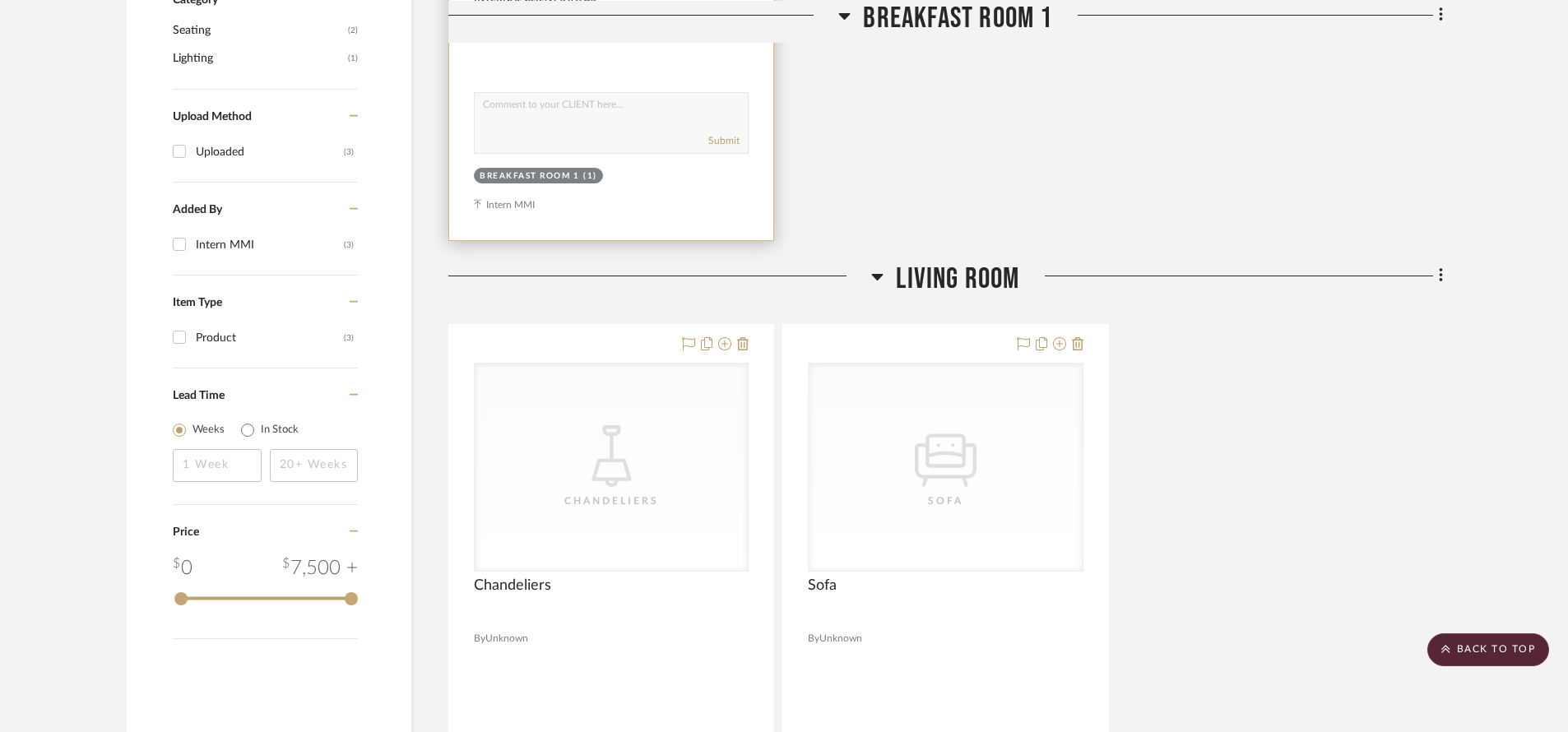
scroll to position [688, 0]
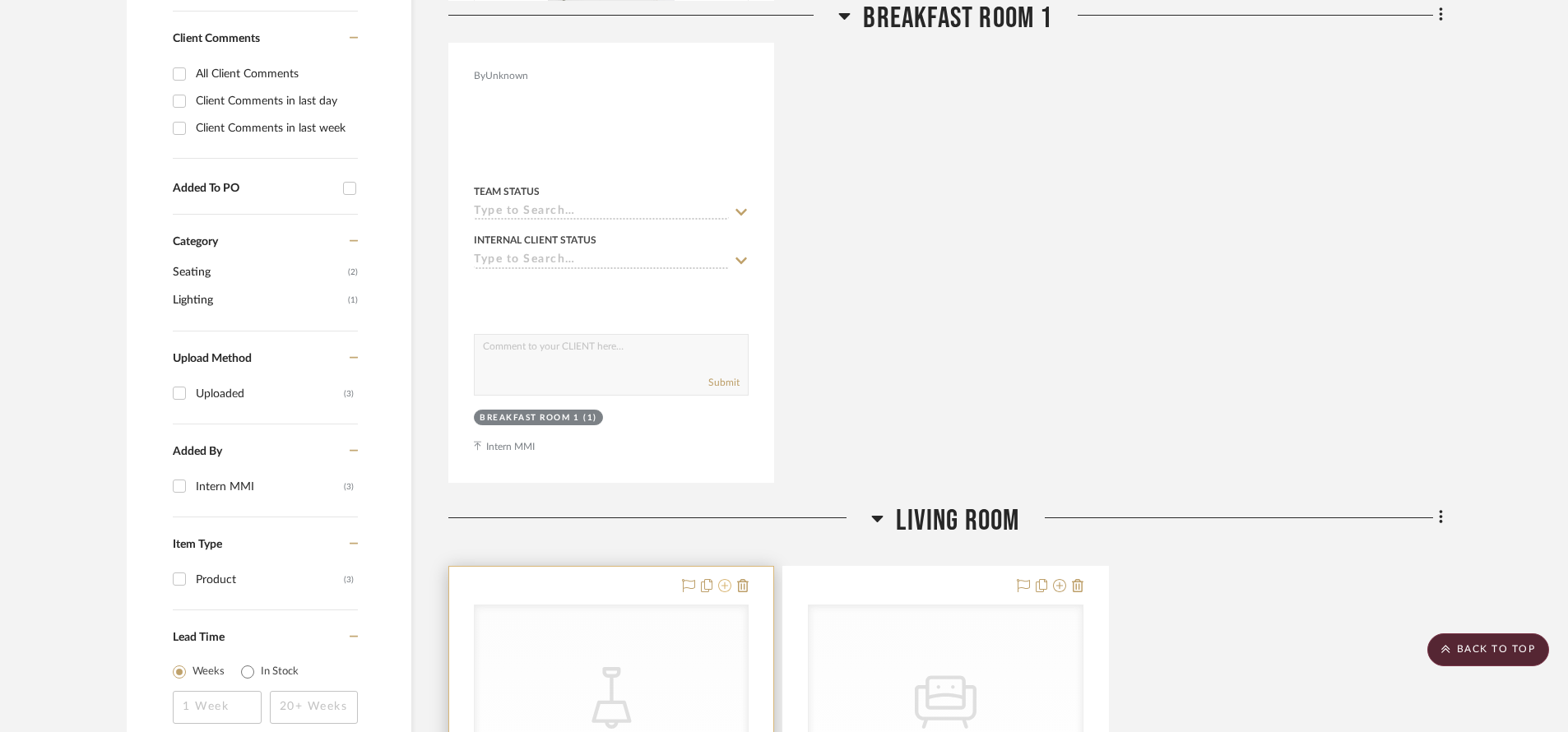
click at [723, 584] on icon at bounding box center [724, 585] width 13 height 13
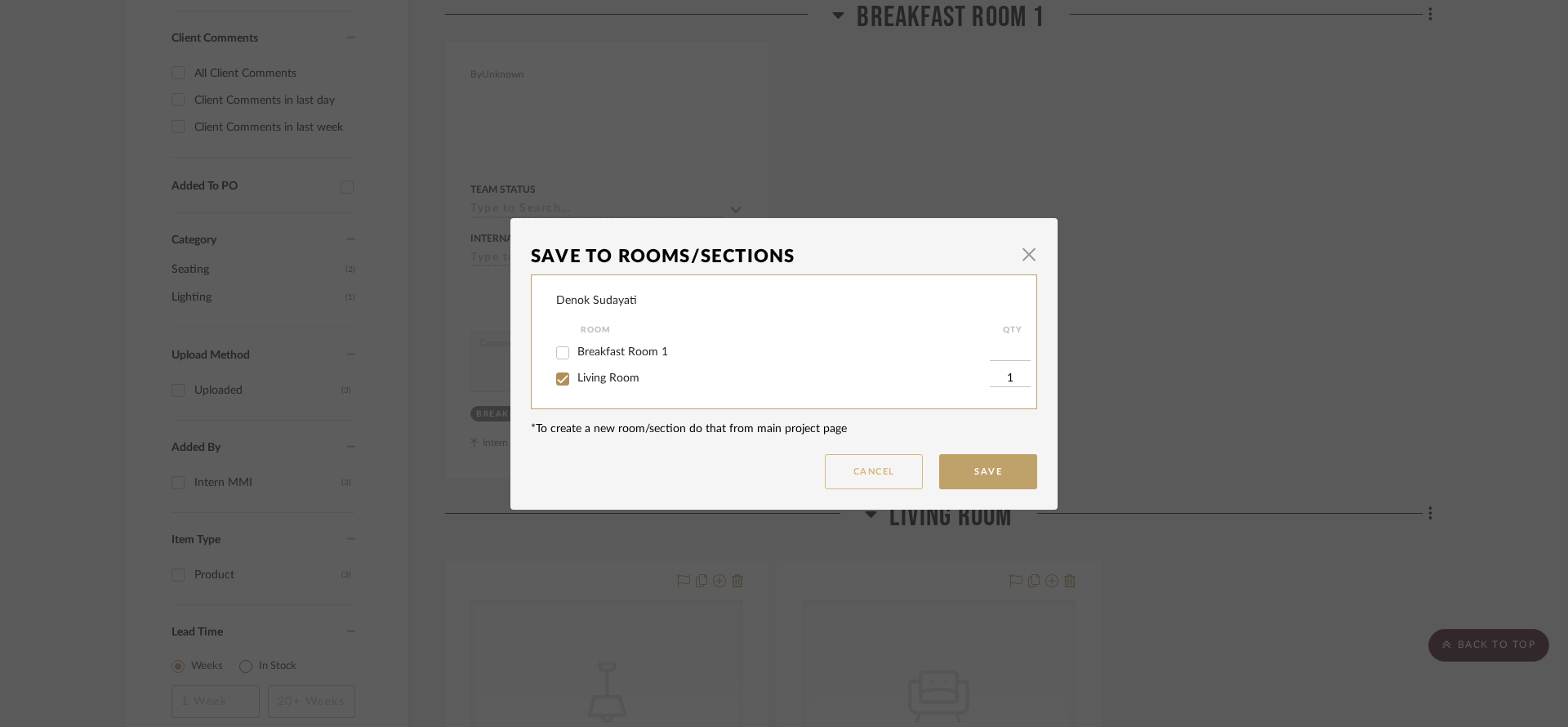
click at [867, 480] on button "Cancel" at bounding box center [874, 471] width 98 height 35
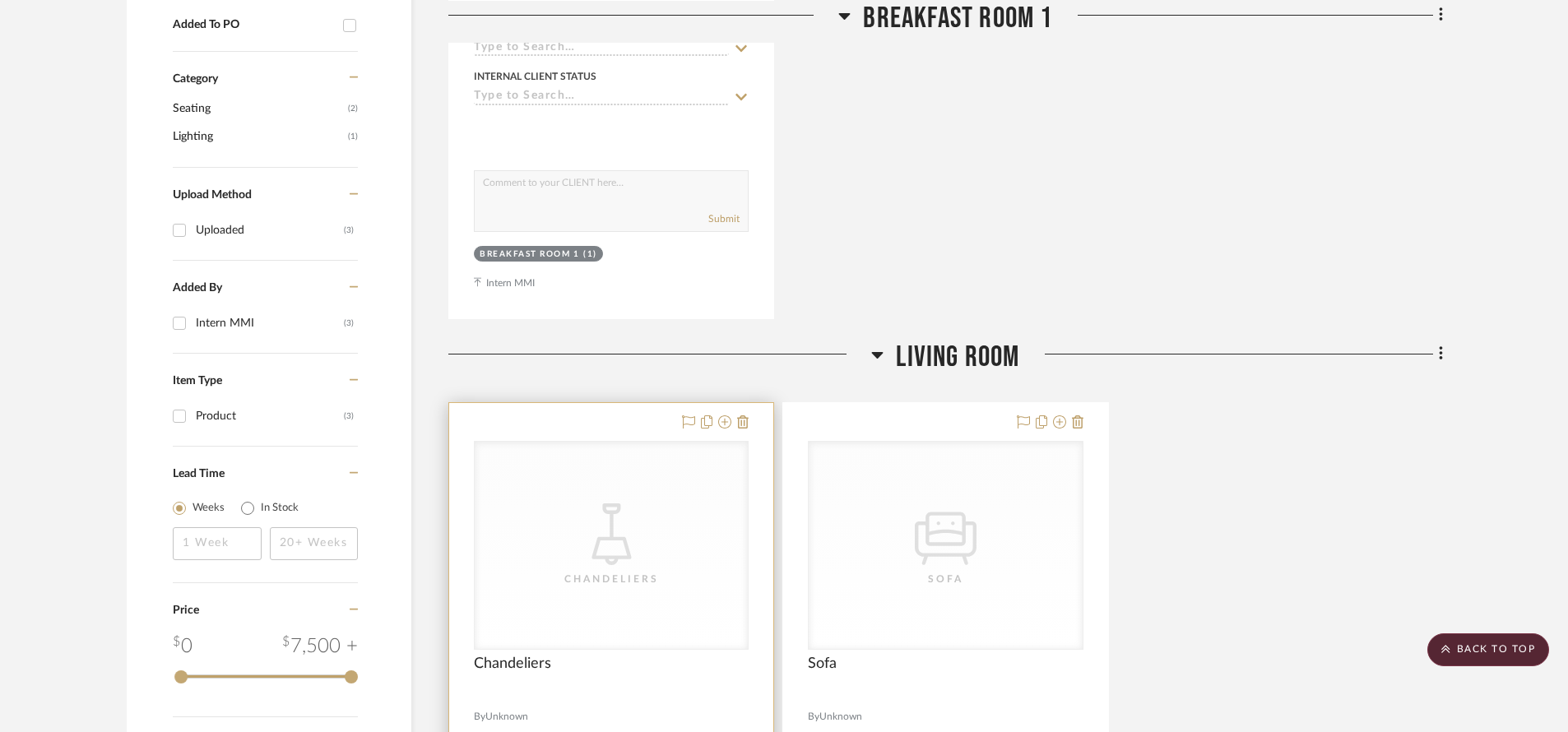
scroll to position [972, 0]
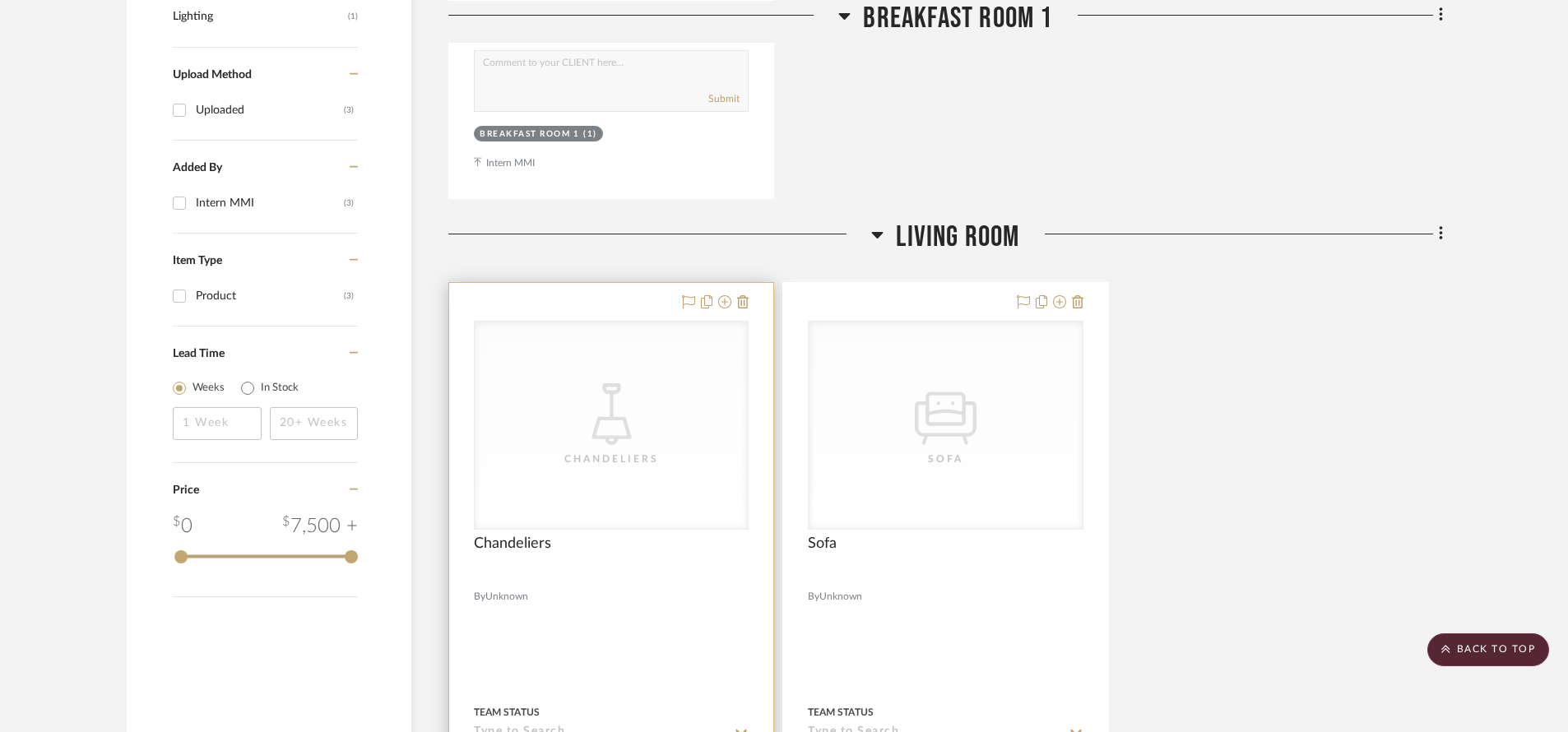
click at [619, 513] on div "CategoryIconLighting Created with Sketch. [GEOGRAPHIC_DATA]" at bounding box center [611, 425] width 273 height 207
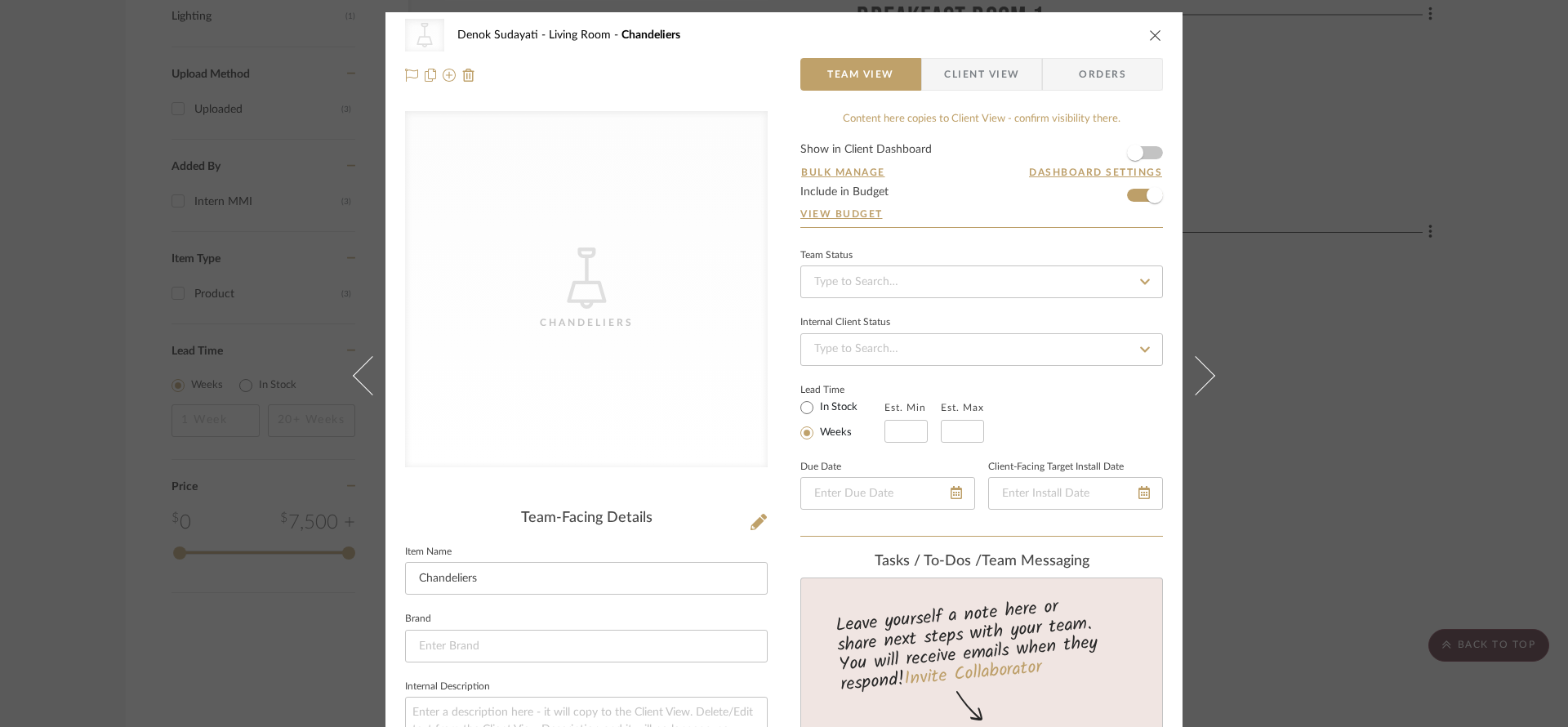
click at [714, 445] on div "CategoryIconLighting Created with Sketch. [GEOGRAPHIC_DATA]" at bounding box center [586, 289] width 362 height 357
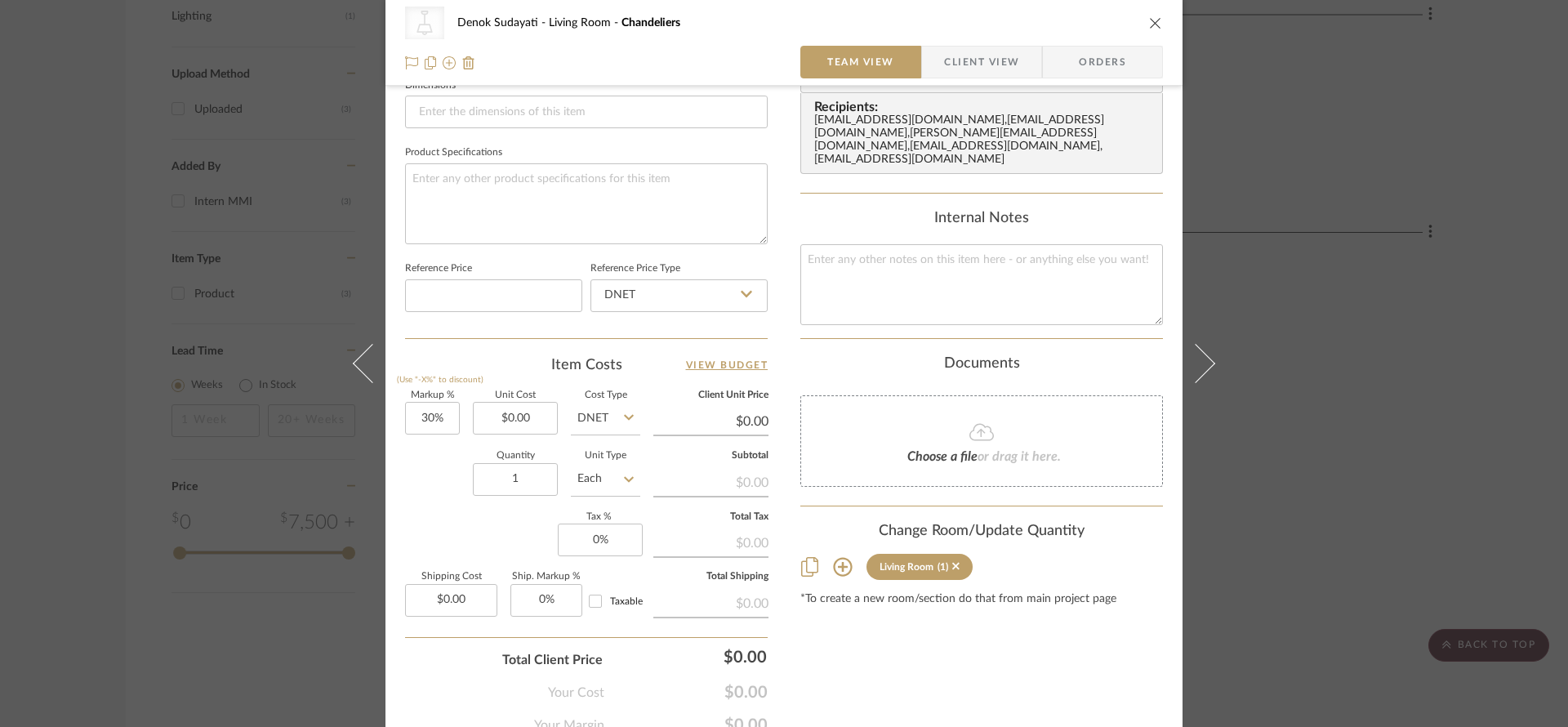
scroll to position [788, 0]
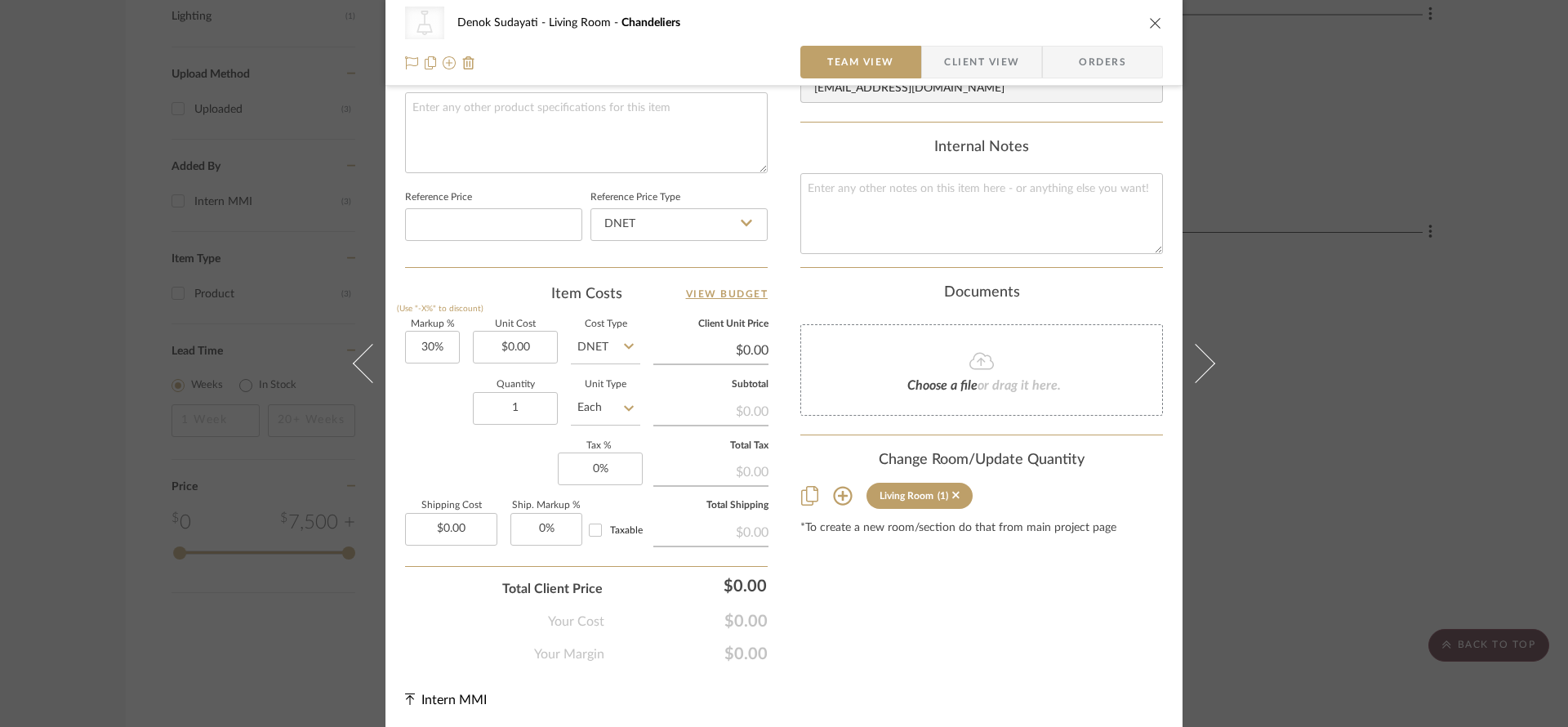
click at [1263, 562] on div "CategoryIconLighting Created with Sketch. Chandeliers Denok Sudayati Living Roo…" at bounding box center [784, 364] width 1568 height 727
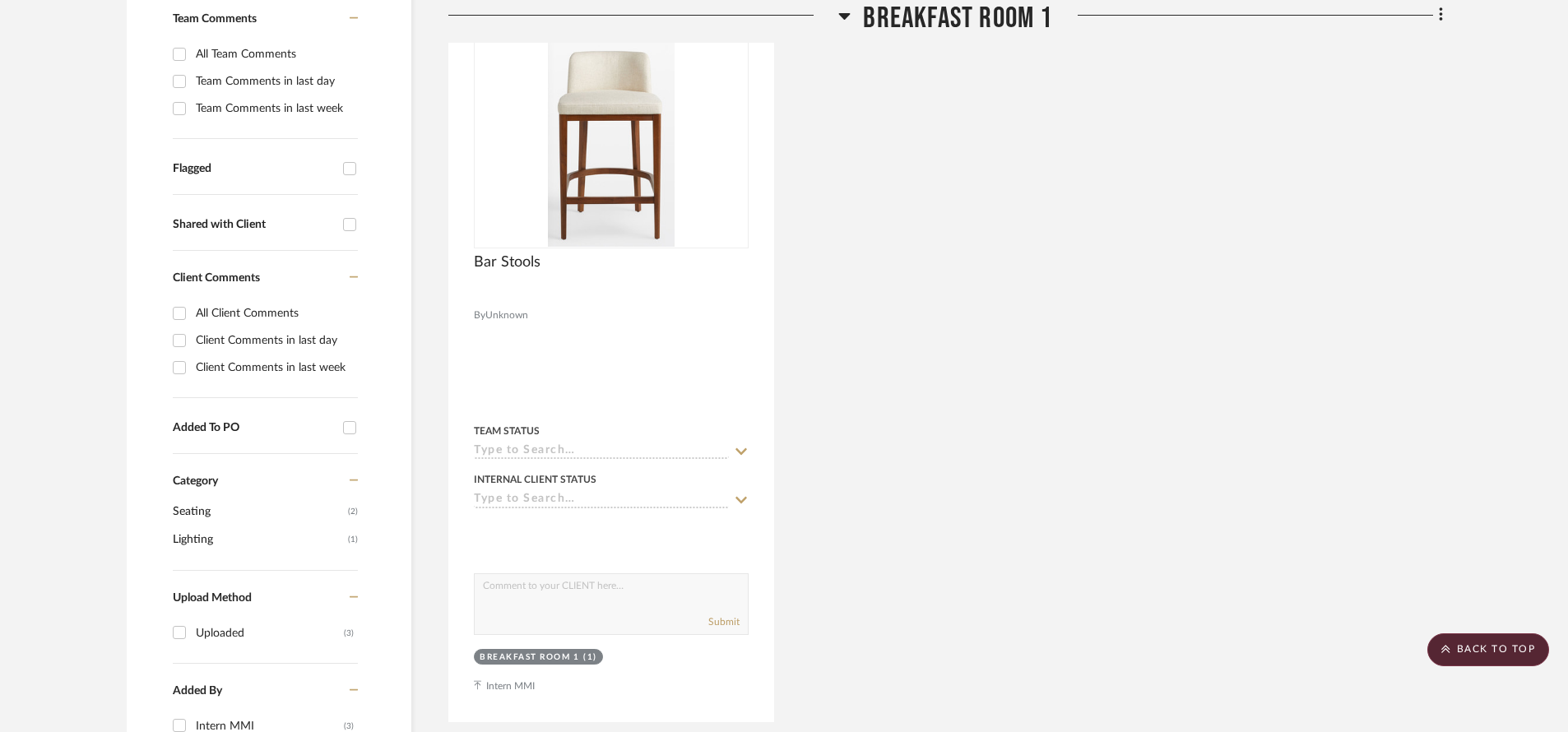
scroll to position [421, 0]
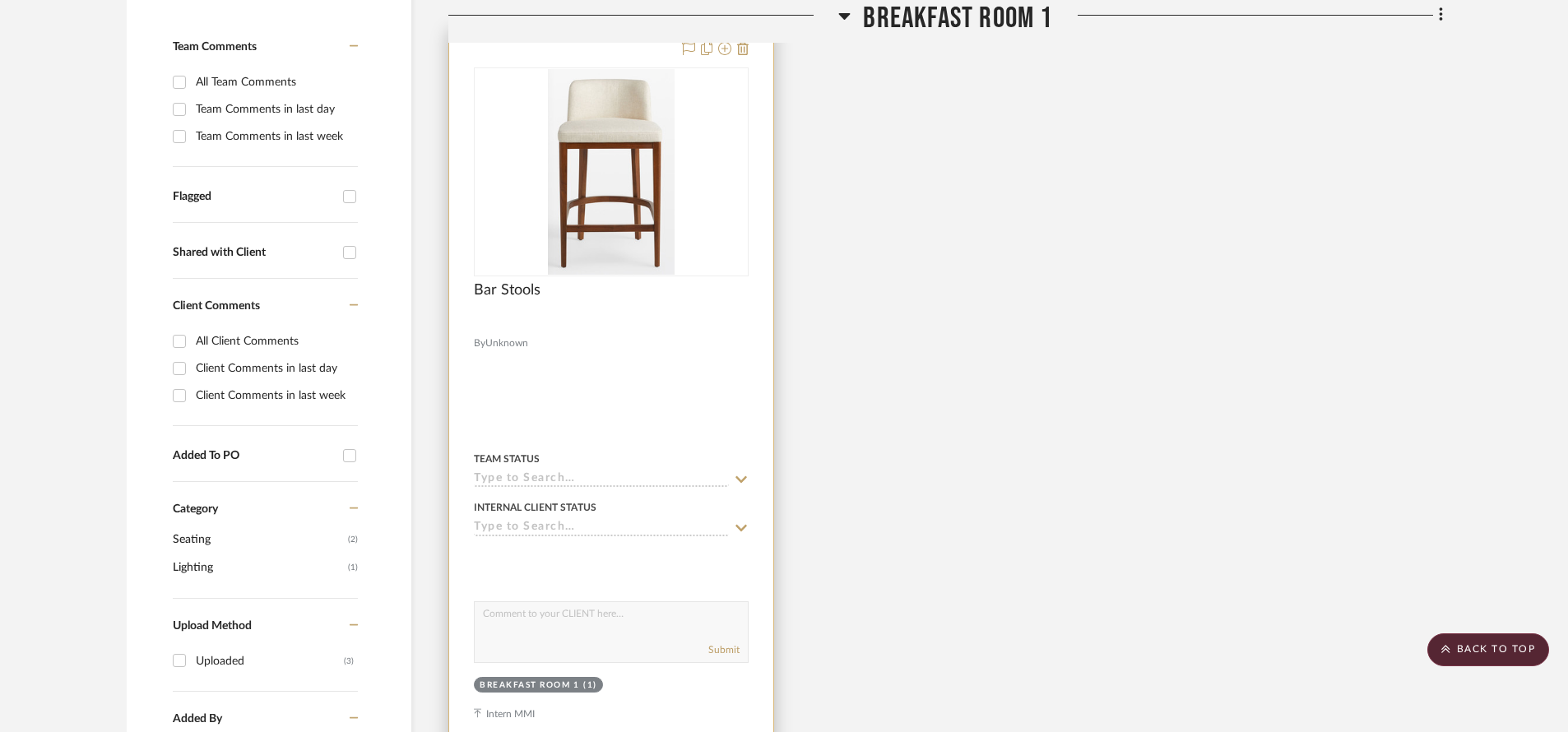
click at [649, 238] on img "0" at bounding box center [611, 171] width 127 height 206
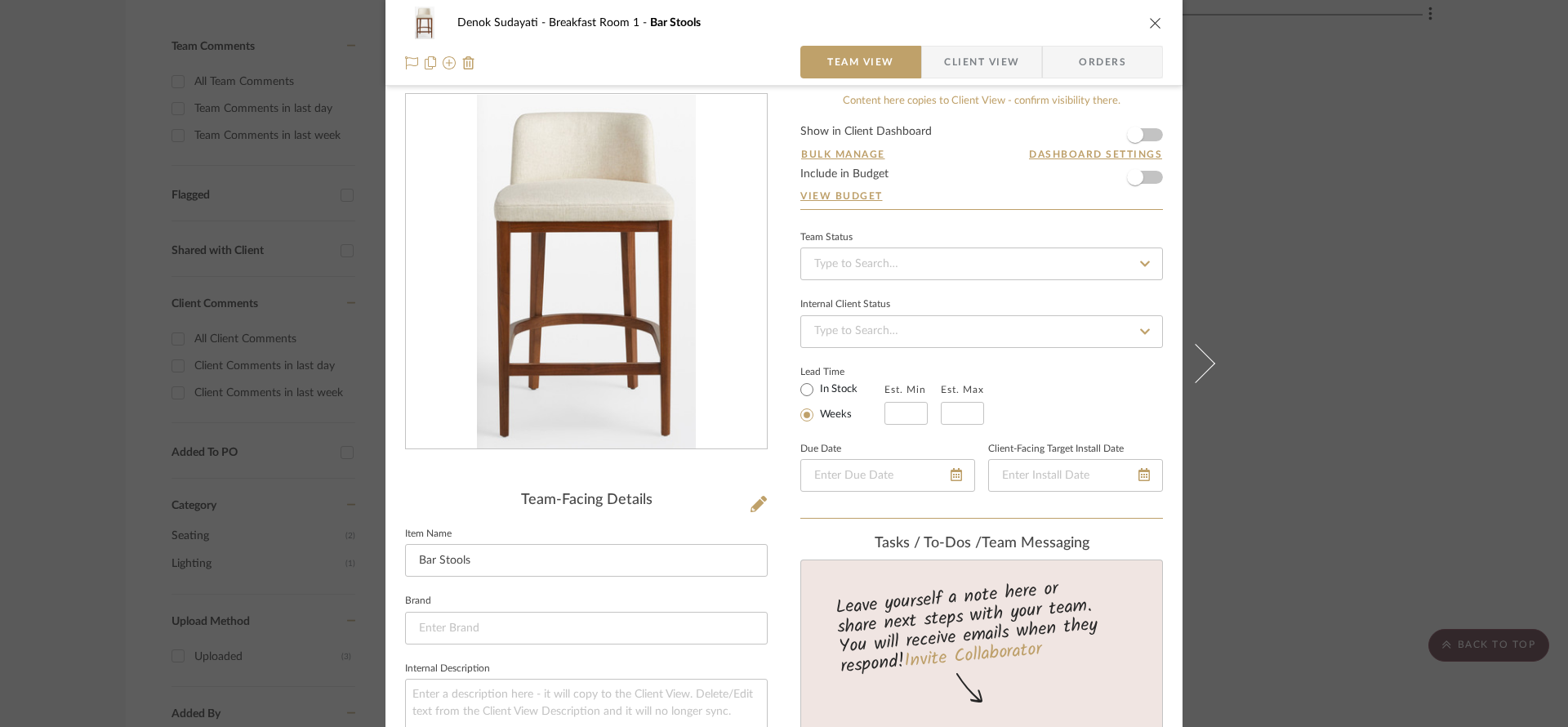
scroll to position [18, 0]
click at [1483, 378] on div "Denok Sudayati Breakfast Room 1 Bar Stools Team View Client View Orders Team-Fa…" at bounding box center [784, 364] width 1568 height 727
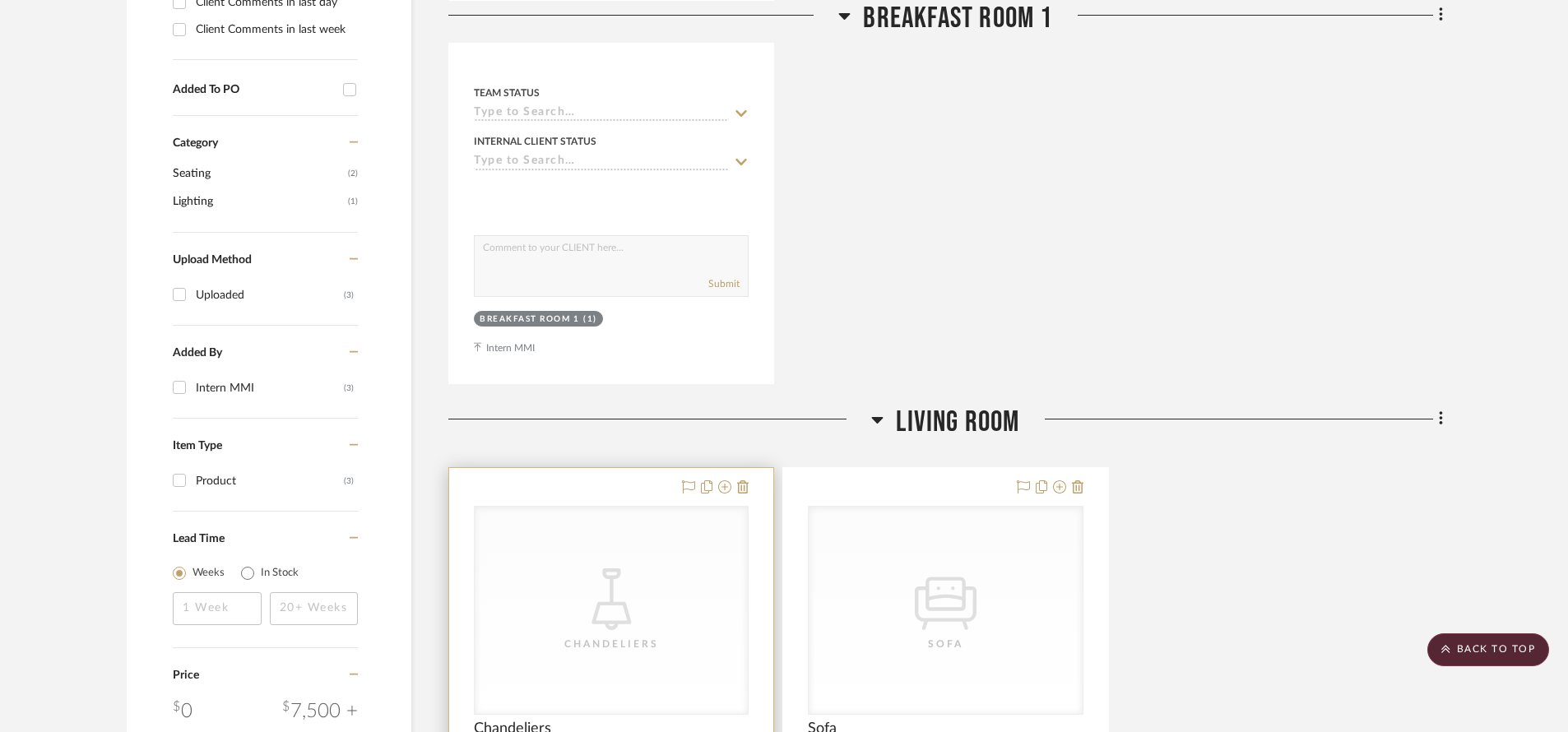
scroll to position [1194, 0]
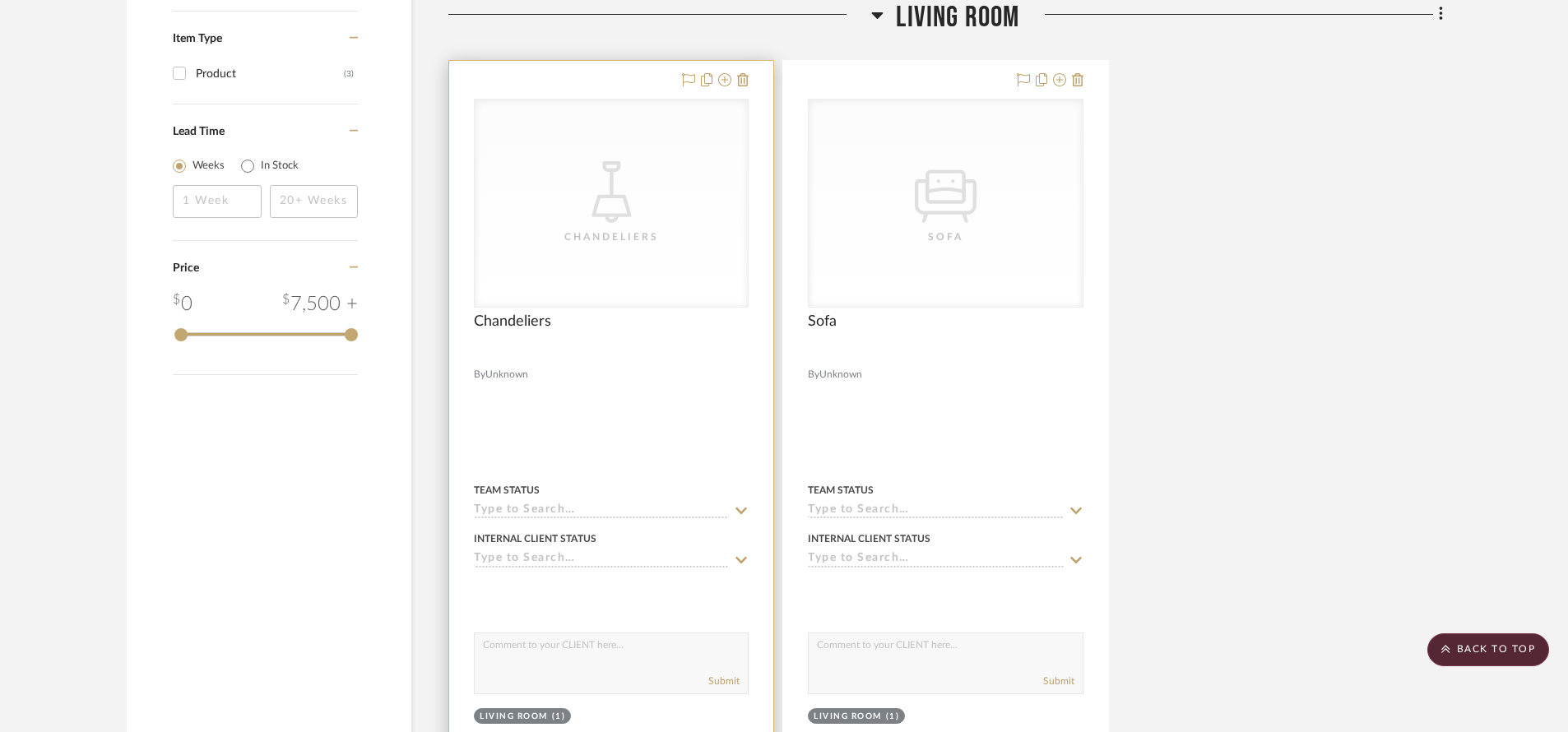
click at [696, 243] on div "CategoryIconLighting Created with Sketch. [GEOGRAPHIC_DATA]" at bounding box center [611, 203] width 273 height 207
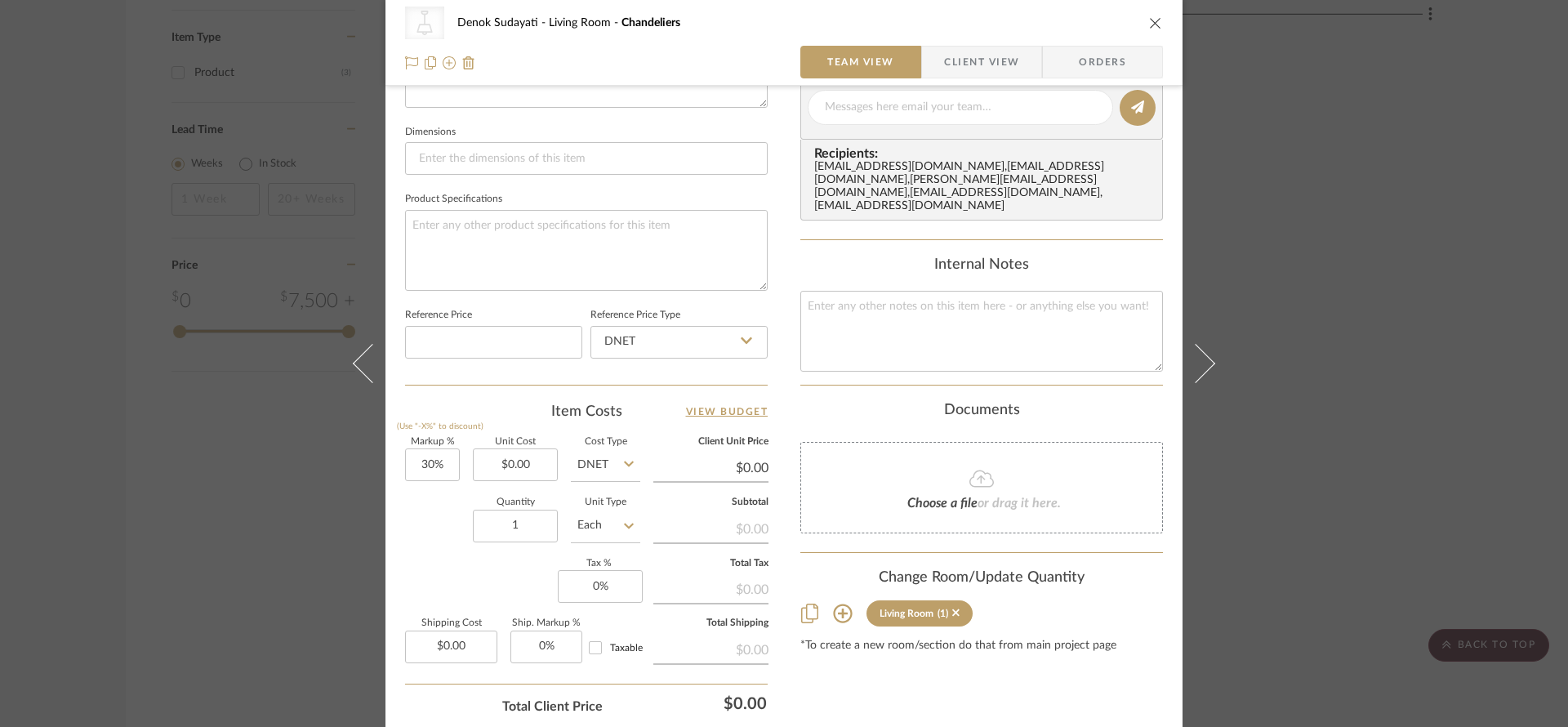
scroll to position [312, 0]
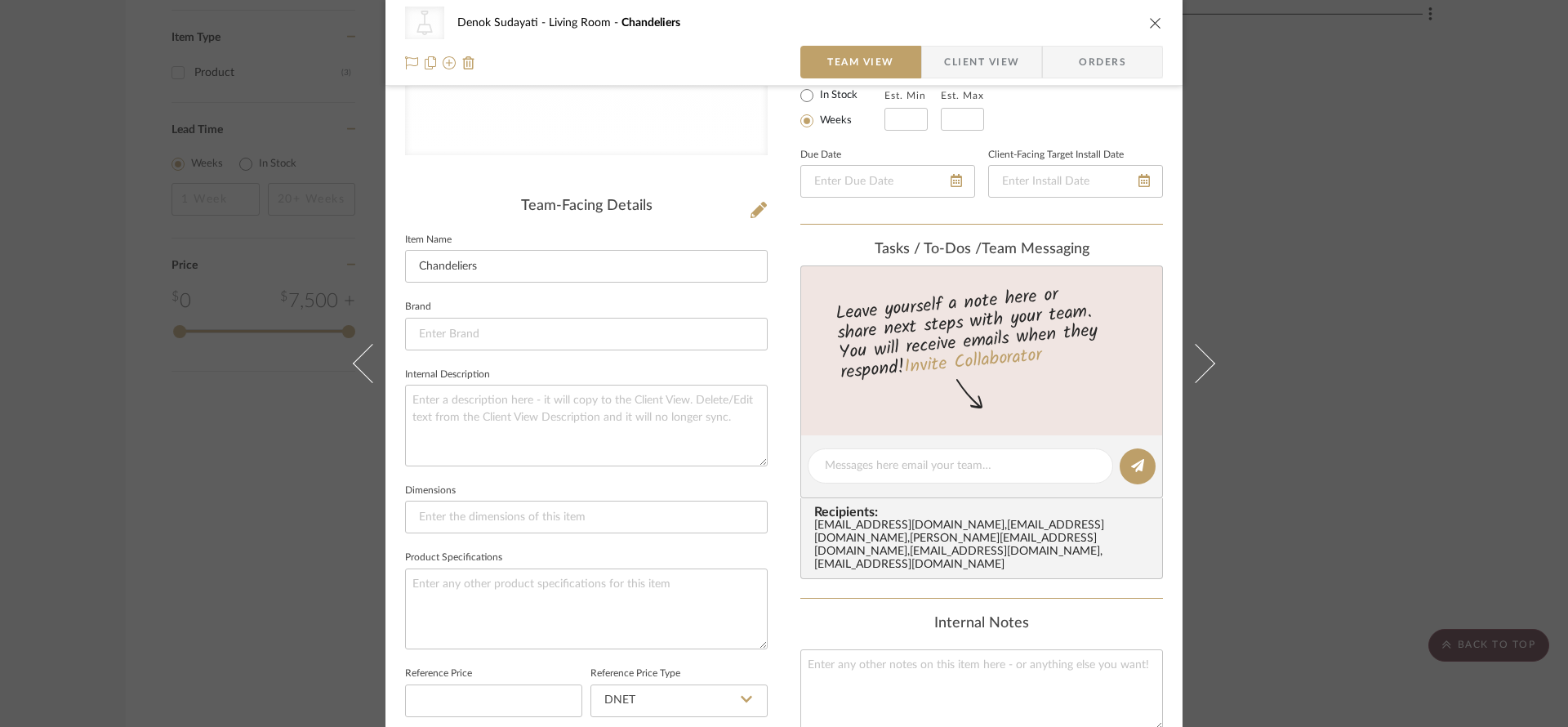
click at [1141, 6] on div "CategoryIconLighting Created with Sketch. Chandeliers Denok Sudayati Living Roo…" at bounding box center [784, 42] width 797 height 85
click at [1149, 17] on icon "close" at bounding box center [1155, 22] width 13 height 13
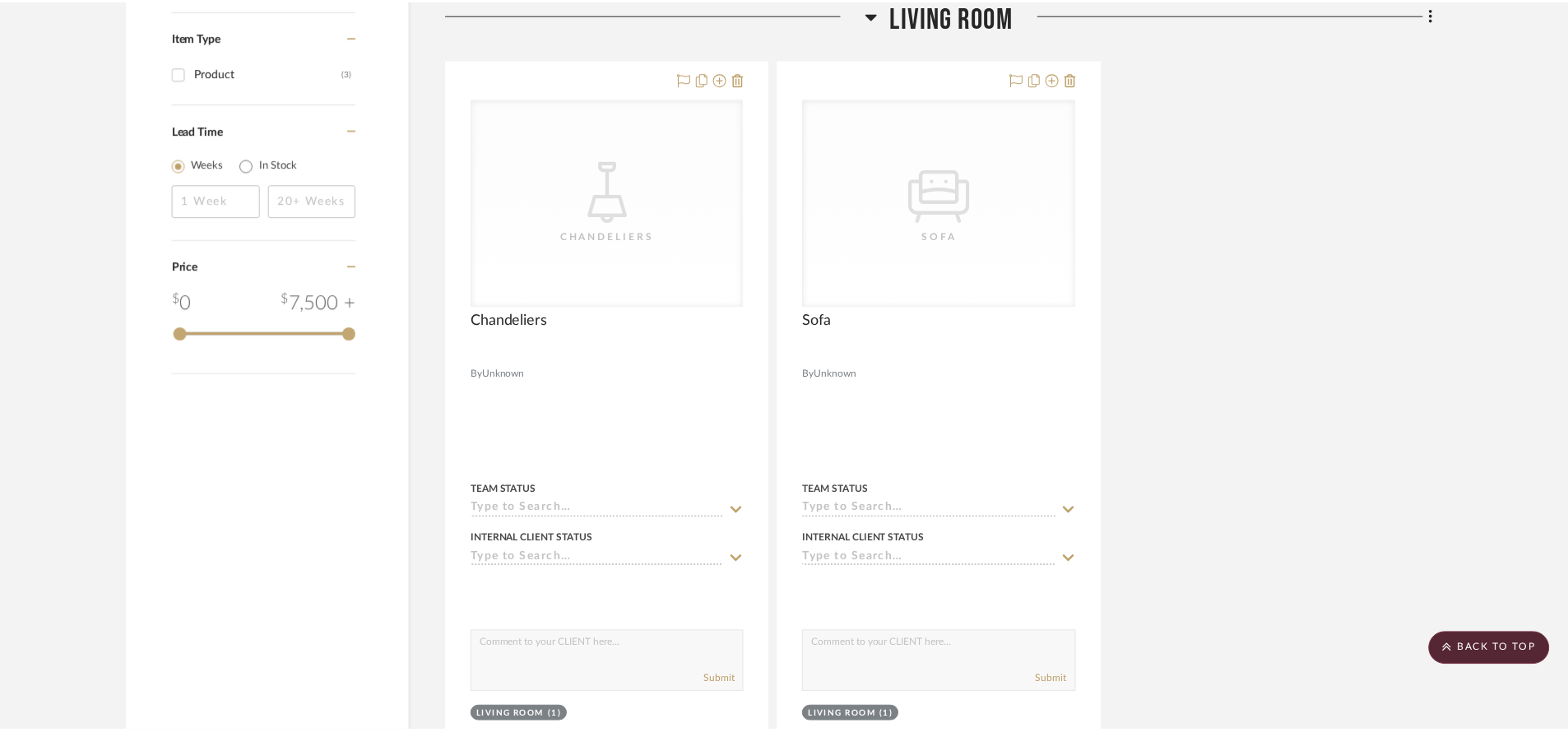
scroll to position [1194, 0]
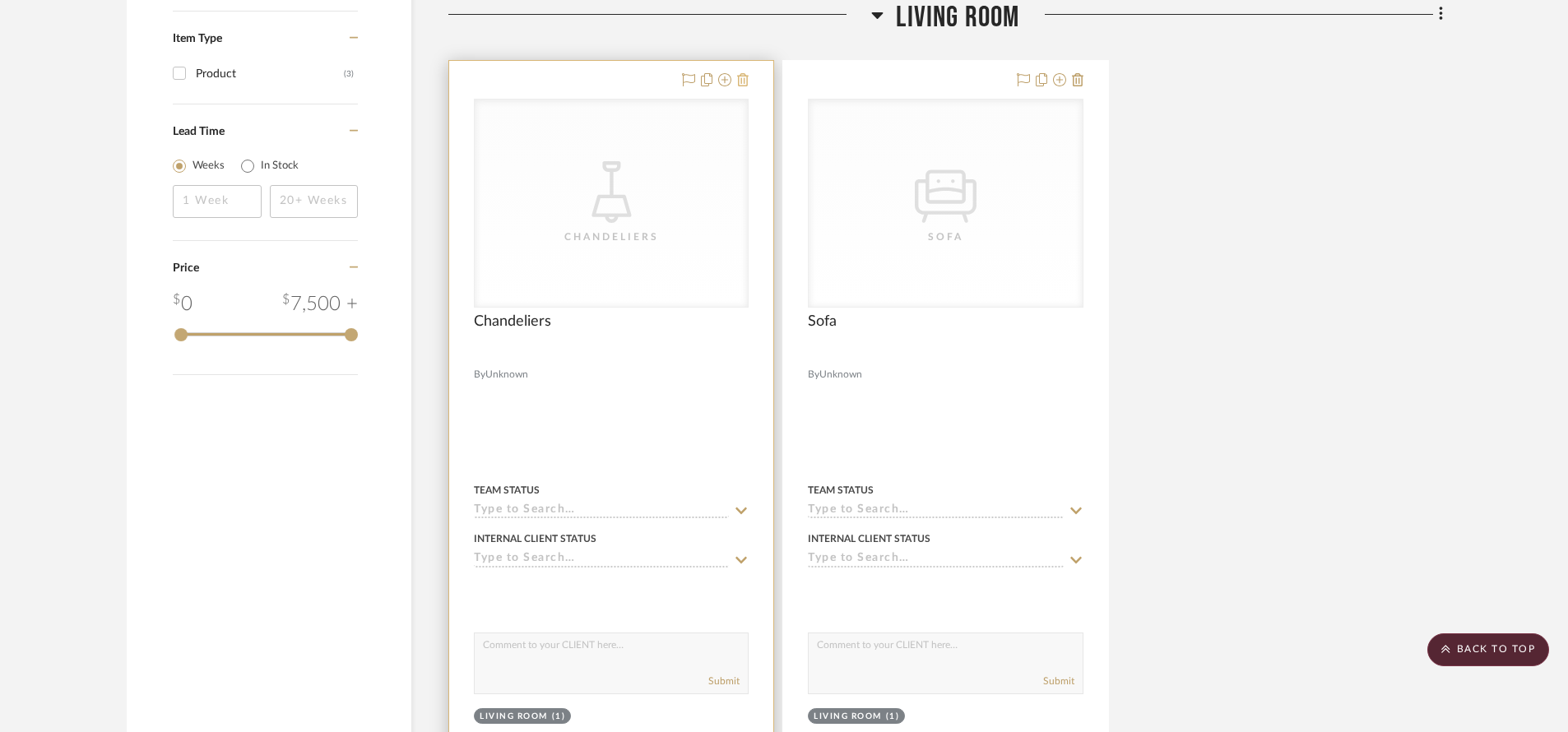
click at [746, 81] on icon at bounding box center [742, 79] width 11 height 13
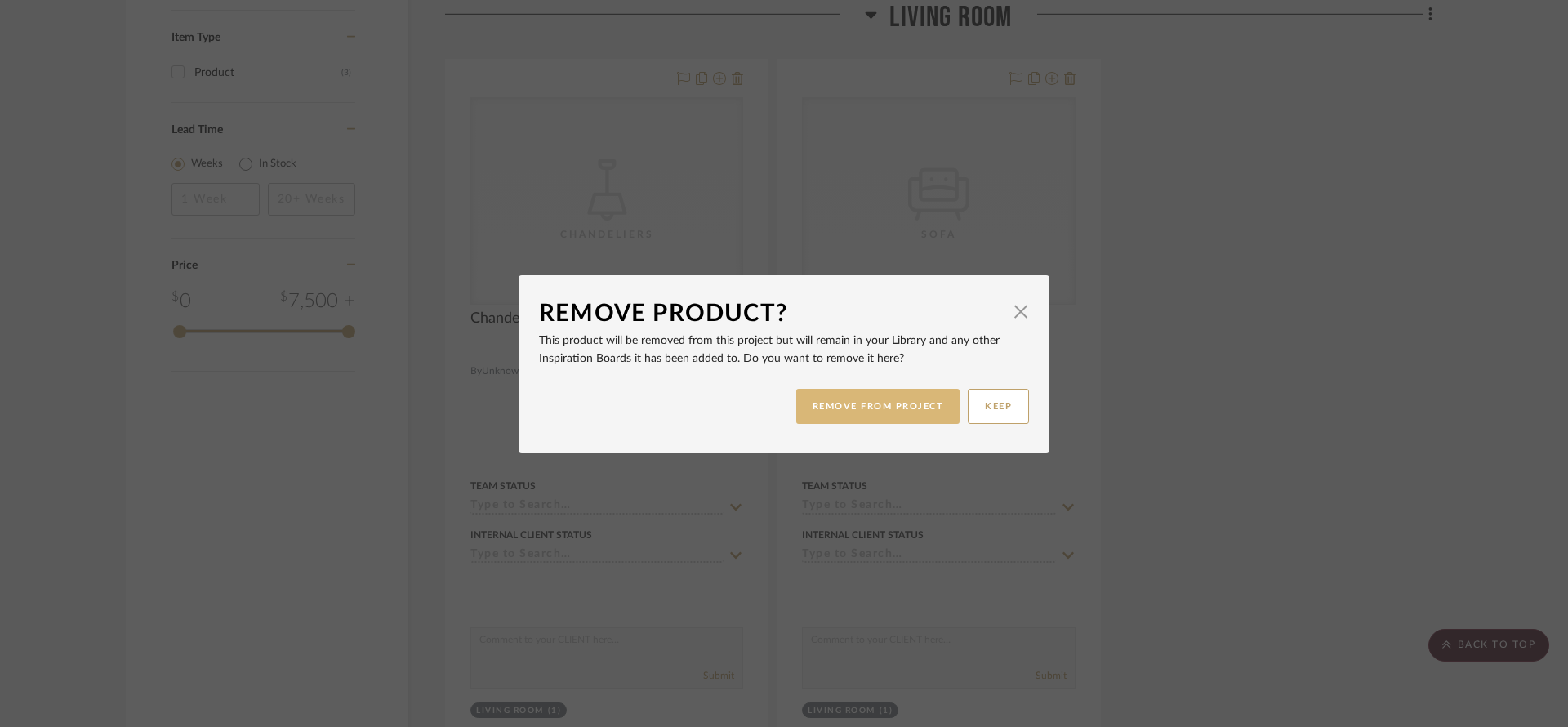
click at [837, 406] on button "REMOVE FROM PROJECT" at bounding box center [878, 406] width 164 height 35
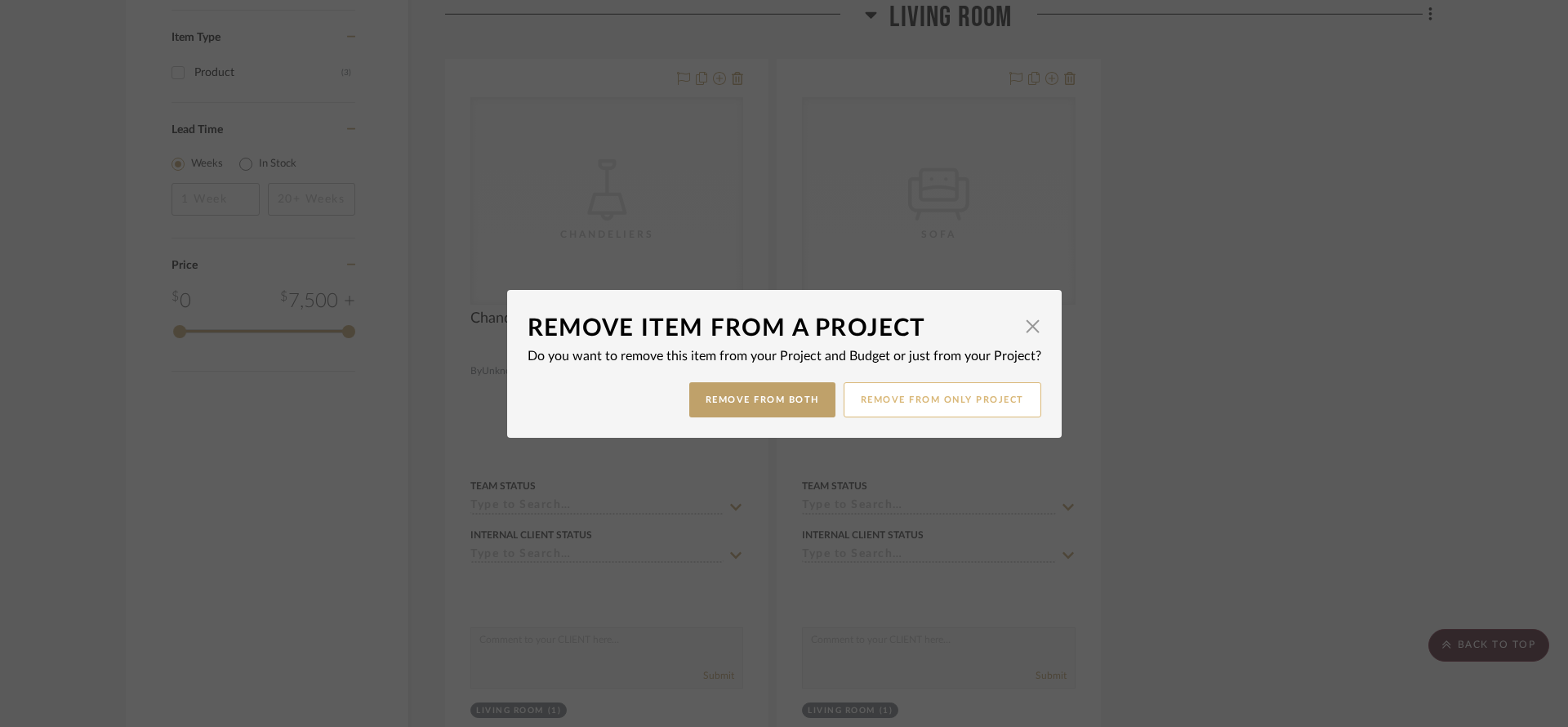
click at [895, 409] on button "Remove from only Project" at bounding box center [941, 400] width 198 height 35
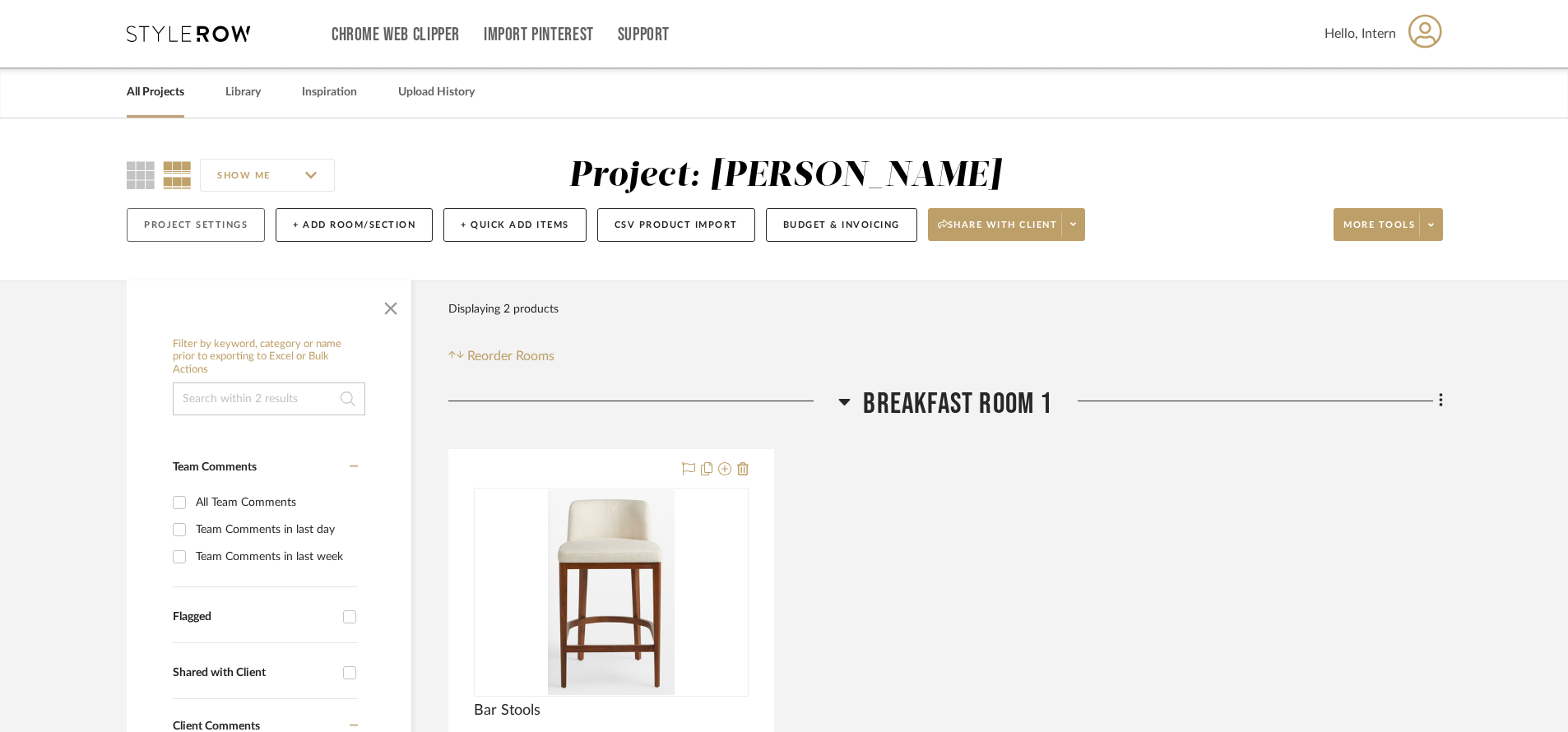
click at [242, 225] on button "Project Settings" at bounding box center [196, 224] width 138 height 34
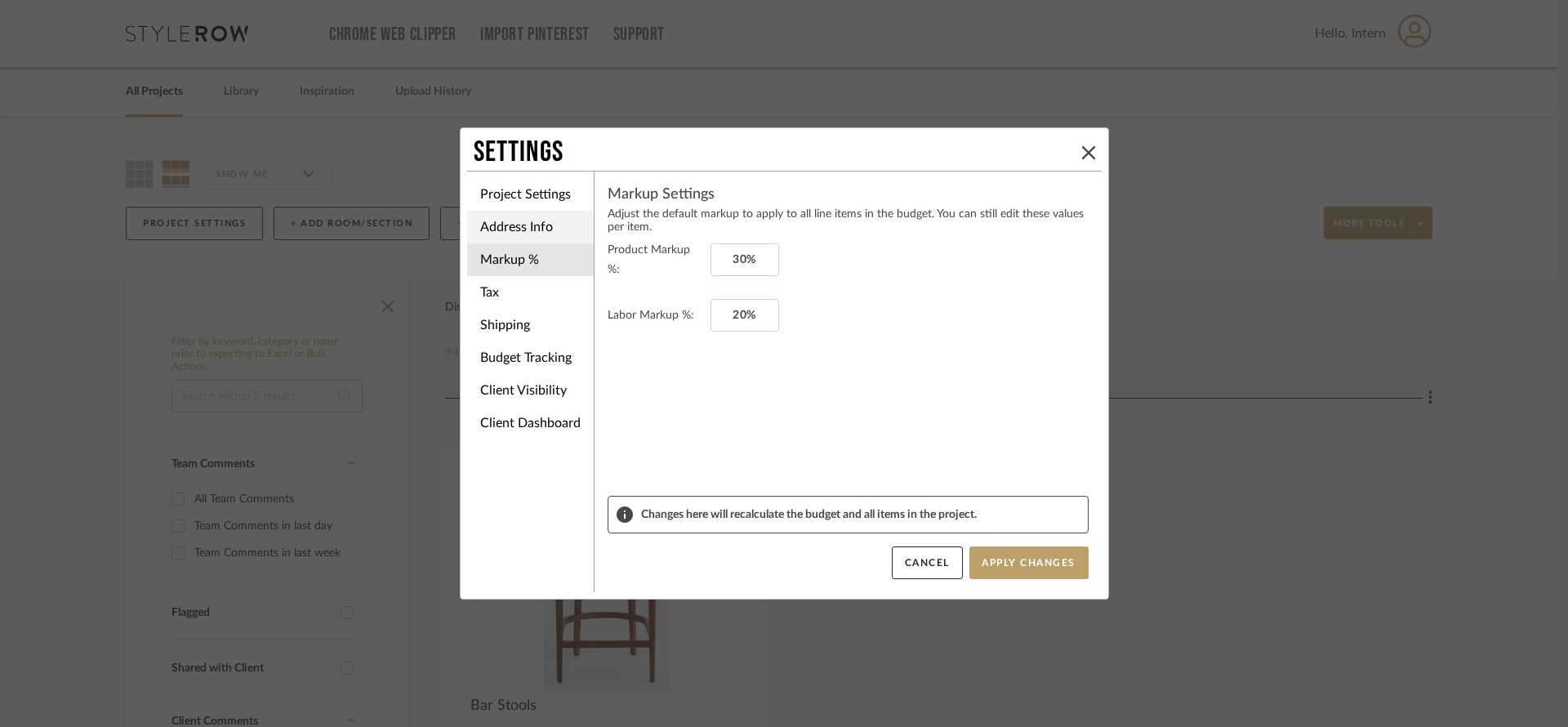
click at [528, 222] on li "Address Info" at bounding box center [530, 227] width 127 height 33
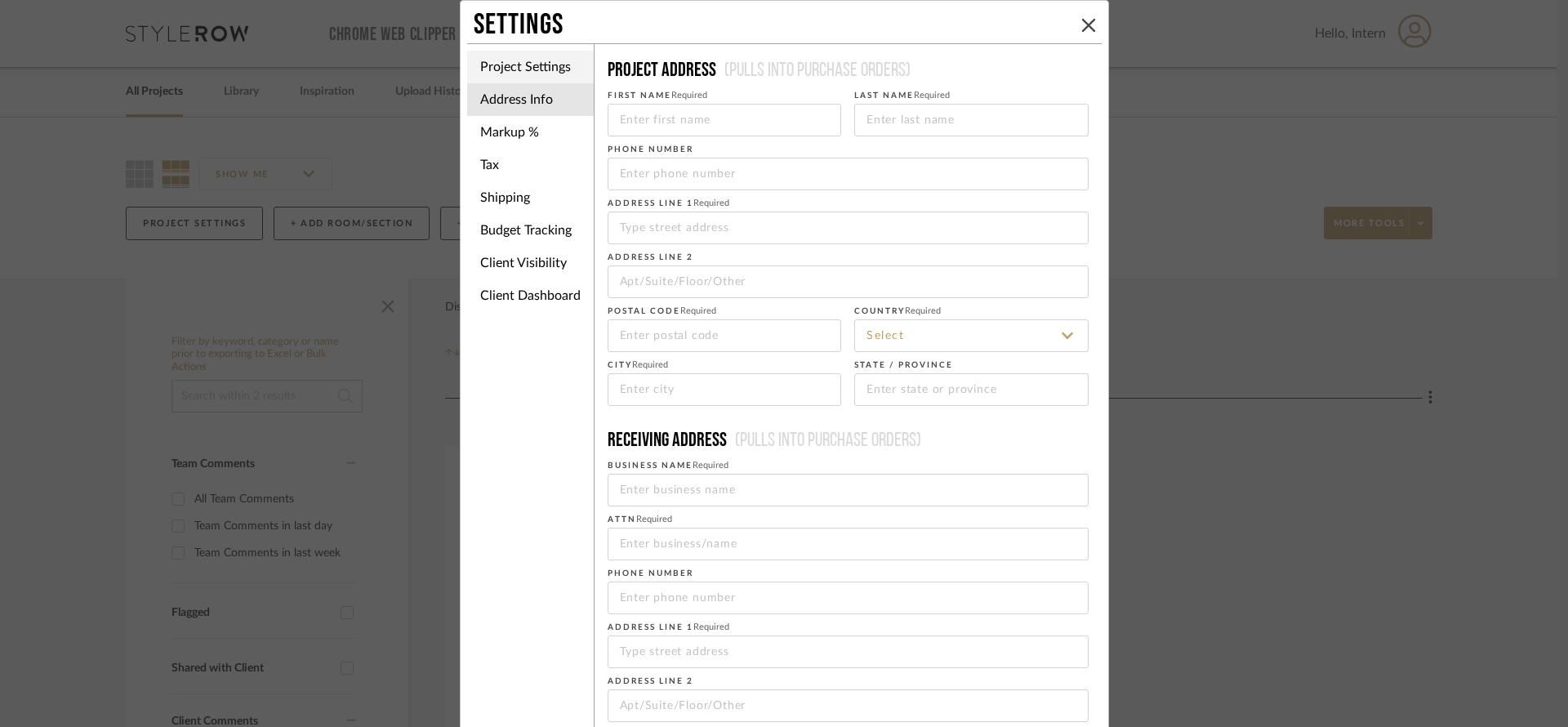
click at [539, 60] on li "Project Settings" at bounding box center [530, 67] width 127 height 33
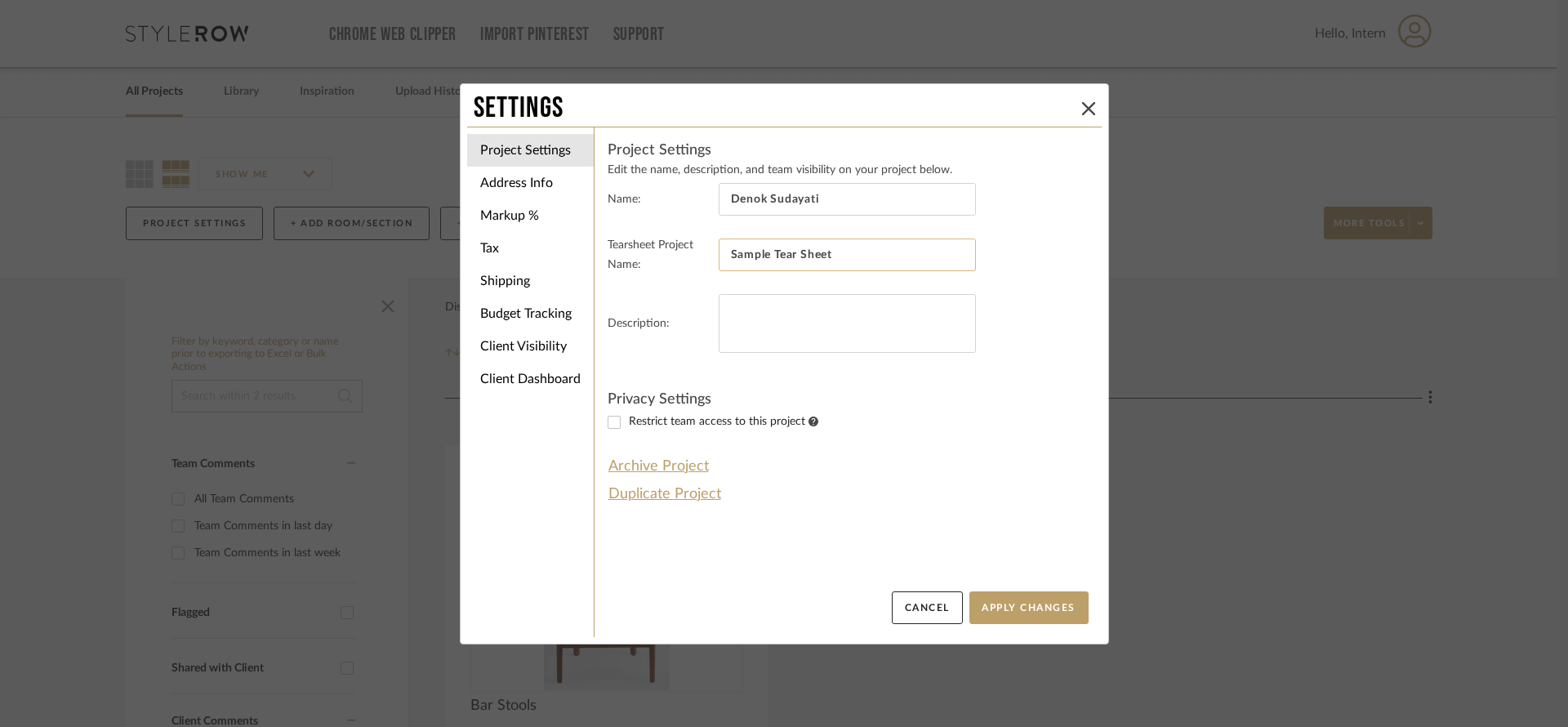
click at [765, 257] on input "Sample Tear Sheet" at bounding box center [847, 255] width 257 height 33
click at [757, 335] on textarea at bounding box center [847, 324] width 257 height 59
click at [513, 186] on li "Address Info" at bounding box center [530, 183] width 127 height 33
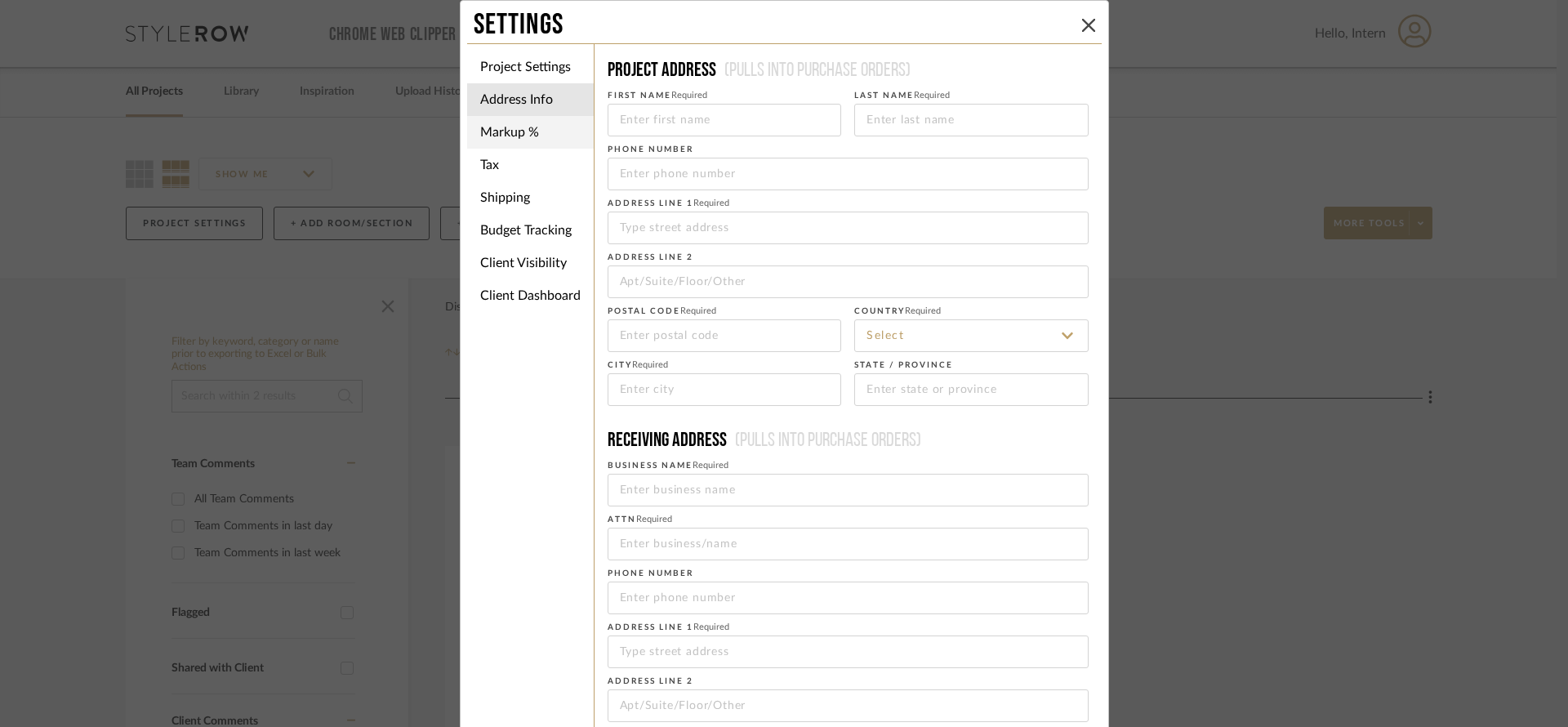
click at [522, 130] on li "Markup %" at bounding box center [530, 132] width 127 height 33
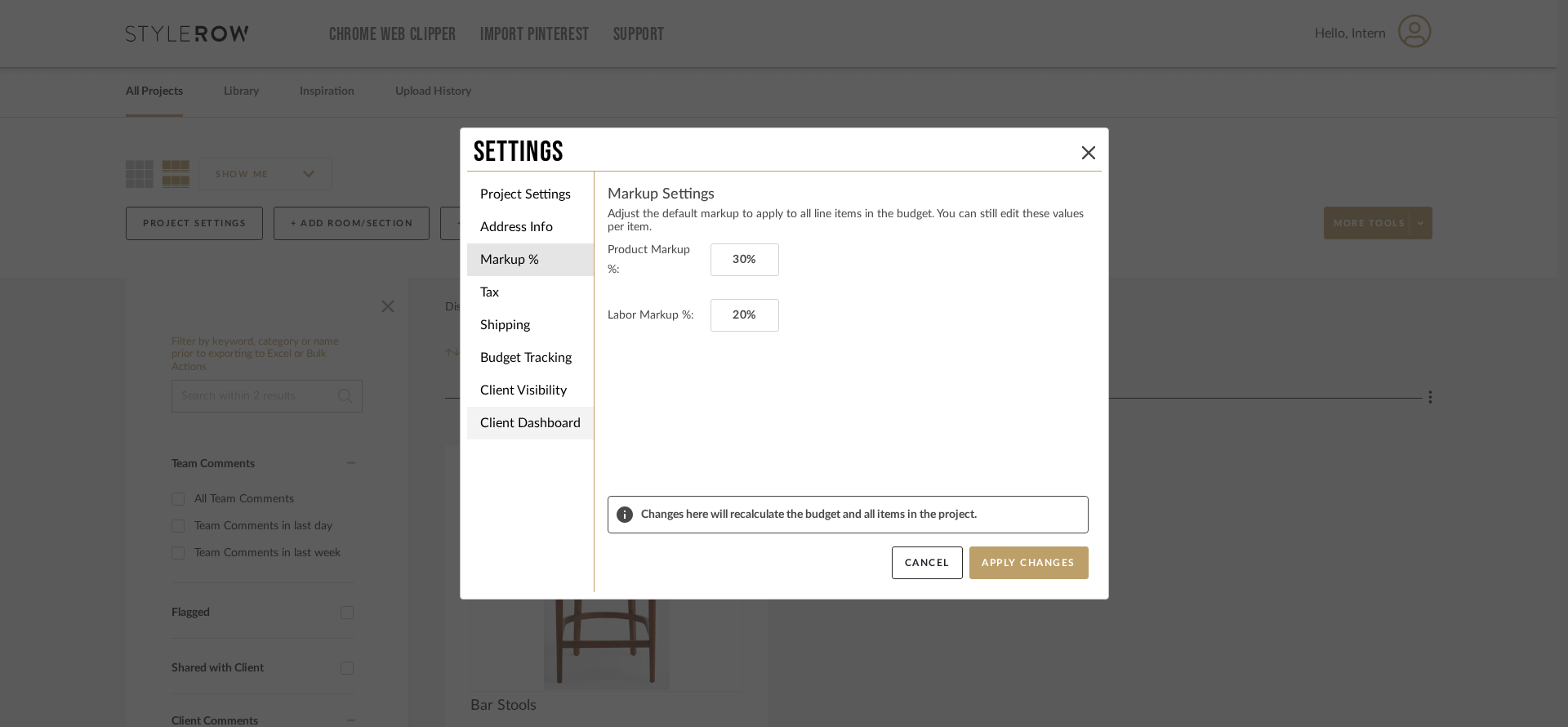
click at [500, 418] on li "Client Dashboard" at bounding box center [530, 423] width 127 height 33
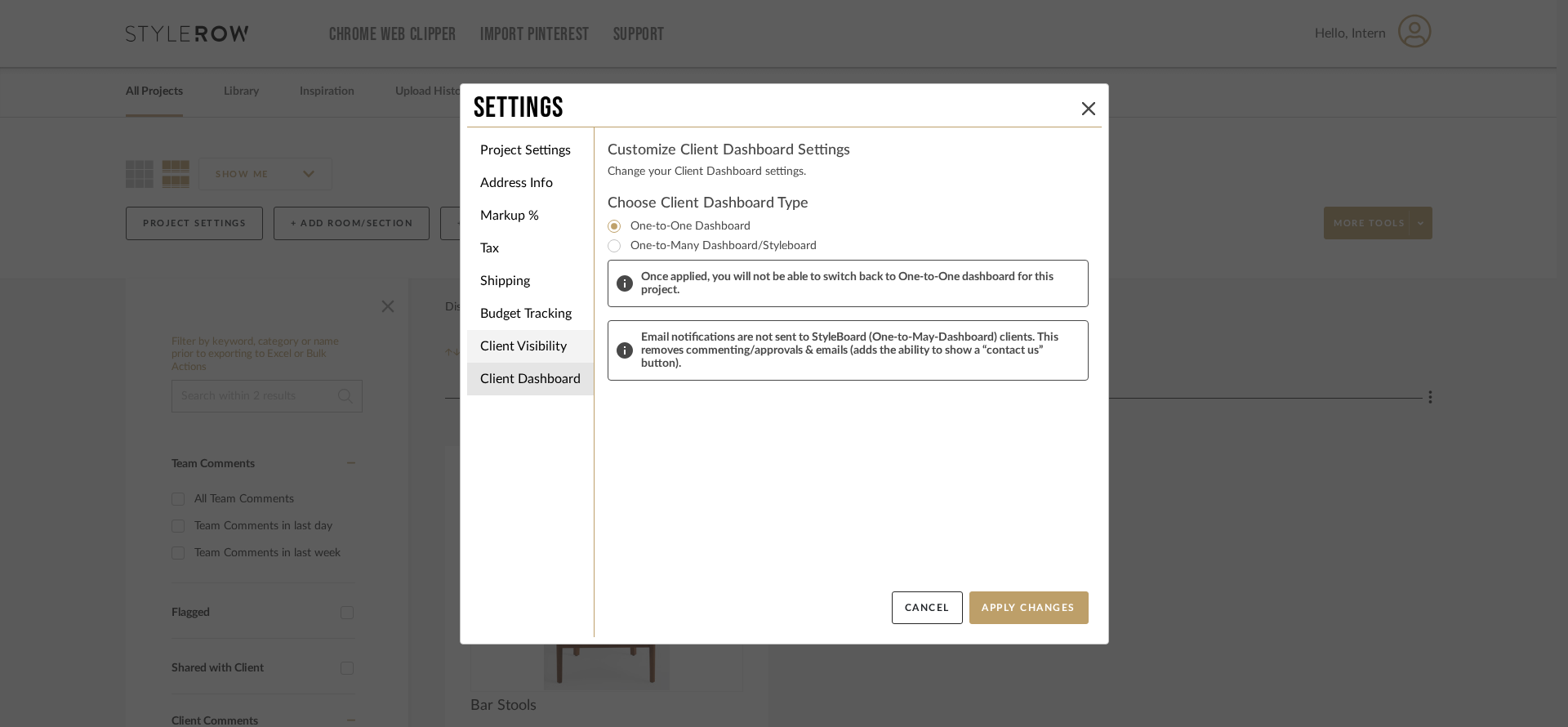
click at [520, 334] on li "Client Visibility" at bounding box center [530, 346] width 127 height 33
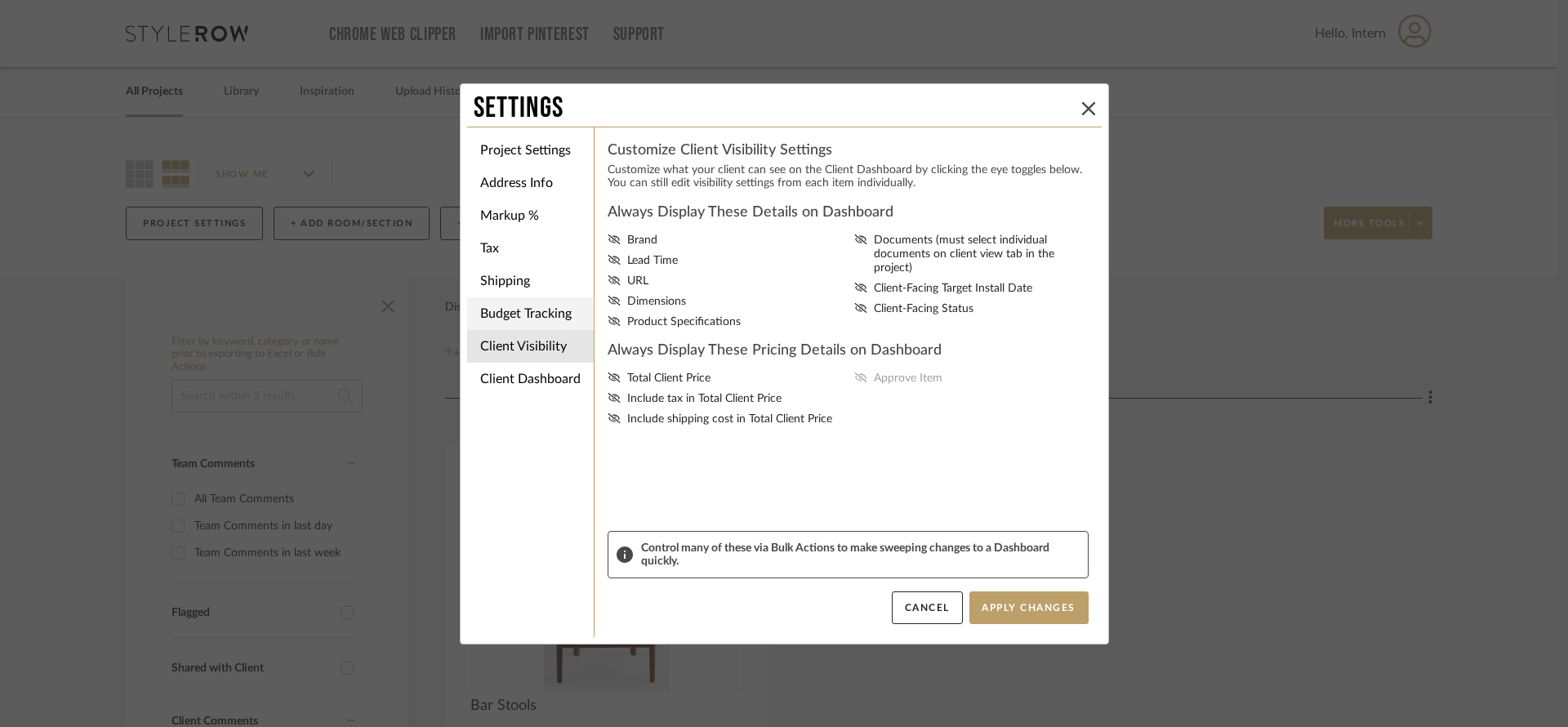
click at [519, 307] on li "Budget Tracking" at bounding box center [530, 313] width 127 height 33
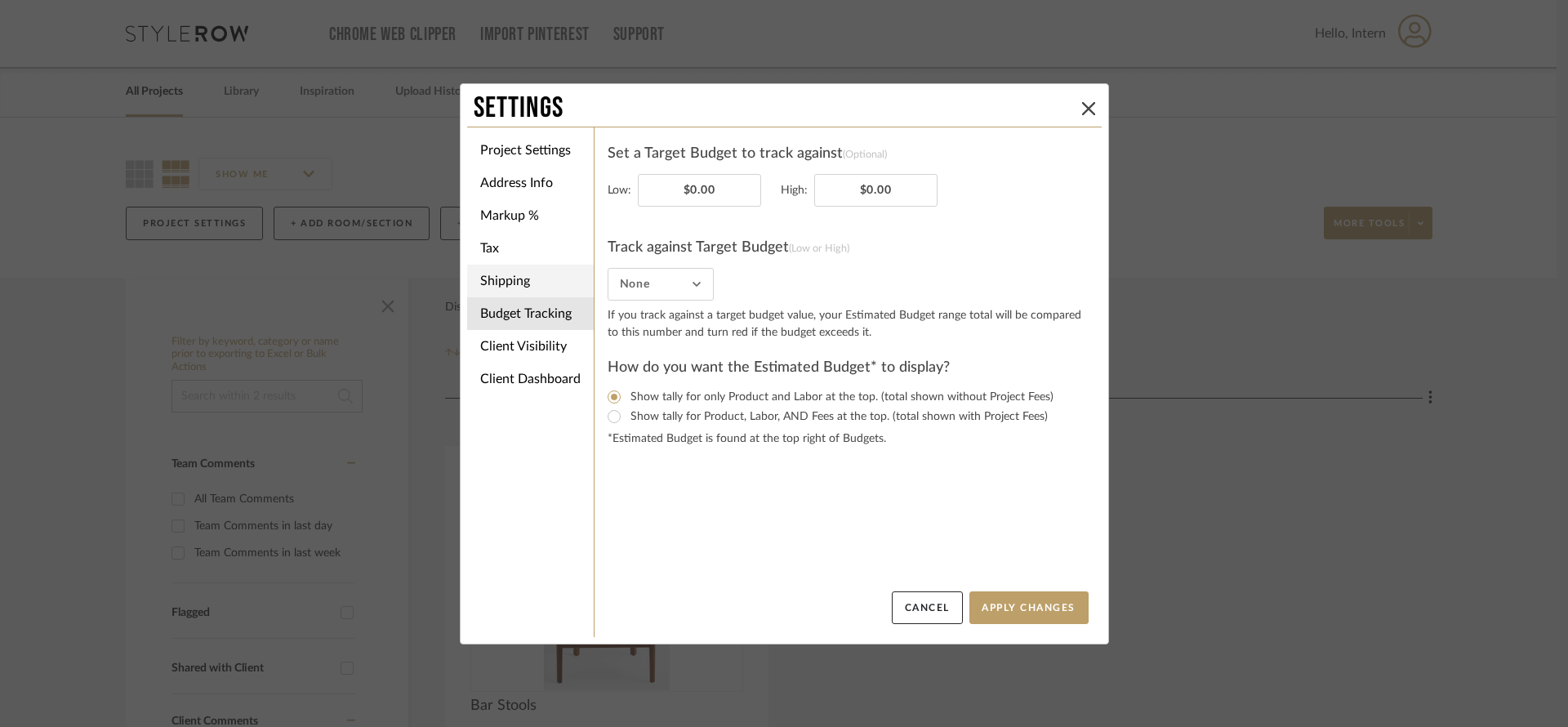
click at [520, 281] on li "Shipping" at bounding box center [530, 281] width 127 height 33
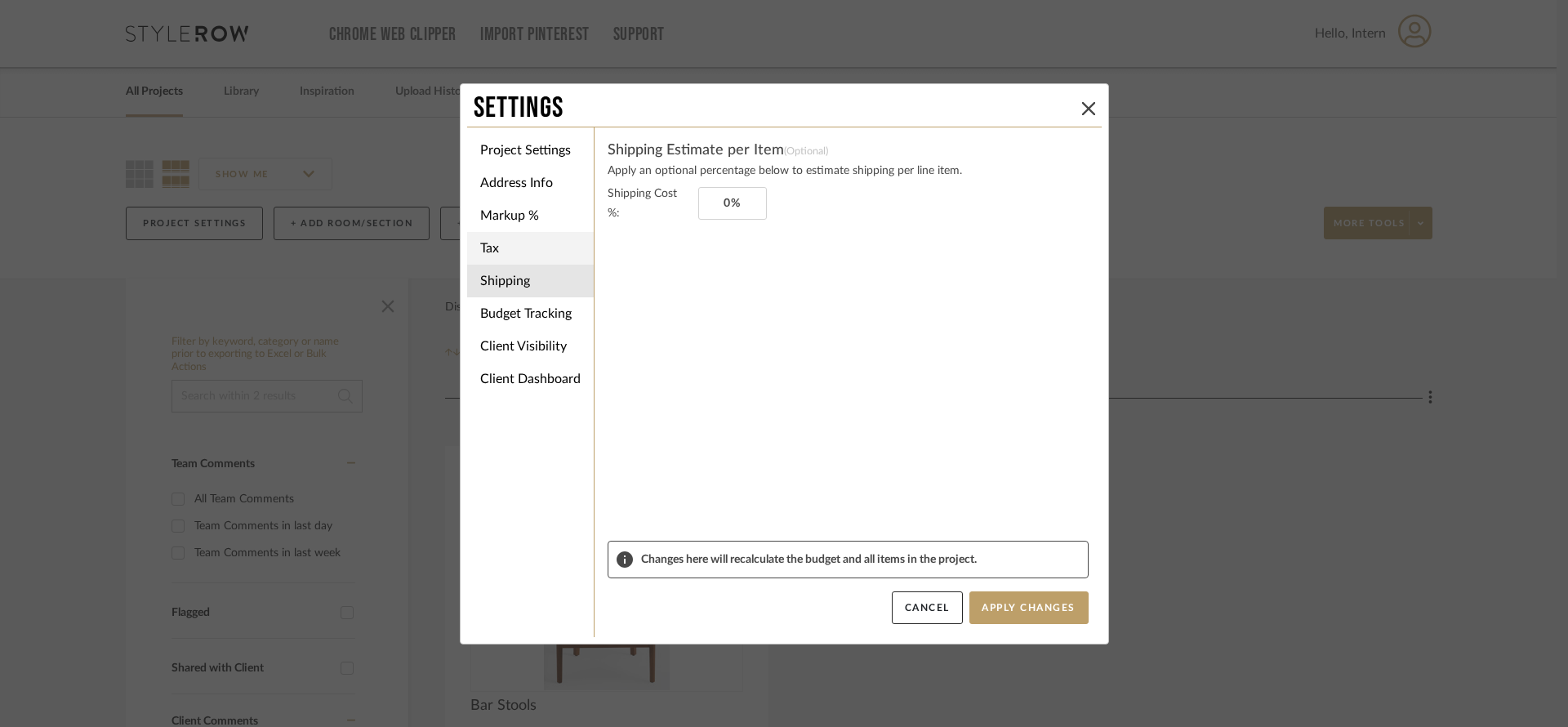
click at [518, 252] on li "Tax" at bounding box center [530, 249] width 127 height 33
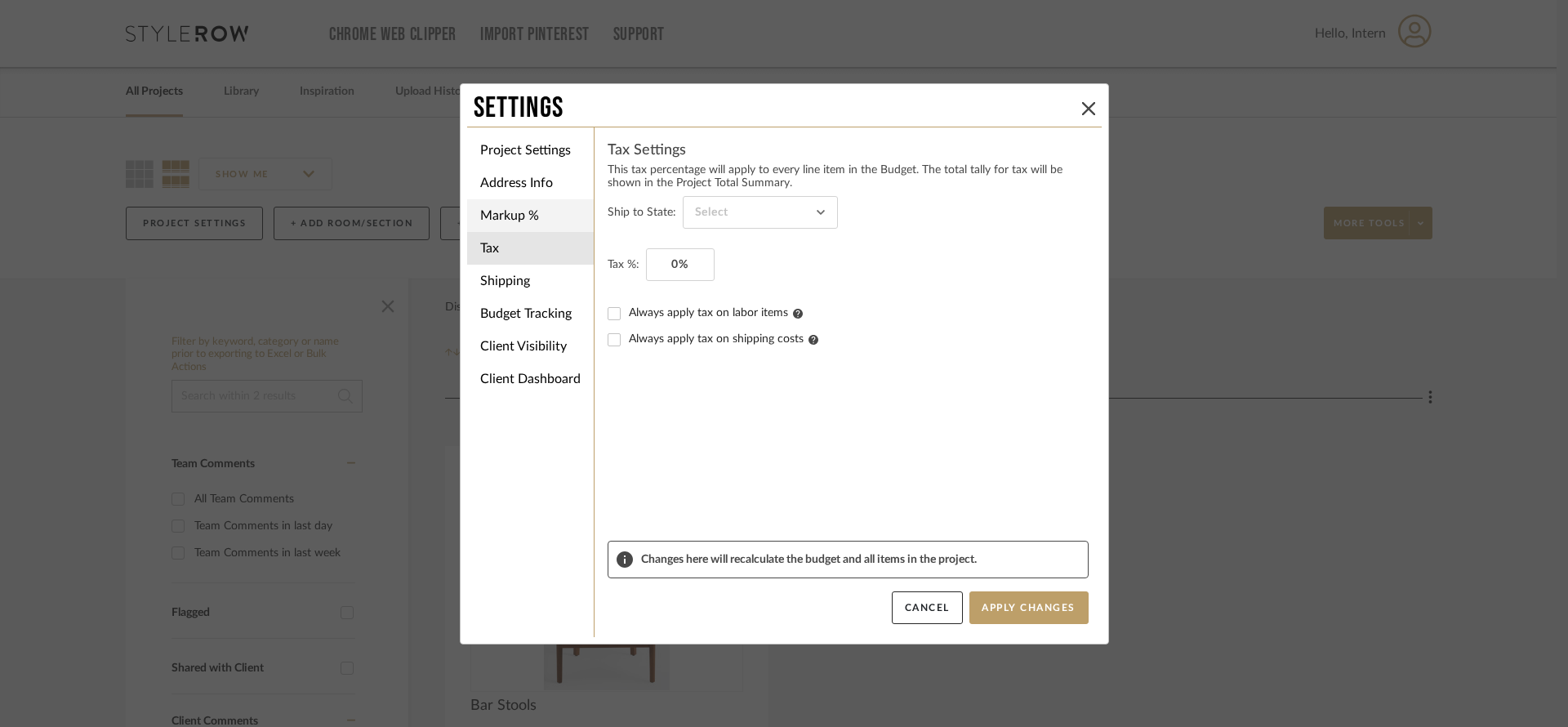
click at [520, 224] on li "Markup %" at bounding box center [530, 216] width 127 height 33
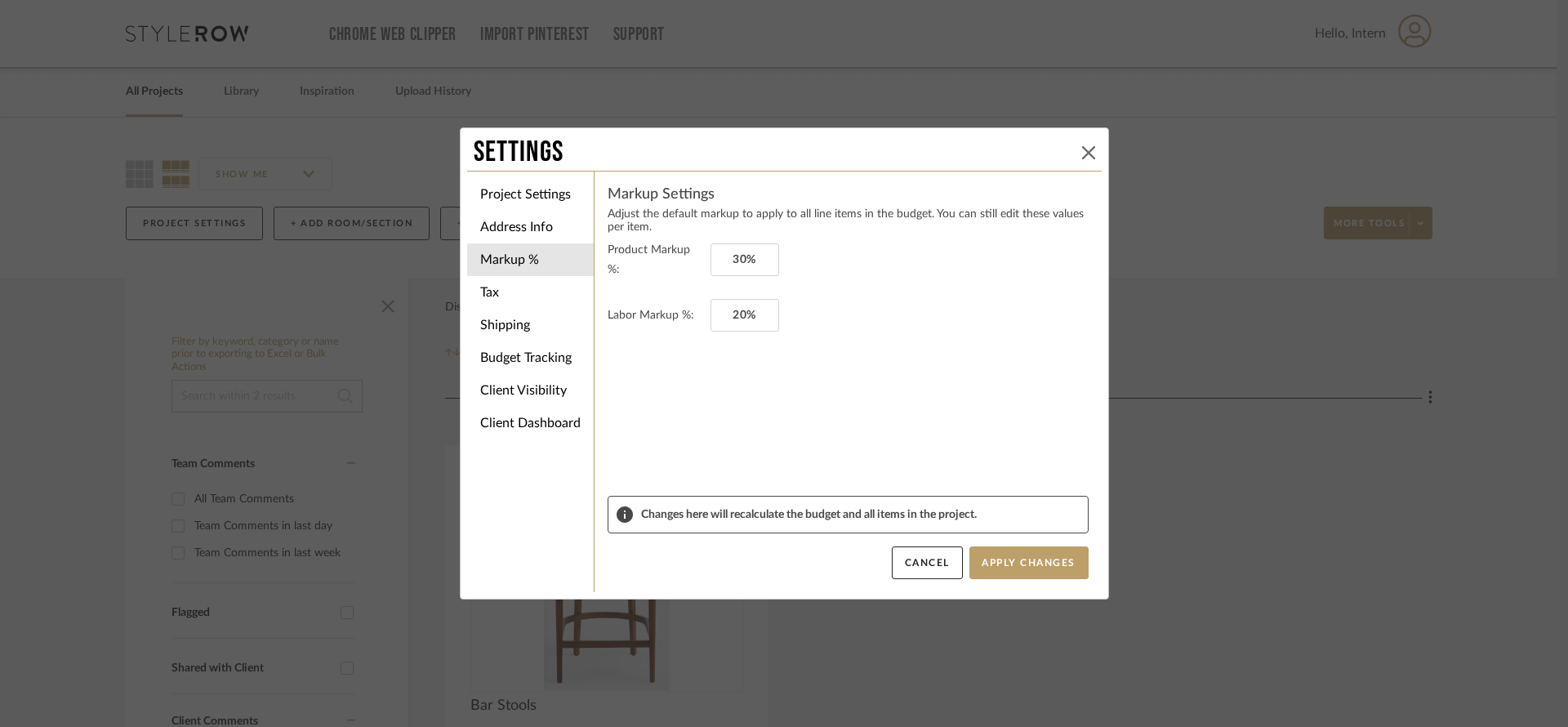
click at [1082, 155] on icon at bounding box center [1088, 152] width 13 height 13
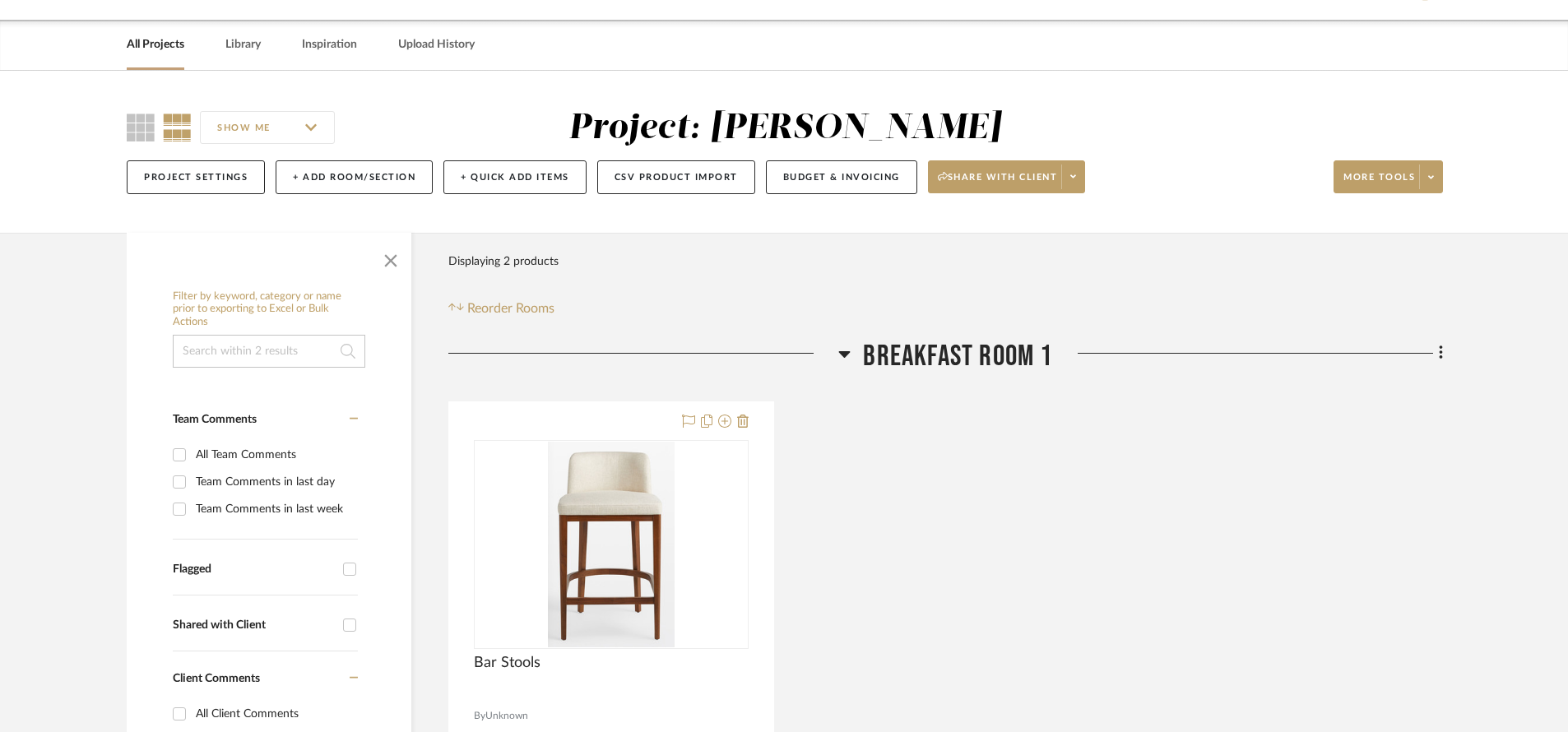
scroll to position [49, 0]
click at [528, 179] on button "+ Quick Add Items" at bounding box center [515, 176] width 143 height 34
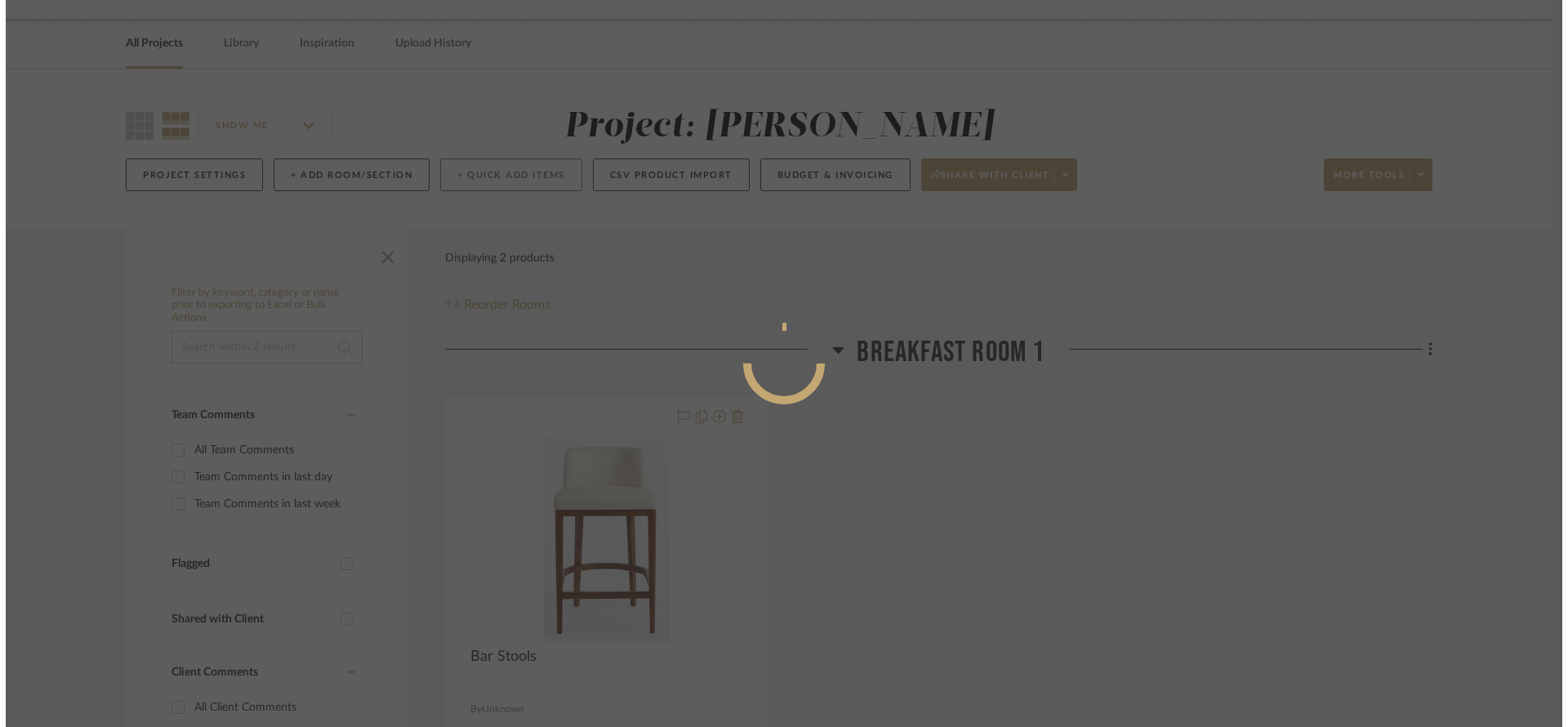
scroll to position [0, 0]
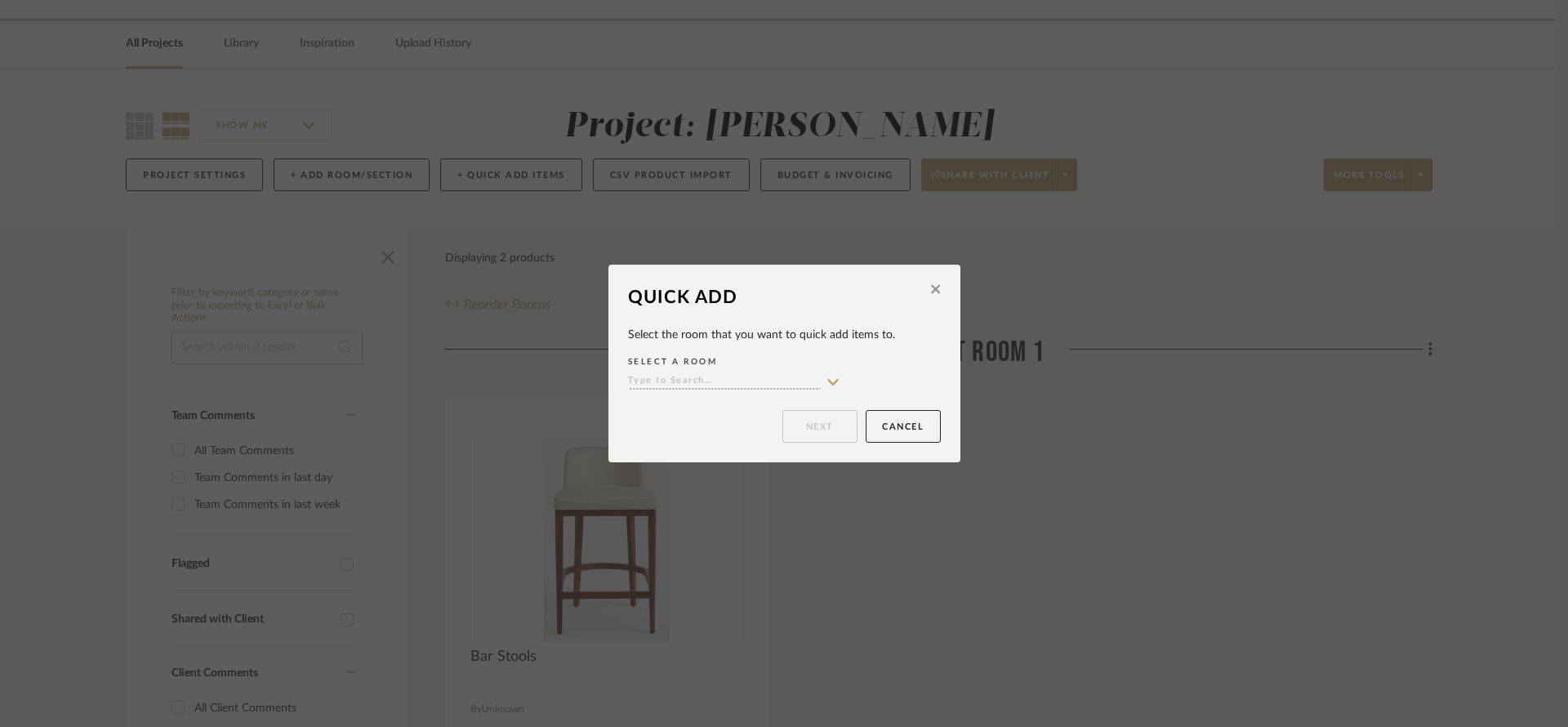
click at [763, 370] on div "SELECT A ROOM" at bounding box center [784, 373] width 312 height 41
click at [805, 377] on input at bounding box center [724, 382] width 192 height 16
click at [764, 458] on div "Living Room" at bounding box center [728, 456] width 211 height 41
type input "Living Room"
click at [808, 420] on button "Next" at bounding box center [820, 427] width 75 height 33
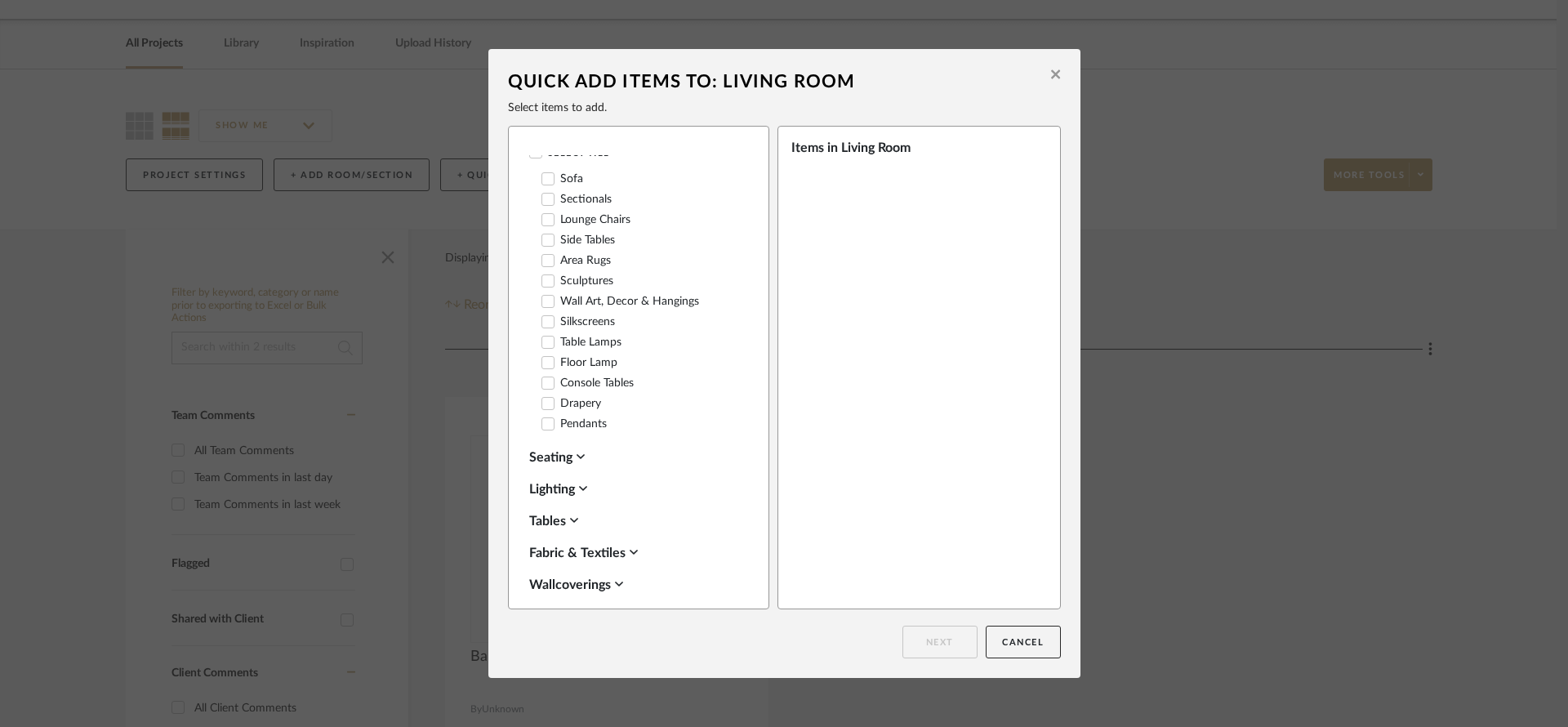
scroll to position [116, 0]
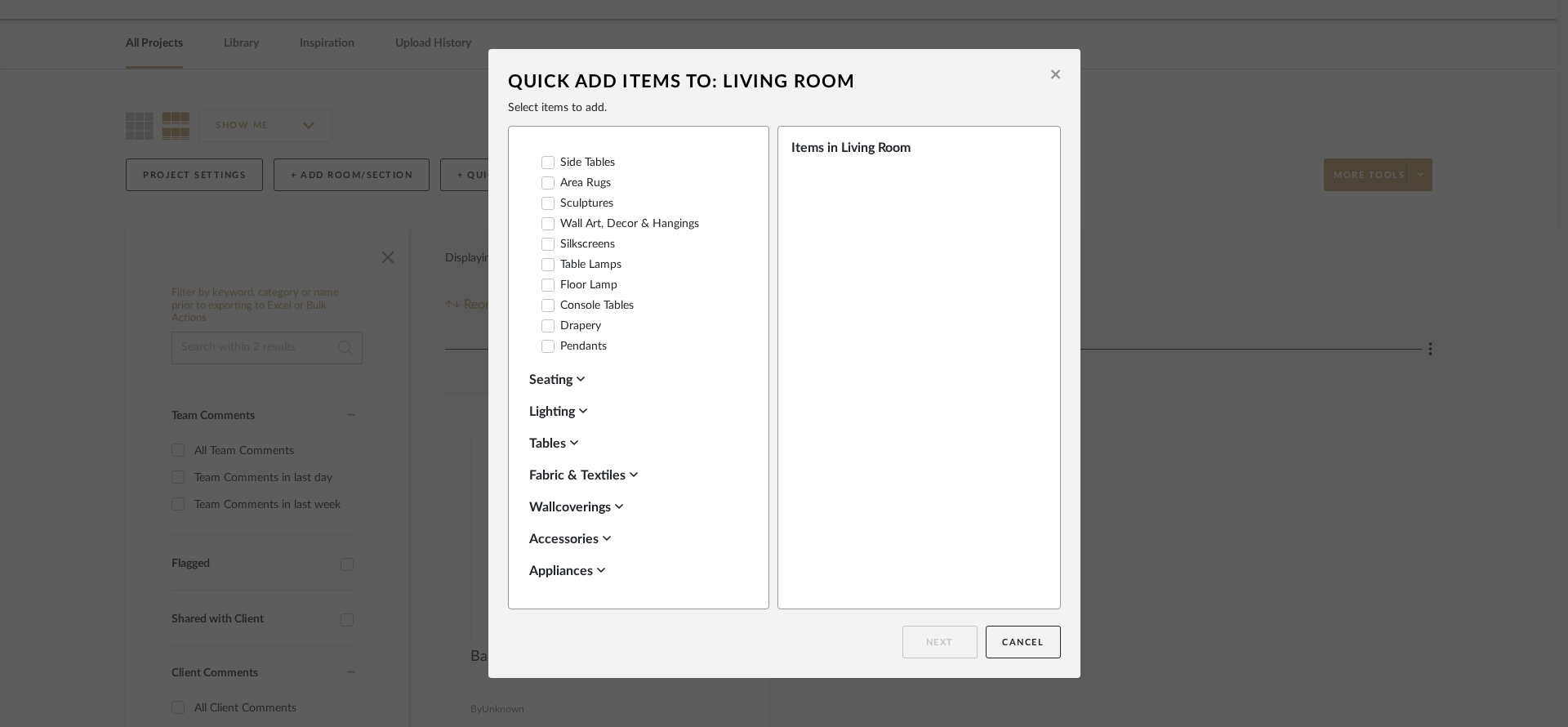
click at [574, 407] on div "Lighting" at bounding box center [634, 412] width 211 height 20
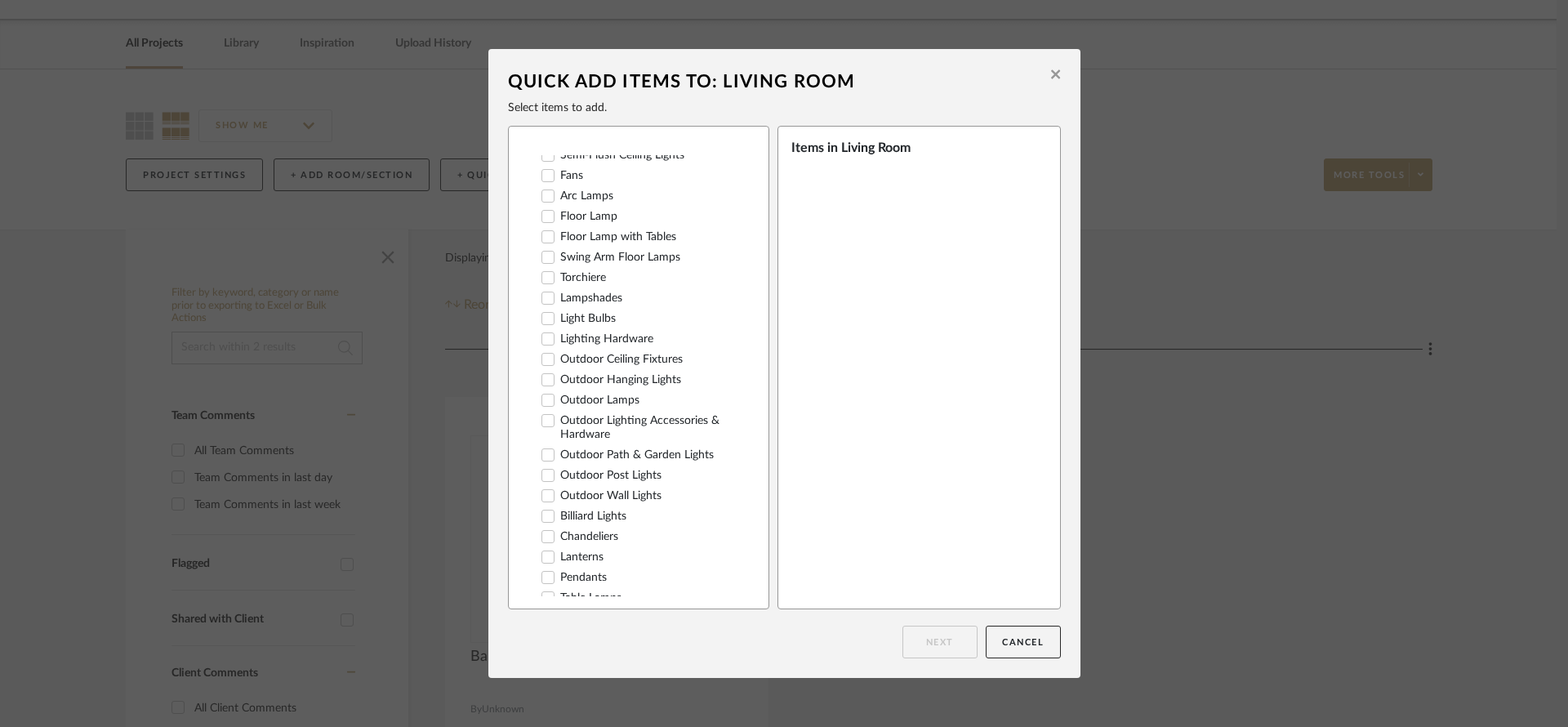
scroll to position [468, 0]
click at [545, 528] on icon at bounding box center [547, 534] width 11 height 11
click at [940, 642] on button "Next" at bounding box center [940, 642] width 75 height 33
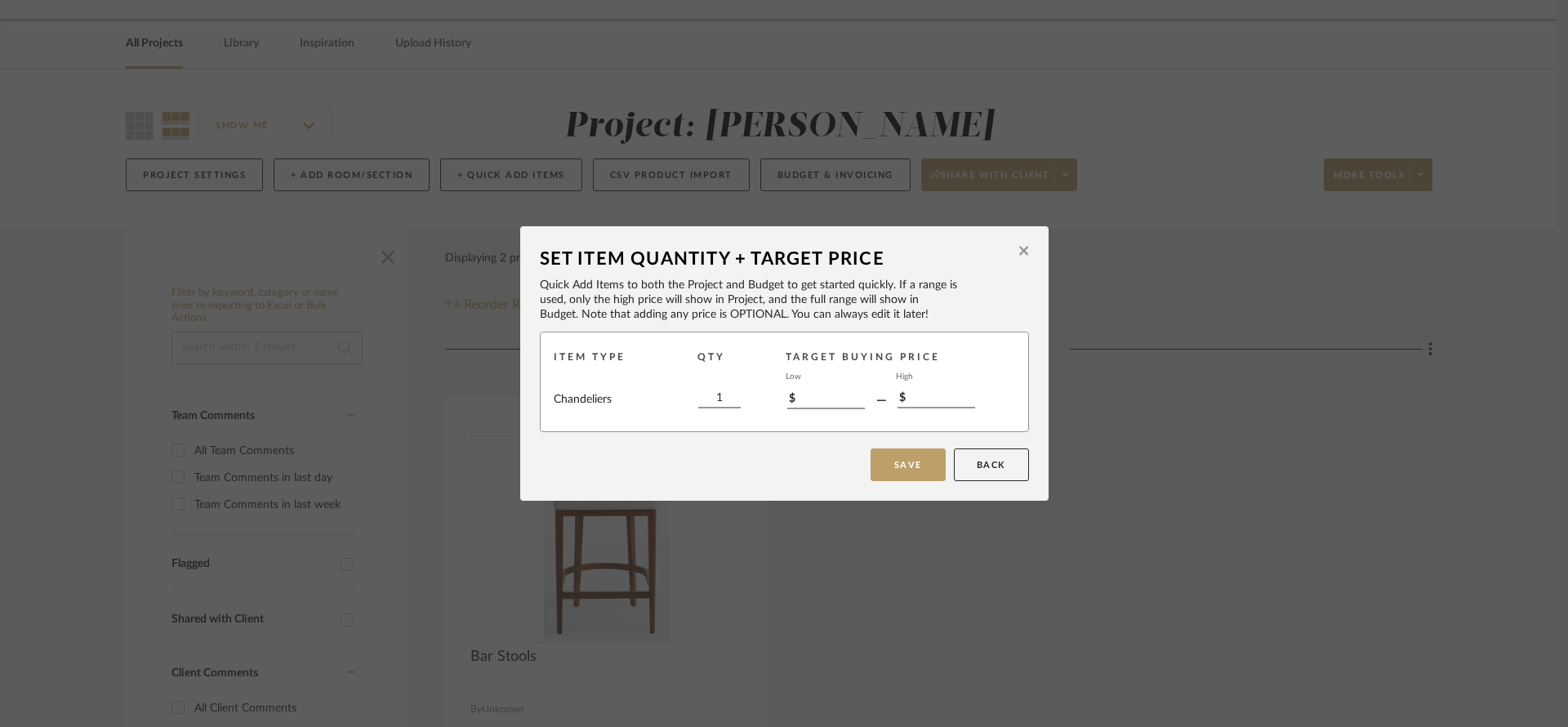
click at [902, 467] on button "Save" at bounding box center [908, 465] width 75 height 33
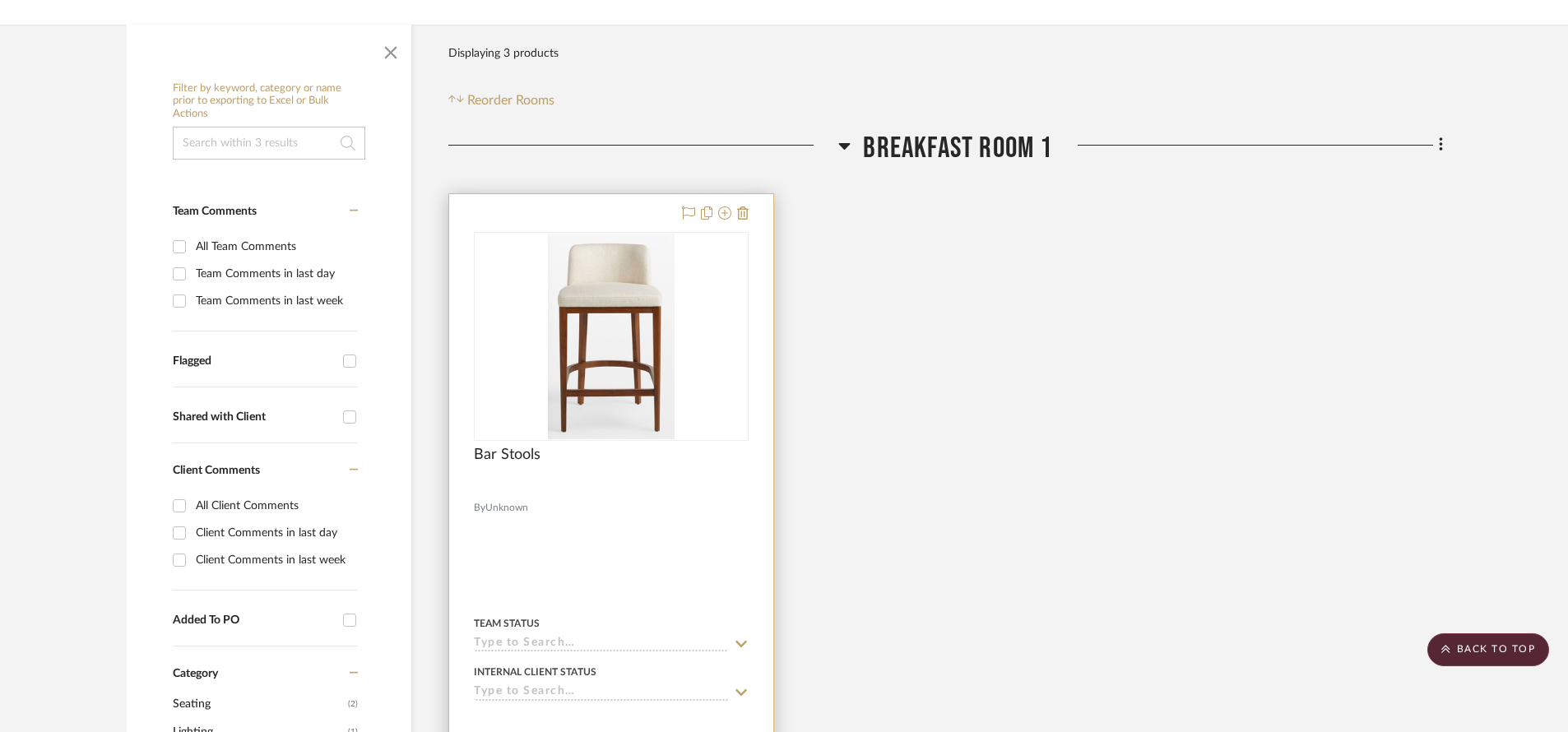
scroll to position [1316, 0]
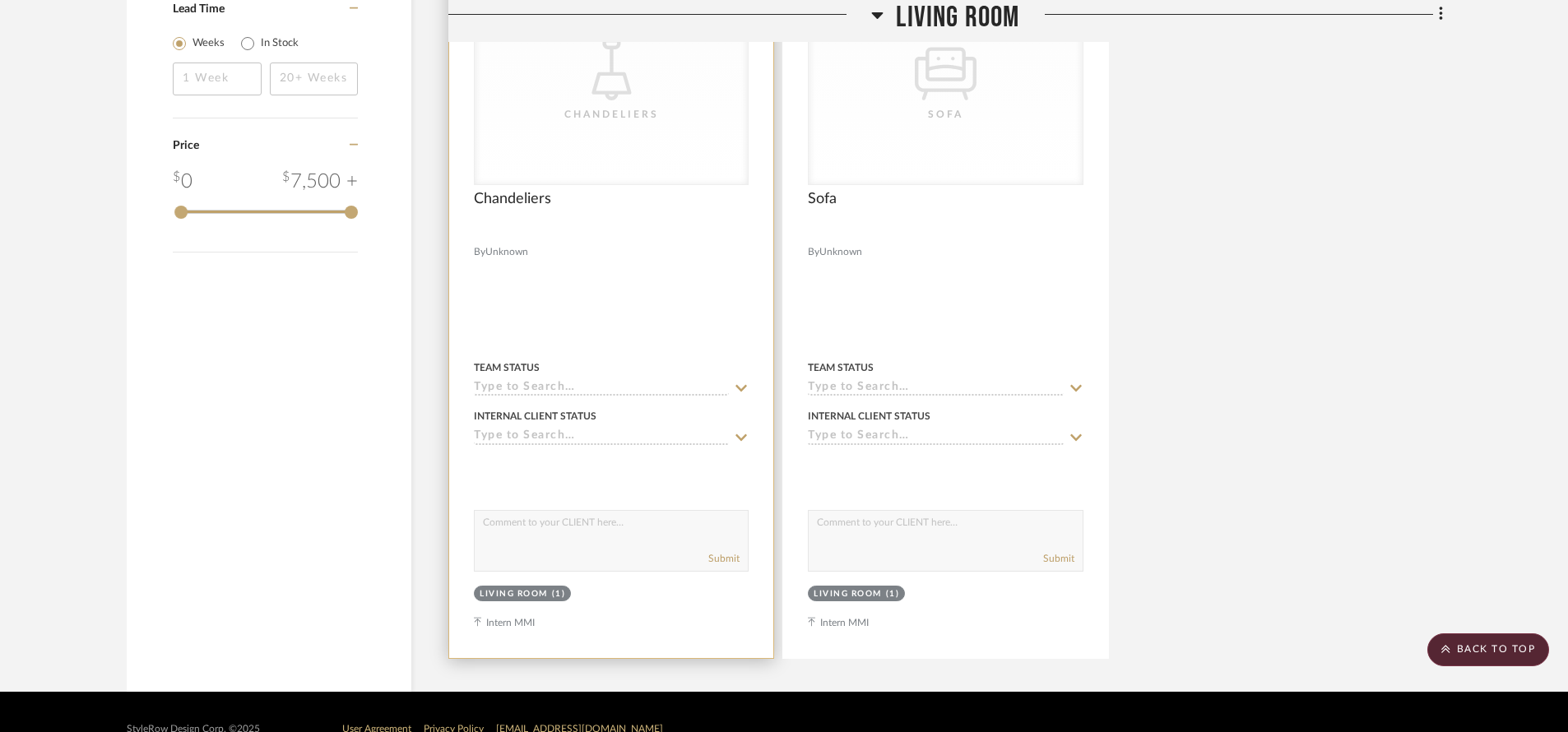
click at [526, 620] on div at bounding box center [611, 298] width 324 height 720
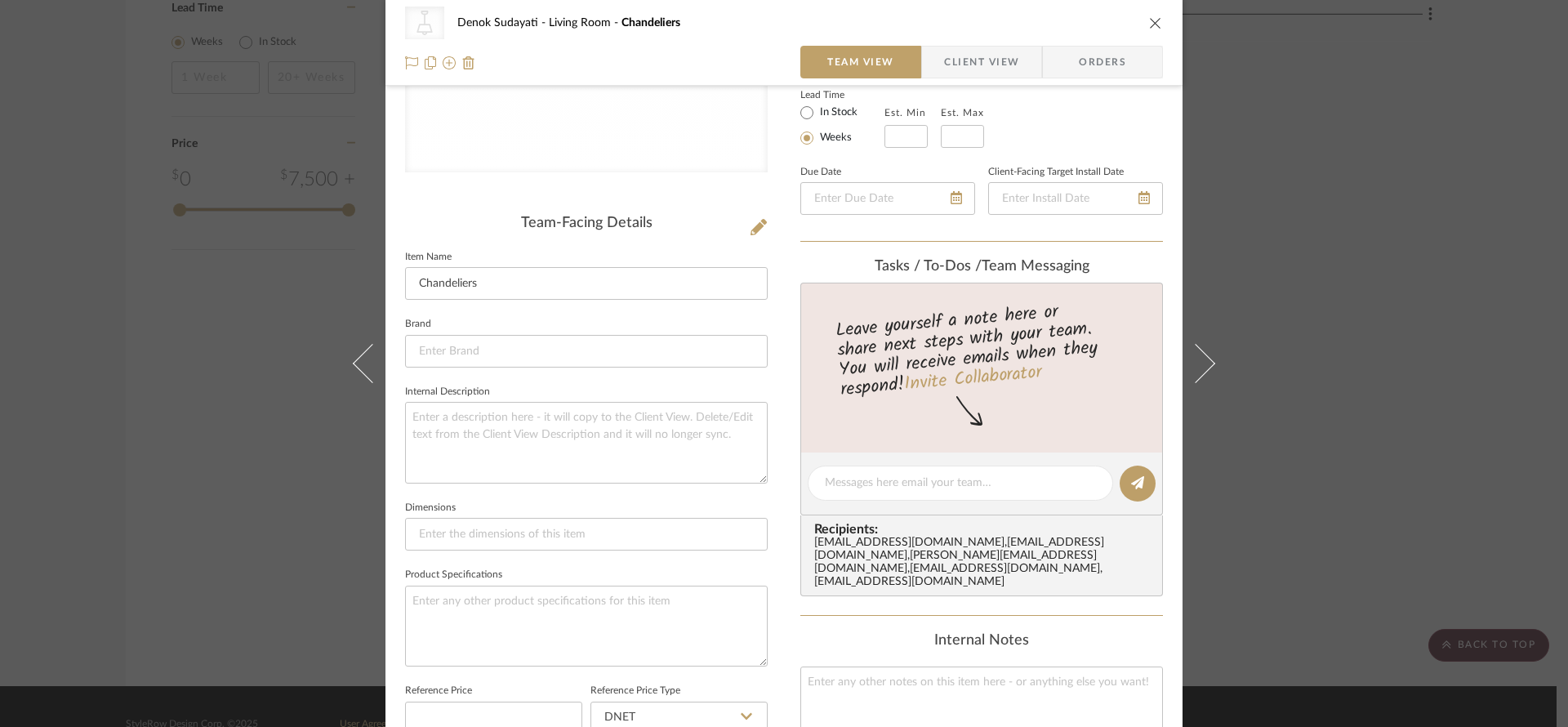
scroll to position [0, 0]
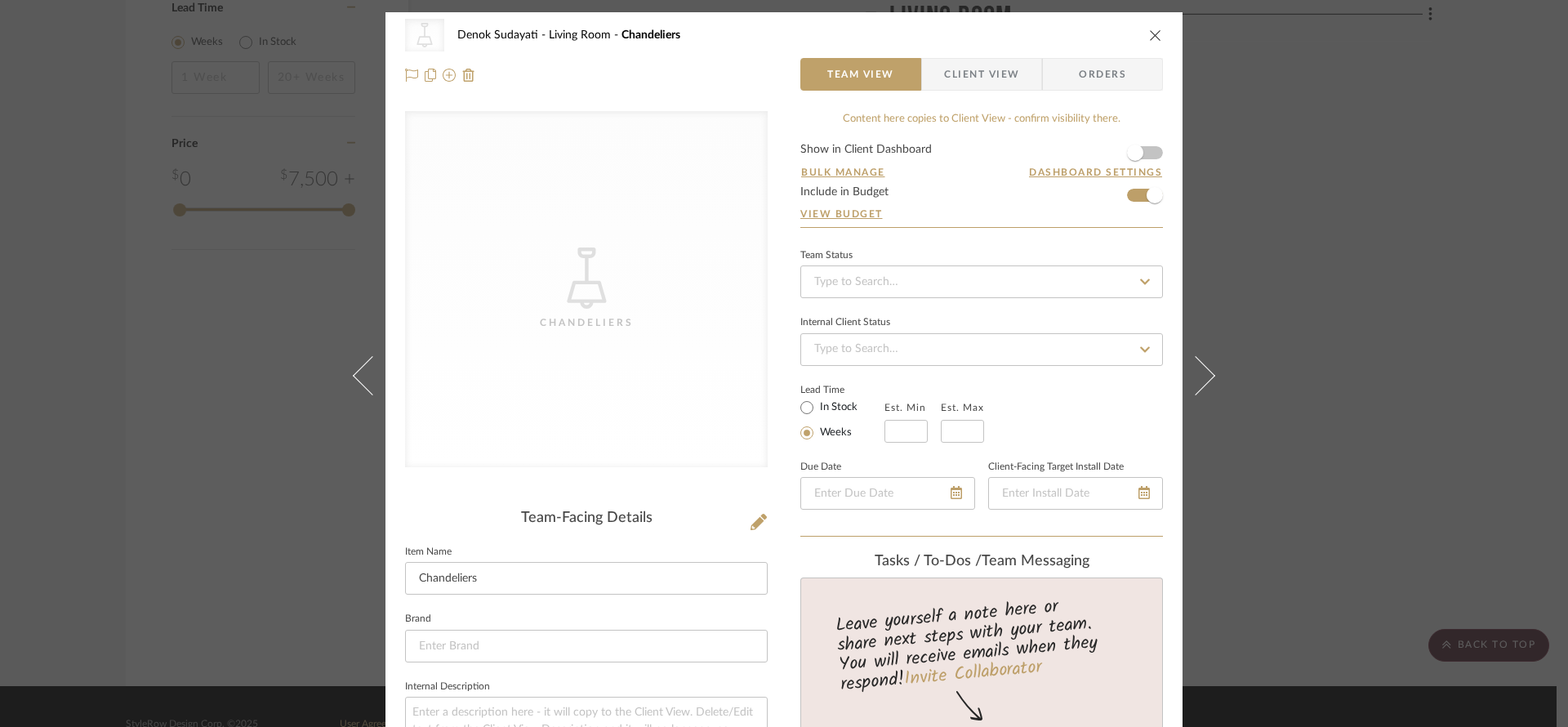
click at [606, 250] on icon "CategoryIconLighting Created with Sketch." at bounding box center [586, 278] width 61 height 61
click at [595, 294] on icon at bounding box center [586, 278] width 39 height 61
click at [654, 299] on div "CategoryIconLighting Created with Sketch. [GEOGRAPHIC_DATA]" at bounding box center [586, 289] width 362 height 357
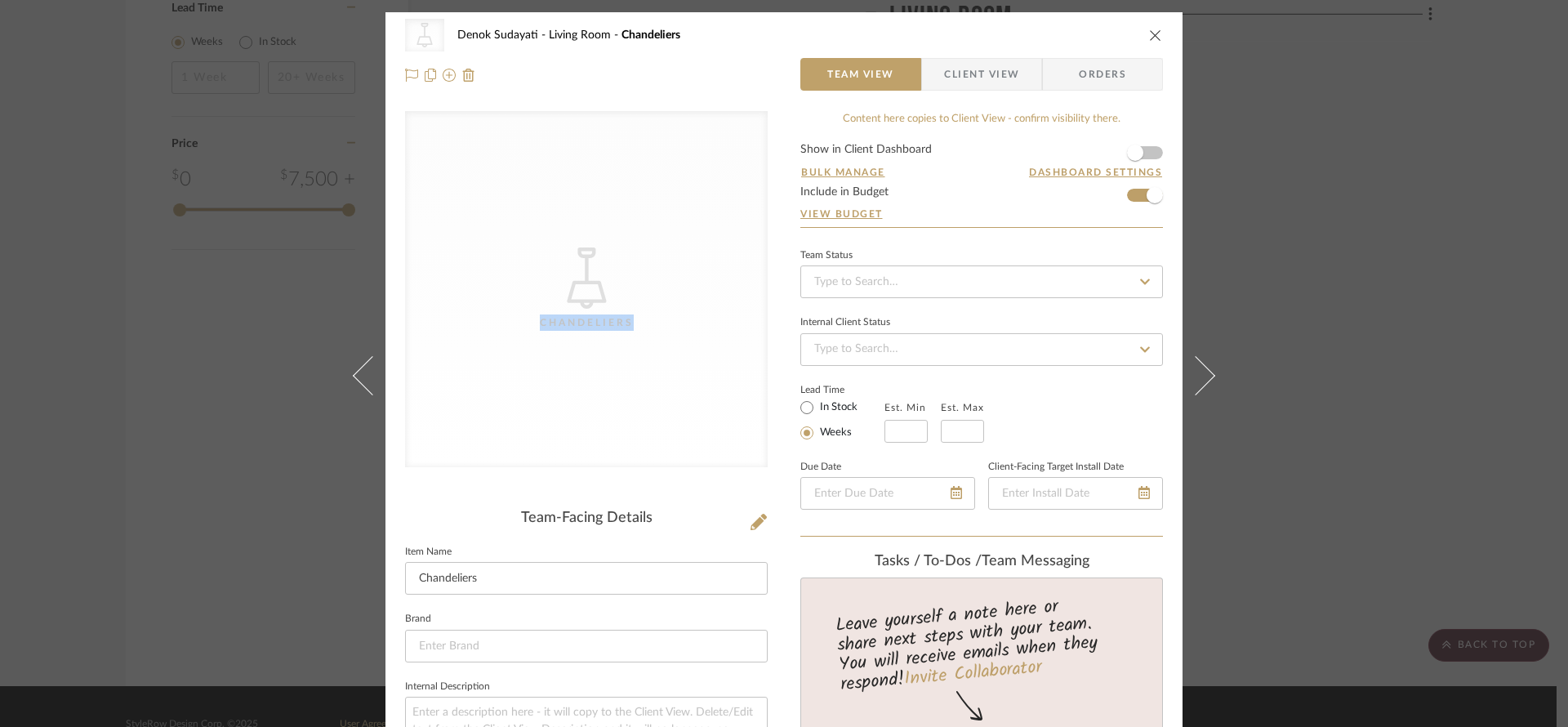
click at [654, 299] on div "CategoryIconLighting Created with Sketch. [GEOGRAPHIC_DATA]" at bounding box center [586, 289] width 362 height 357
click at [650, 296] on div "CategoryIconLighting Created with Sketch. [GEOGRAPHIC_DATA]" at bounding box center [586, 289] width 362 height 357
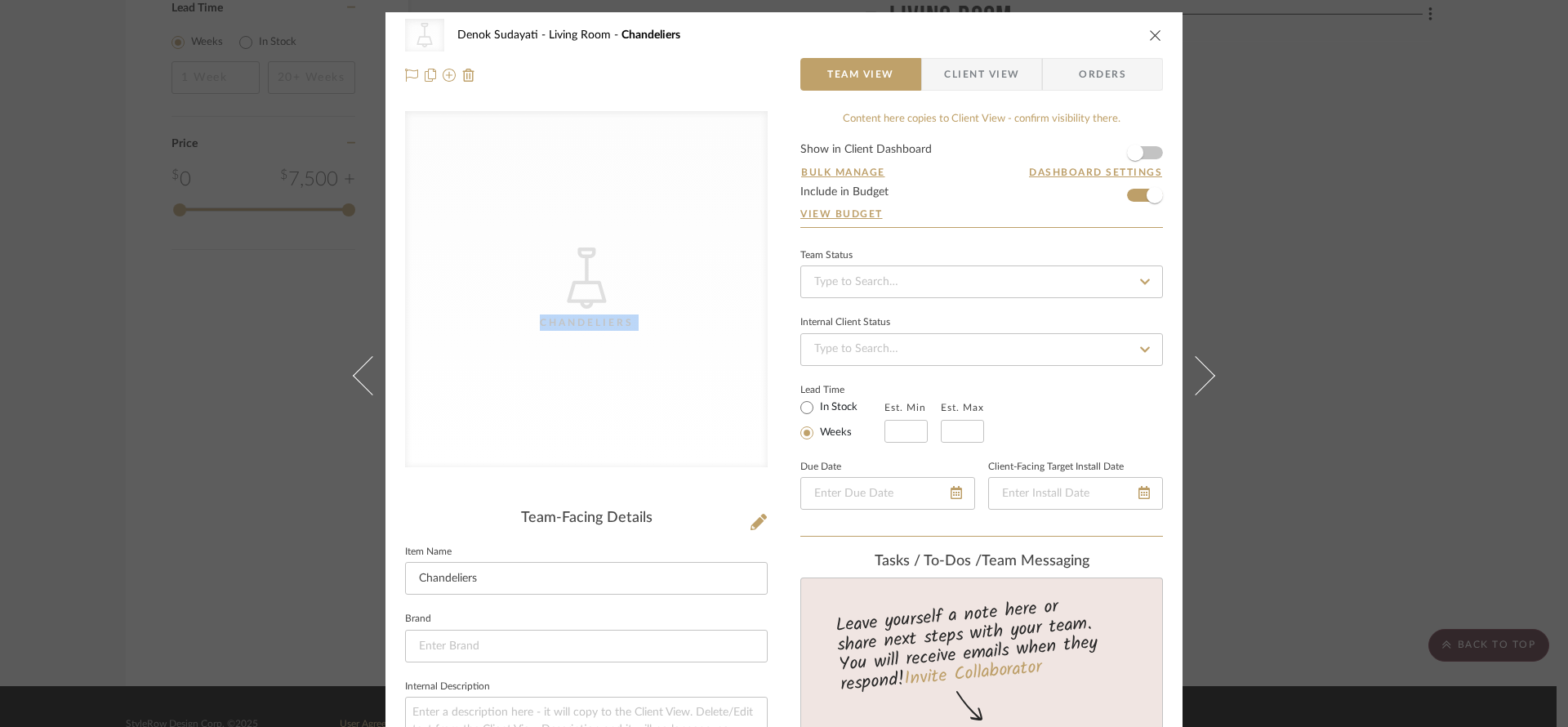
click at [701, 301] on div "CategoryIconLighting Created with Sketch. [GEOGRAPHIC_DATA]" at bounding box center [586, 289] width 362 height 357
click at [1017, 68] on span "Client View" at bounding box center [981, 74] width 119 height 33
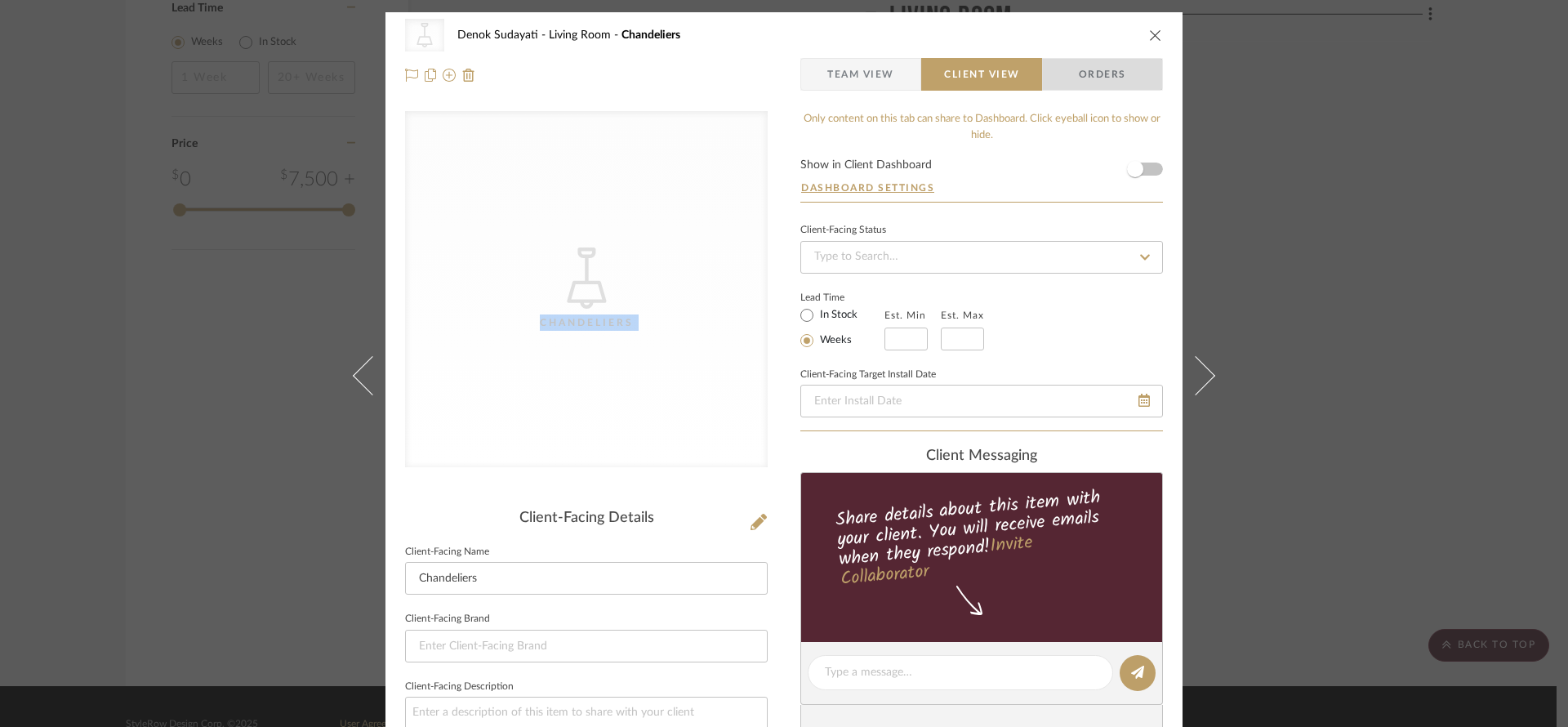
click at [1121, 85] on span "Orders" at bounding box center [1102, 74] width 84 height 33
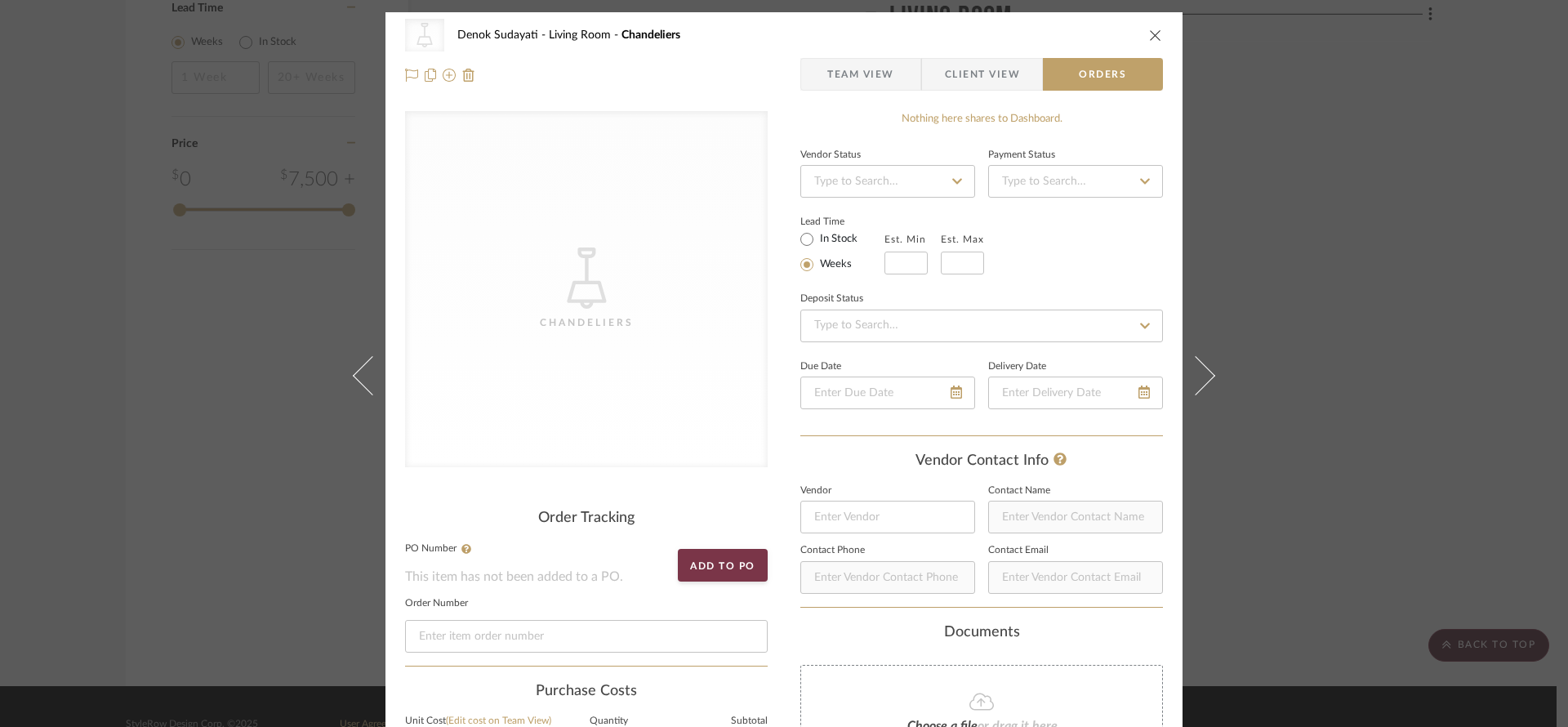
click at [958, 94] on div "CategoryIconLighting Created with Sketch. Chandeliers Denok Sudayati Living Roo…" at bounding box center [784, 54] width 797 height 85
click at [908, 79] on span "Team View" at bounding box center [860, 74] width 119 height 33
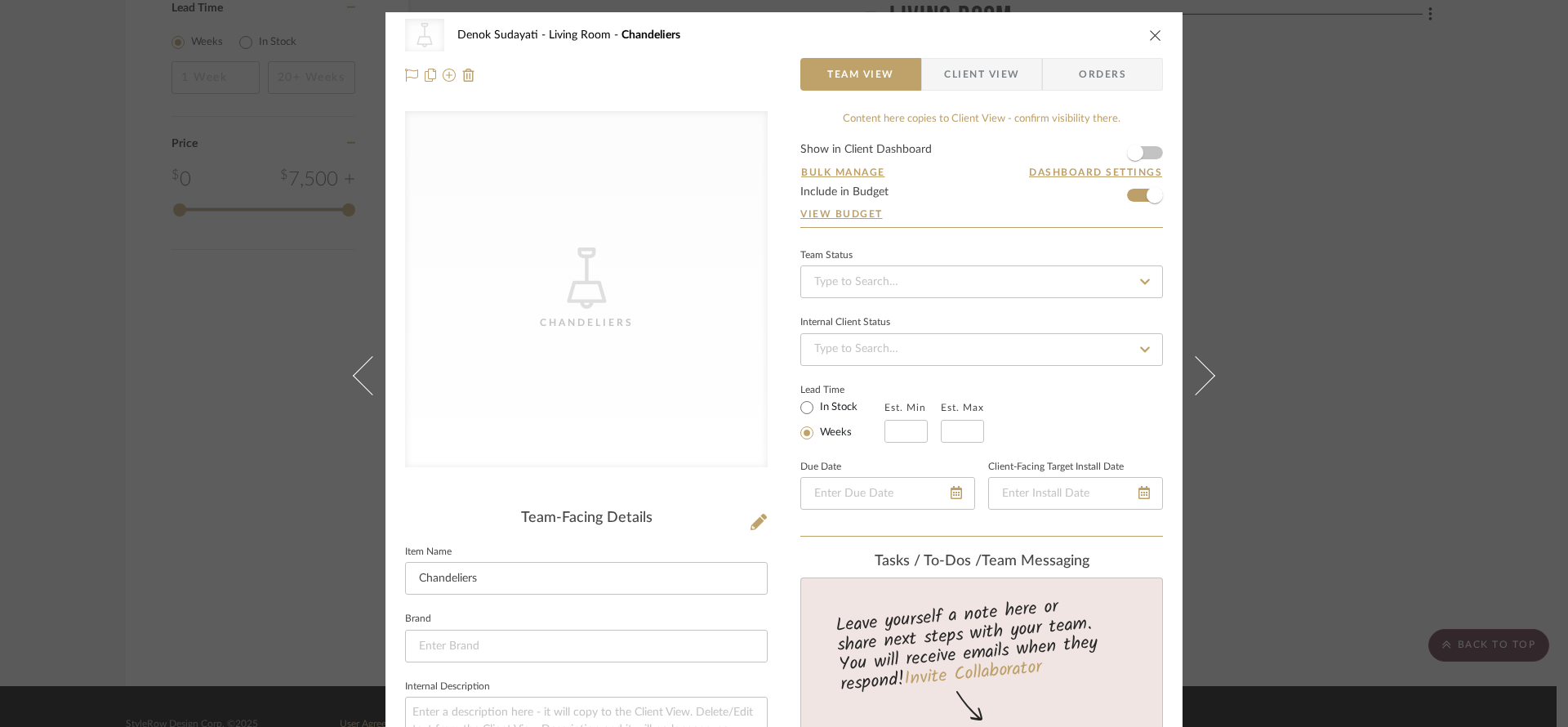
click at [964, 61] on span "Client View" at bounding box center [981, 74] width 75 height 33
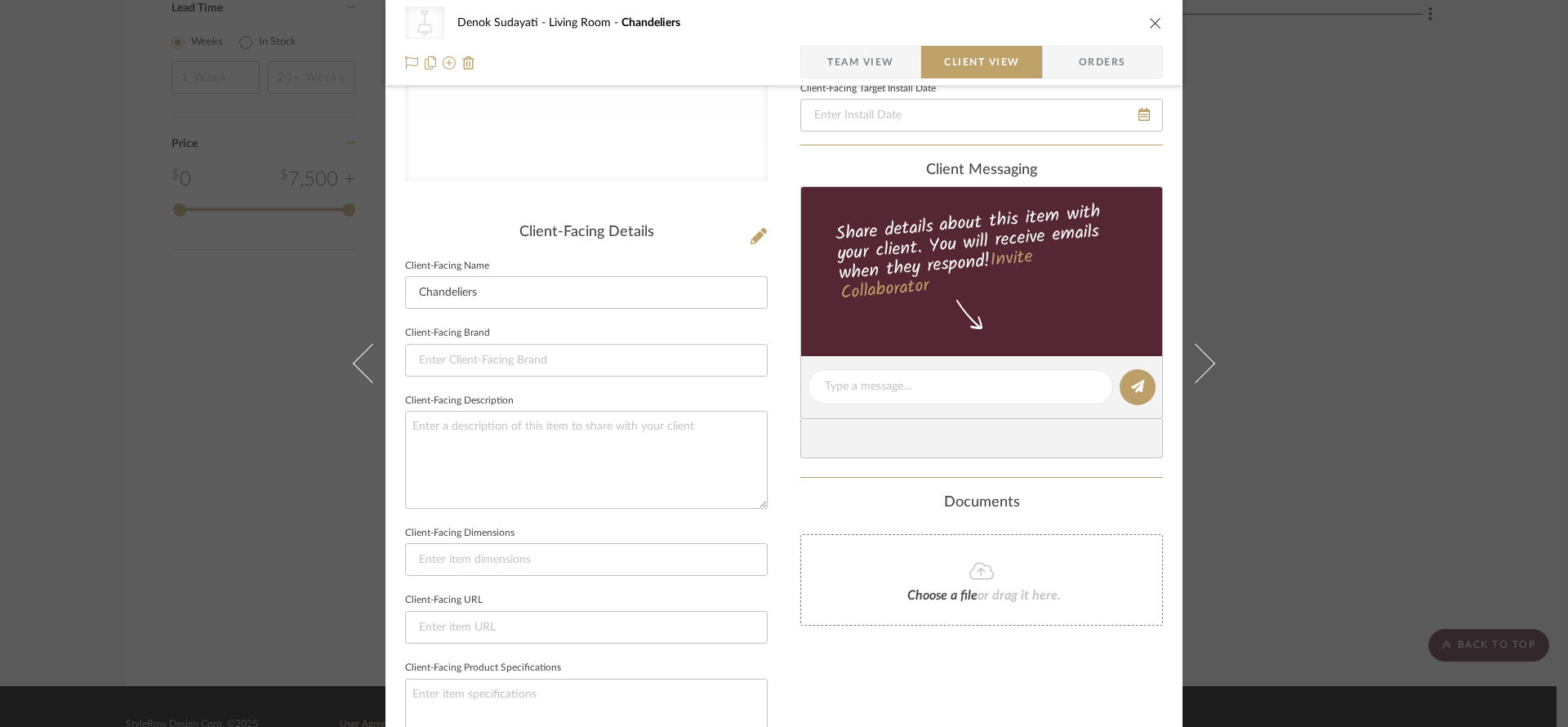
scroll to position [617, 0]
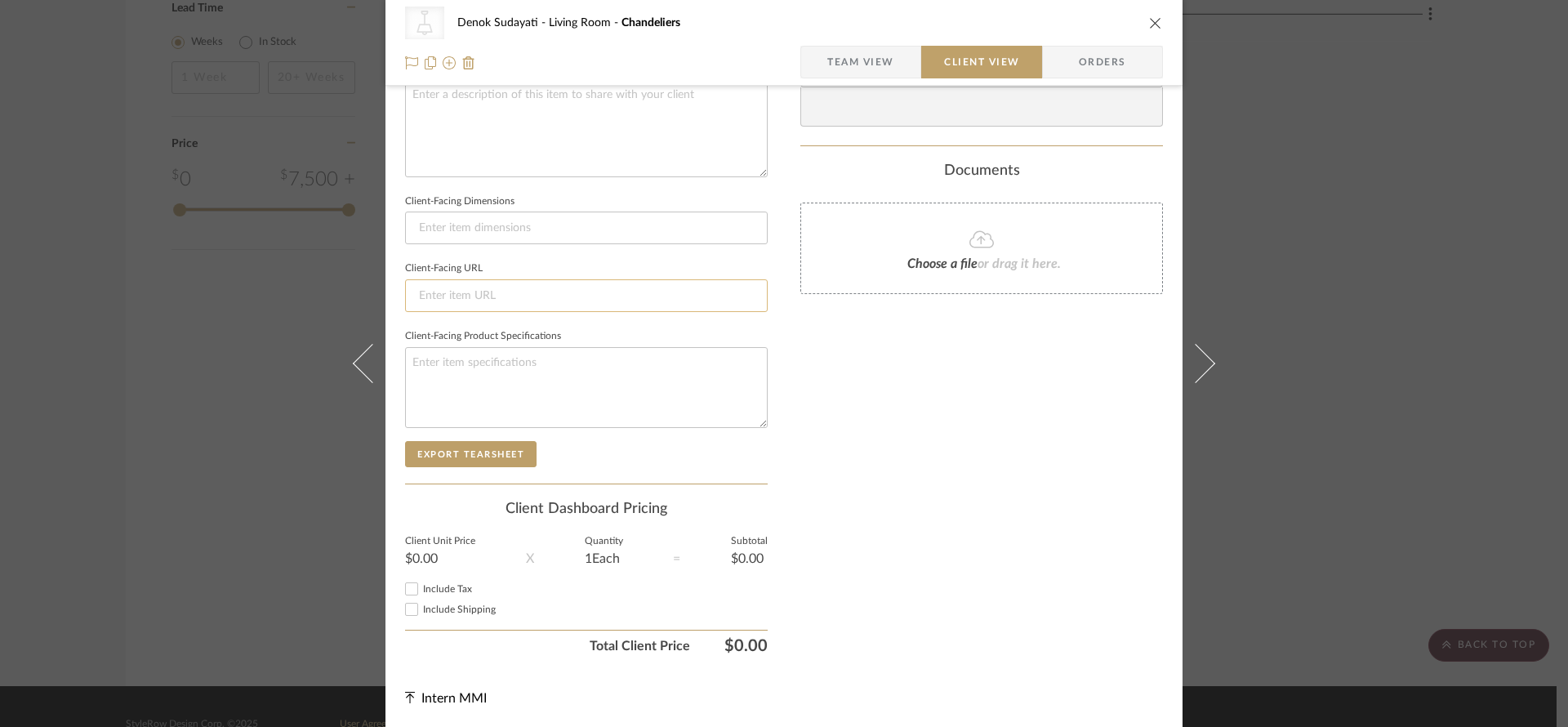
click at [508, 308] on input at bounding box center [586, 296] width 362 height 33
paste input "[URL][DOMAIN_NAME]"
type input "[URL][DOMAIN_NAME]"
click at [640, 398] on textarea at bounding box center [586, 388] width 362 height 81
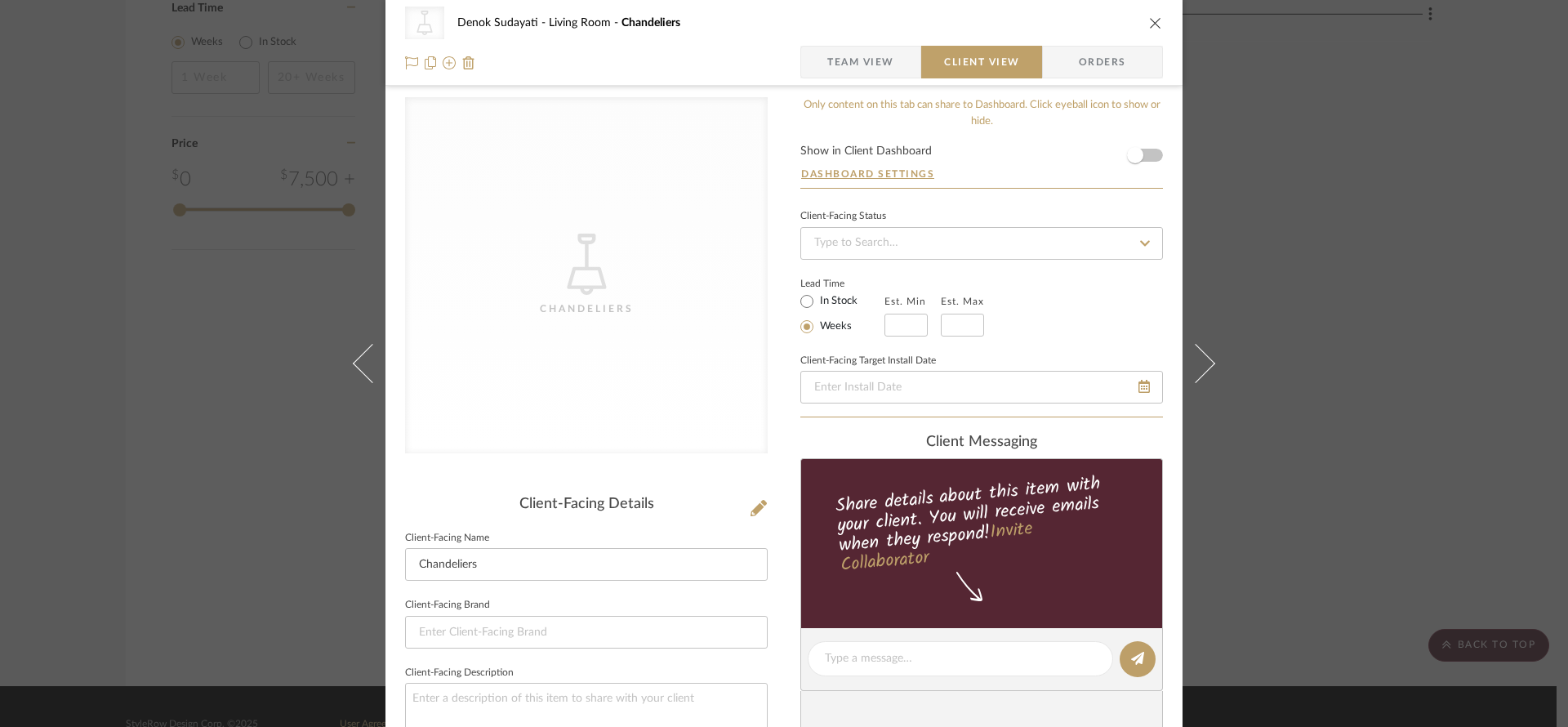
scroll to position [0, 0]
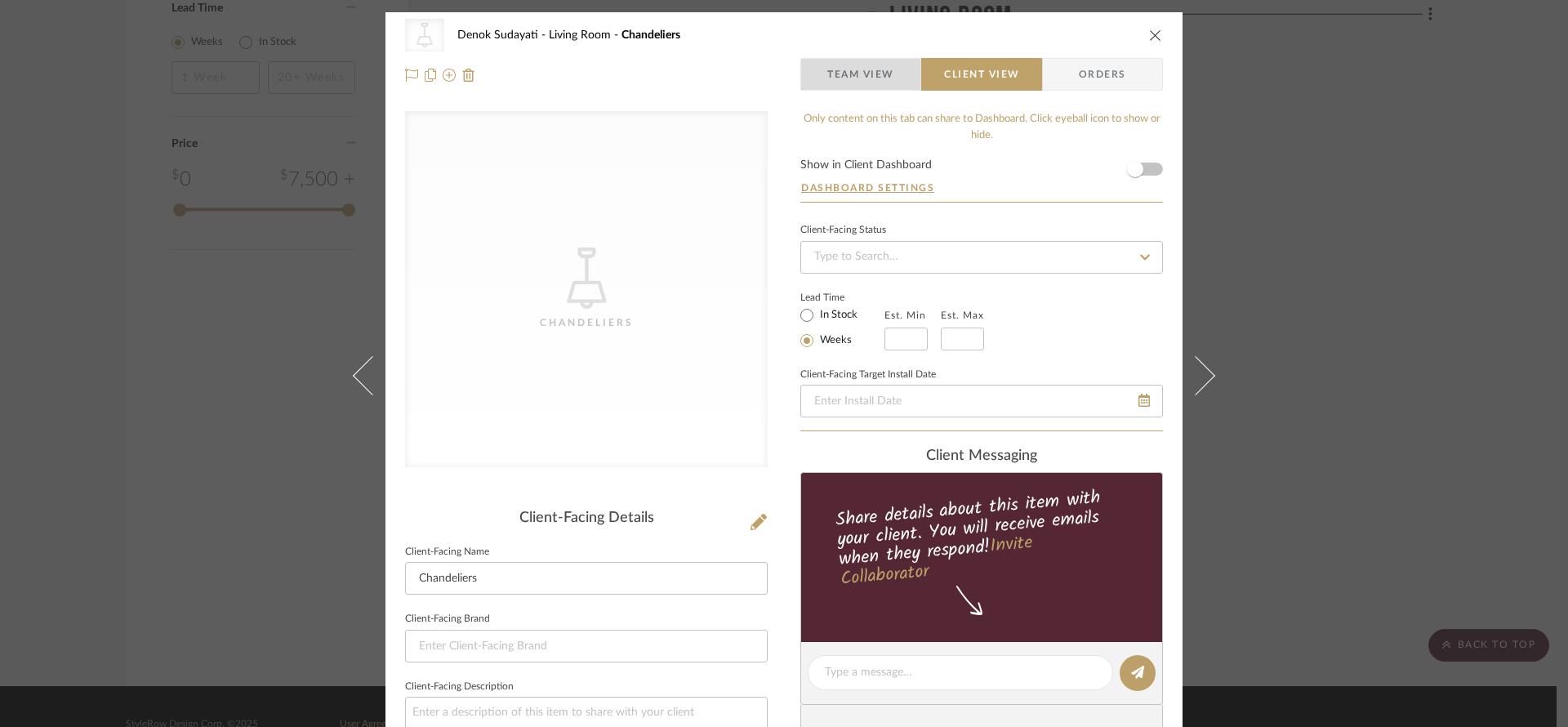
click at [867, 68] on span "Team View" at bounding box center [861, 74] width 67 height 33
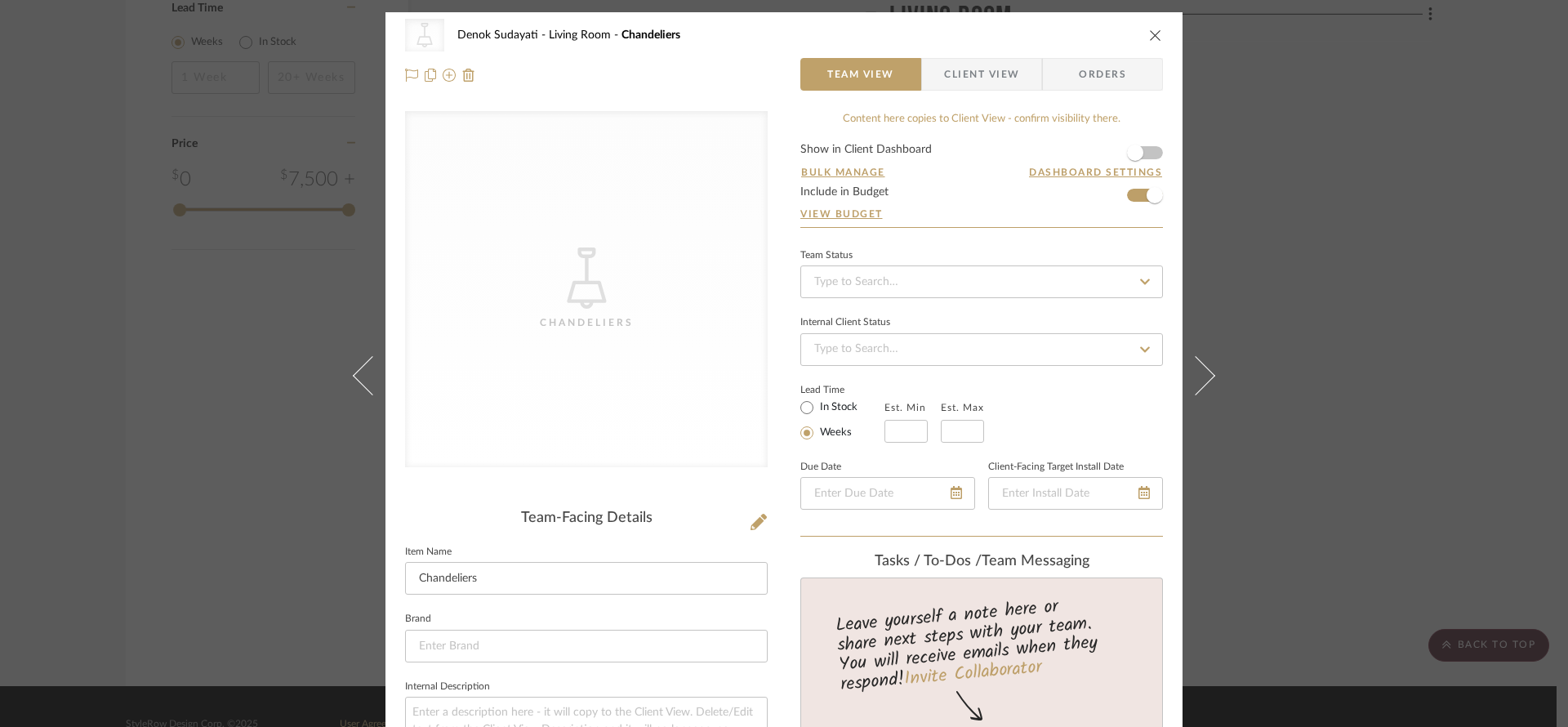
click at [633, 327] on div "Chandeliers" at bounding box center [586, 322] width 163 height 16
click at [446, 73] on icon at bounding box center [449, 74] width 13 height 13
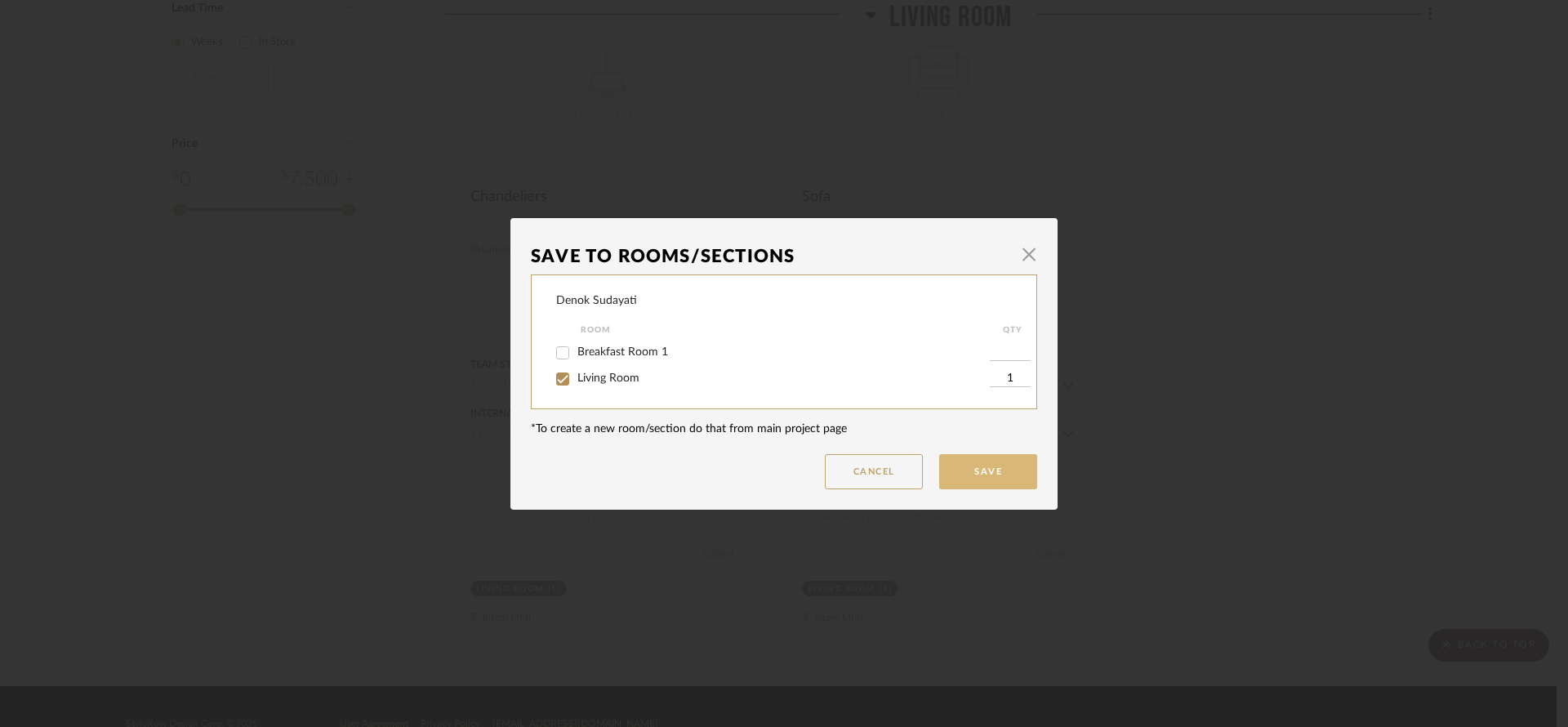
click at [975, 476] on button "Save" at bounding box center [988, 471] width 98 height 35
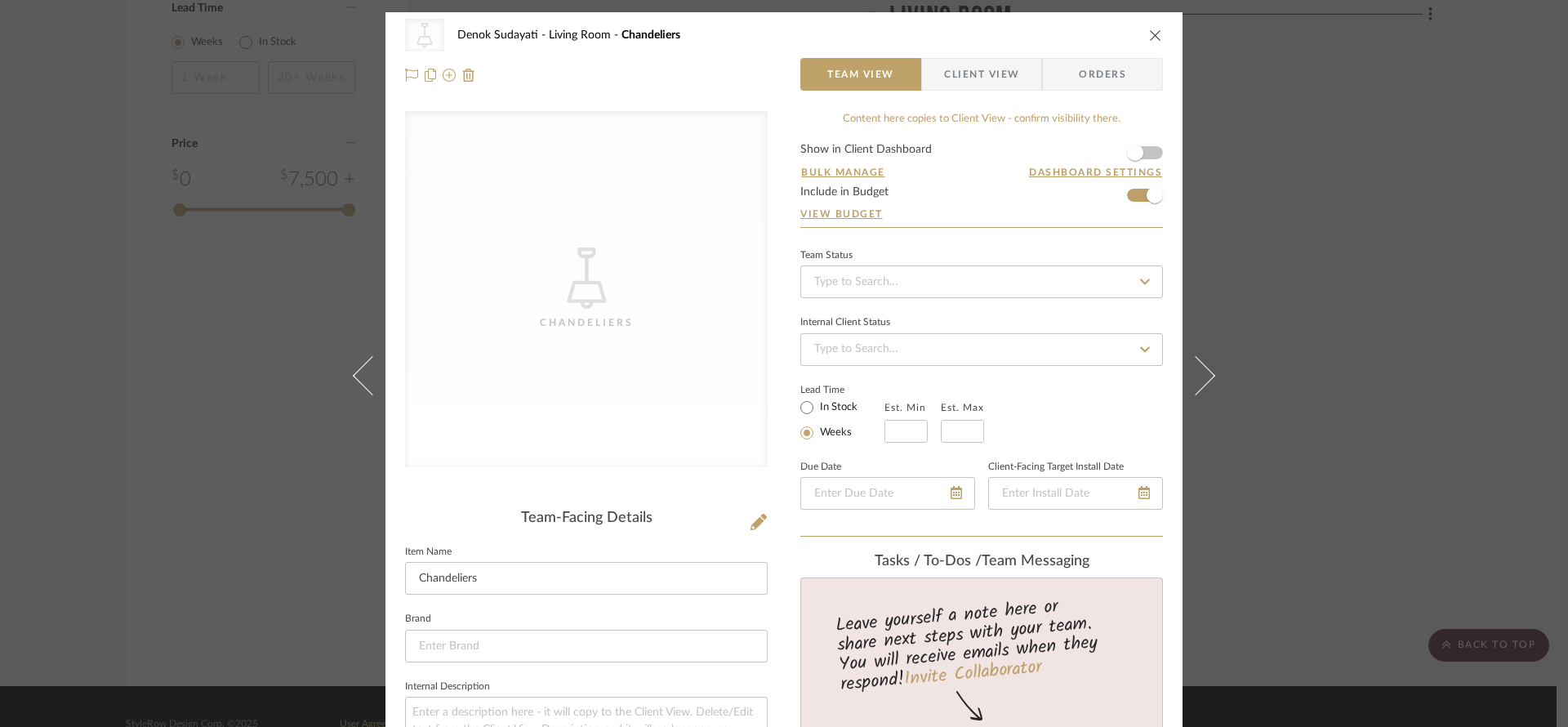
click at [643, 357] on div "CategoryIconLighting Created with Sketch. [GEOGRAPHIC_DATA]" at bounding box center [586, 289] width 362 height 357
click at [444, 76] on icon at bounding box center [449, 74] width 13 height 13
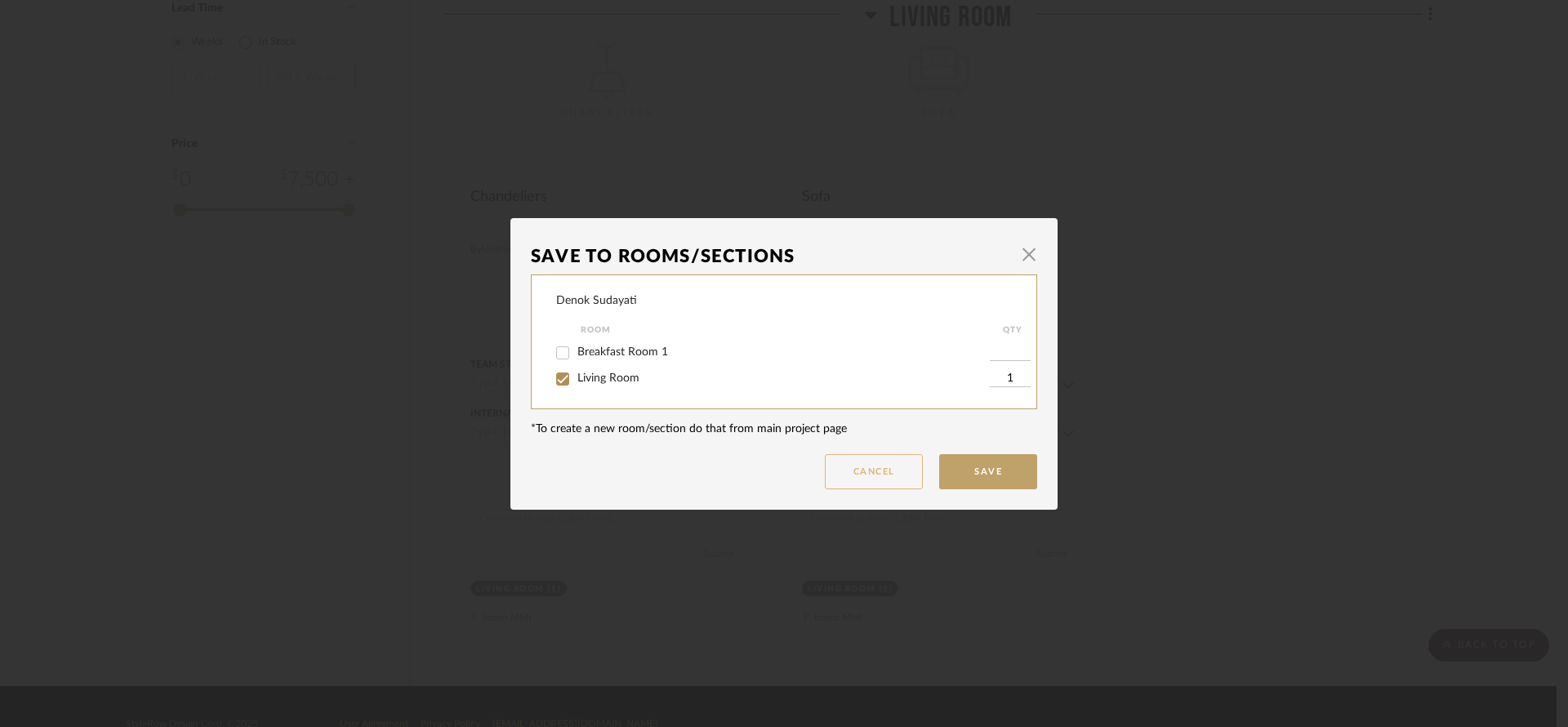
click at [881, 489] on button "Cancel" at bounding box center [874, 471] width 98 height 35
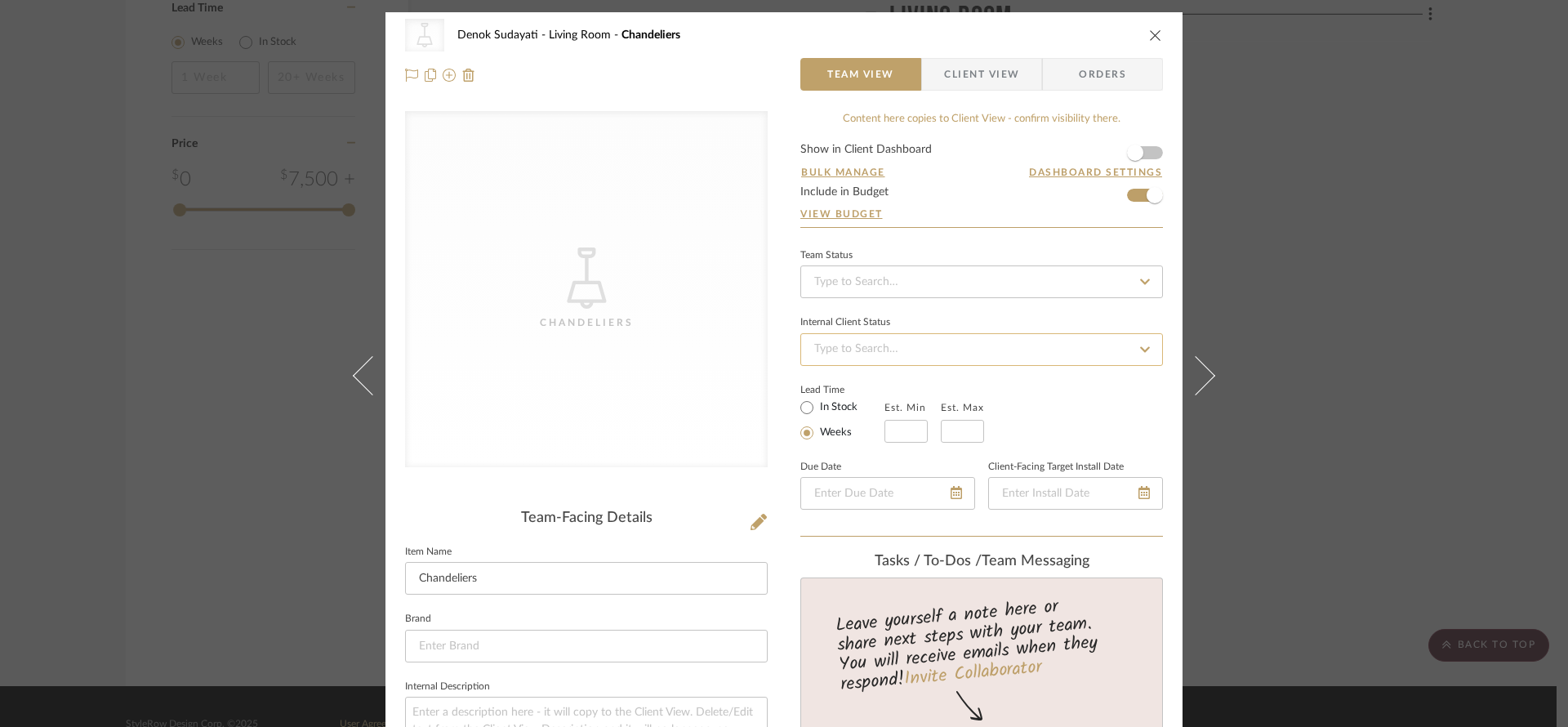
click at [883, 346] on input at bounding box center [981, 350] width 362 height 33
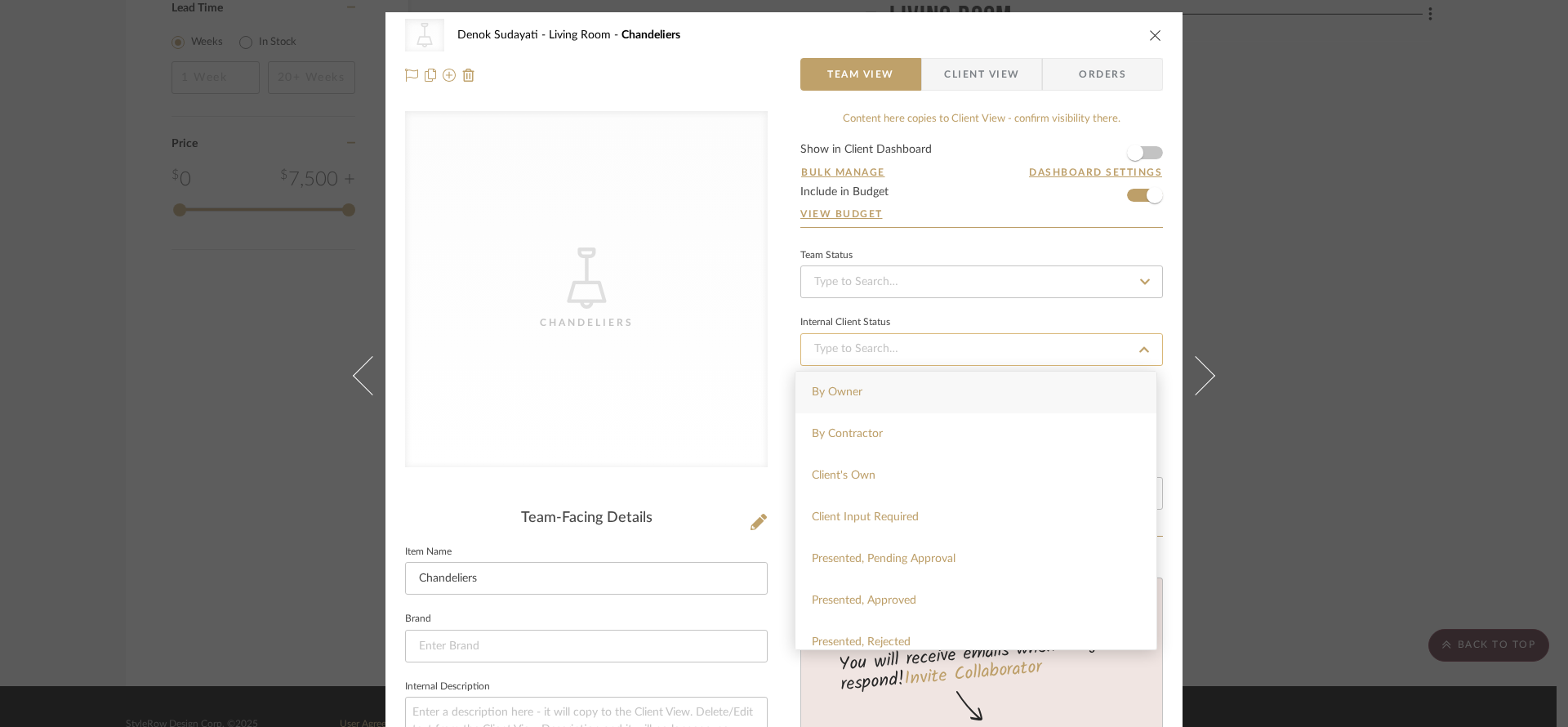
click at [881, 351] on input at bounding box center [981, 350] width 362 height 33
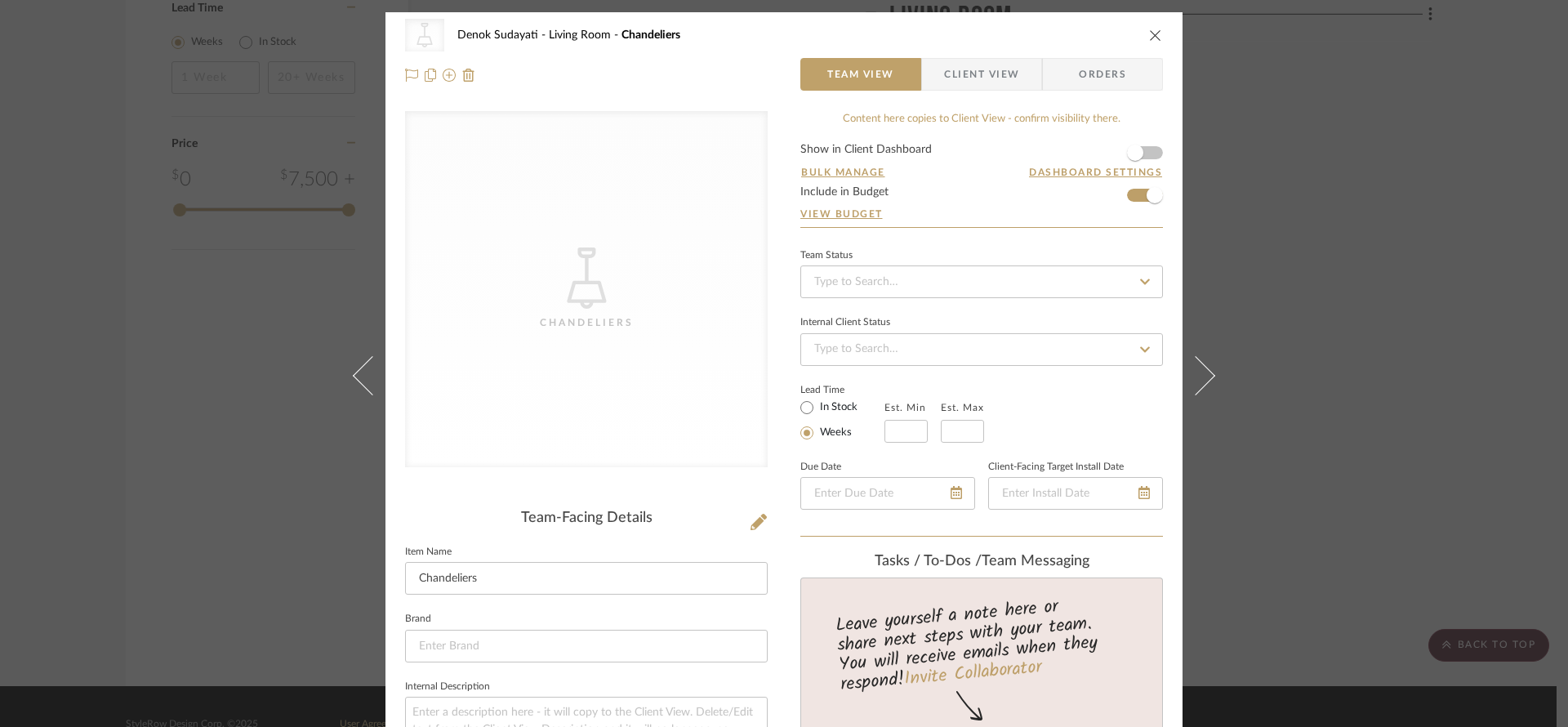
click at [886, 312] on div "Internal Client Status" at bounding box center [981, 338] width 362 height 54
click at [886, 290] on input at bounding box center [981, 282] width 362 height 33
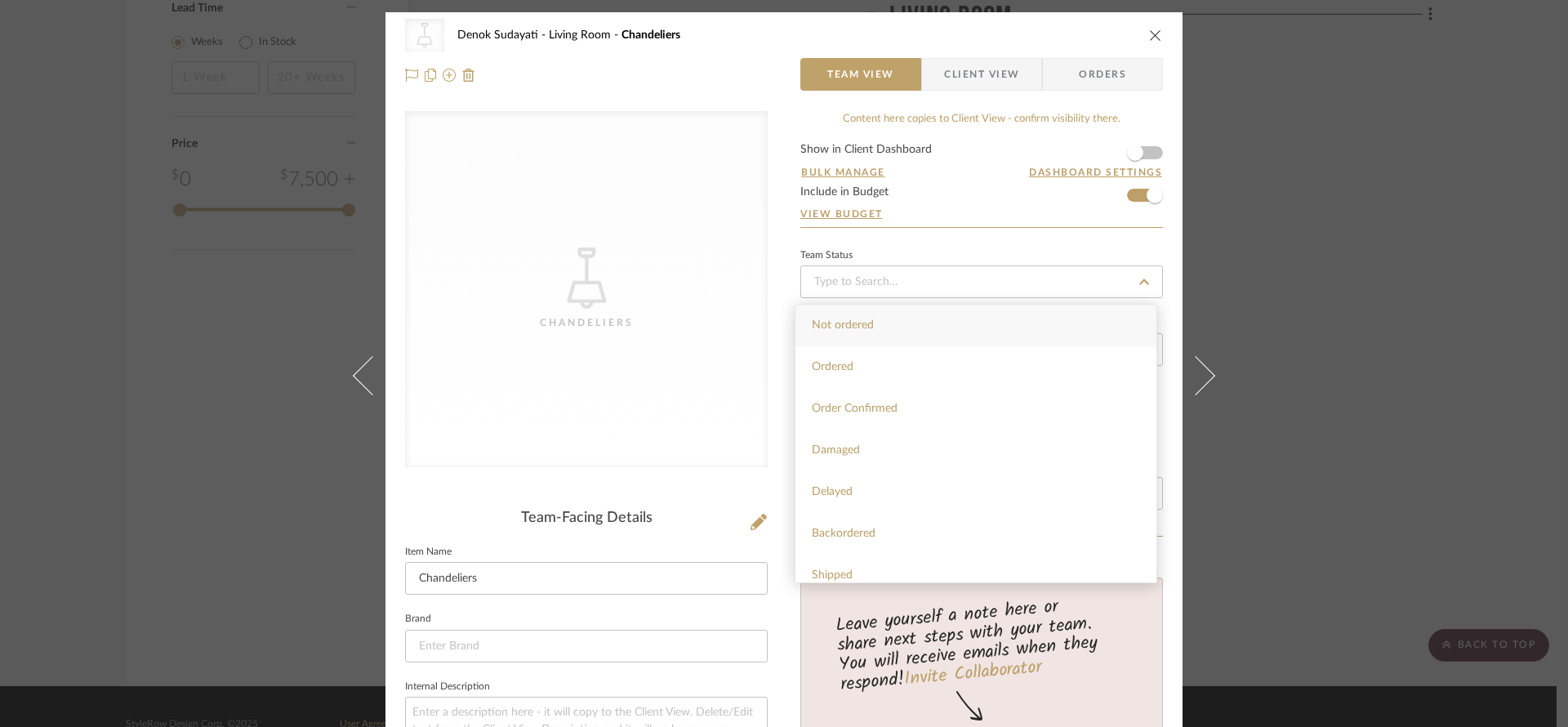
click at [749, 174] on div "CategoryIconLighting Created with Sketch. [GEOGRAPHIC_DATA]" at bounding box center [586, 289] width 362 height 357
